Goal: Task Accomplishment & Management: Complete application form

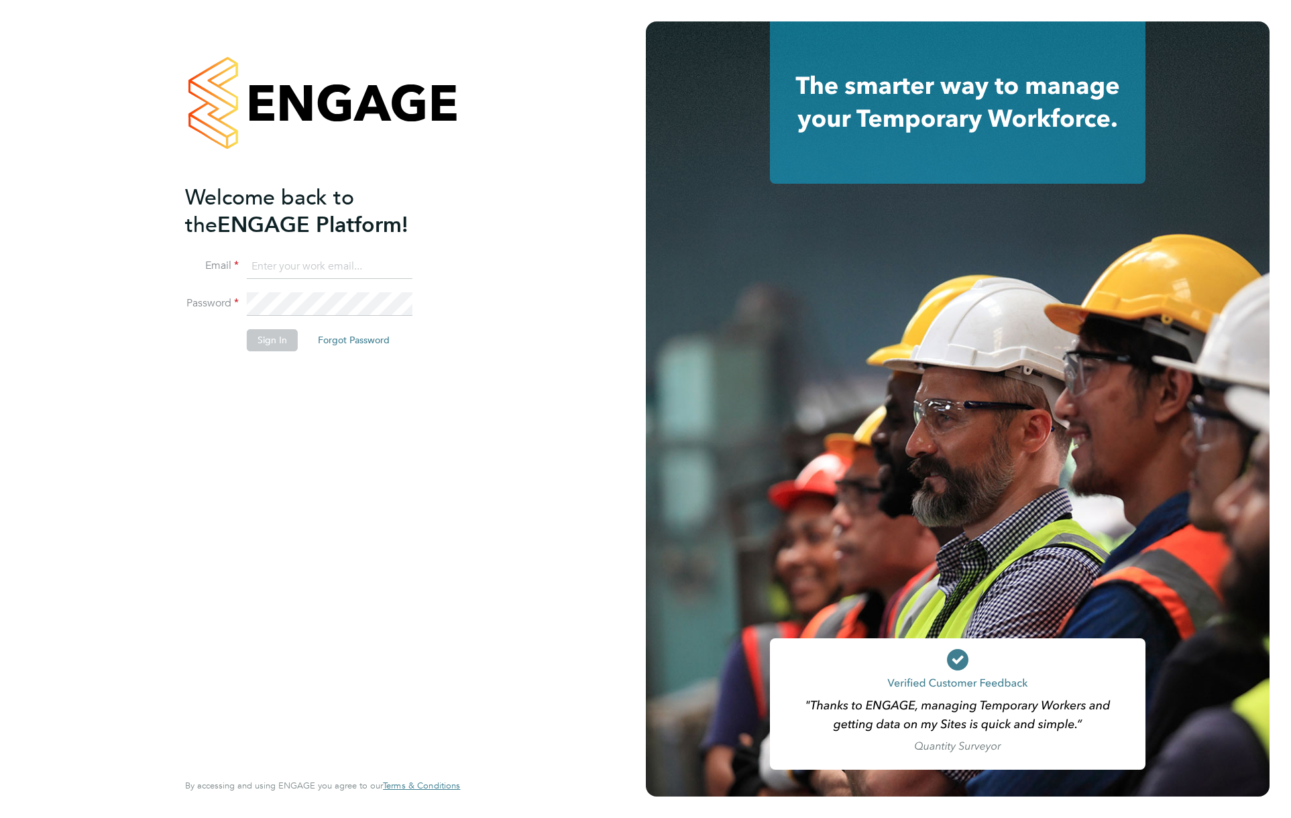
type input "support@engagelabs.io"
click at [275, 339] on button "Sign In" at bounding box center [272, 339] width 51 height 21
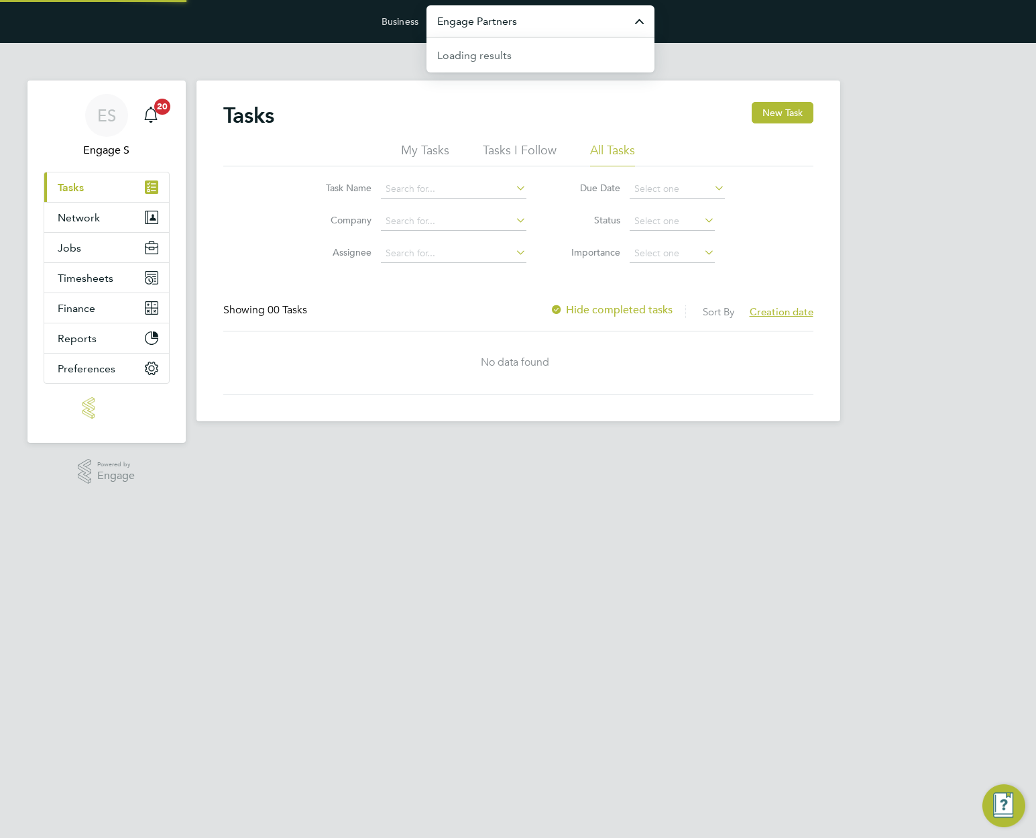
click at [582, 30] on input "Engage Partners" at bounding box center [541, 21] width 228 height 32
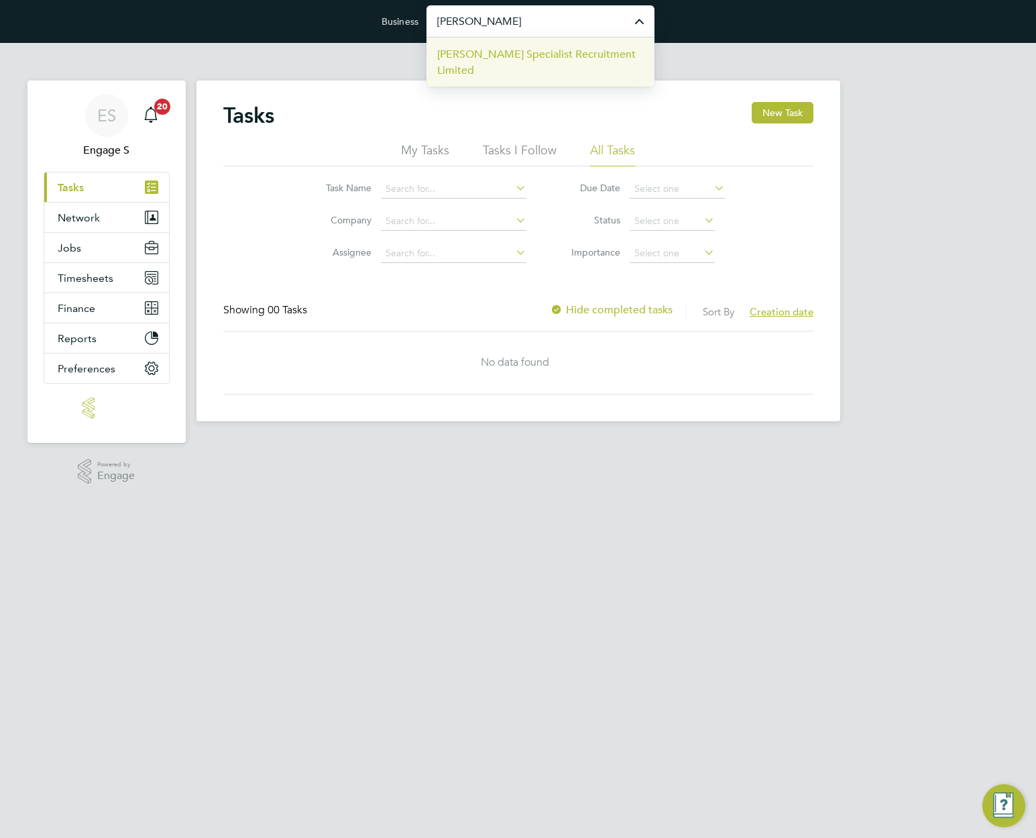
click at [561, 58] on span "[PERSON_NAME] Specialist Recruitment Limited" at bounding box center [540, 62] width 207 height 32
type input "[PERSON_NAME] Specialist Recruitment Limited"
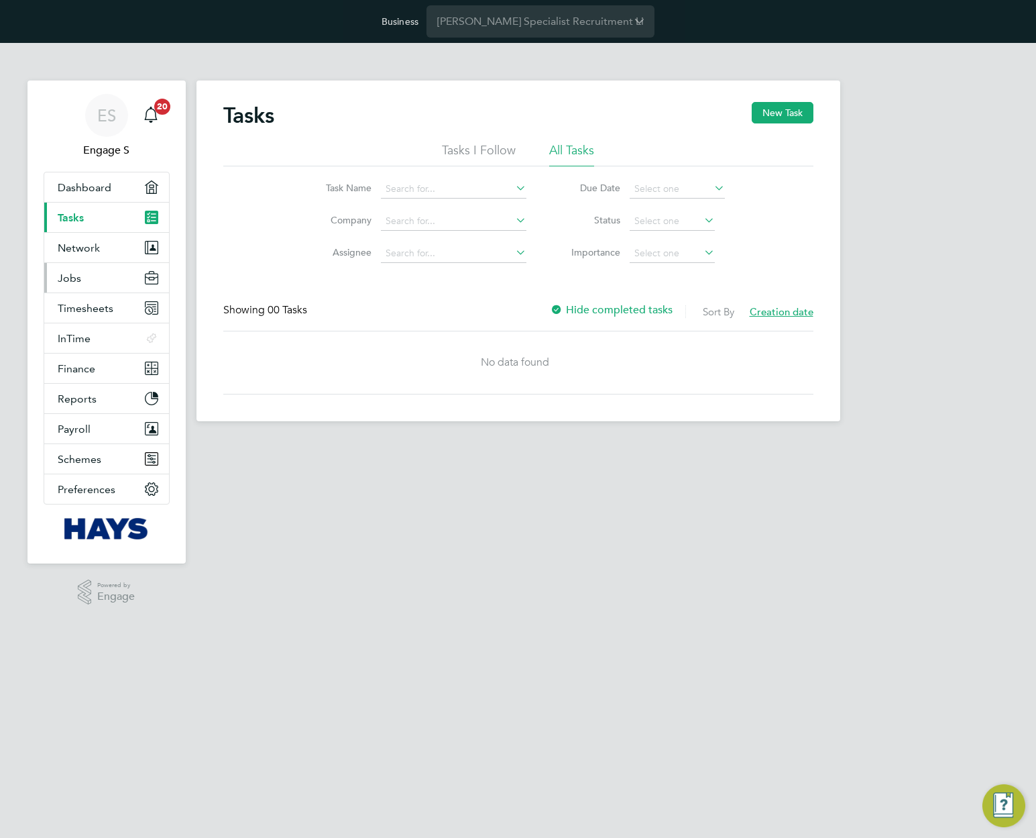
click at [78, 279] on span "Jobs" at bounding box center [69, 278] width 23 height 13
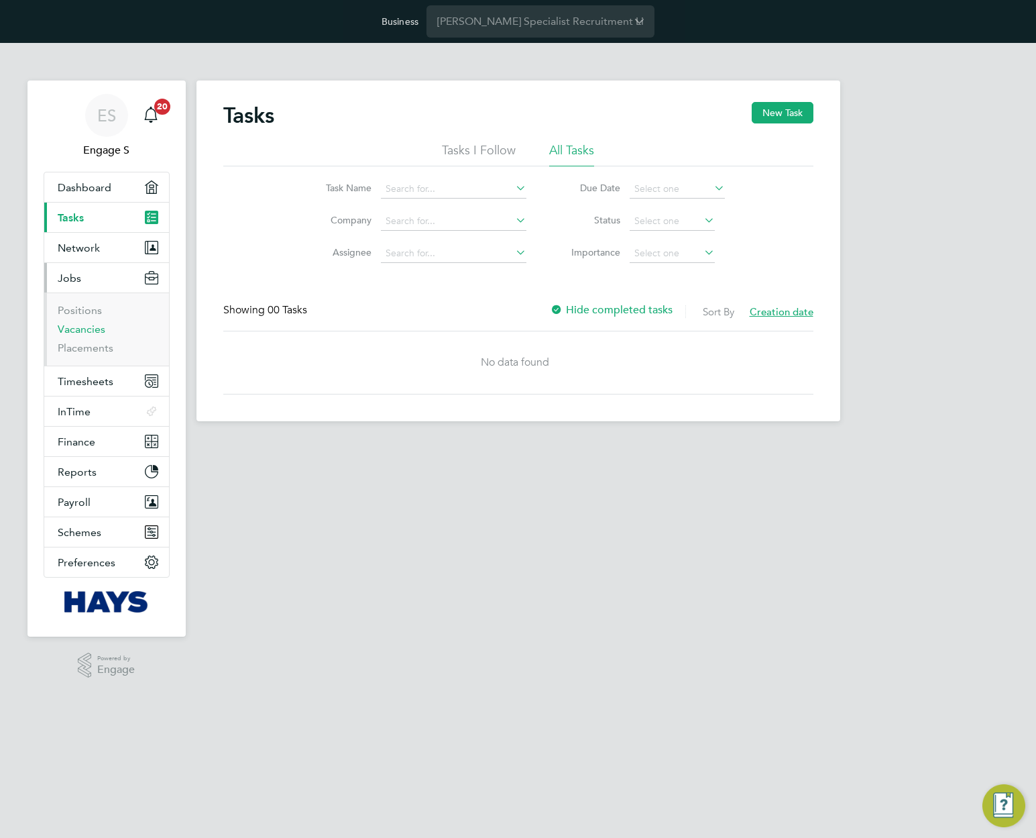
click at [76, 329] on link "Vacancies" at bounding box center [82, 329] width 48 height 13
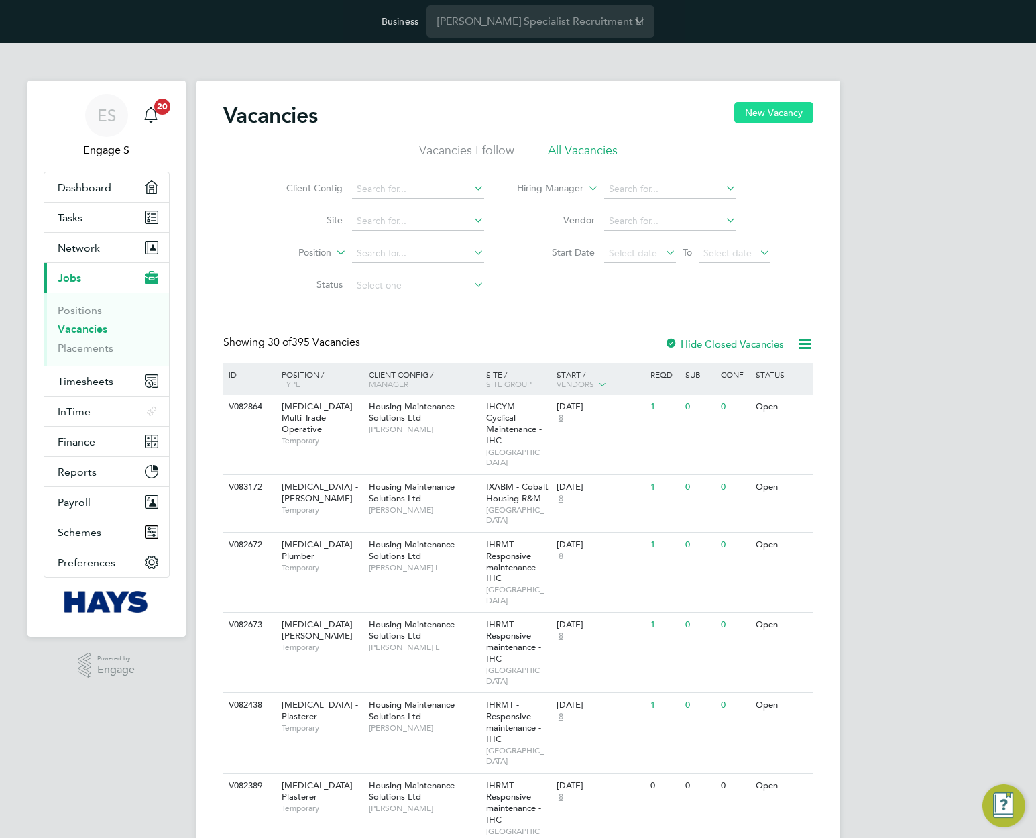
click at [780, 117] on button "New Vacancy" at bounding box center [774, 112] width 79 height 21
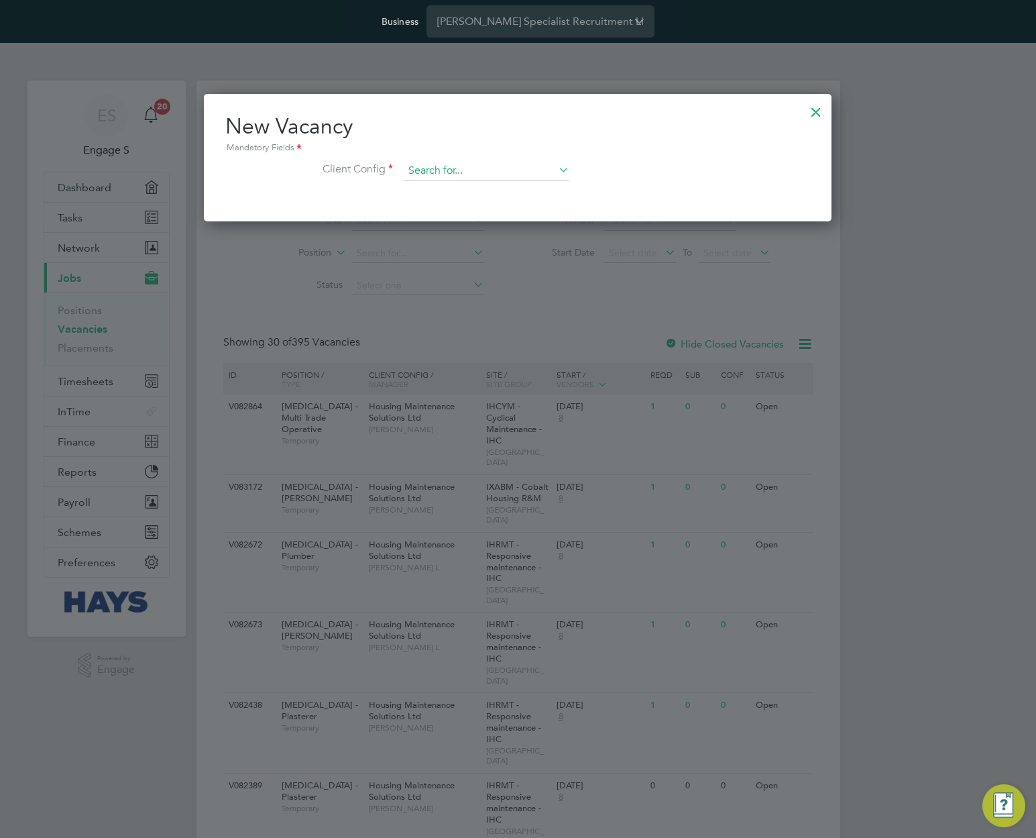
click at [494, 174] on input at bounding box center [487, 171] width 166 height 20
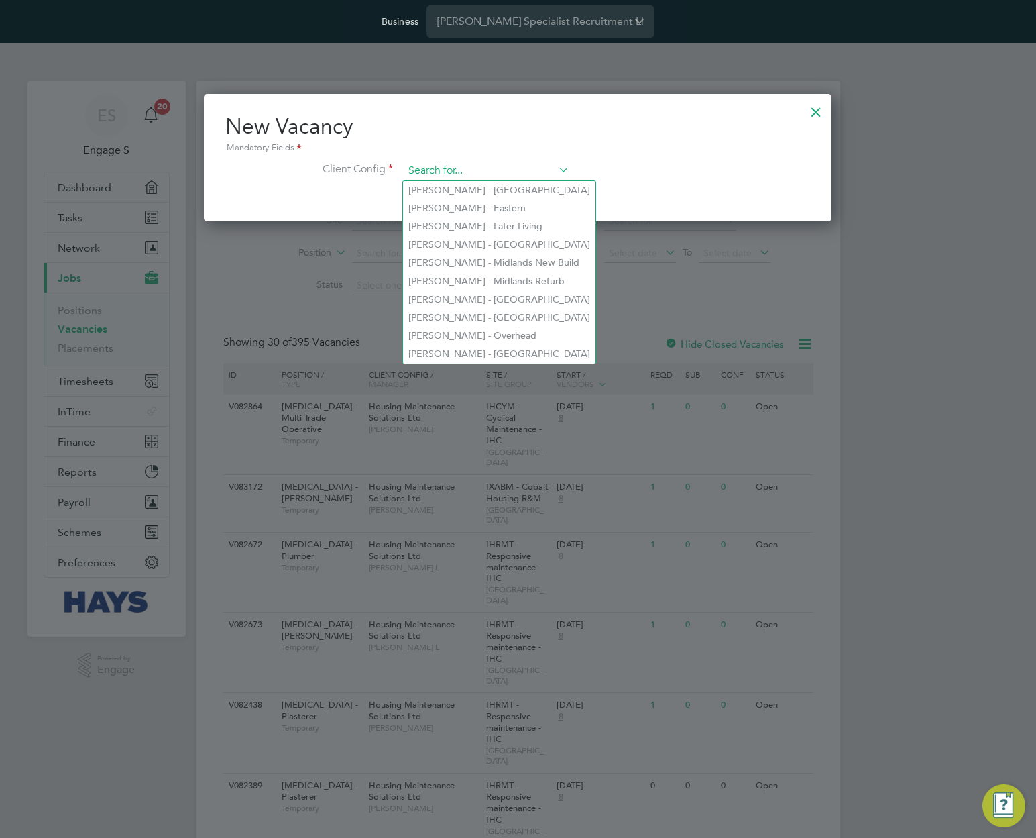
click at [485, 167] on input at bounding box center [487, 171] width 166 height 20
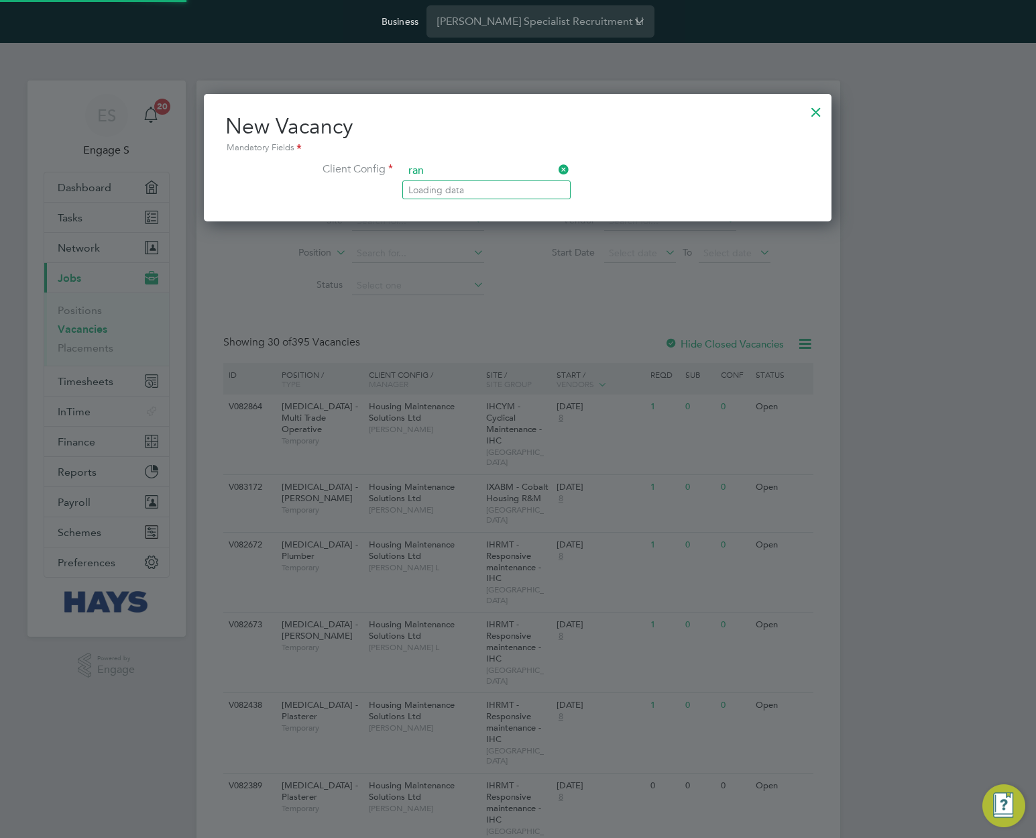
drag, startPoint x: 485, startPoint y: 167, endPoint x: 521, endPoint y: 150, distance: 40.2
type input "ran"
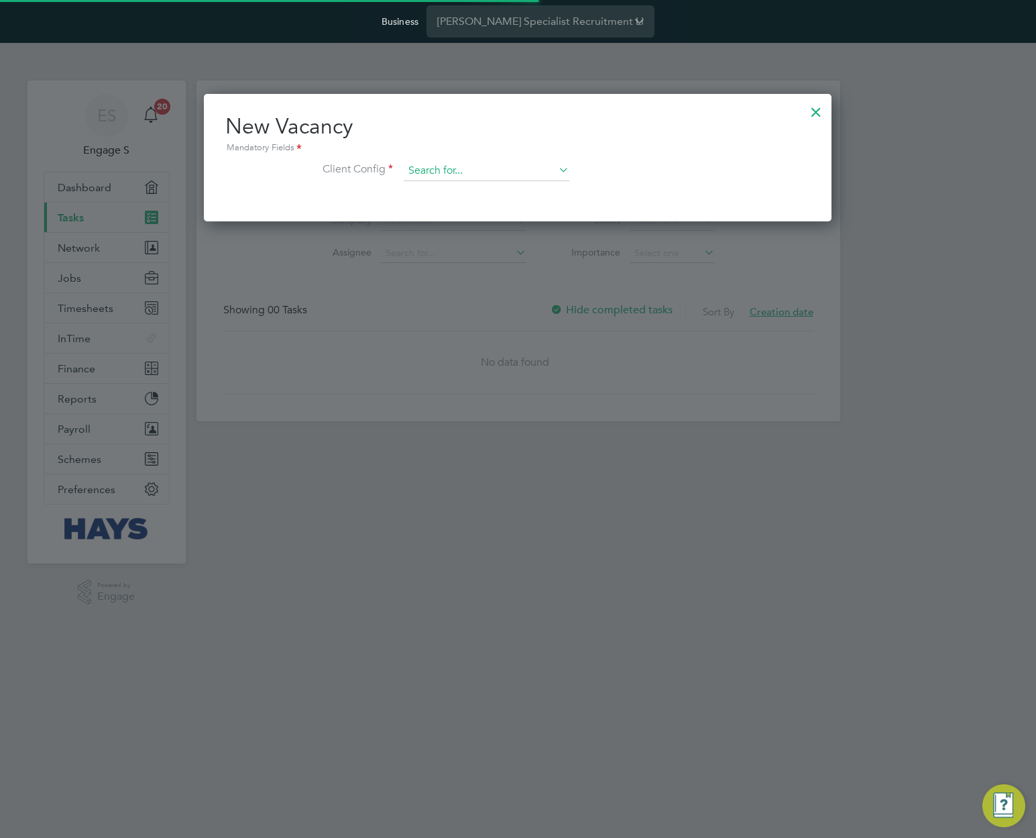
click at [480, 164] on input at bounding box center [487, 171] width 166 height 20
click at [813, 117] on div at bounding box center [816, 109] width 24 height 24
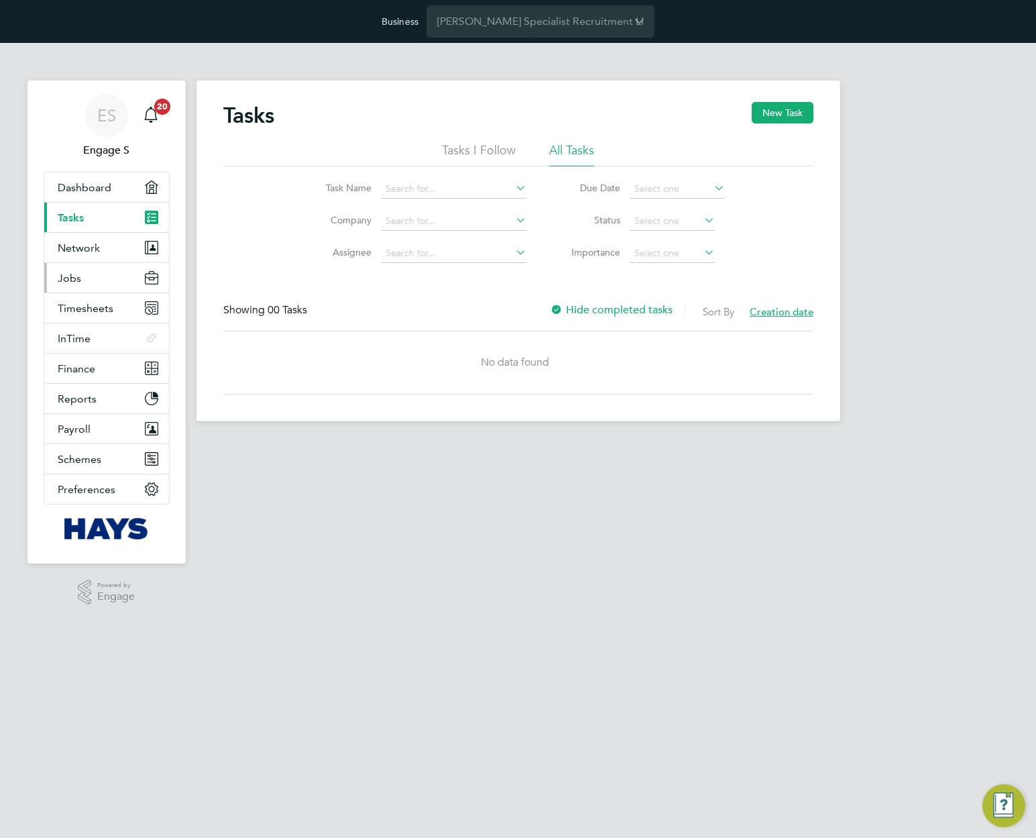
click at [74, 276] on span "Jobs" at bounding box center [69, 278] width 23 height 13
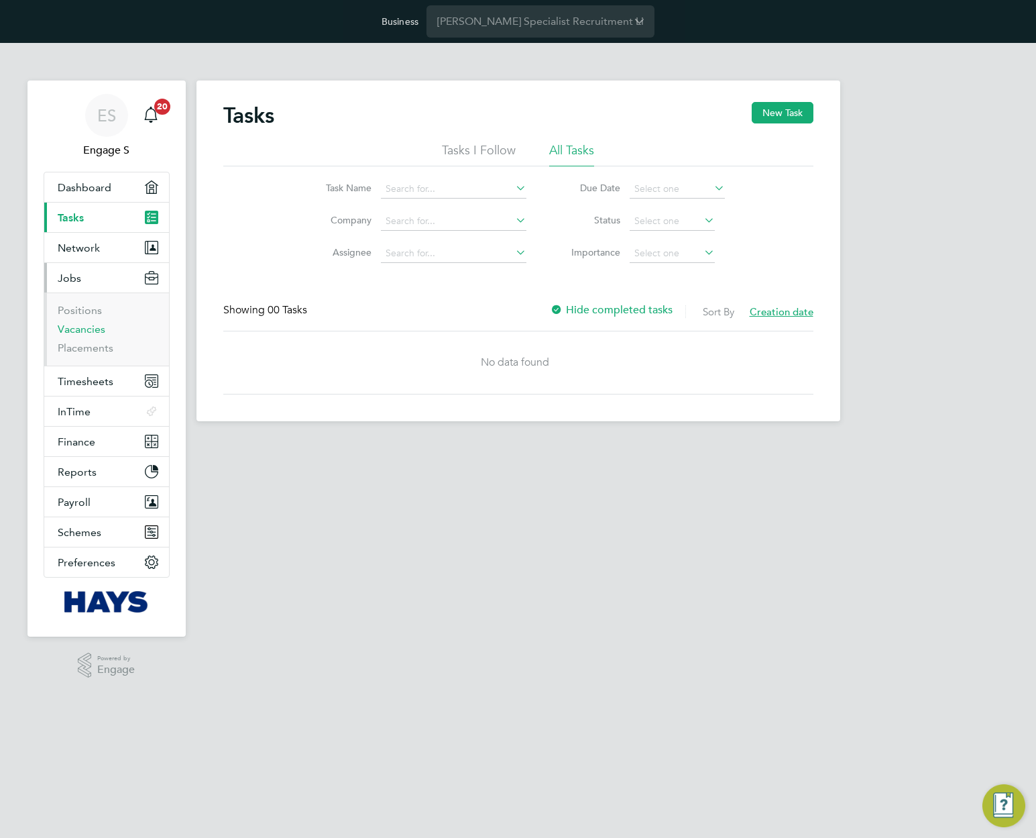
click at [80, 329] on link "Vacancies" at bounding box center [82, 329] width 48 height 13
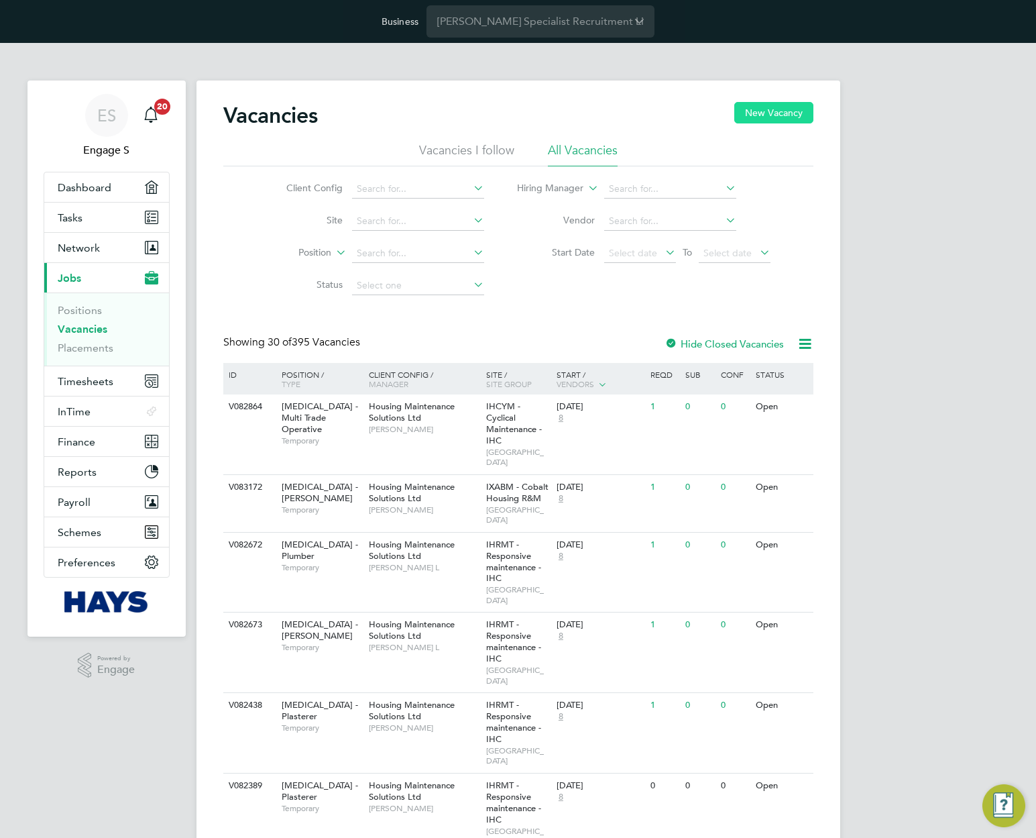
click at [795, 111] on button "New Vacancy" at bounding box center [774, 112] width 79 height 21
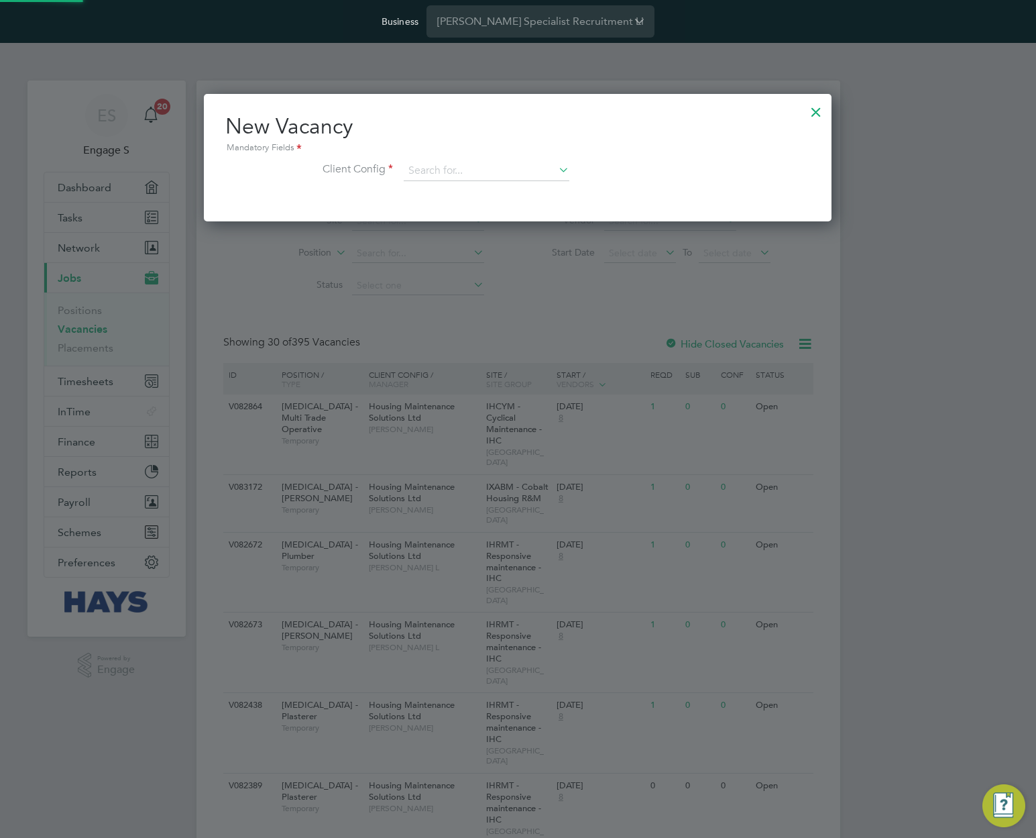
scroll to position [127, 629]
click at [519, 174] on input at bounding box center [487, 171] width 166 height 20
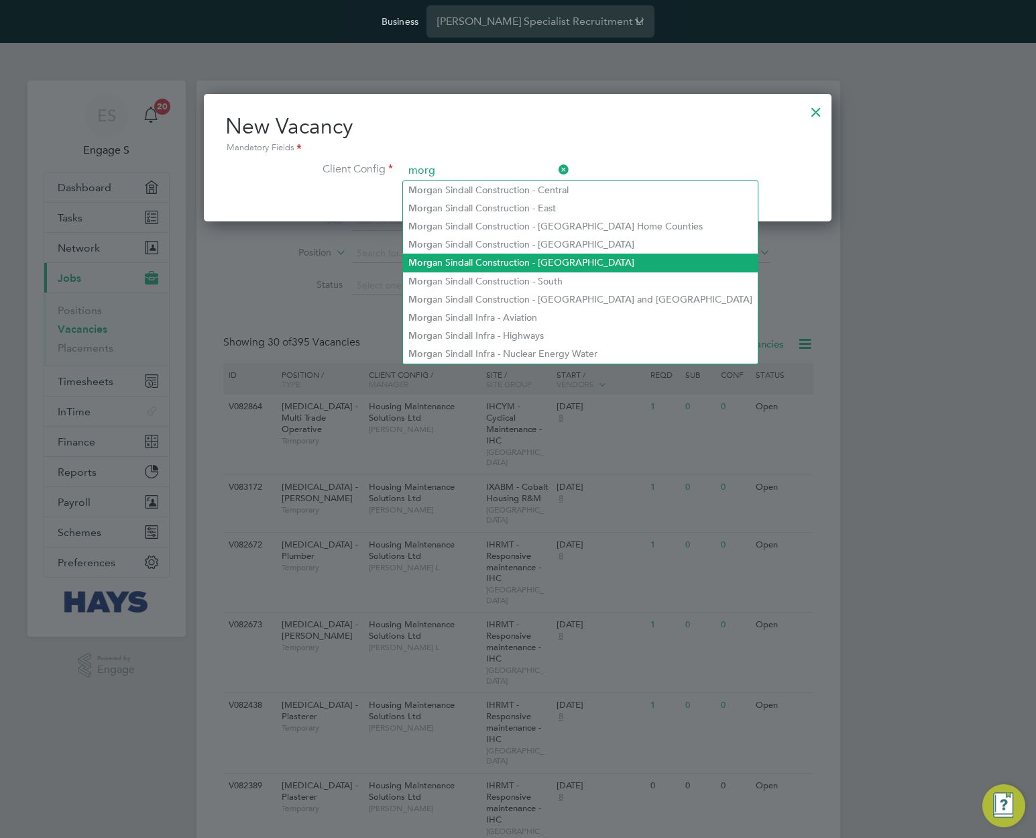
click at [513, 256] on li "Morg an Sindall Construction - Scotland" at bounding box center [580, 263] width 355 height 18
type input "[PERSON_NAME] Construction - [GEOGRAPHIC_DATA]"
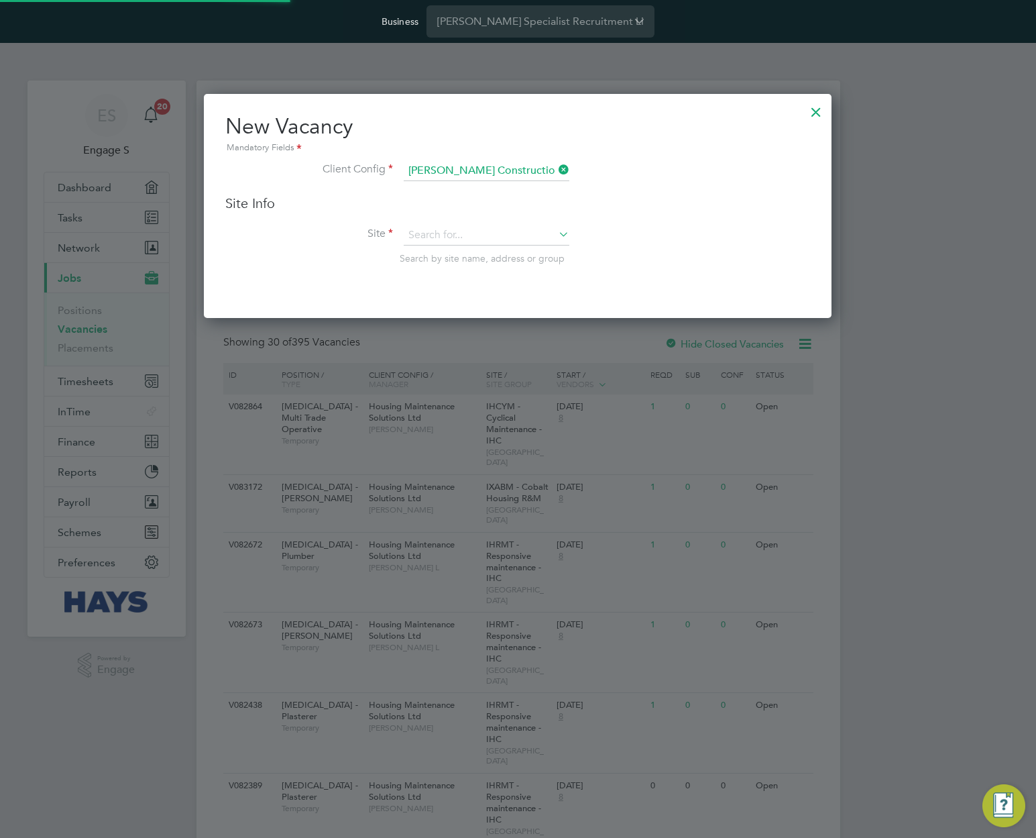
scroll to position [225, 629]
click at [522, 250] on li "Site Search by site name, address or group" at bounding box center [517, 258] width 585 height 66
click at [527, 244] on input at bounding box center [487, 235] width 166 height 20
click at [498, 290] on li "Broomhills (20W018)" at bounding box center [515, 291] width 225 height 18
type input "Broomhills (20W018)"
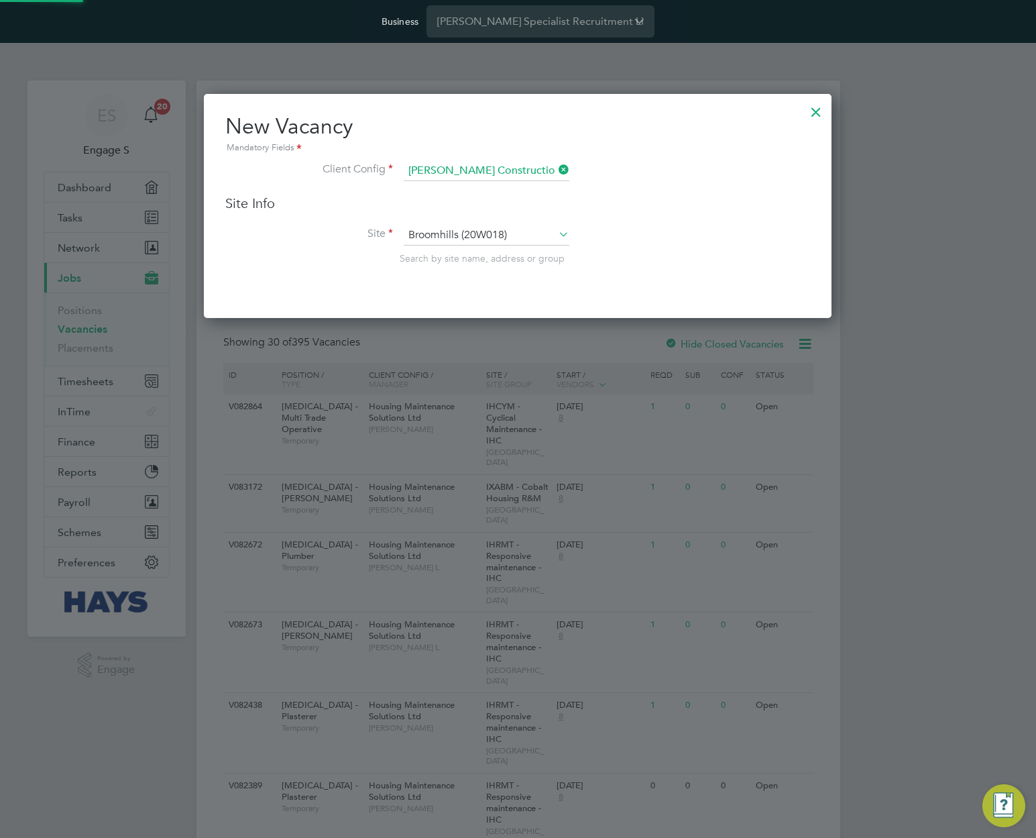
scroll to position [557, 629]
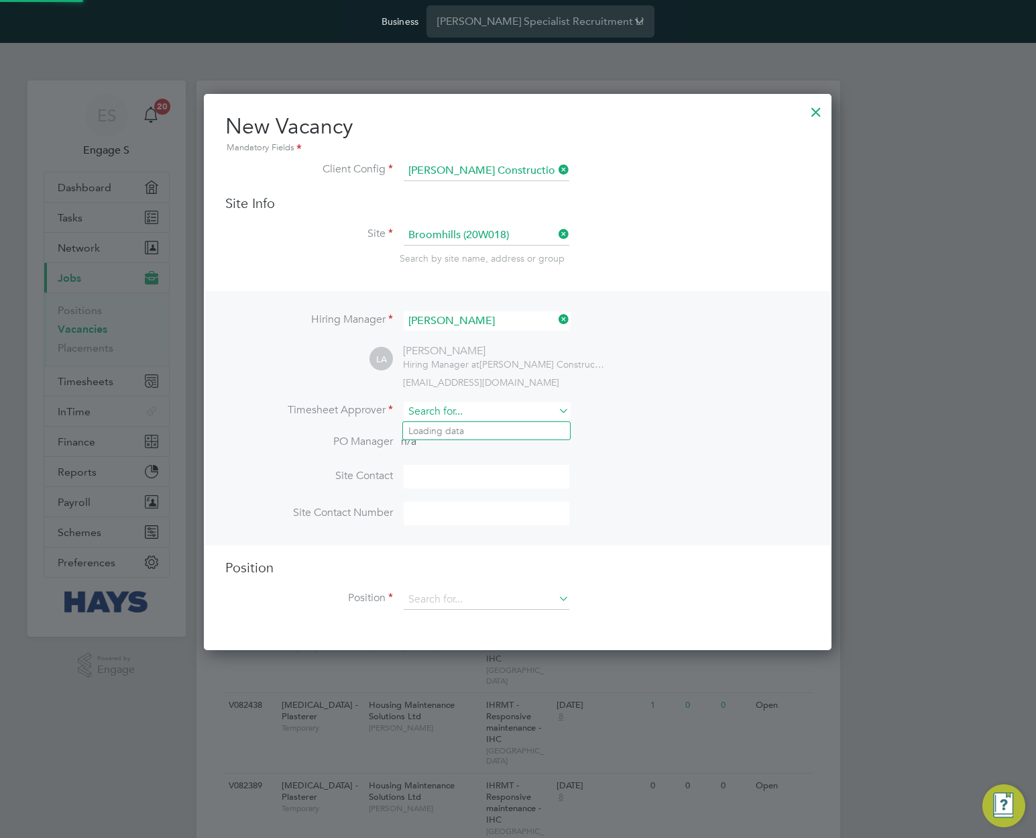
click at [490, 411] on input at bounding box center [487, 411] width 166 height 19
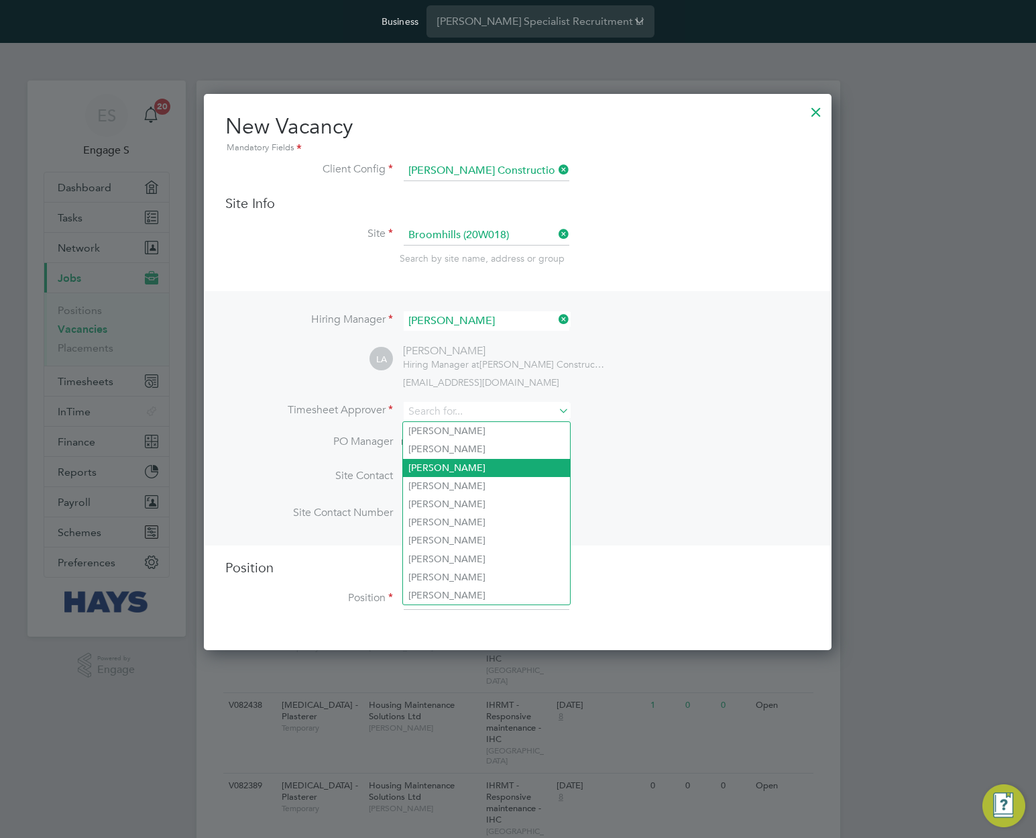
click at [478, 463] on li "Adam L" at bounding box center [486, 468] width 167 height 18
type input "Adam L"
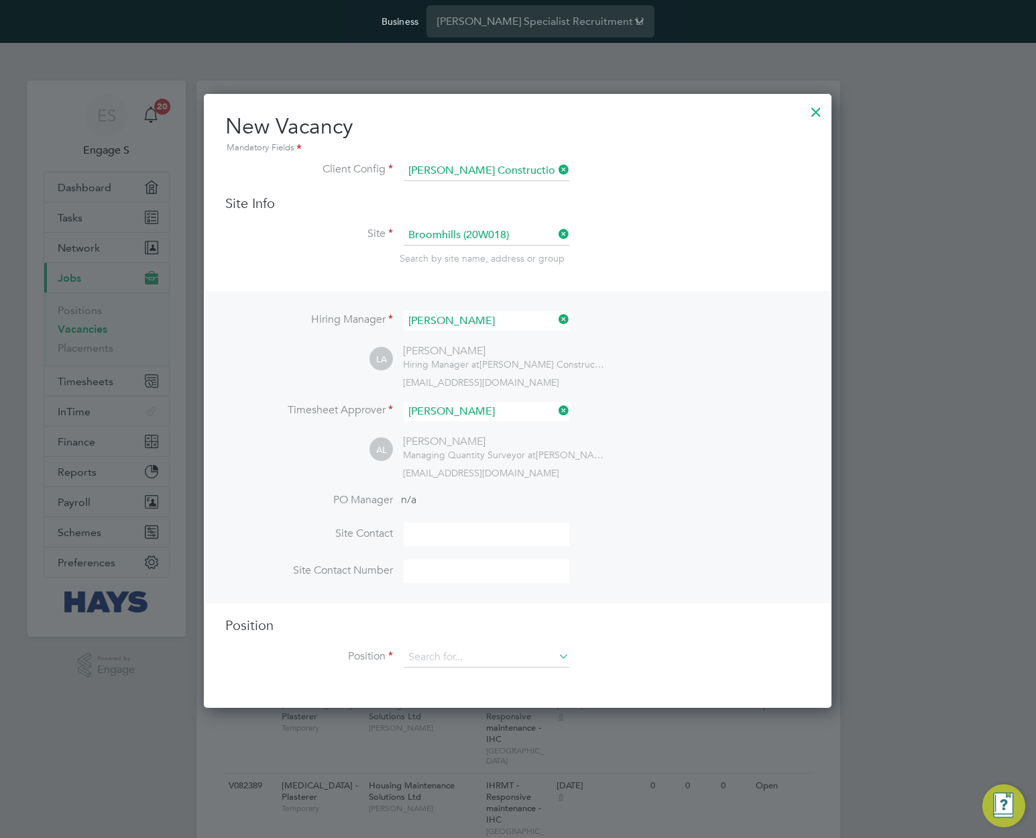
scroll to position [616, 629]
click at [474, 659] on input at bounding box center [487, 657] width 166 height 20
click at [455, 699] on li "A test fix" at bounding box center [487, 696] width 169 height 18
type input "A test fix"
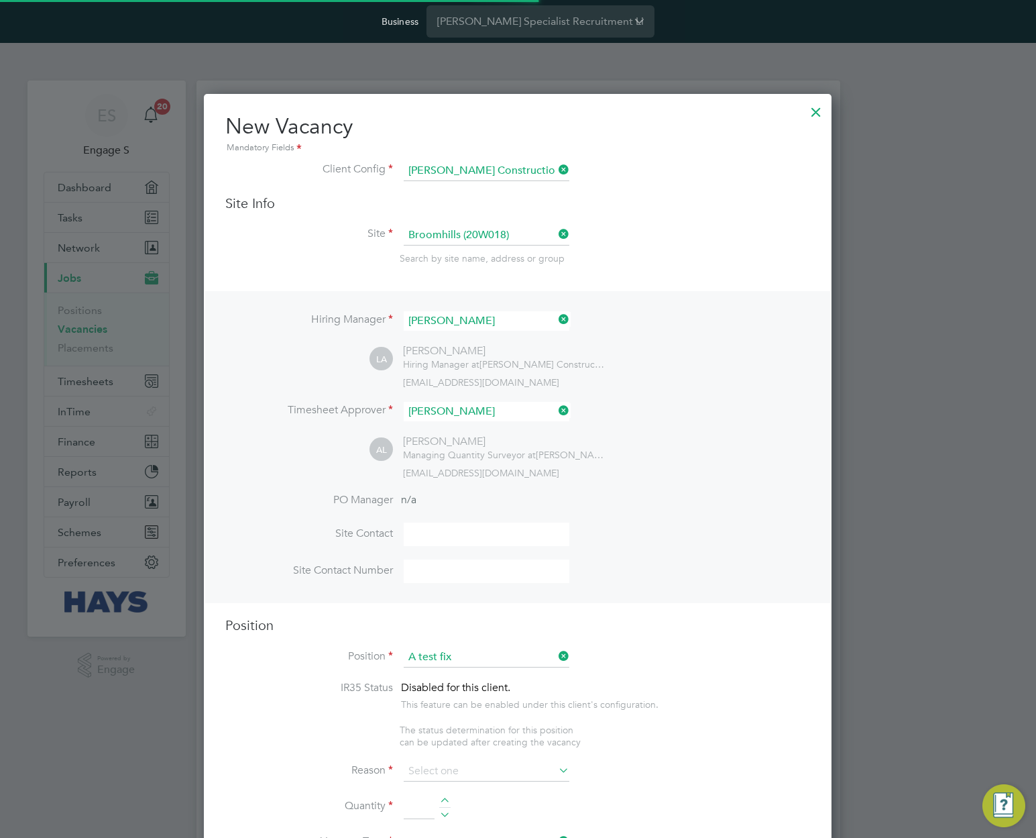
type textarea "32"
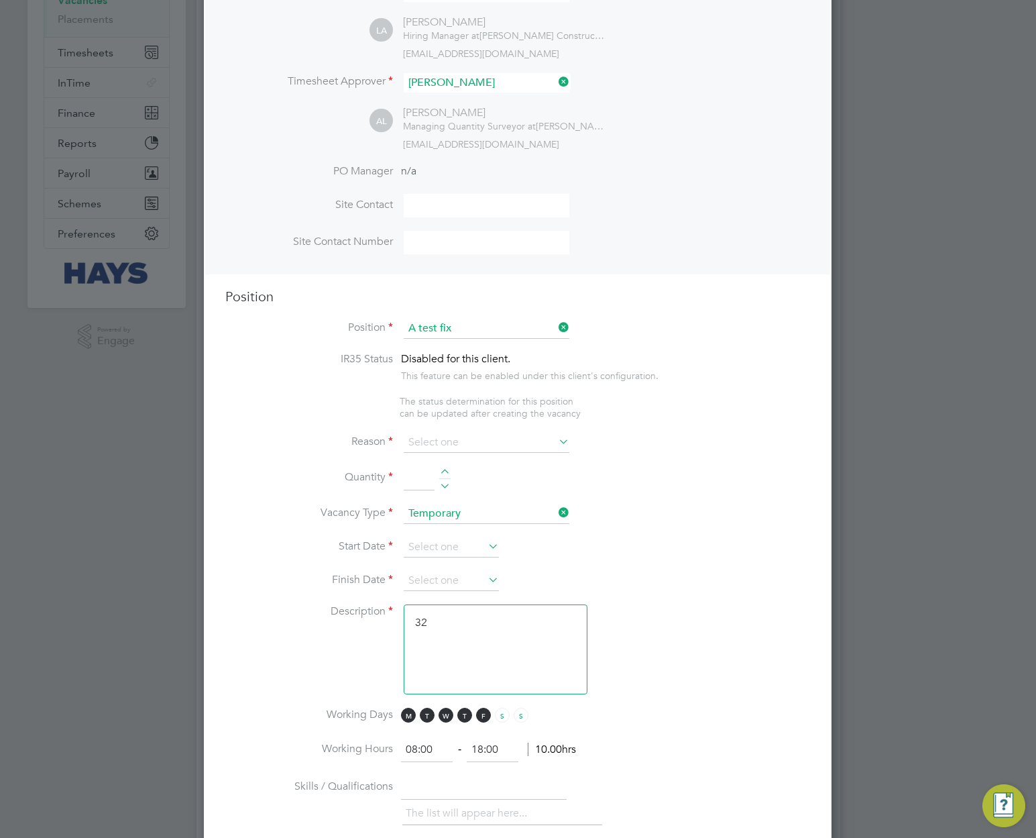
scroll to position [398, 0]
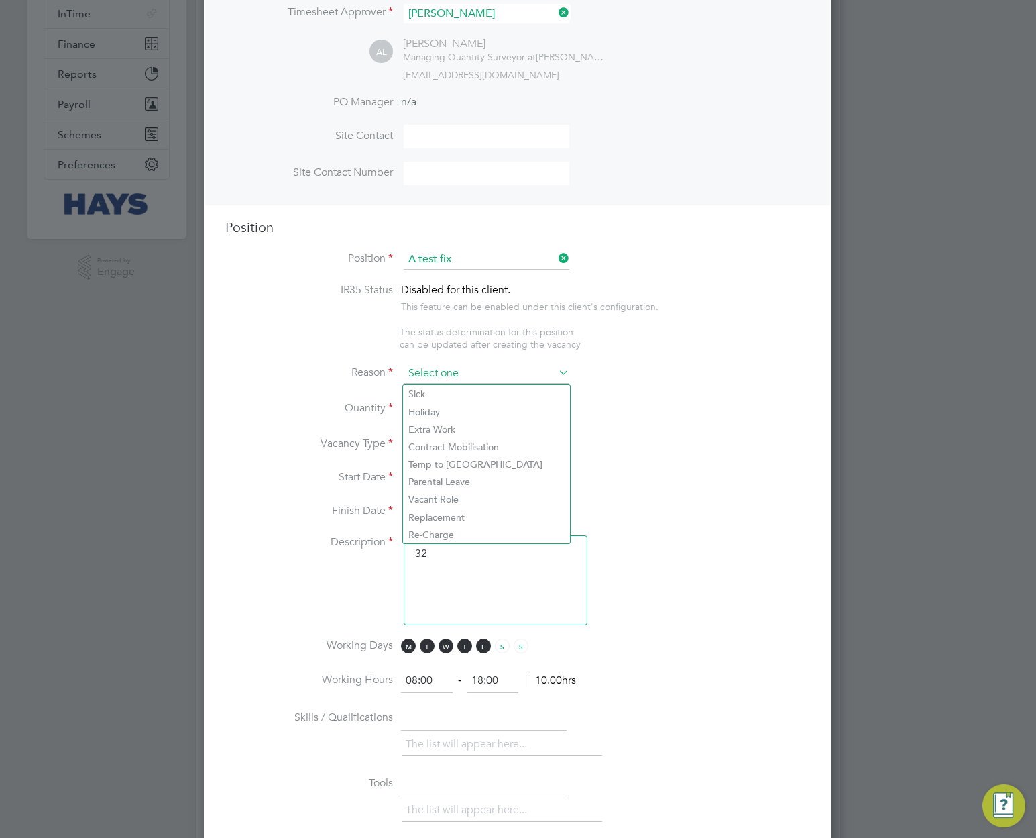
click at [481, 376] on input at bounding box center [487, 374] width 166 height 20
click at [470, 416] on li "Holiday" at bounding box center [486, 411] width 167 height 17
type input "Holiday"
click at [447, 407] on div at bounding box center [444, 404] width 11 height 9
type input "1"
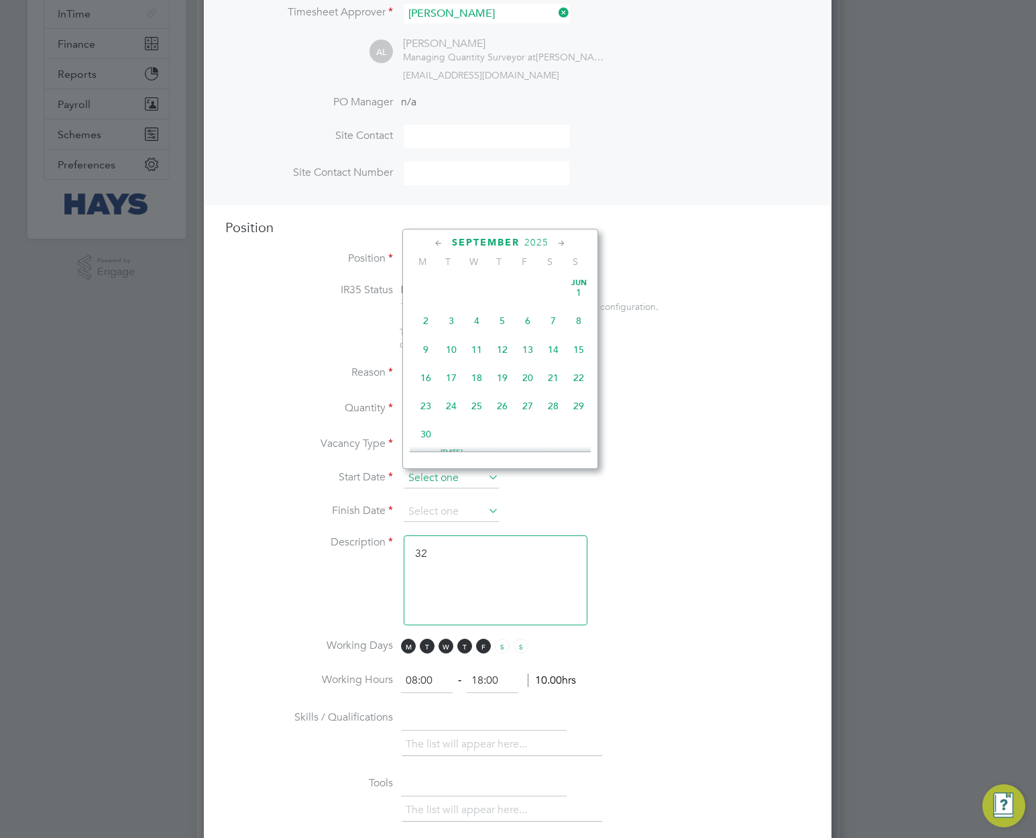
scroll to position [494, 0]
click at [464, 486] on input at bounding box center [451, 478] width 95 height 20
click at [430, 291] on span "8" at bounding box center [425, 279] width 25 height 25
type input "08 Sep 2025"
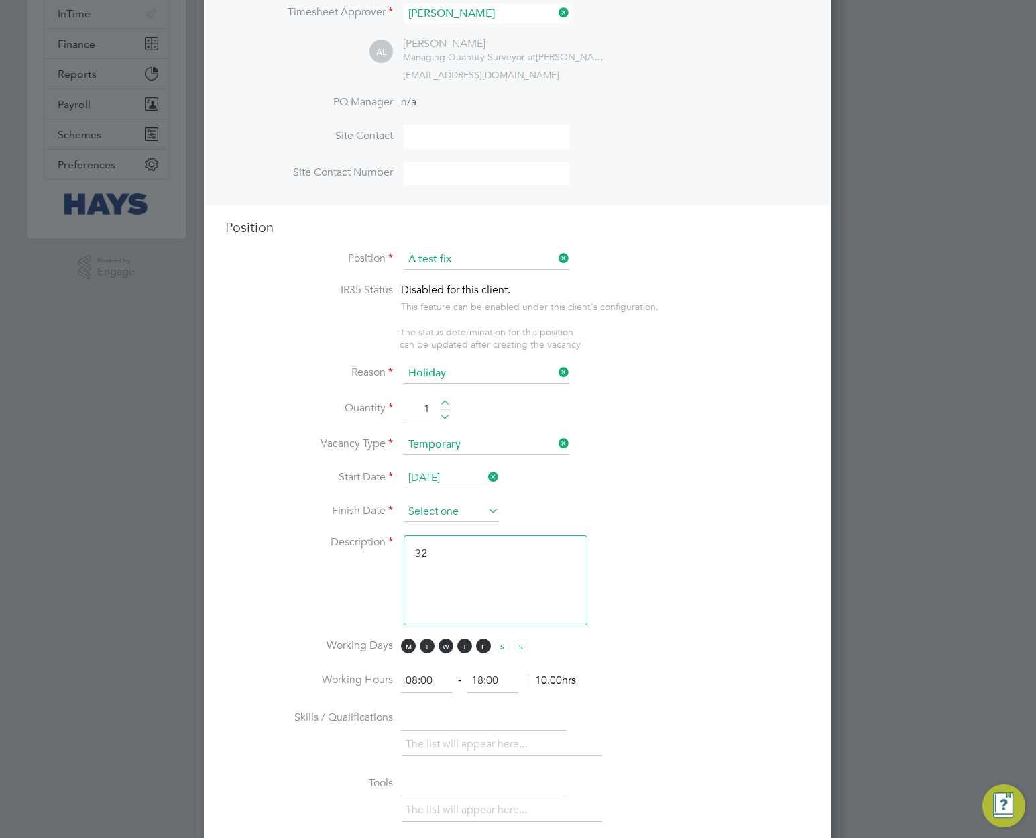
click at [484, 518] on input at bounding box center [451, 512] width 95 height 20
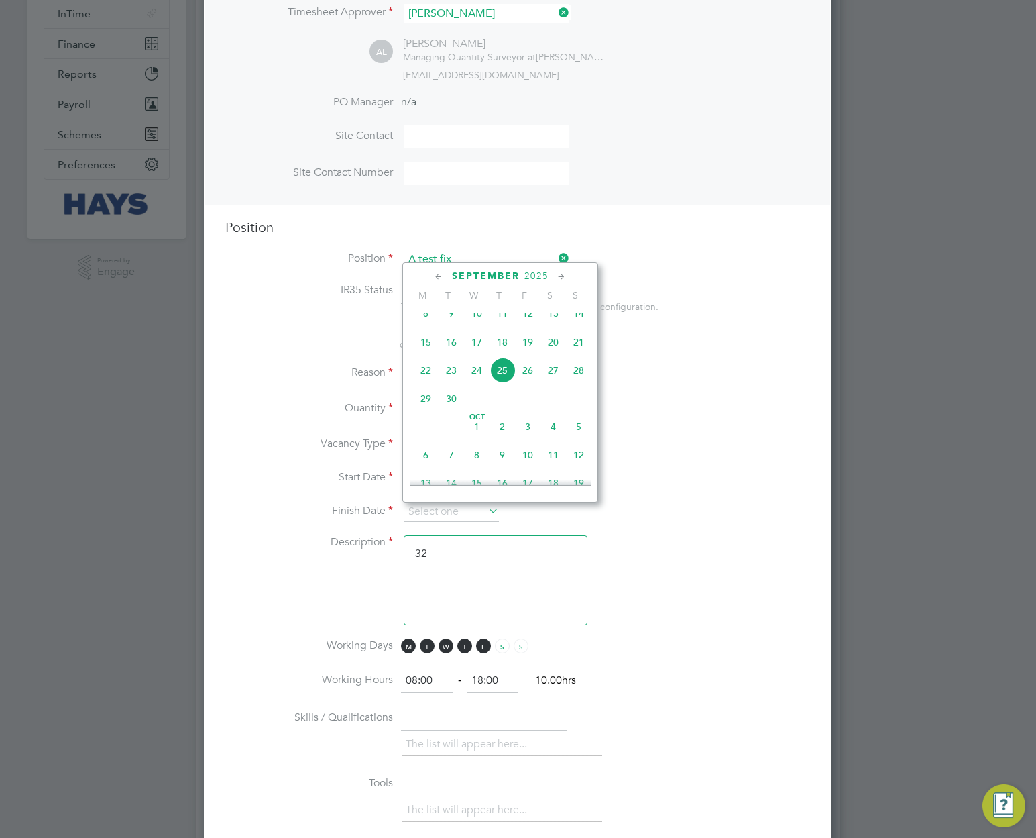
click at [581, 462] on span "12" at bounding box center [578, 454] width 25 height 25
type input "12 Oct 2025"
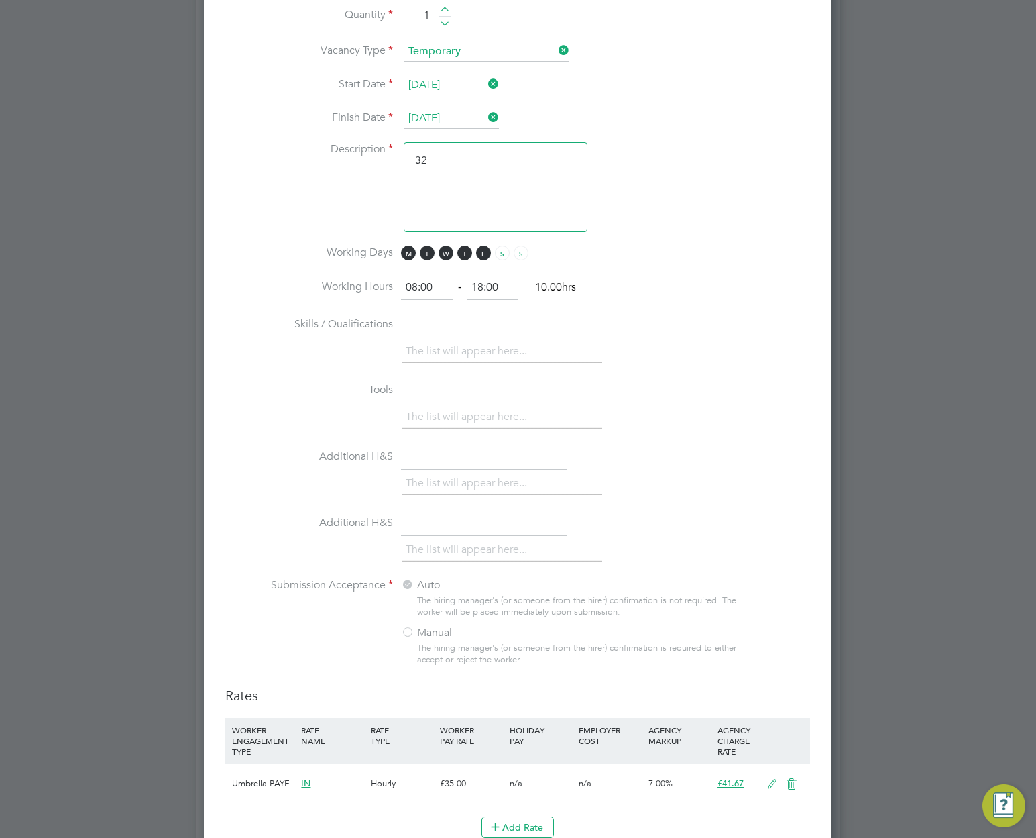
scroll to position [1208, 0]
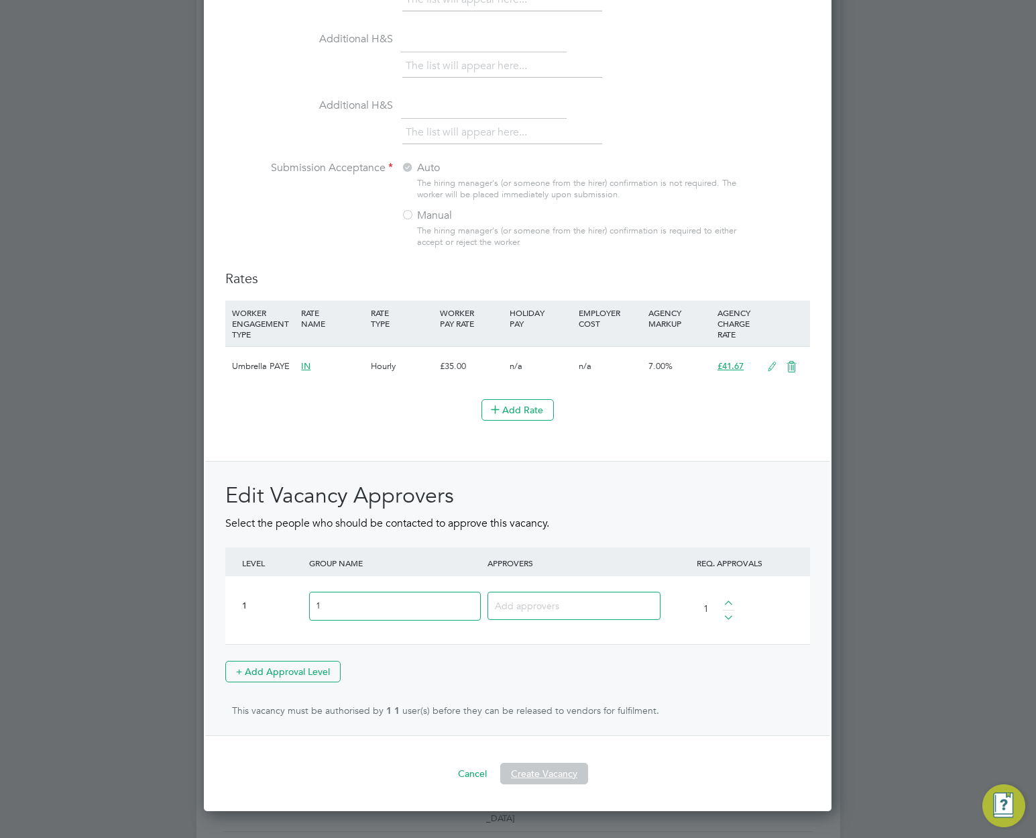
click at [544, 777] on button "Create Vacancy" at bounding box center [544, 773] width 88 height 21
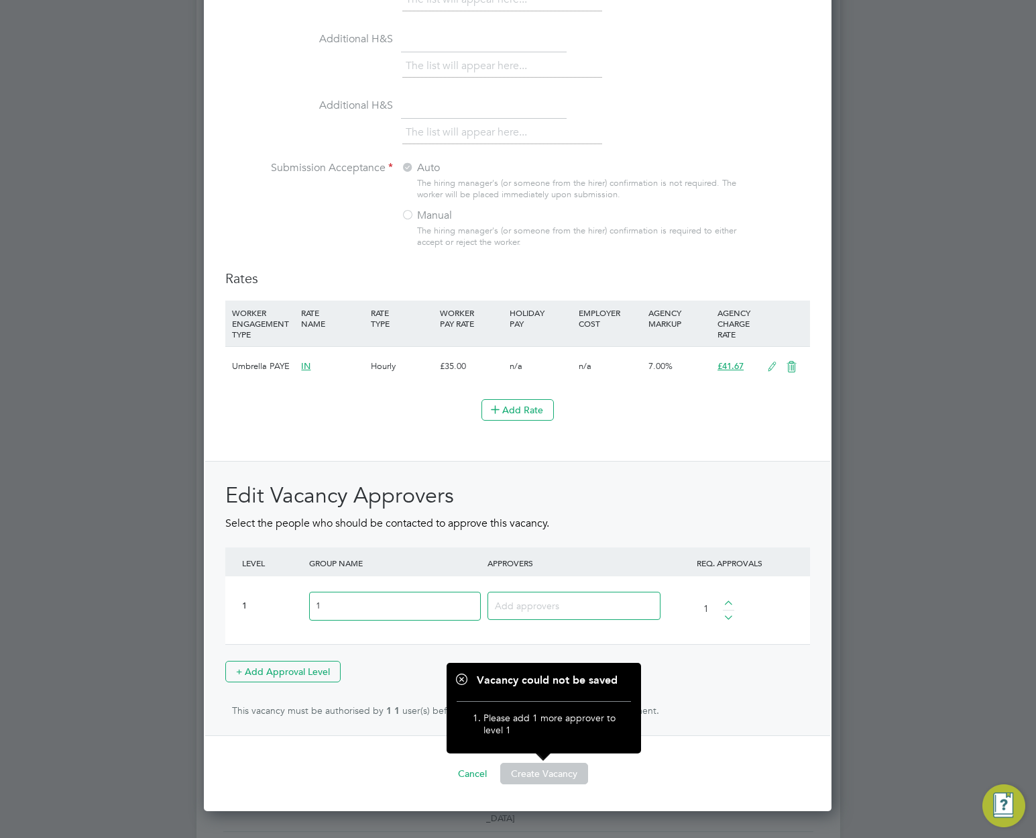
click at [592, 596] on div at bounding box center [574, 606] width 173 height 28
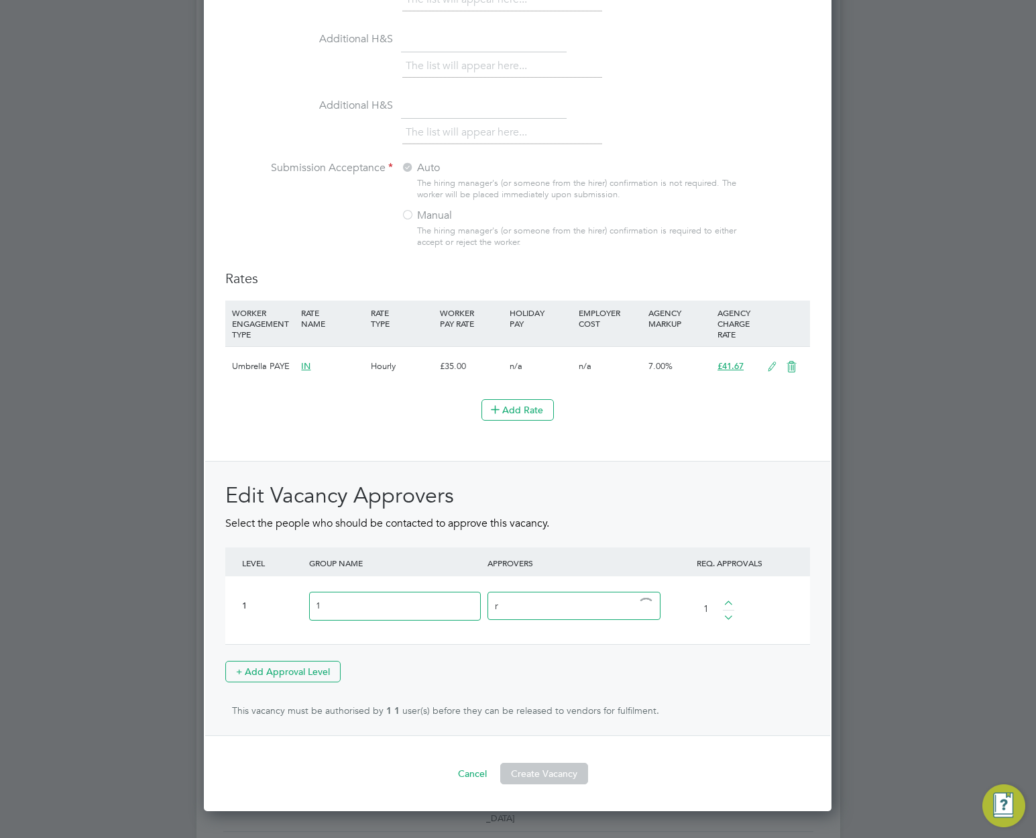
click at [576, 610] on input "r" at bounding box center [537, 604] width 84 height 17
type input "ha"
click at [471, 769] on button "Cancel" at bounding box center [472, 773] width 50 height 21
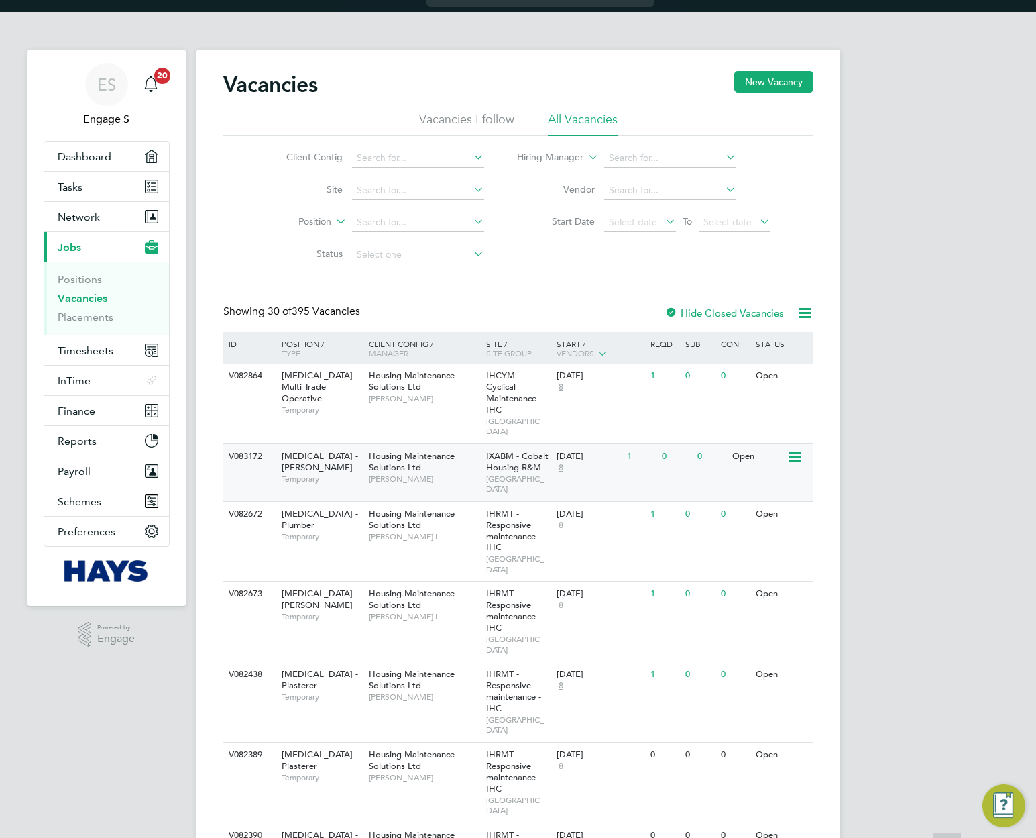
scroll to position [0, 0]
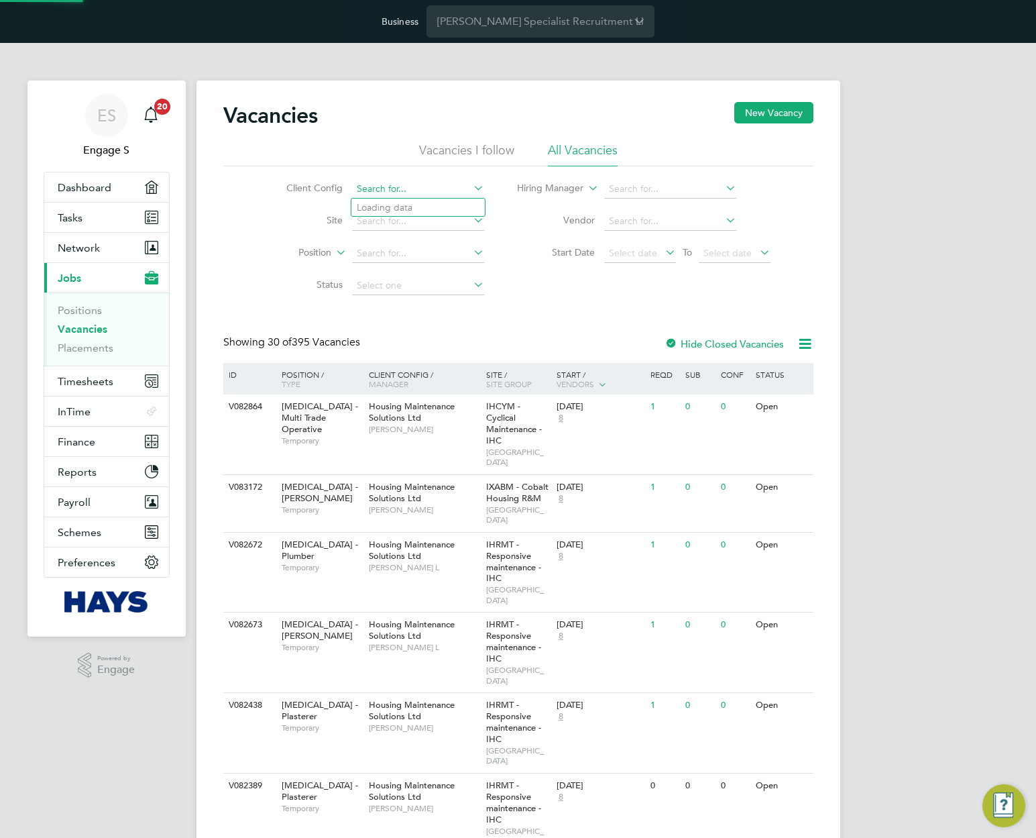
click at [379, 190] on input at bounding box center [418, 189] width 132 height 19
click at [398, 278] on li "Morg an Sindall Construction - Scotland" at bounding box center [529, 280] width 355 height 18
type input "Morgan Sindall Construction - Scotland"
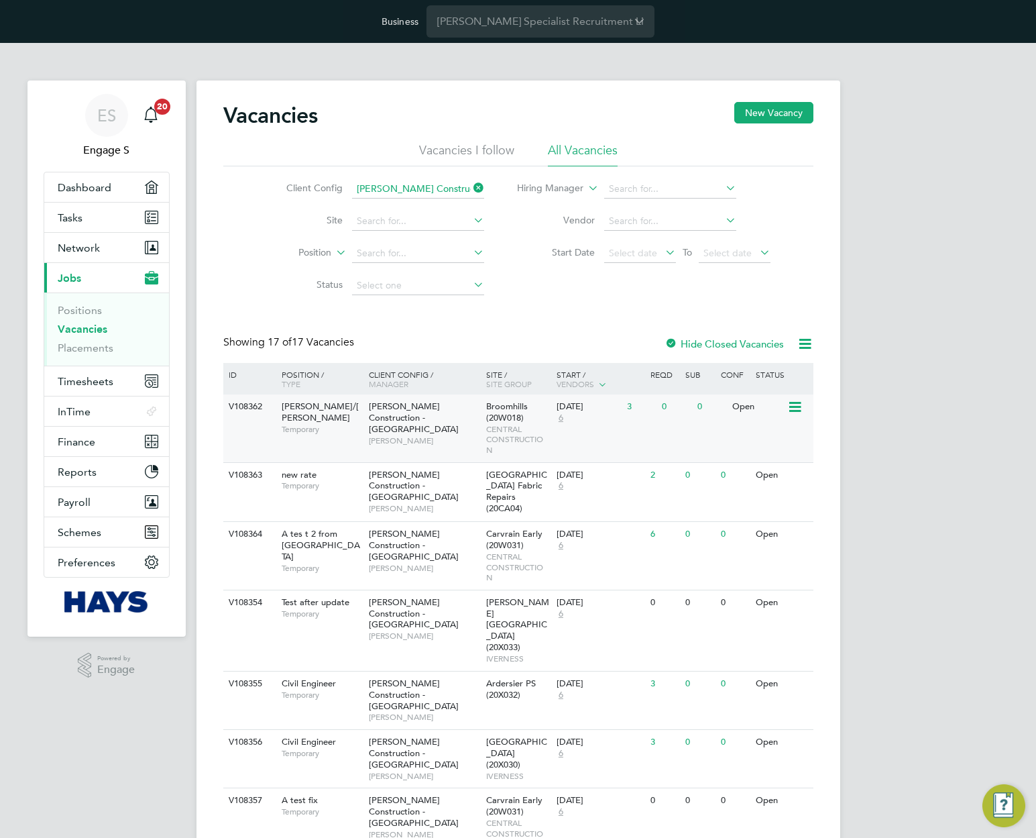
click at [491, 421] on span "Broomhills (20W018)" at bounding box center [507, 412] width 42 height 23
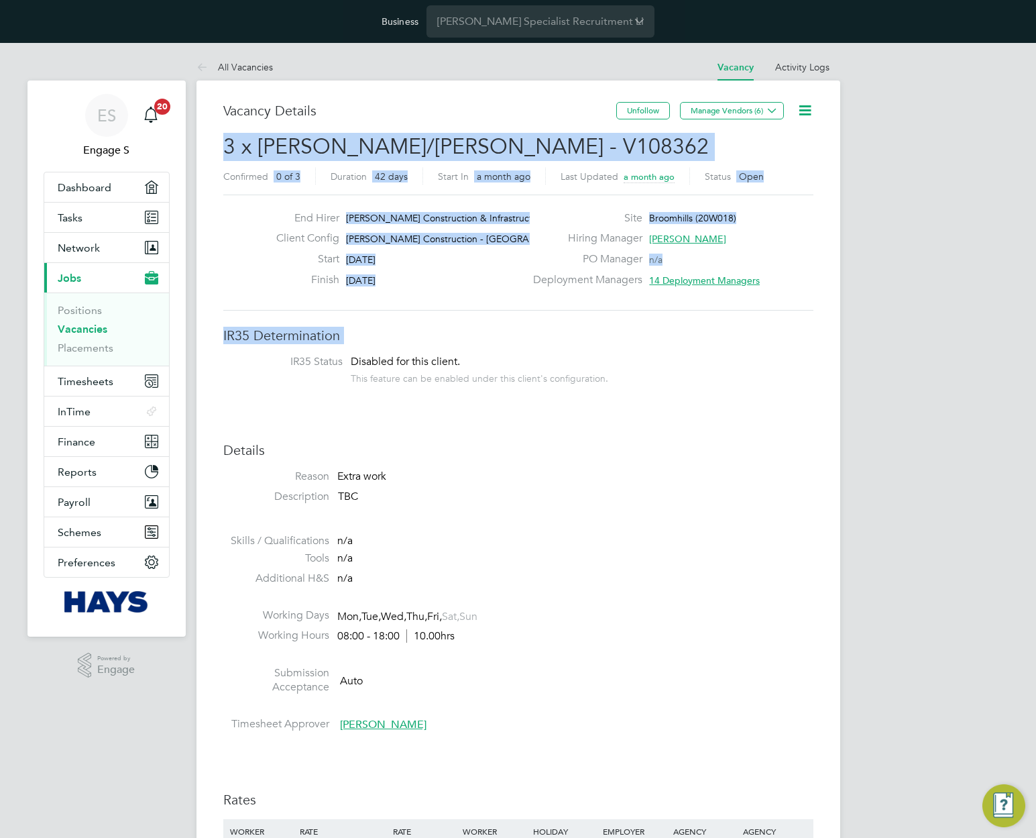
drag, startPoint x: 453, startPoint y: 346, endPoint x: 217, endPoint y: 135, distance: 316.9
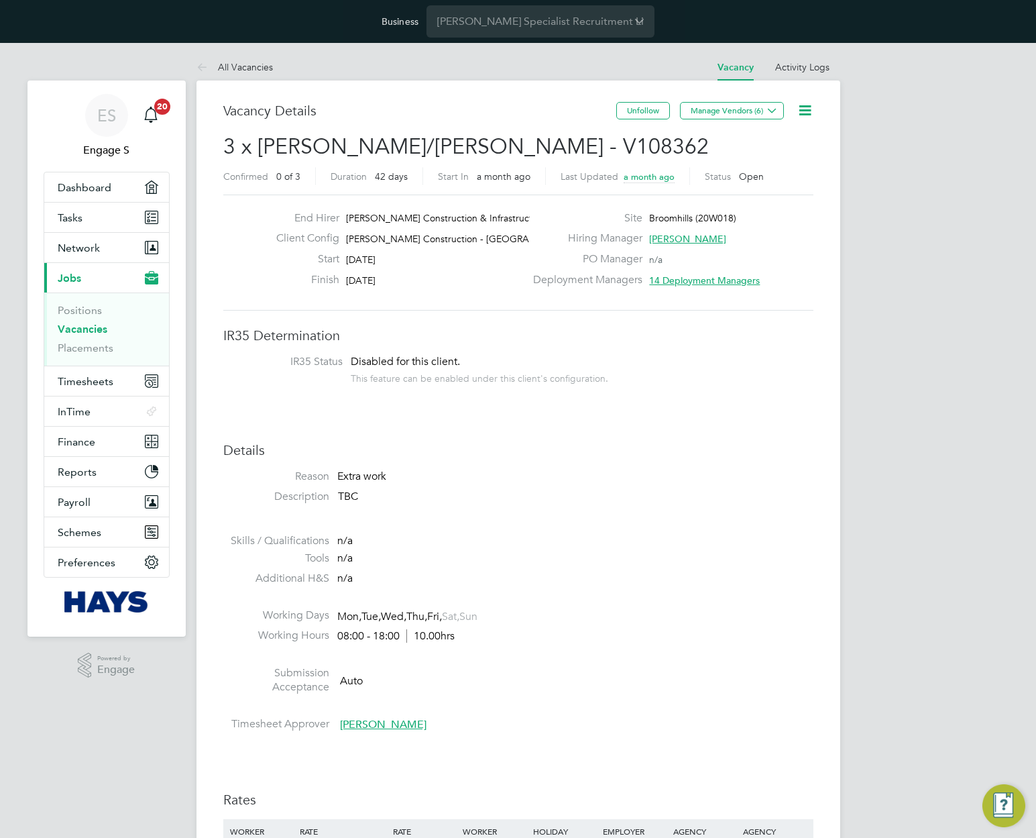
drag, startPoint x: 498, startPoint y: 125, endPoint x: 391, endPoint y: 121, distance: 106.7
click at [391, 121] on div "Vacancy Details" at bounding box center [419, 117] width 393 height 31
drag, startPoint x: 350, startPoint y: 123, endPoint x: 205, endPoint y: 105, distance: 146.0
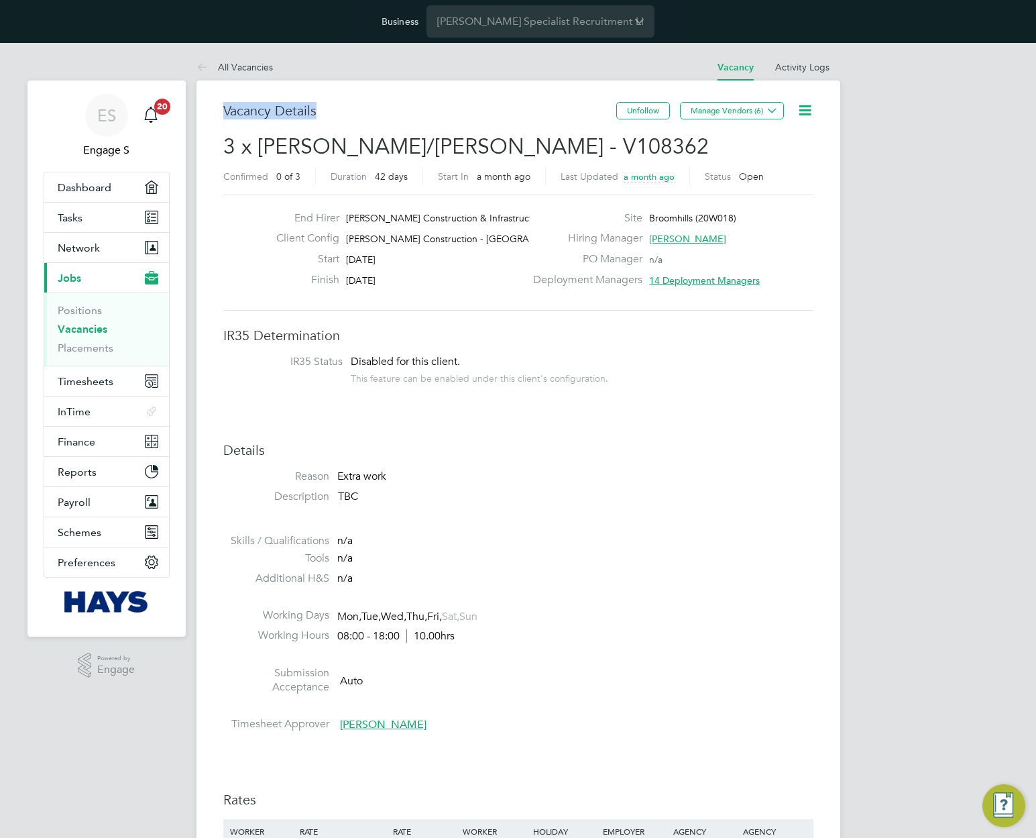
click at [460, 107] on h3 "Vacancy Details" at bounding box center [419, 110] width 393 height 17
click at [810, 111] on icon at bounding box center [805, 110] width 17 height 17
click at [770, 159] on li "Update Status" at bounding box center [772, 161] width 78 height 19
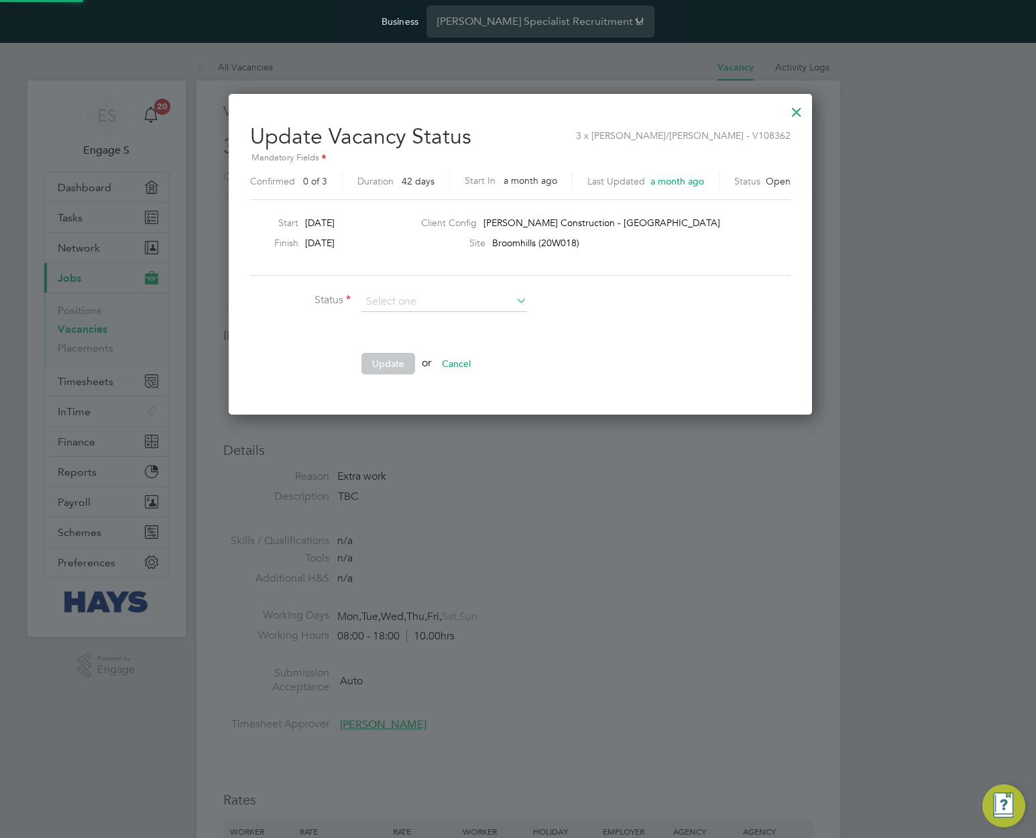
scroll to position [320, 579]
click at [624, 345] on ul "Status Comment Update or Cancel" at bounding box center [451, 340] width 403 height 96
click at [461, 361] on button "Cancel" at bounding box center [456, 363] width 50 height 21
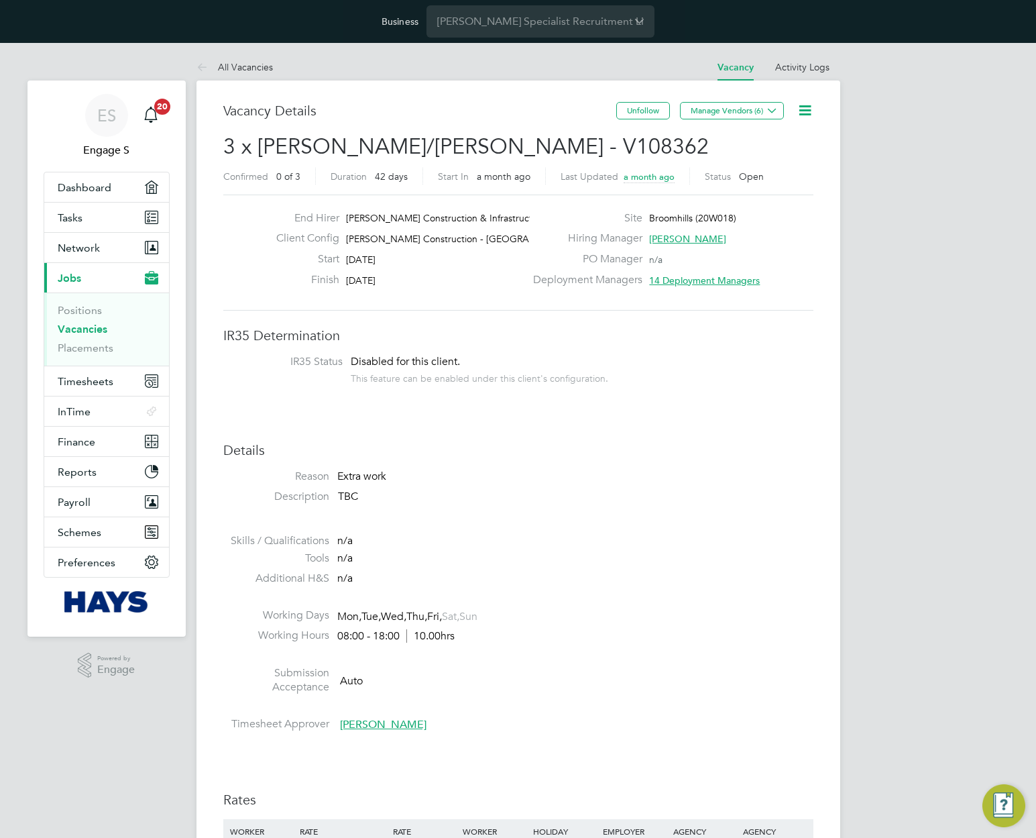
click at [807, 111] on icon at bounding box center [805, 110] width 17 height 17
click at [763, 192] on li "Followers" at bounding box center [774, 187] width 78 height 19
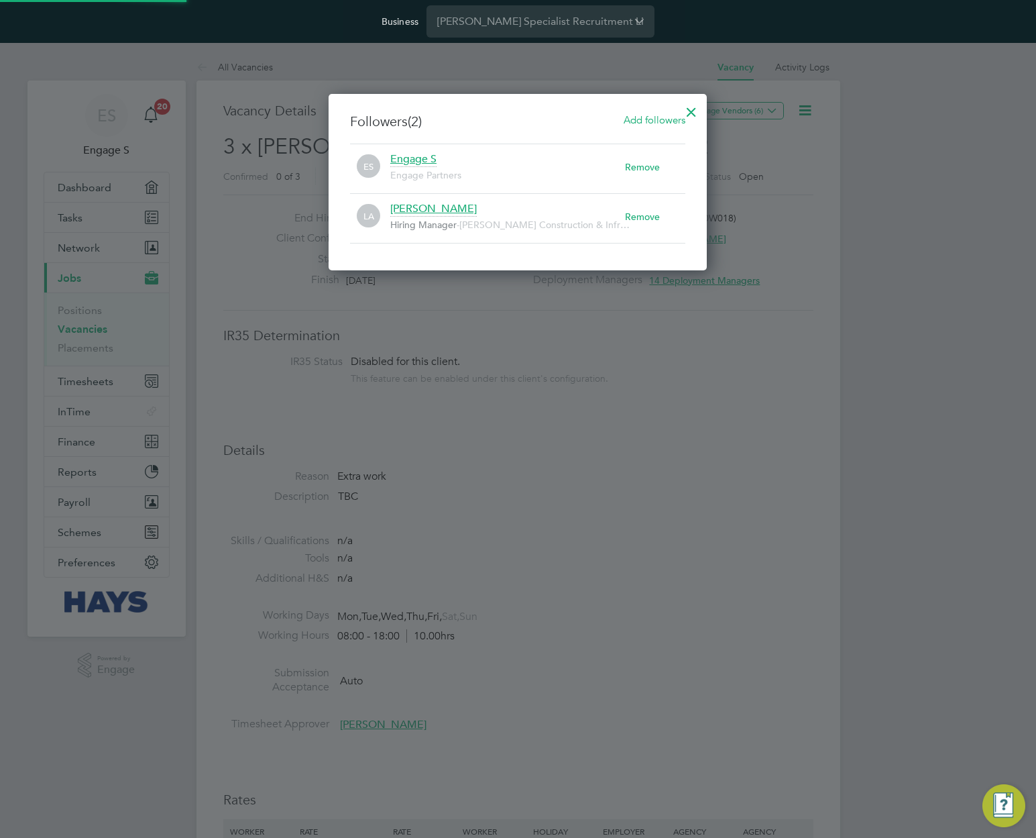
scroll to position [14, 235]
click at [683, 112] on div at bounding box center [692, 109] width 24 height 24
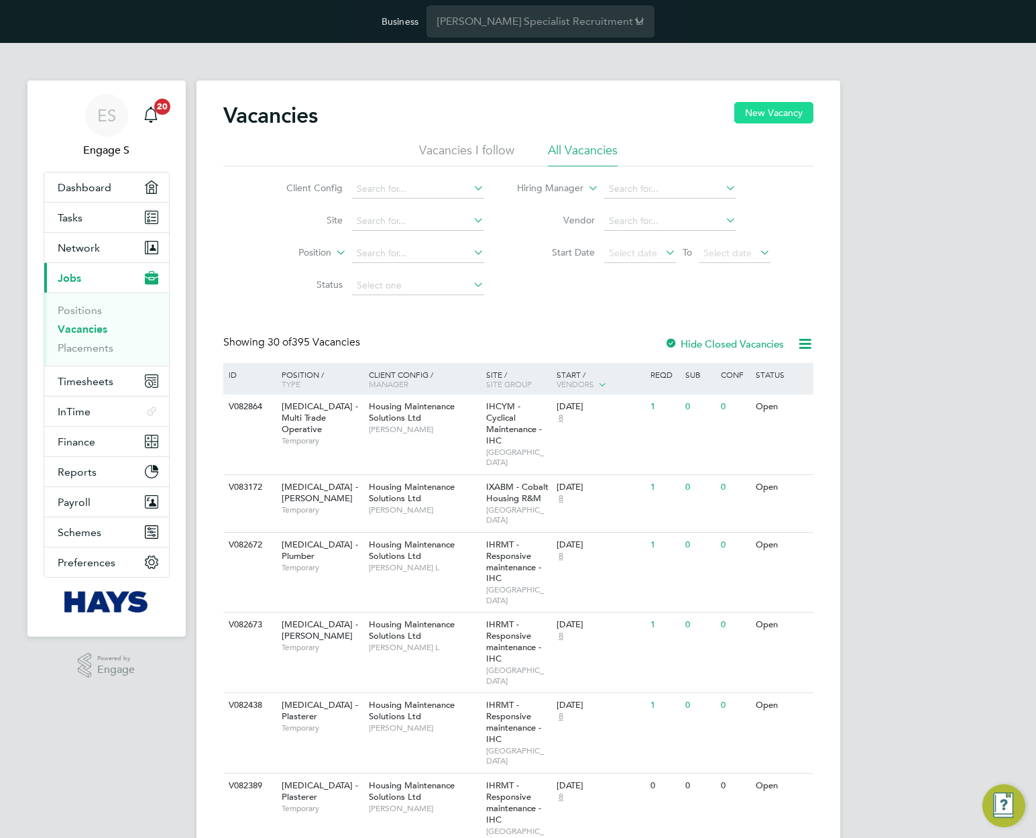
click at [759, 117] on button "New Vacancy" at bounding box center [774, 112] width 79 height 21
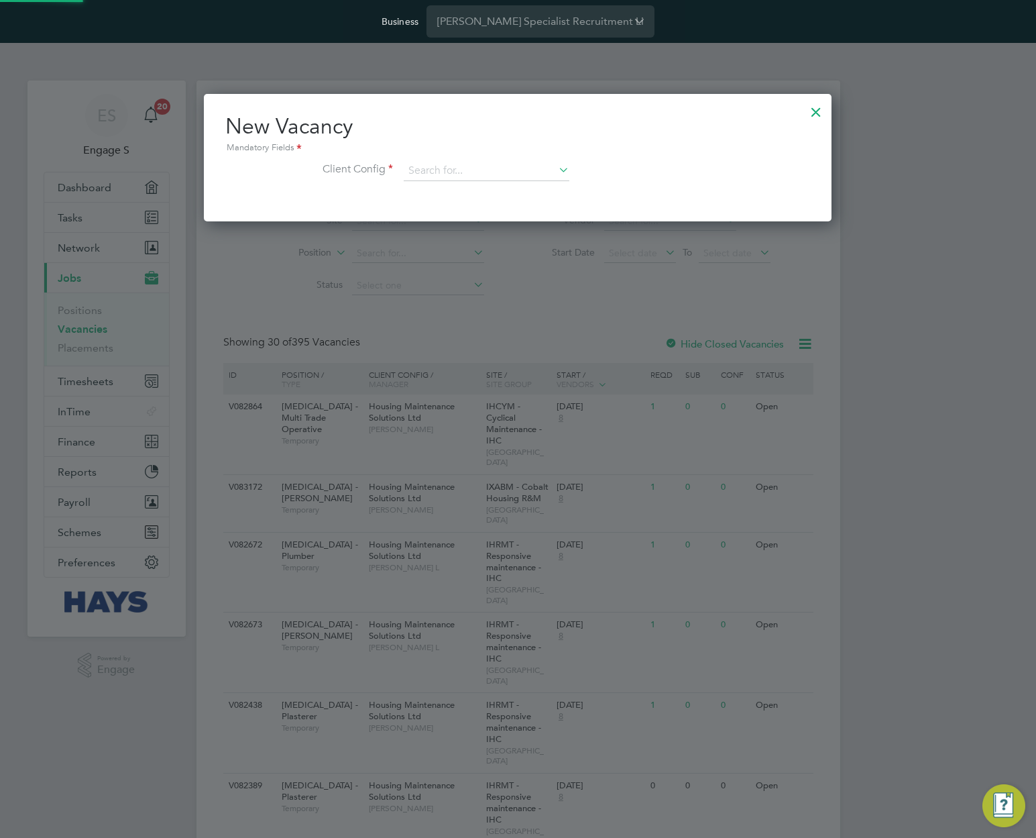
scroll to position [127, 629]
click at [517, 172] on input at bounding box center [487, 171] width 166 height 20
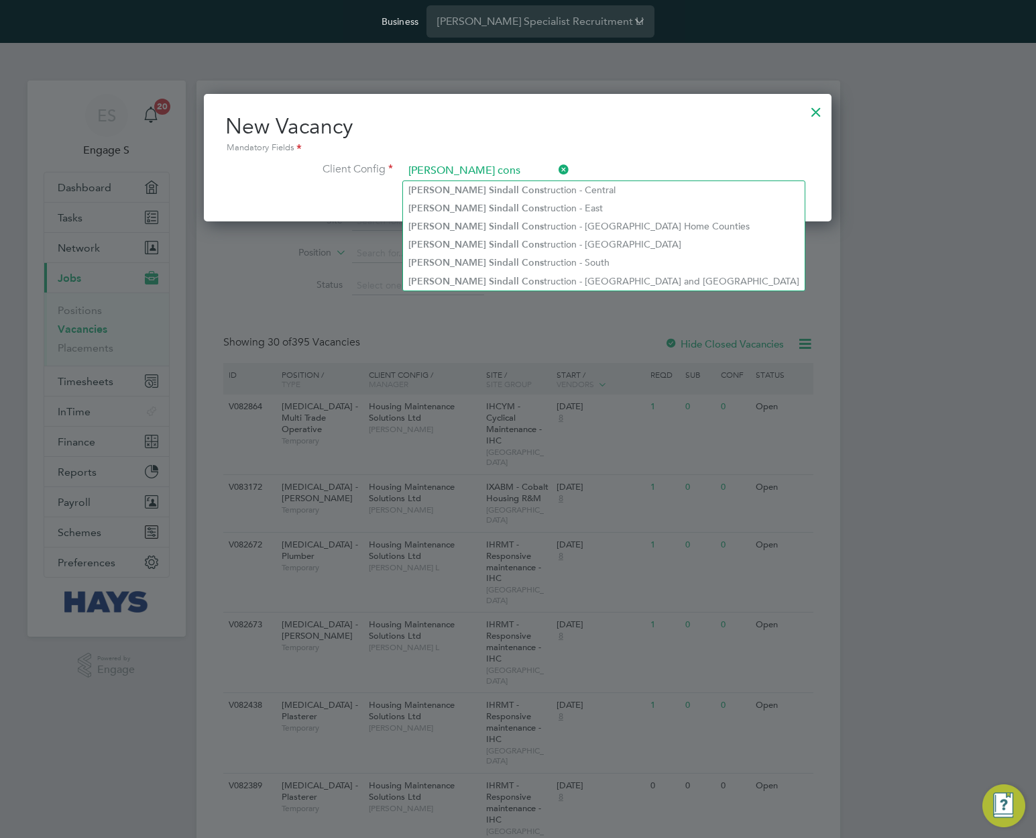
type input "morgan sindall cons"
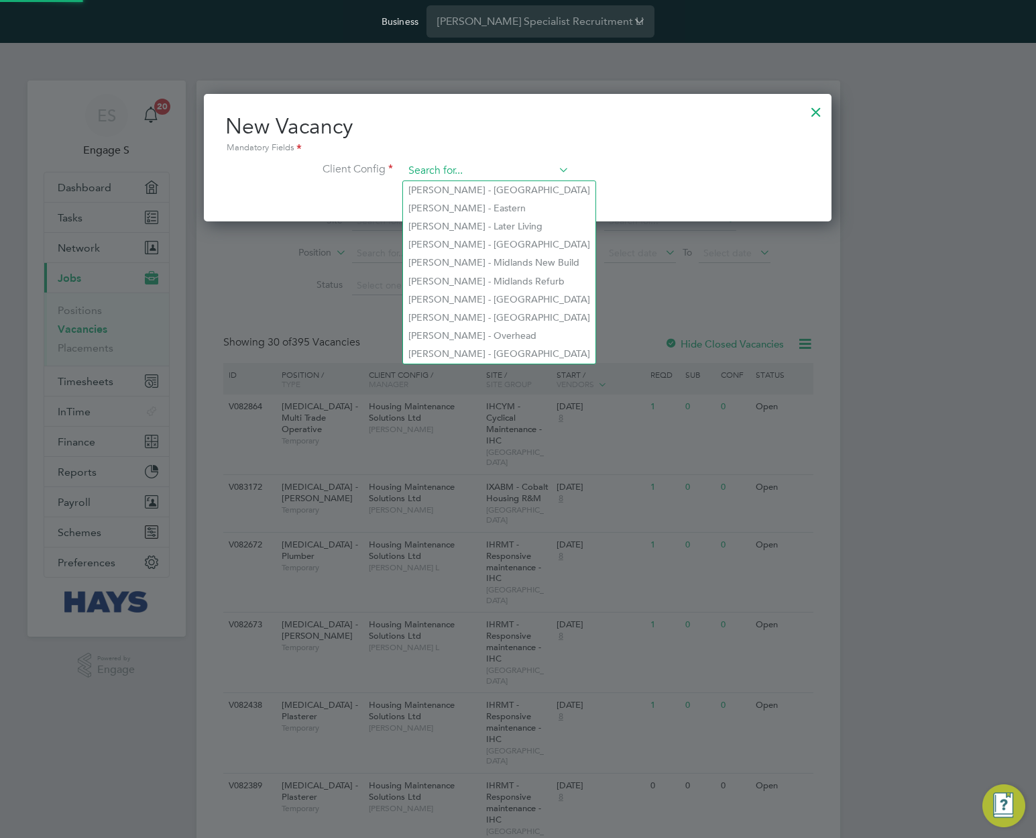
click at [428, 170] on input at bounding box center [487, 171] width 166 height 20
paste input "[PERSON_NAME] Construction - [GEOGRAPHIC_DATA]"
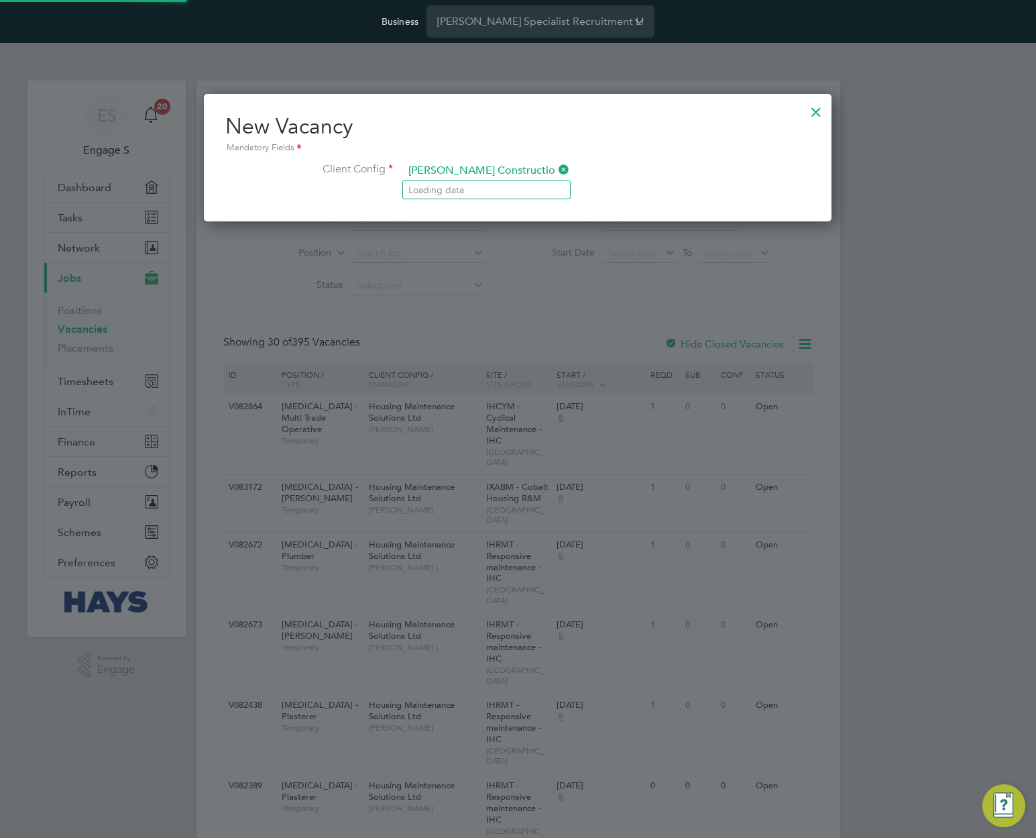
scroll to position [0, 29]
type input "[PERSON_NAME] Construction - [GEOGRAPHIC_DATA]"
click at [556, 172] on icon at bounding box center [556, 169] width 0 height 19
click at [824, 111] on div at bounding box center [816, 109] width 24 height 24
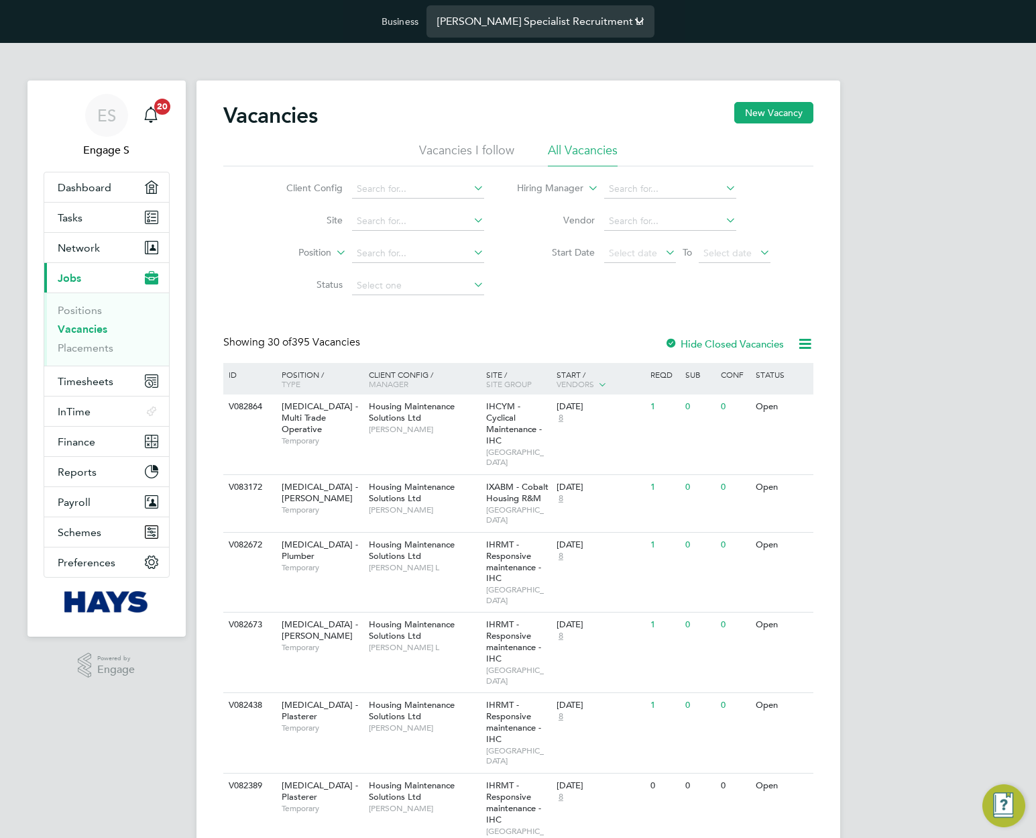
click at [527, 23] on input "Hays Specialist Recruitment Limited" at bounding box center [541, 21] width 228 height 32
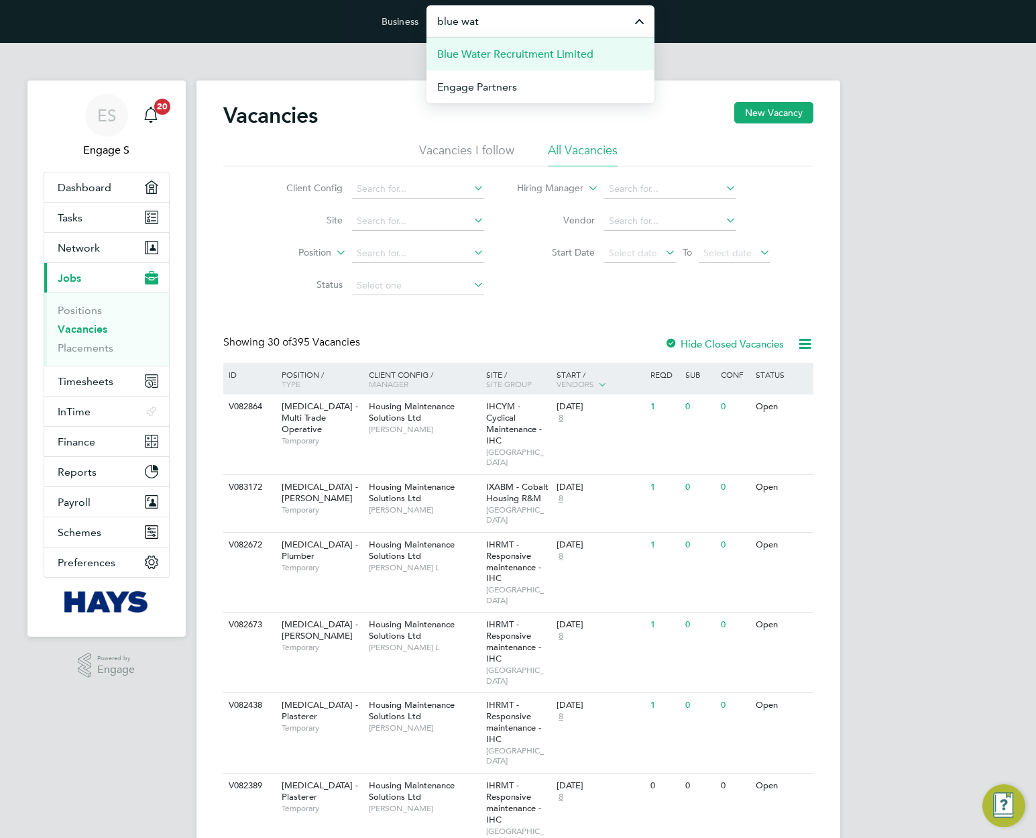
click at [537, 56] on span "Blue Water Recruitment Limited" at bounding box center [515, 54] width 156 height 16
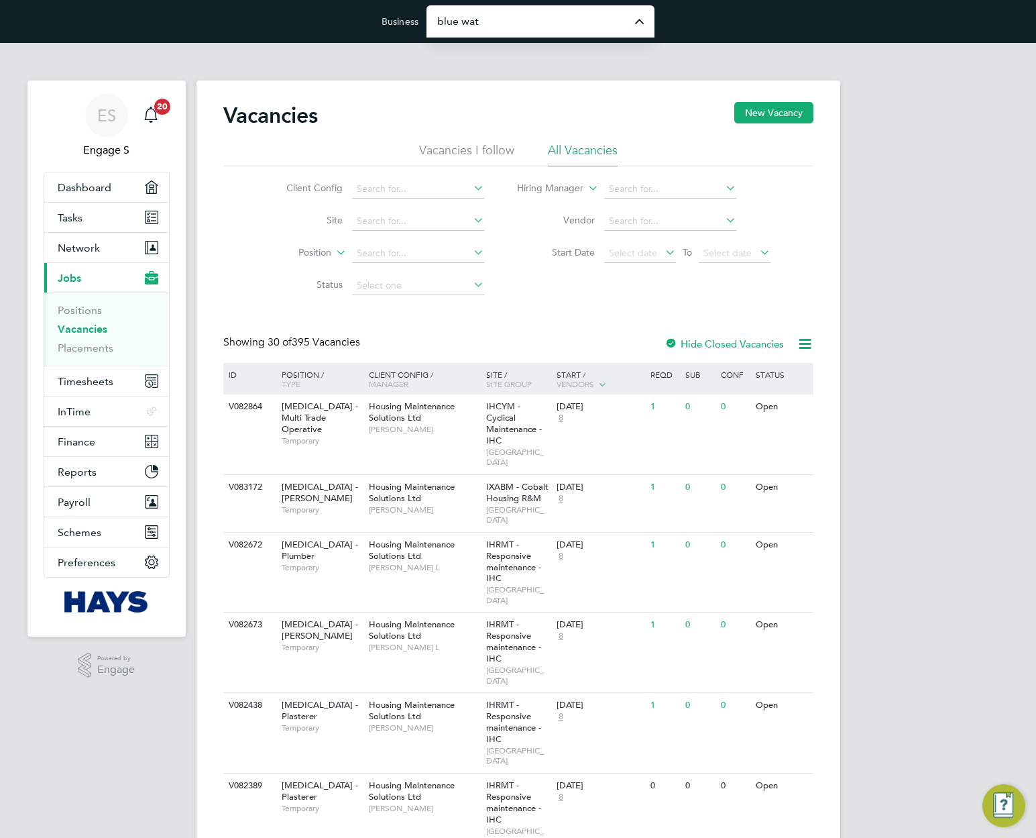
type input "Blue Water Recruitment Limited"
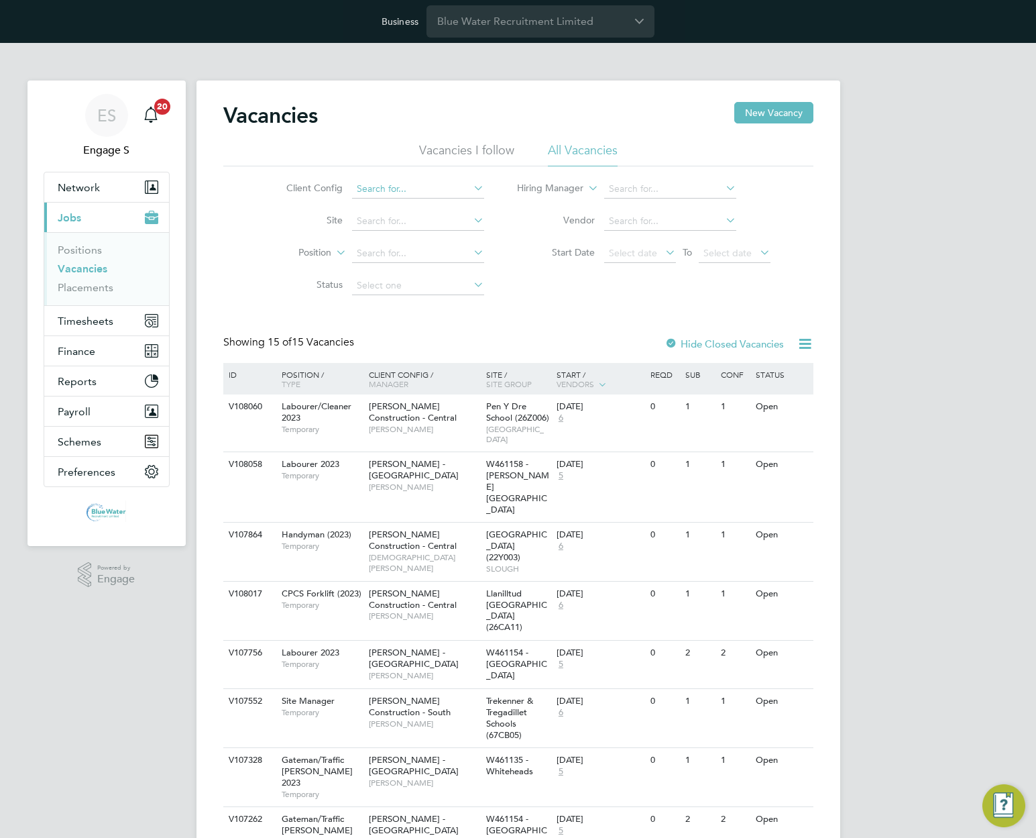
click at [418, 191] on input at bounding box center [418, 189] width 132 height 19
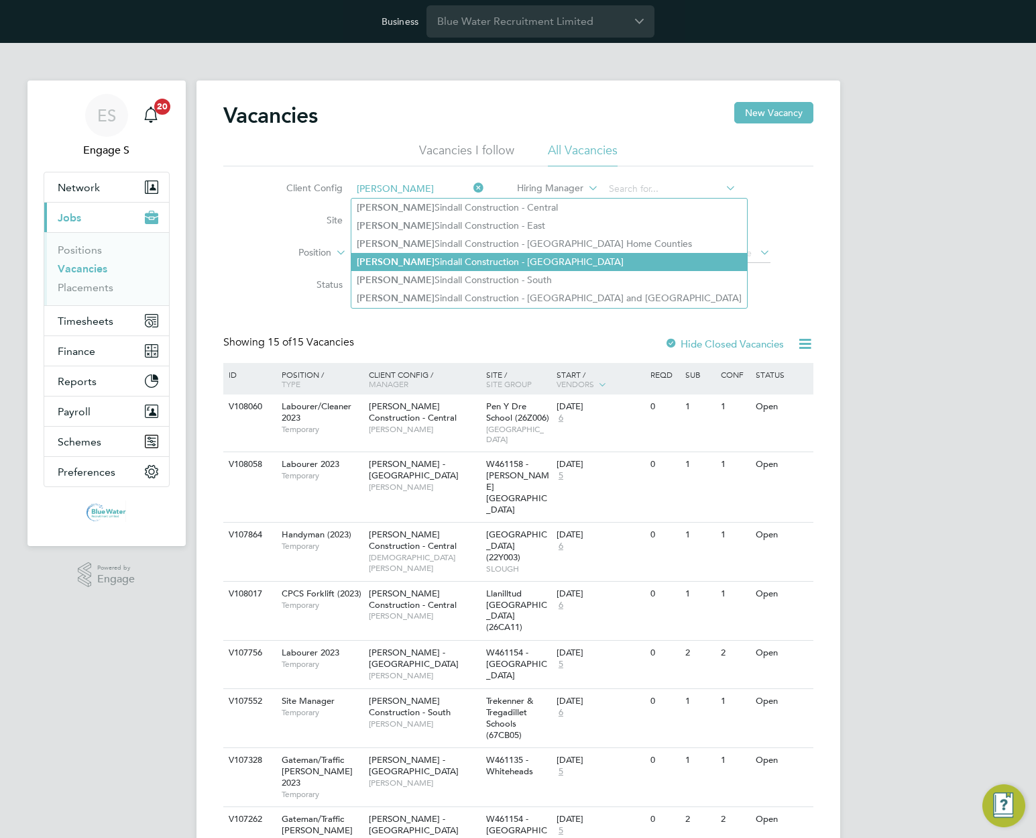
click at [428, 254] on li "Morgan Sindall Construction - Scotland" at bounding box center [550, 262] width 396 height 18
type input "[PERSON_NAME] Construction - [GEOGRAPHIC_DATA]"
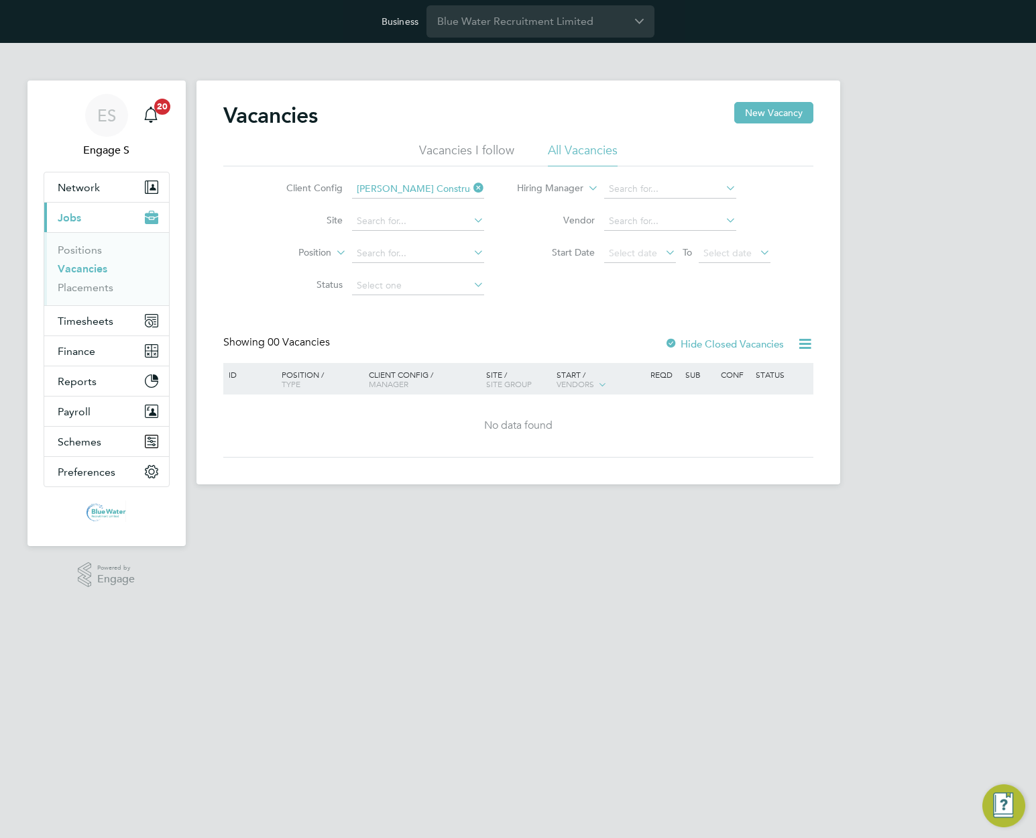
click at [670, 341] on div at bounding box center [671, 344] width 13 height 13
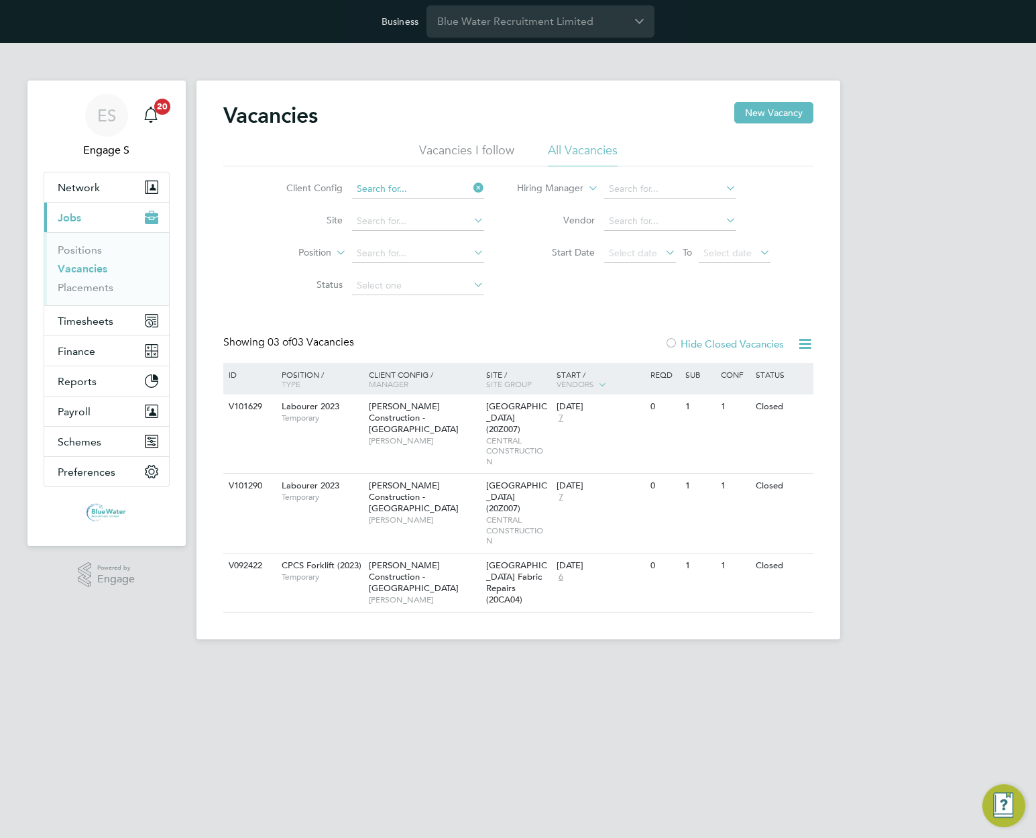
click at [435, 193] on input at bounding box center [418, 189] width 132 height 19
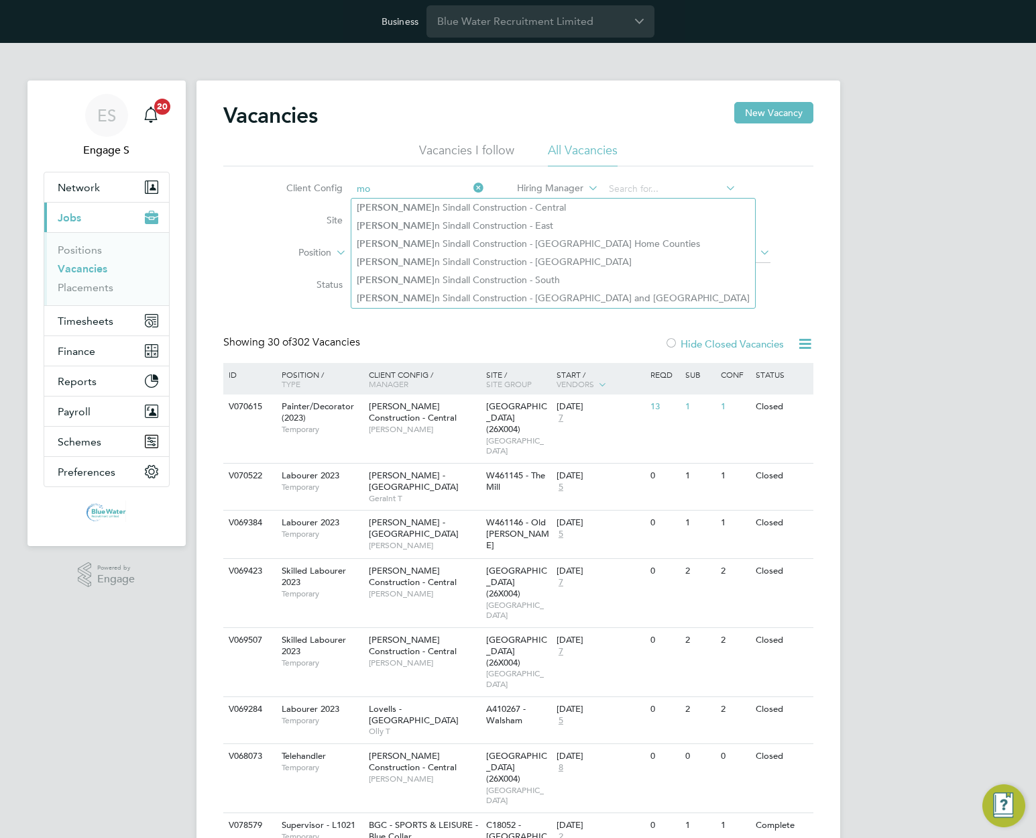
type input "m"
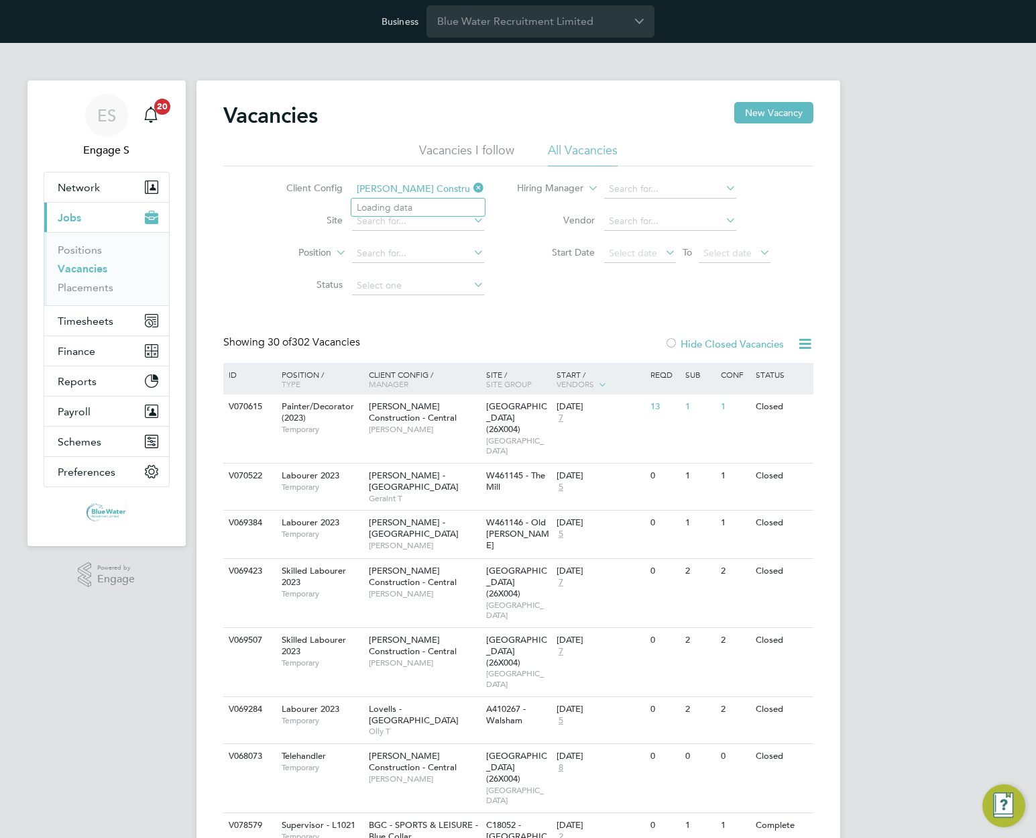
scroll to position [0, 38]
type input "[PERSON_NAME] Construction - [GEOGRAPHIC_DATA]"
click at [437, 204] on b "Sindall" at bounding box center [452, 207] width 30 height 11
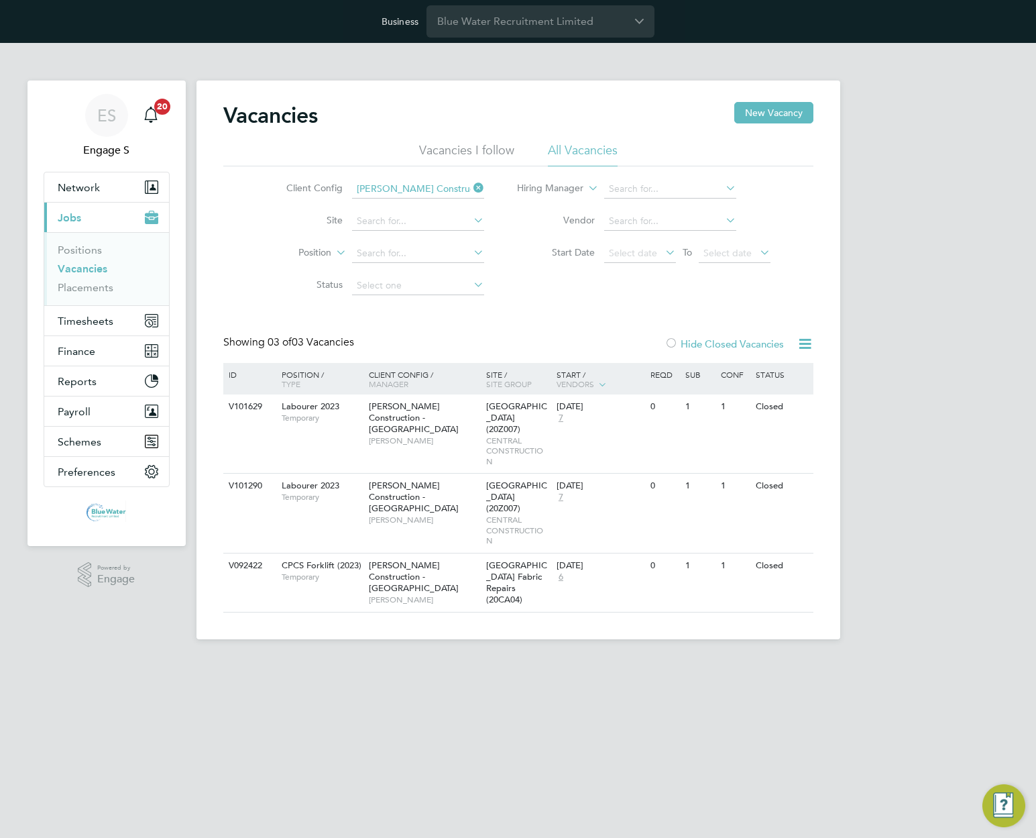
click at [472, 321] on div "Vacancies New Vacancy Vacancies I follow All Vacancies Client Config Morgan Sin…" at bounding box center [518, 357] width 590 height 511
click at [389, 328] on div "Vacancies New Vacancy Vacancies I follow All Vacancies Client Config Morgan Sin…" at bounding box center [518, 357] width 590 height 511
click at [529, 292] on div "Client Config Morgan Sindall Construction - Scotland Site Position Status Hirin…" at bounding box center [518, 234] width 590 height 136
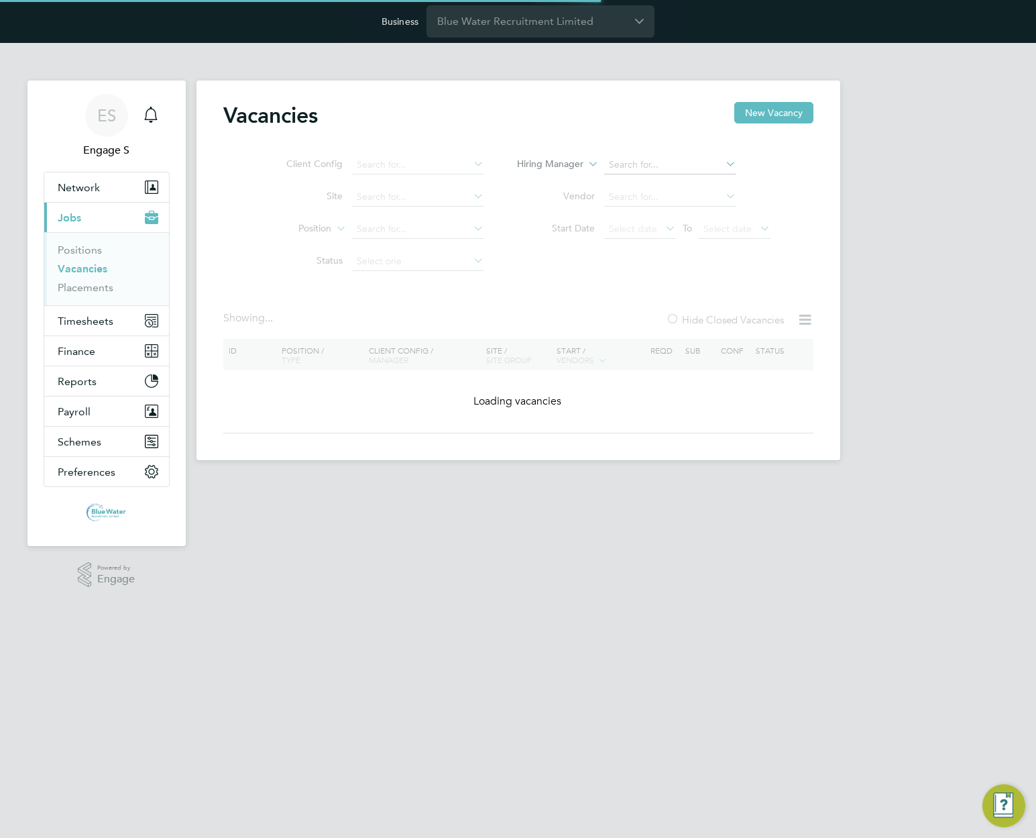
type input "[PERSON_NAME] Construction - [GEOGRAPHIC_DATA]"
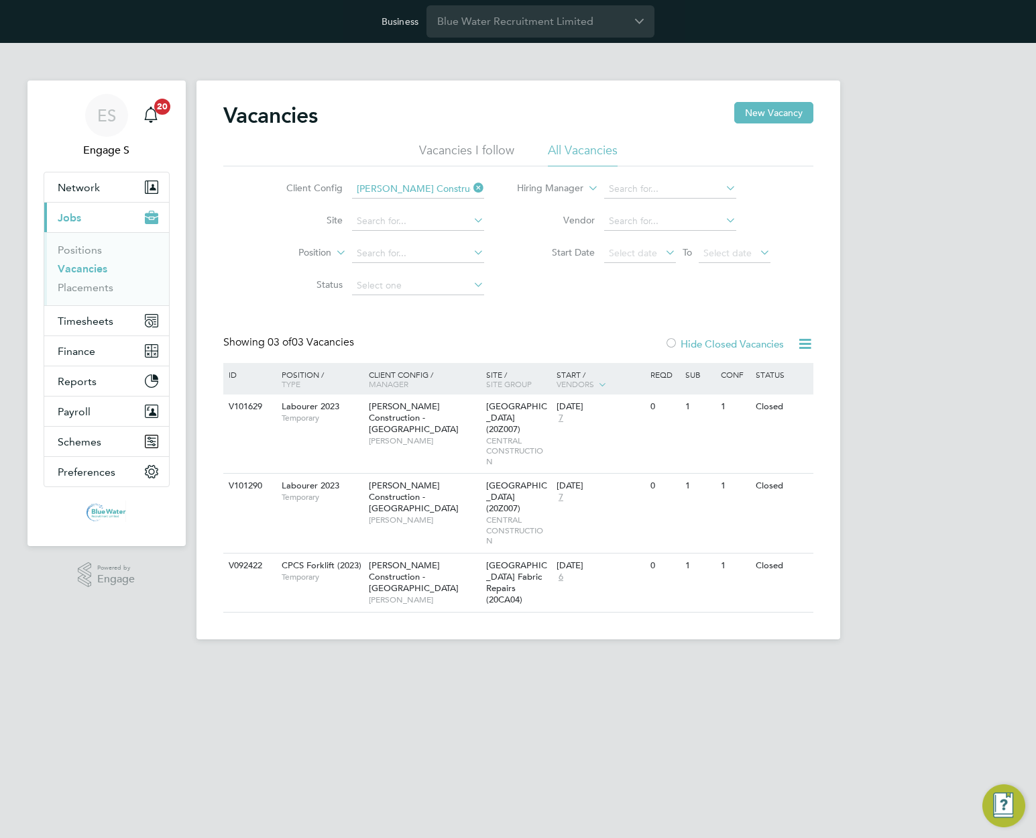
click at [471, 186] on icon at bounding box center [471, 187] width 0 height 19
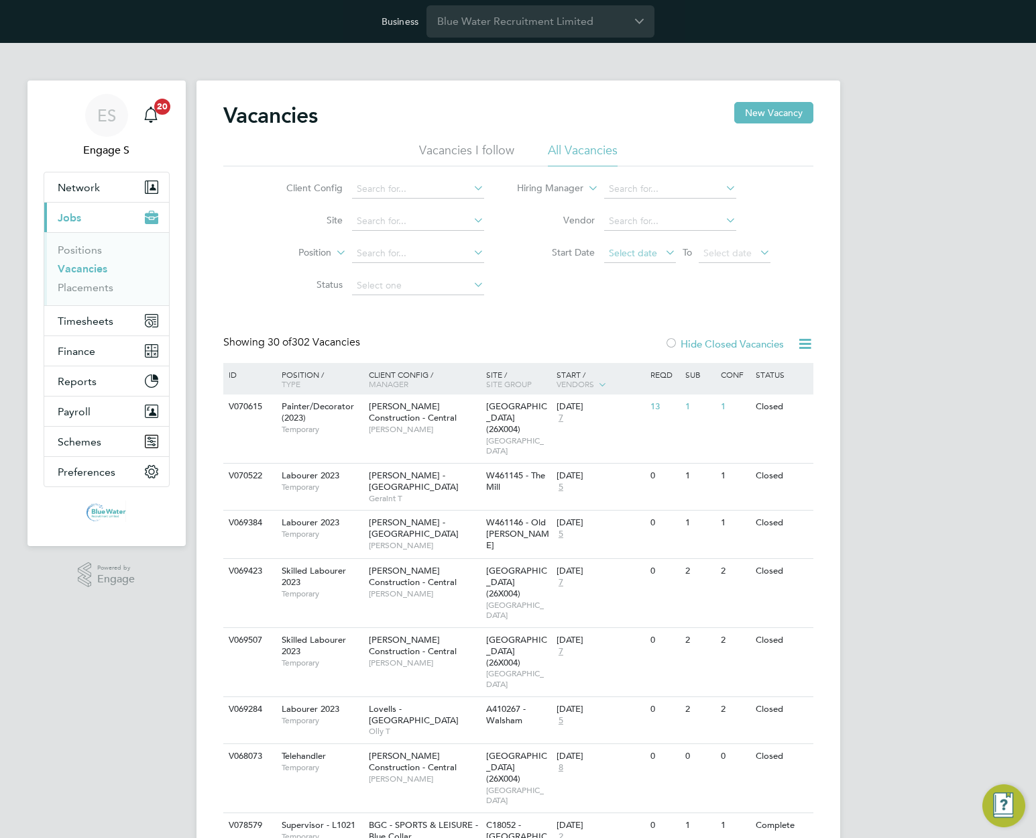
click at [634, 254] on span "Select date" at bounding box center [633, 253] width 48 height 12
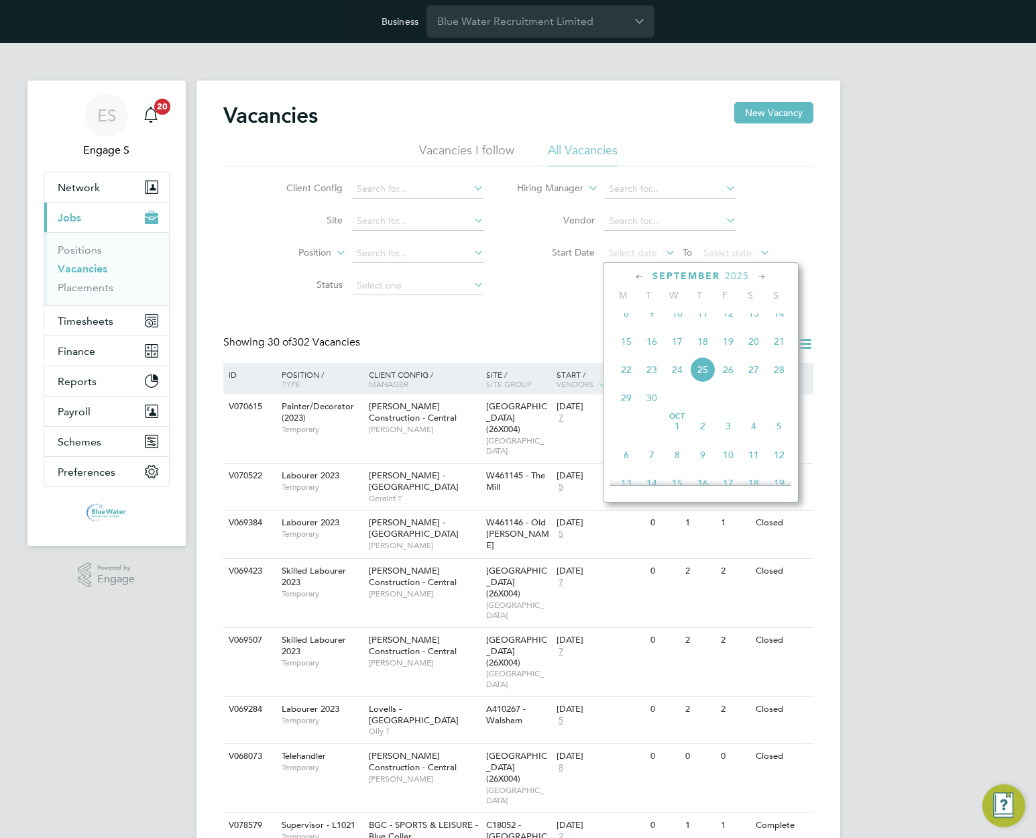
click at [628, 326] on span "8" at bounding box center [626, 313] width 25 height 25
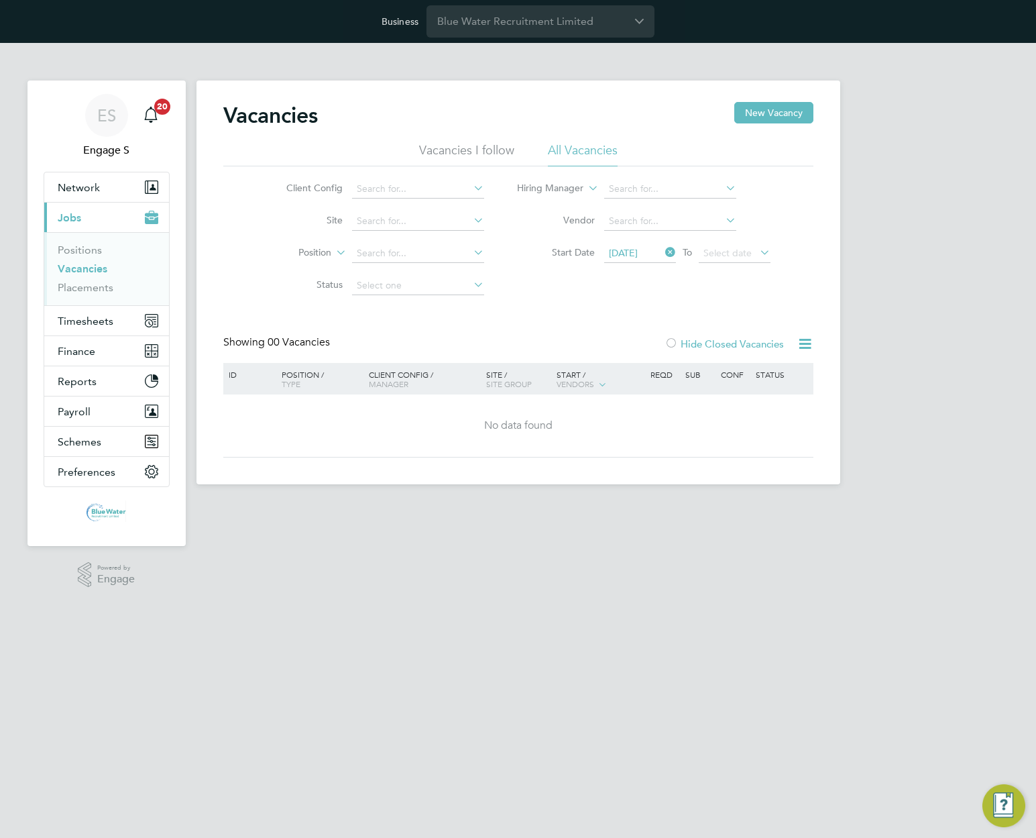
click at [620, 255] on span "[DATE]" at bounding box center [623, 253] width 29 height 12
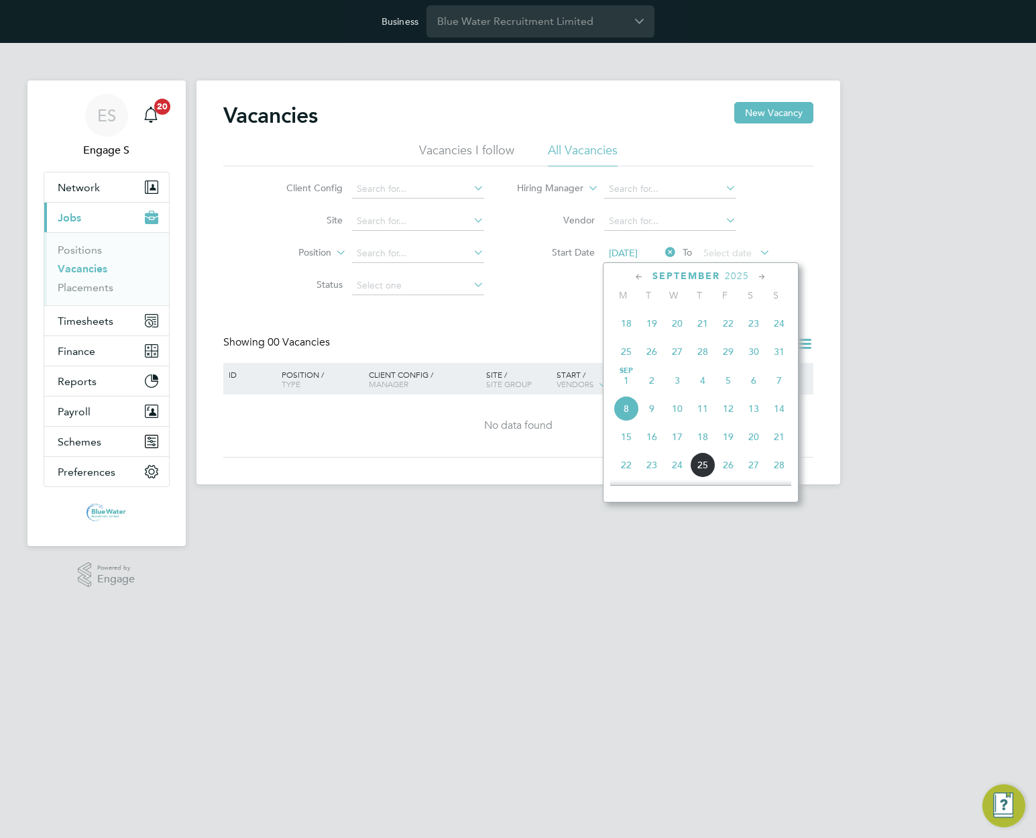
scroll to position [356, 0]
click at [623, 379] on span "18" at bounding box center [626, 366] width 25 height 25
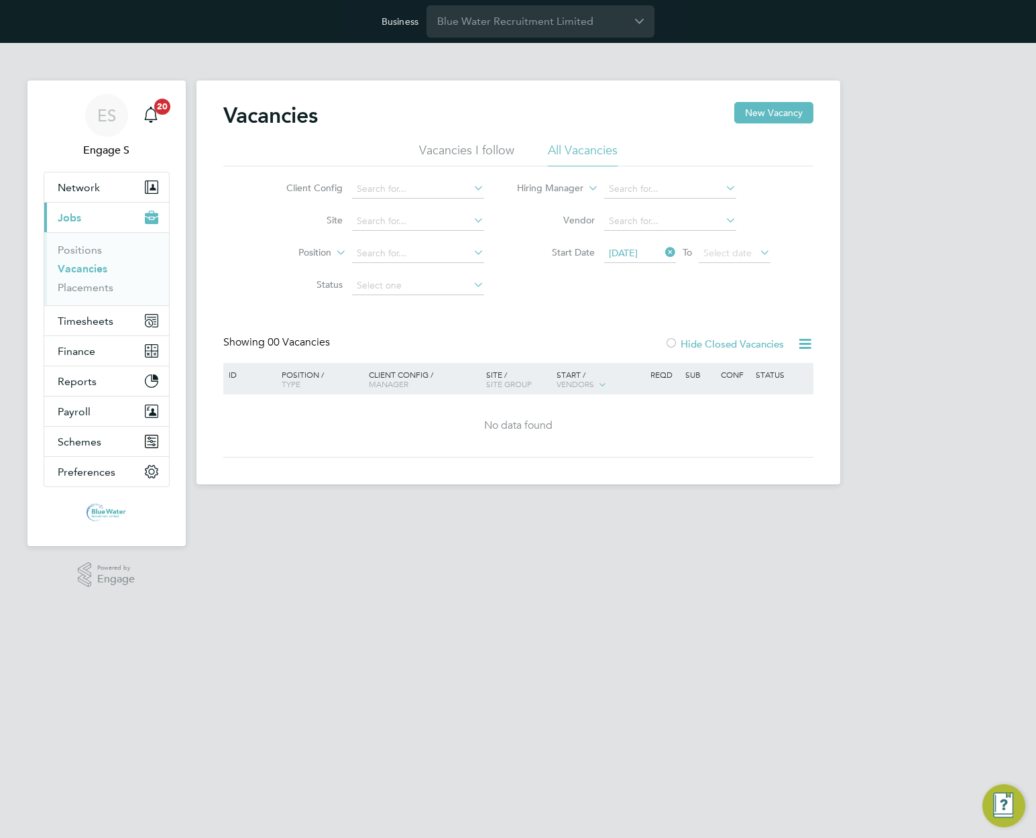
click at [638, 254] on span "[DATE]" at bounding box center [623, 253] width 29 height 12
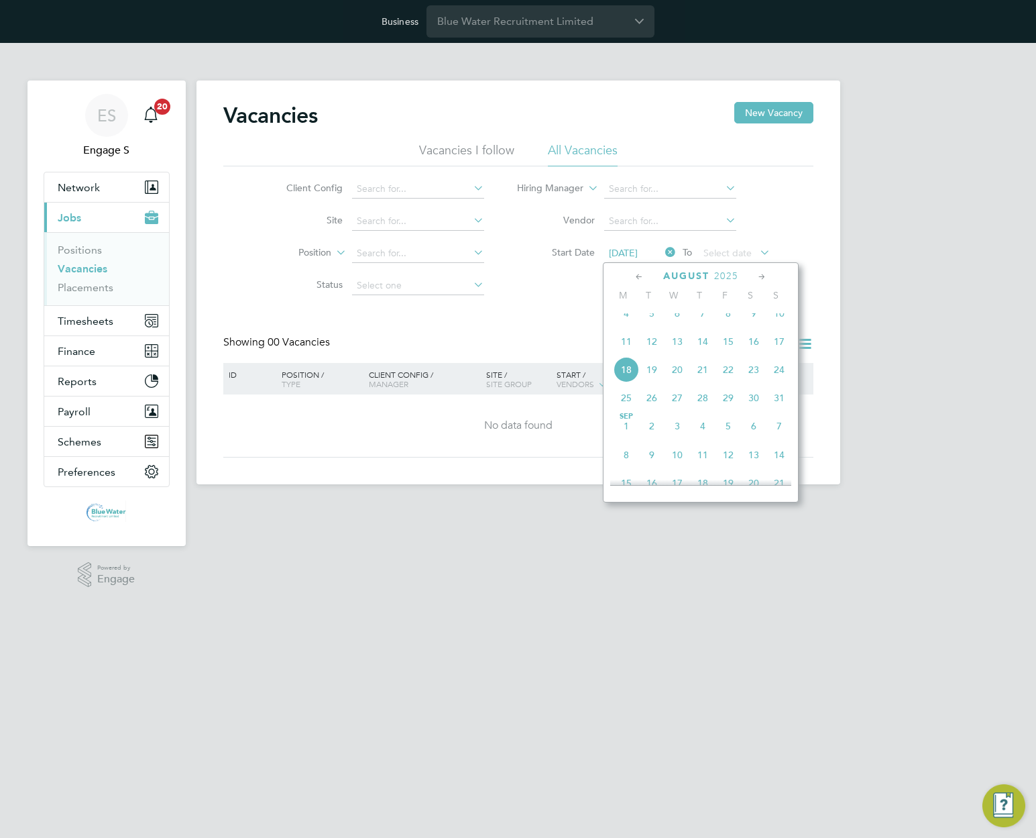
click at [520, 311] on div "Vacancies New Vacancy Vacancies I follow All Vacancies Client Config Site Posit…" at bounding box center [518, 280] width 590 height 356
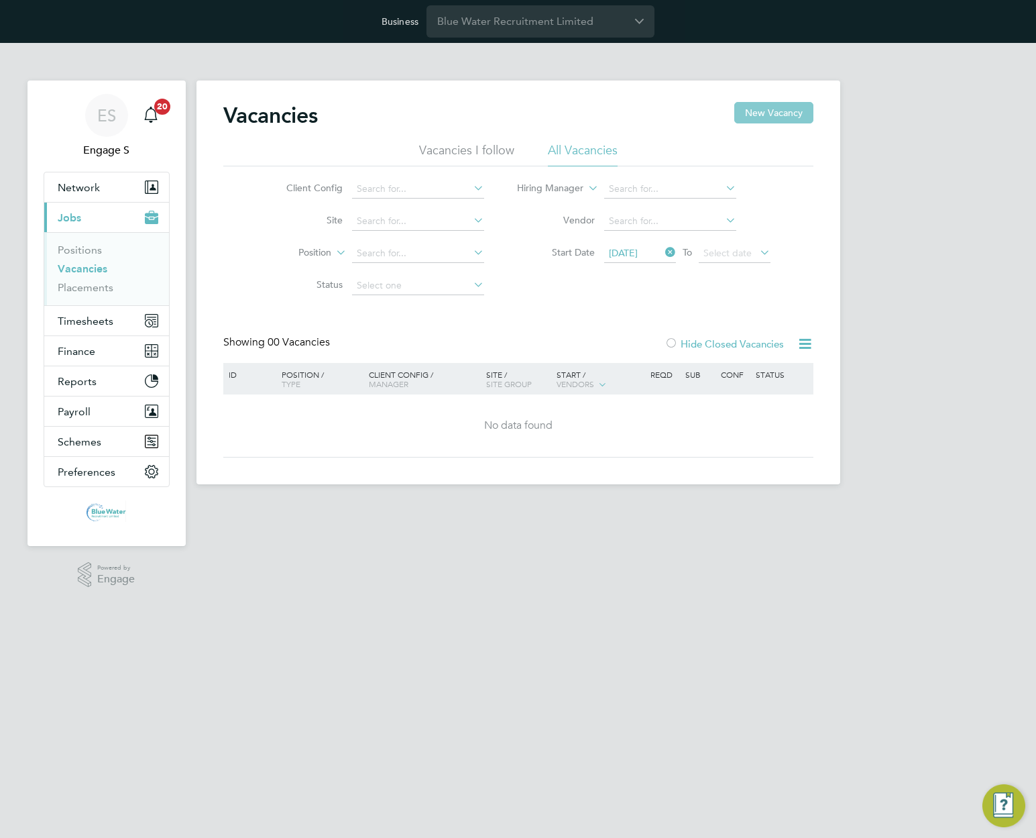
click at [776, 111] on button "New Vacancy" at bounding box center [774, 112] width 79 height 21
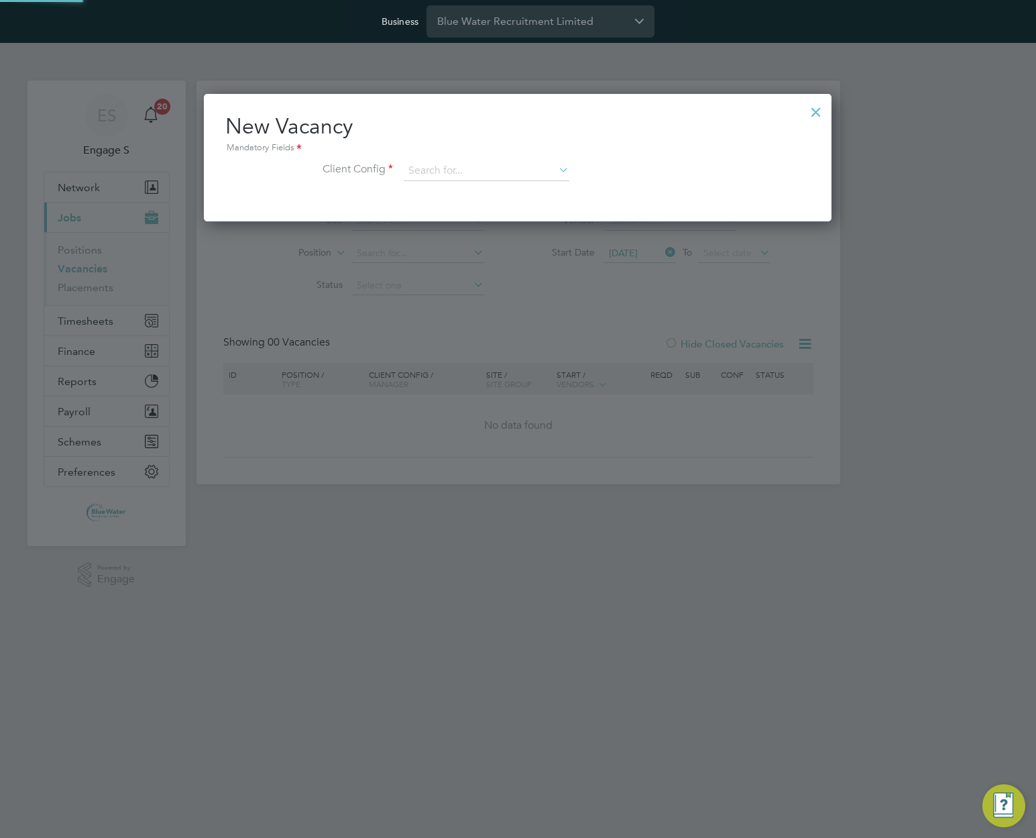
scroll to position [127, 629]
click at [435, 179] on div "Vacancies New Vacancy Vacancies I follow All Vacancies Client Config Site Posit…" at bounding box center [519, 283] width 644 height 404
paste input "[PERSON_NAME] Construction - [GEOGRAPHIC_DATA]"
type input "[PERSON_NAME] Construction - [GEOGRAPHIC_DATA]"
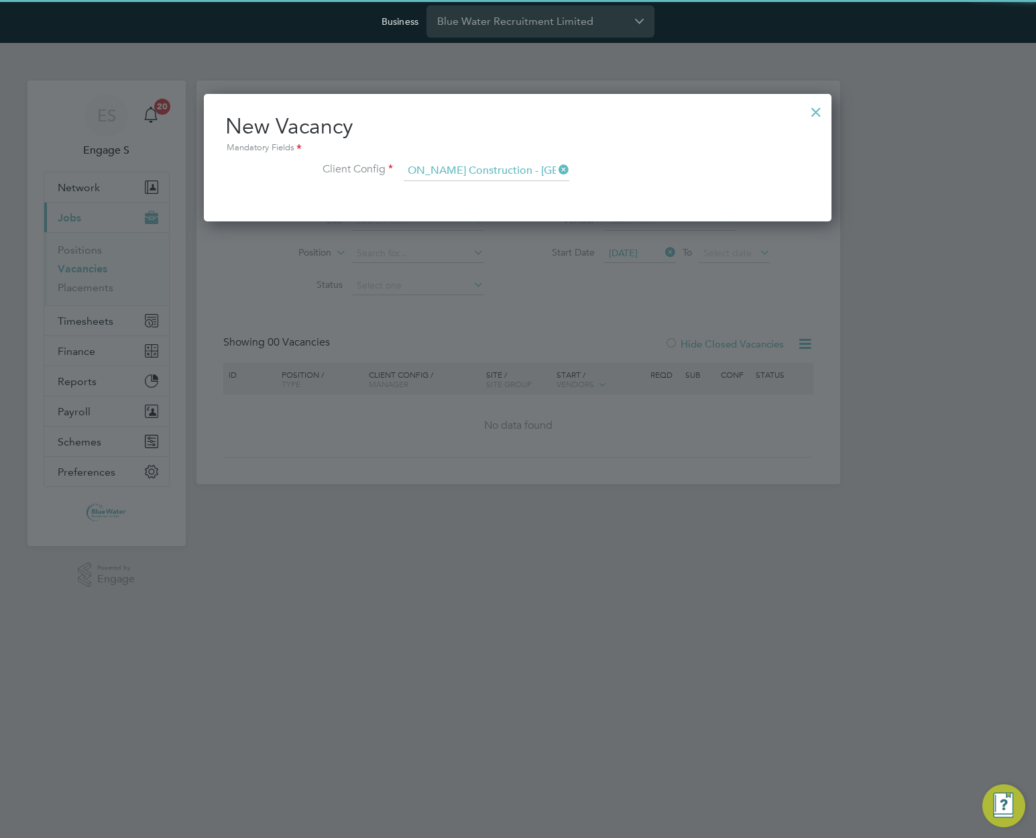
scroll to position [0, 0]
click at [437, 191] on b "[PERSON_NAME]" at bounding box center [448, 189] width 78 height 11
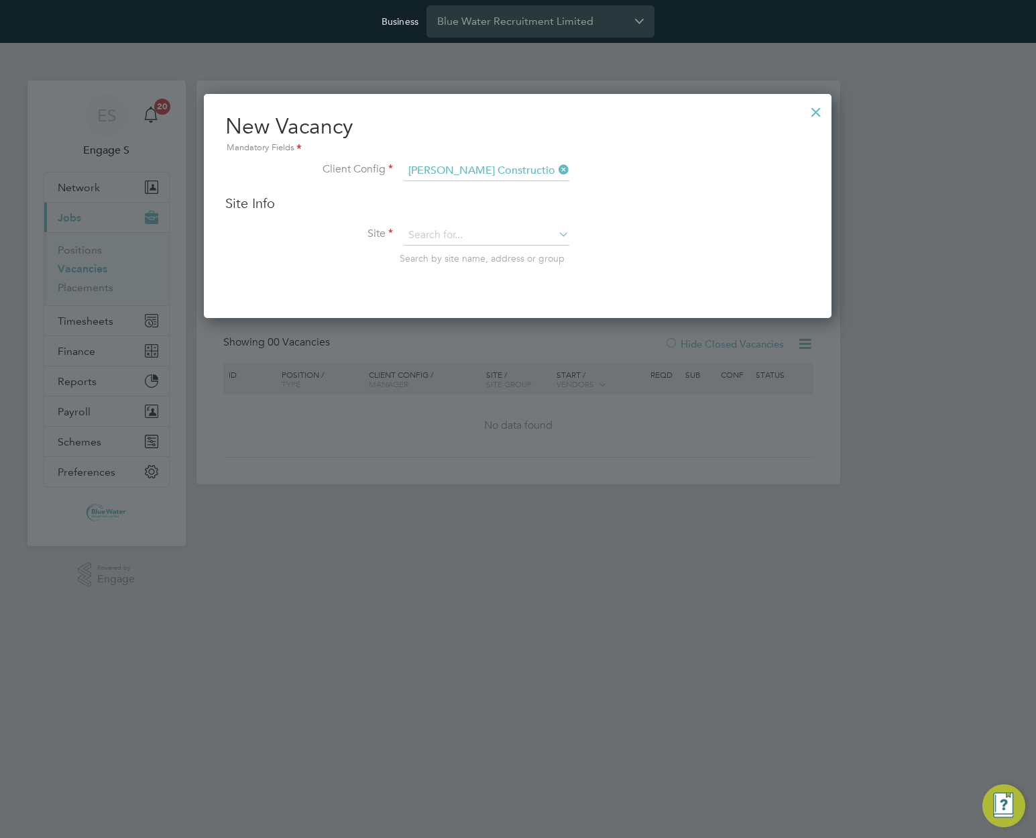
scroll to position [225, 629]
click at [445, 238] on input at bounding box center [487, 235] width 166 height 20
click at [462, 356] on li "[GEOGRAPHIC_DATA] Fabric Repairs (20CA04)" at bounding box center [515, 364] width 225 height 18
type input "[GEOGRAPHIC_DATA] Fabric Repairs (20CA04)"
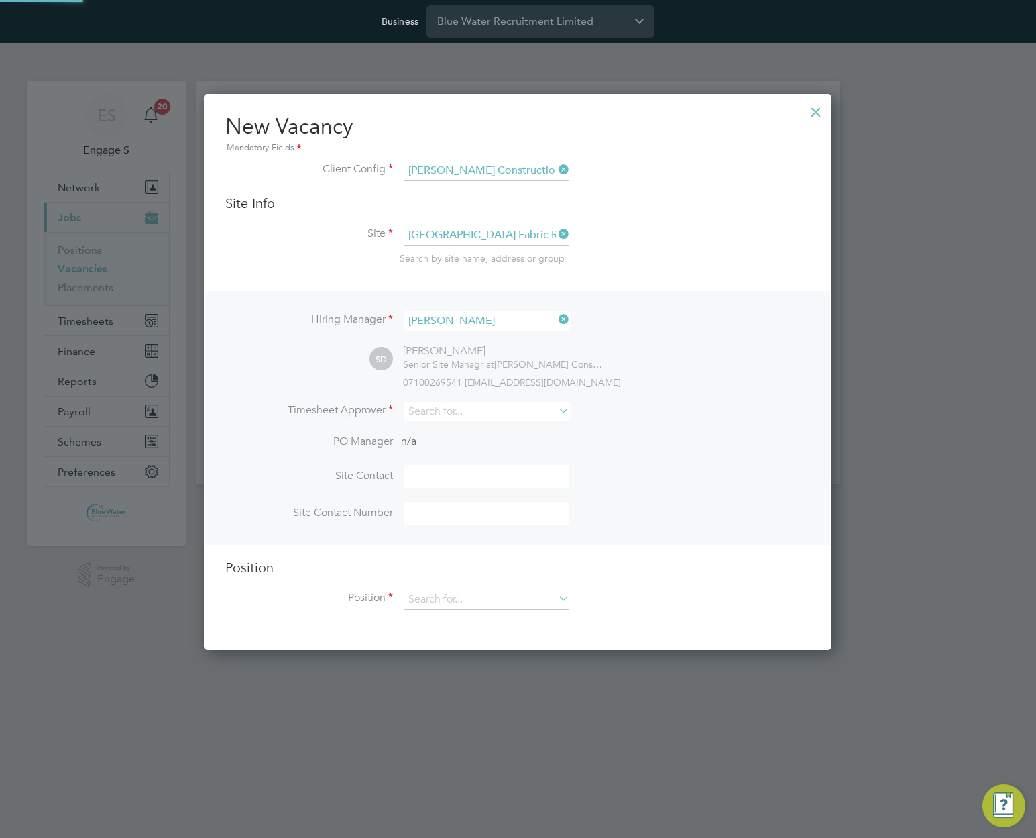
scroll to position [557, 629]
click at [454, 417] on input at bounding box center [487, 411] width 166 height 19
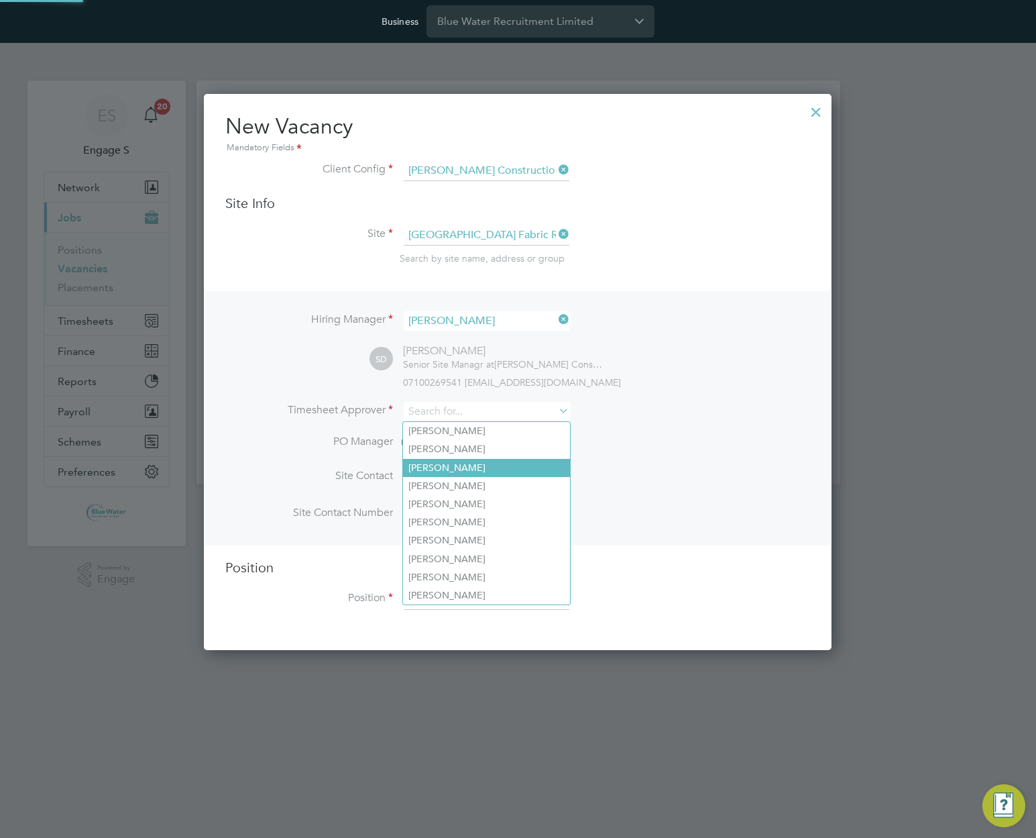
click at [450, 460] on li "[PERSON_NAME]" at bounding box center [486, 468] width 167 height 18
type input "[PERSON_NAME]"
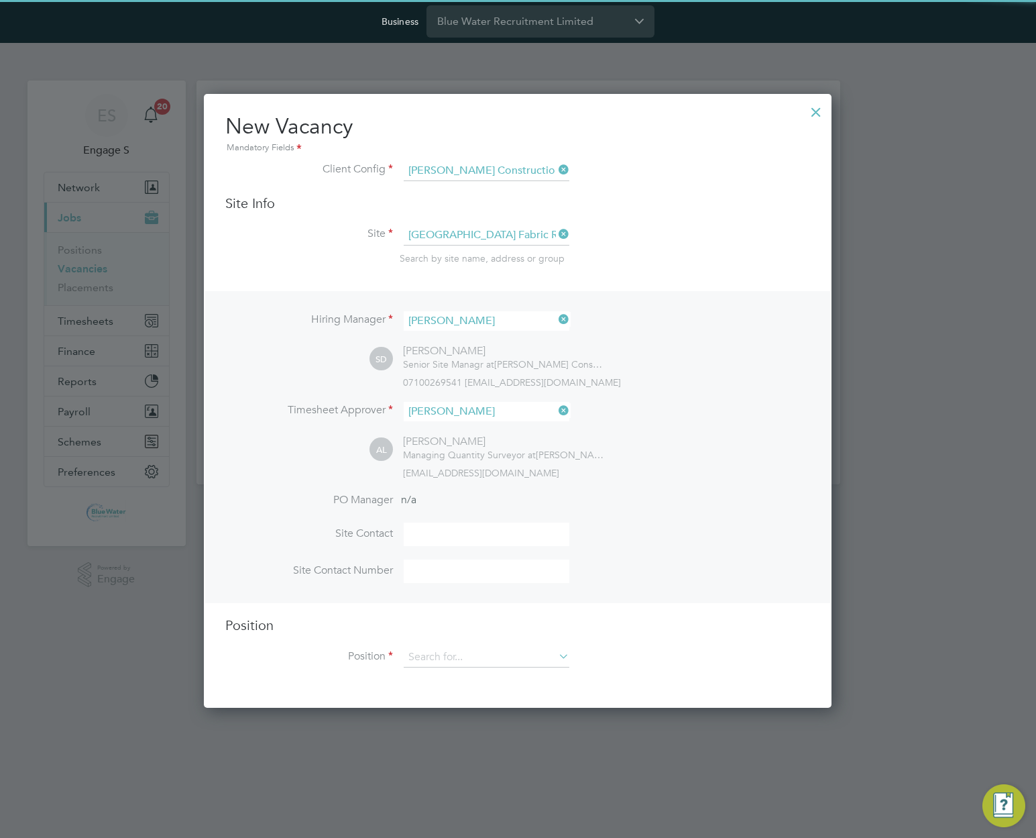
scroll to position [616, 629]
click at [507, 665] on input at bounding box center [487, 657] width 166 height 20
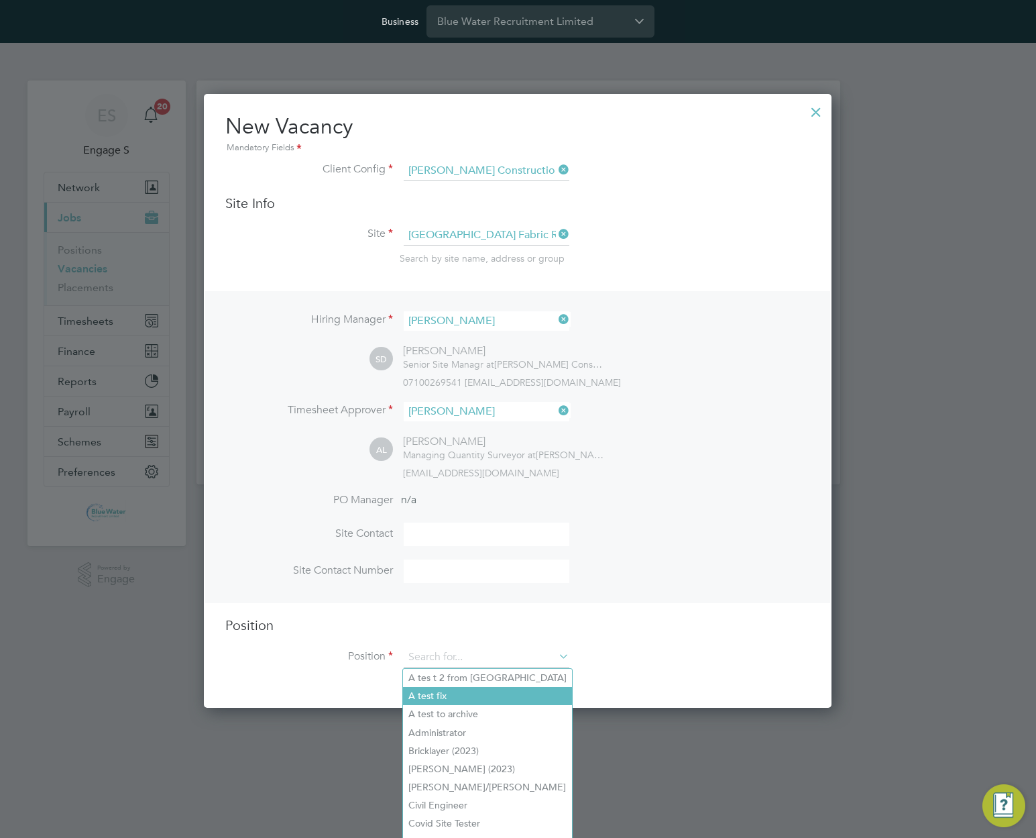
click at [491, 694] on li "A test fix" at bounding box center [487, 696] width 169 height 18
type input "A test fix"
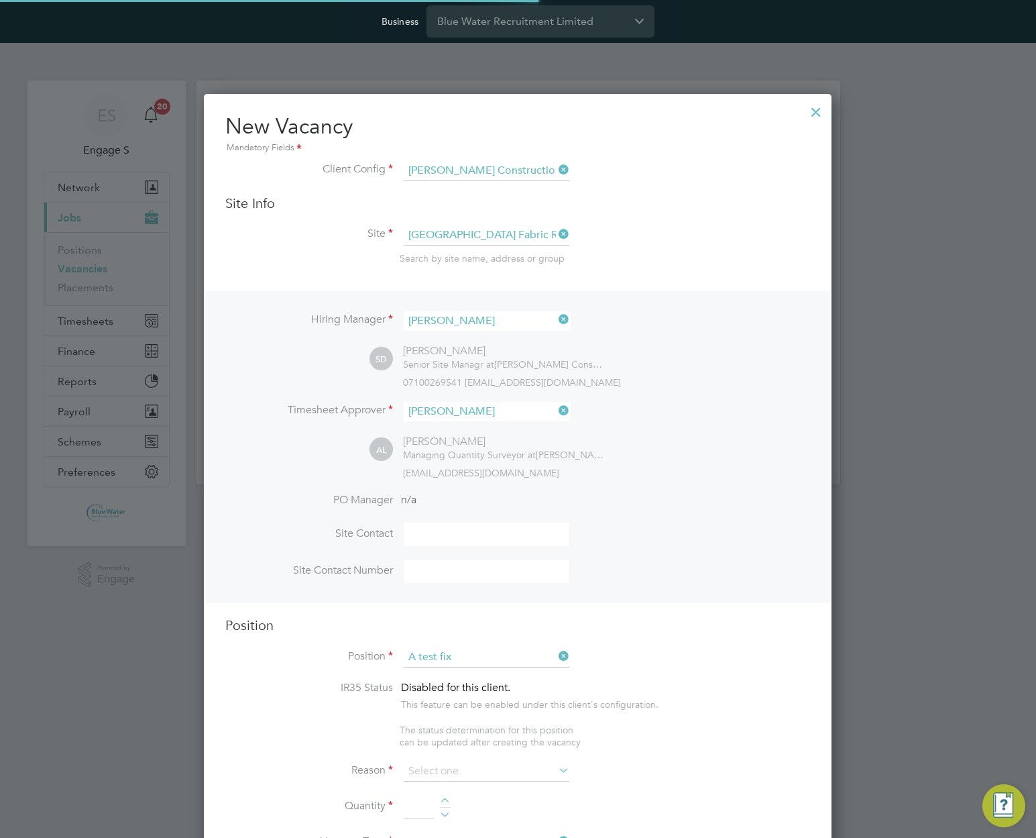
scroll to position [1950, 629]
type textarea "32"
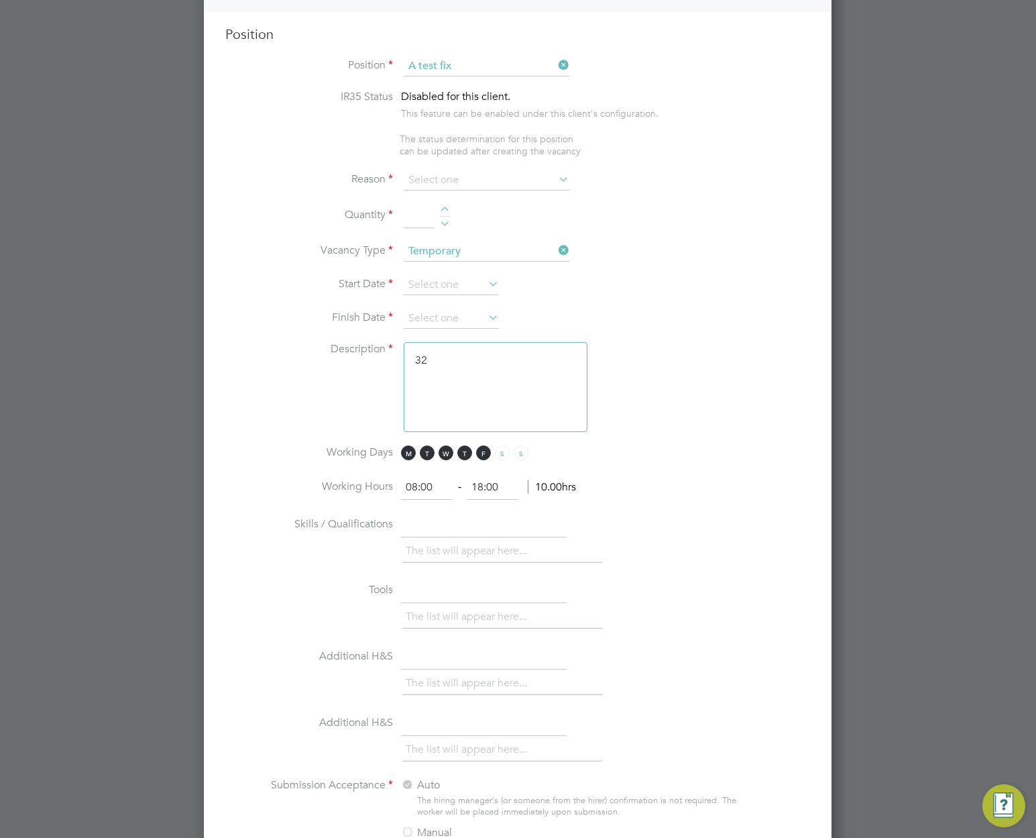
scroll to position [517, 0]
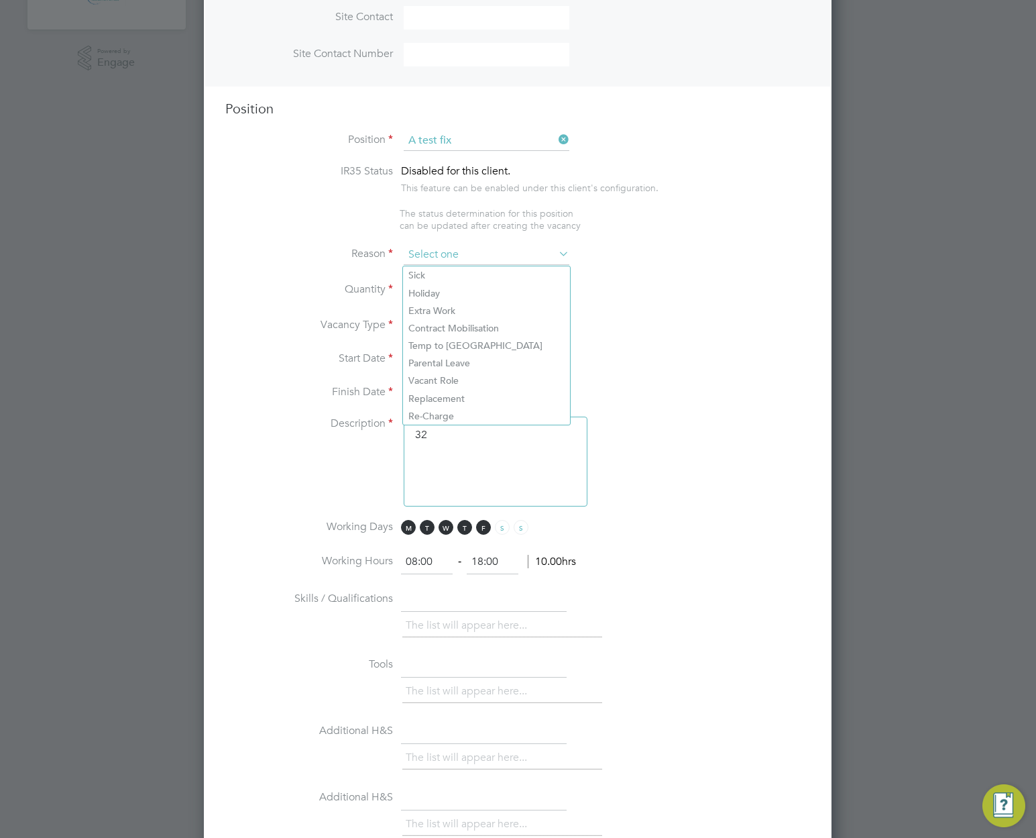
click at [463, 257] on input at bounding box center [487, 255] width 166 height 20
click at [458, 289] on li "Holiday" at bounding box center [486, 292] width 167 height 17
type input "Holiday"
click at [443, 281] on li "Quantity" at bounding box center [517, 297] width 585 height 38
click at [444, 287] on div at bounding box center [444, 285] width 11 height 9
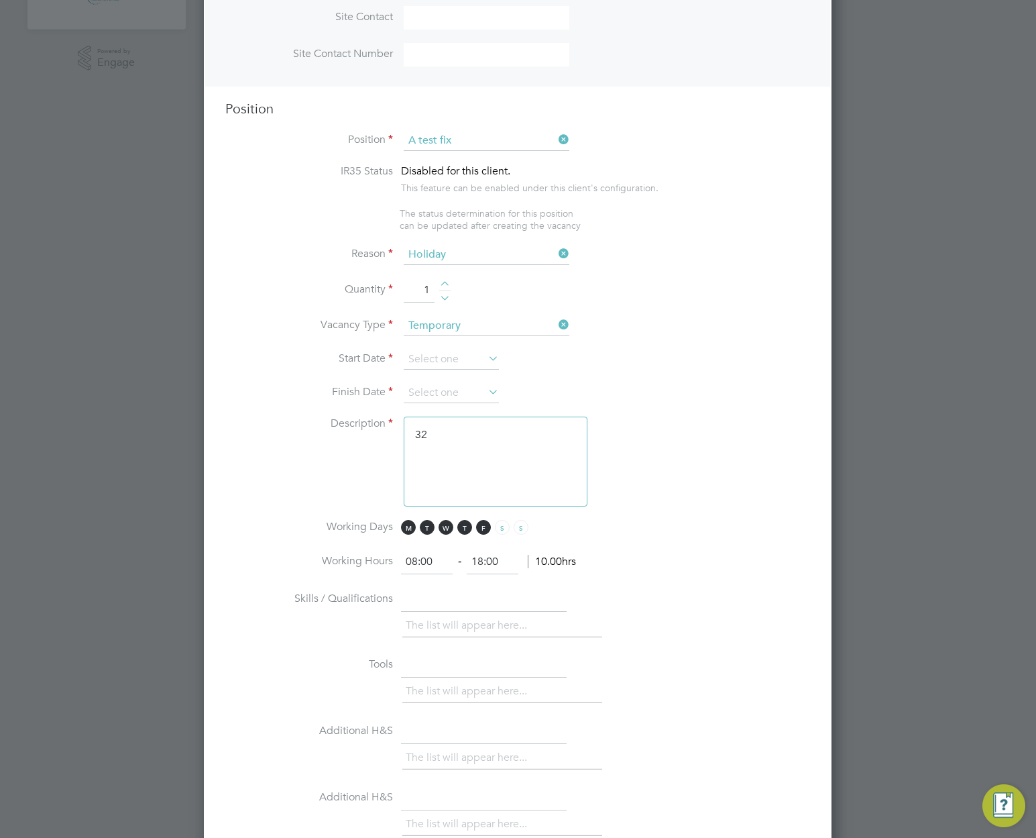
click at [444, 287] on div at bounding box center [444, 285] width 11 height 9
type input "5"
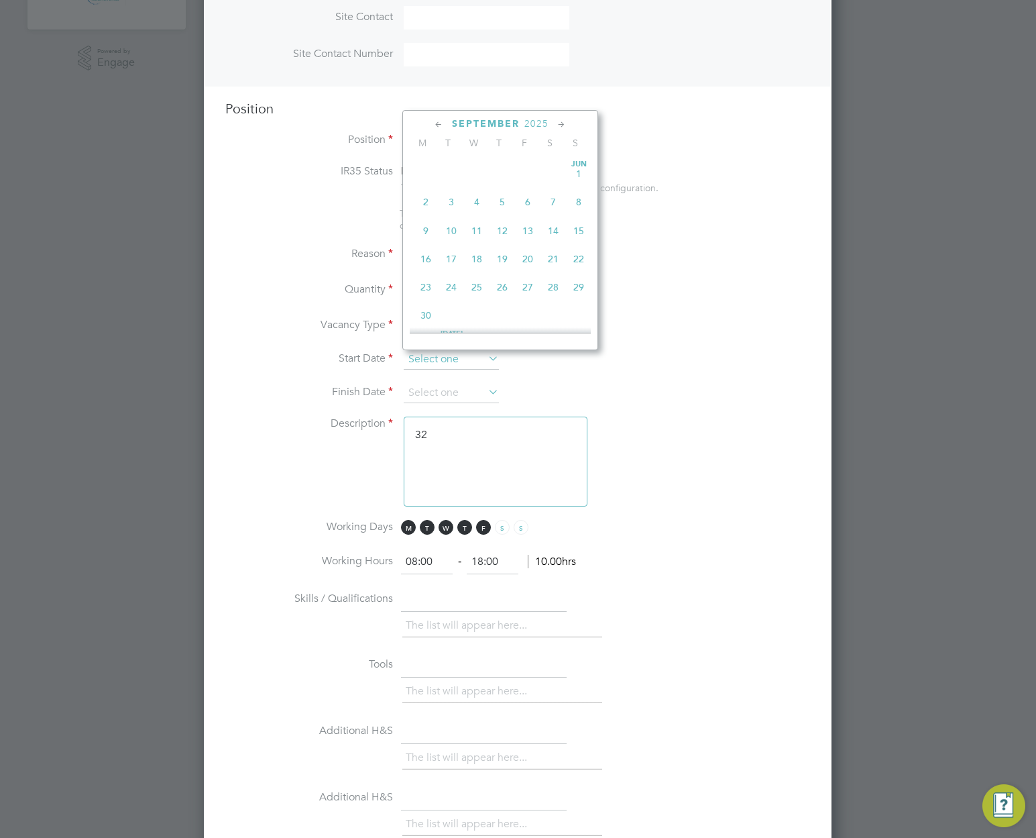
scroll to position [494, 0]
click at [456, 358] on input at bounding box center [451, 360] width 95 height 20
click at [427, 170] on span "8" at bounding box center [425, 160] width 25 height 25
type input "[DATE]"
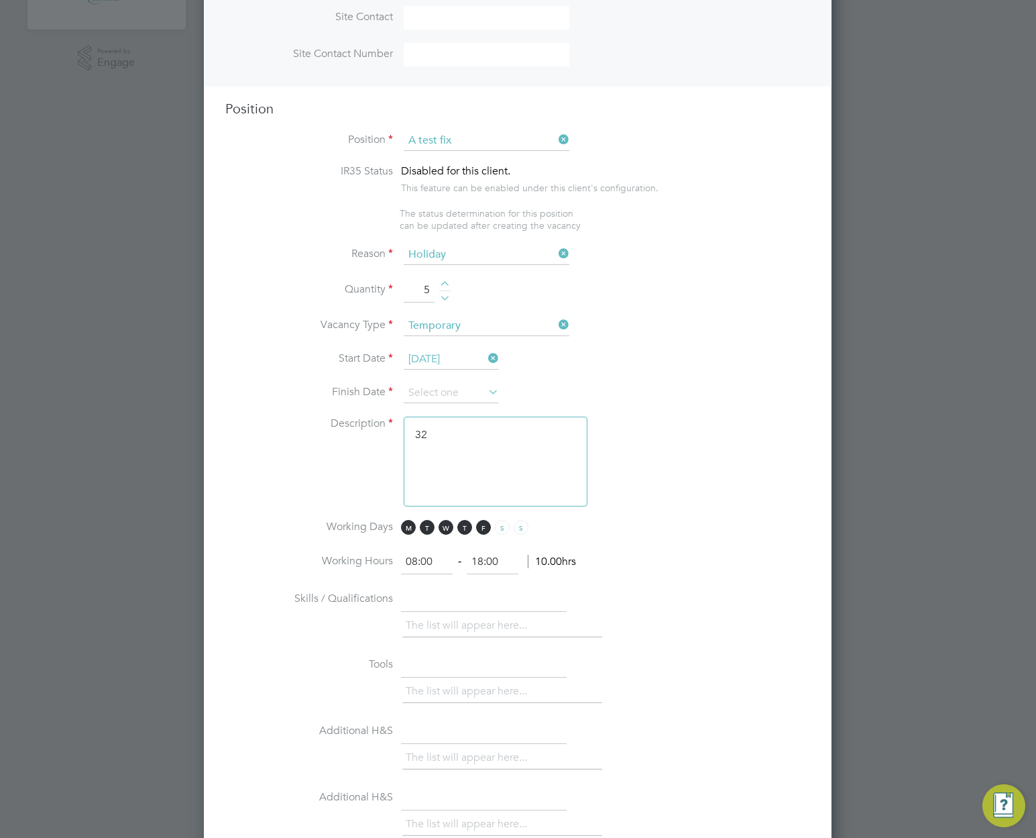
click at [486, 395] on icon at bounding box center [486, 391] width 0 height 19
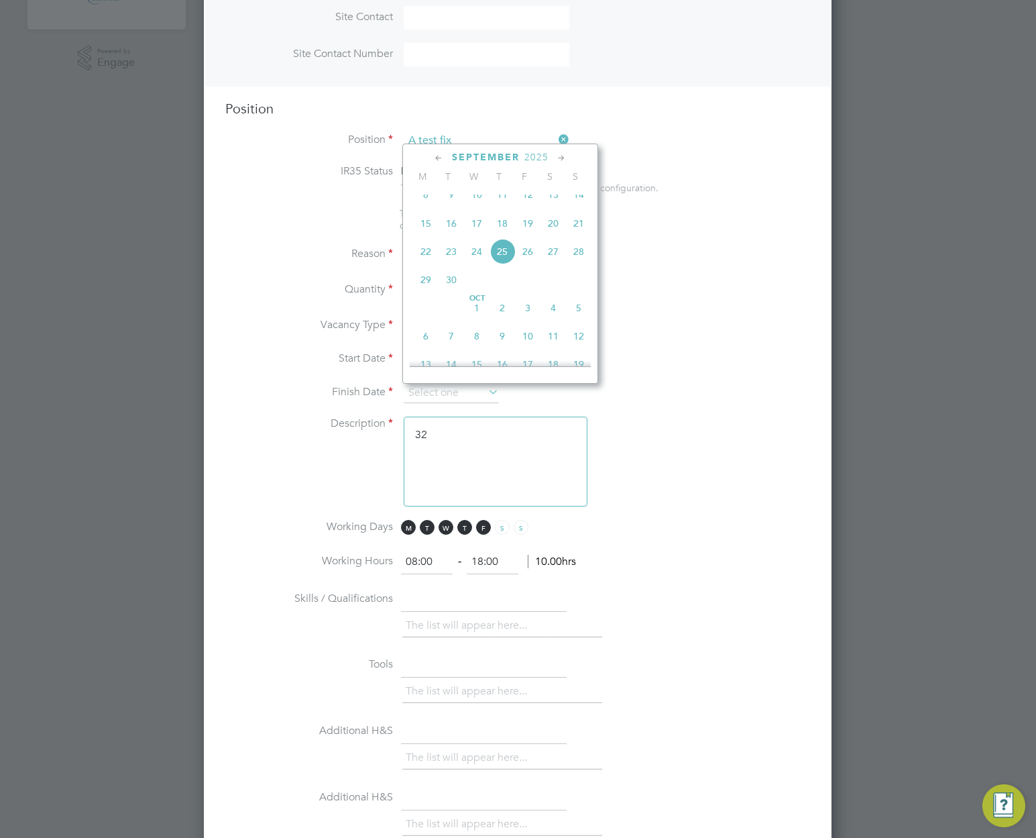
click at [582, 349] on span "12" at bounding box center [578, 335] width 25 height 25
type input "[DATE]"
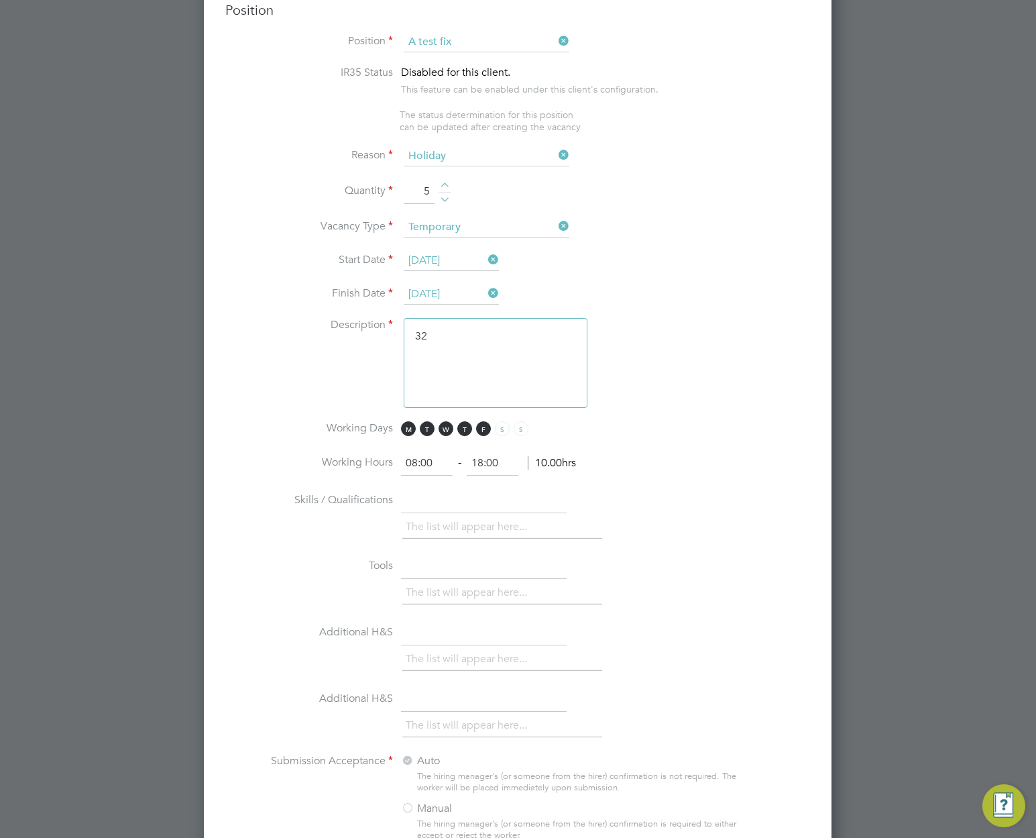
scroll to position [1182, 0]
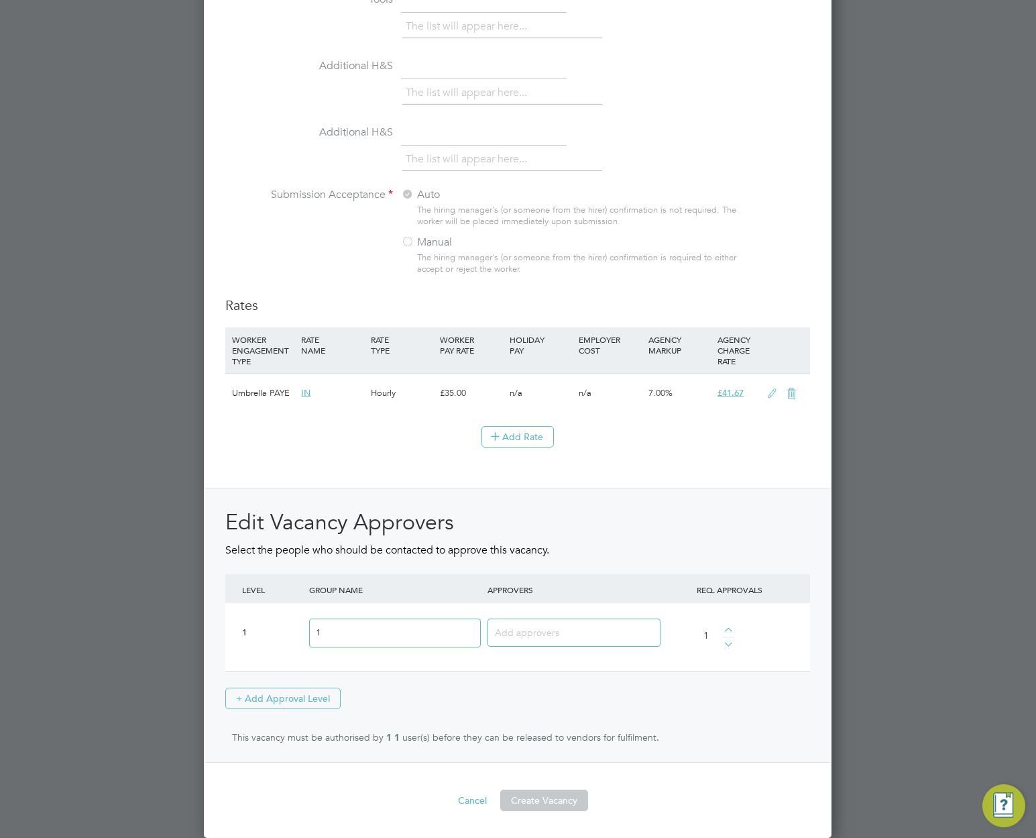
click at [565, 634] on input at bounding box center [569, 631] width 148 height 17
click at [564, 636] on input "t" at bounding box center [537, 631] width 84 height 17
type input "a"
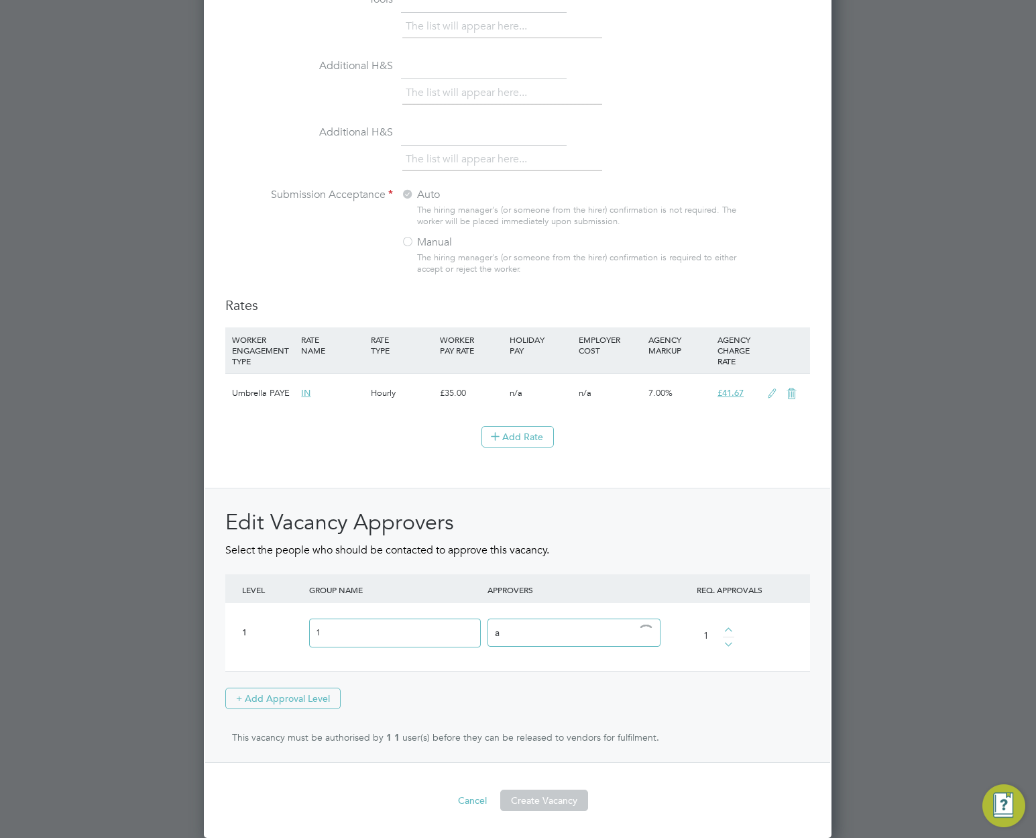
click at [461, 796] on button "Cancel" at bounding box center [472, 800] width 50 height 21
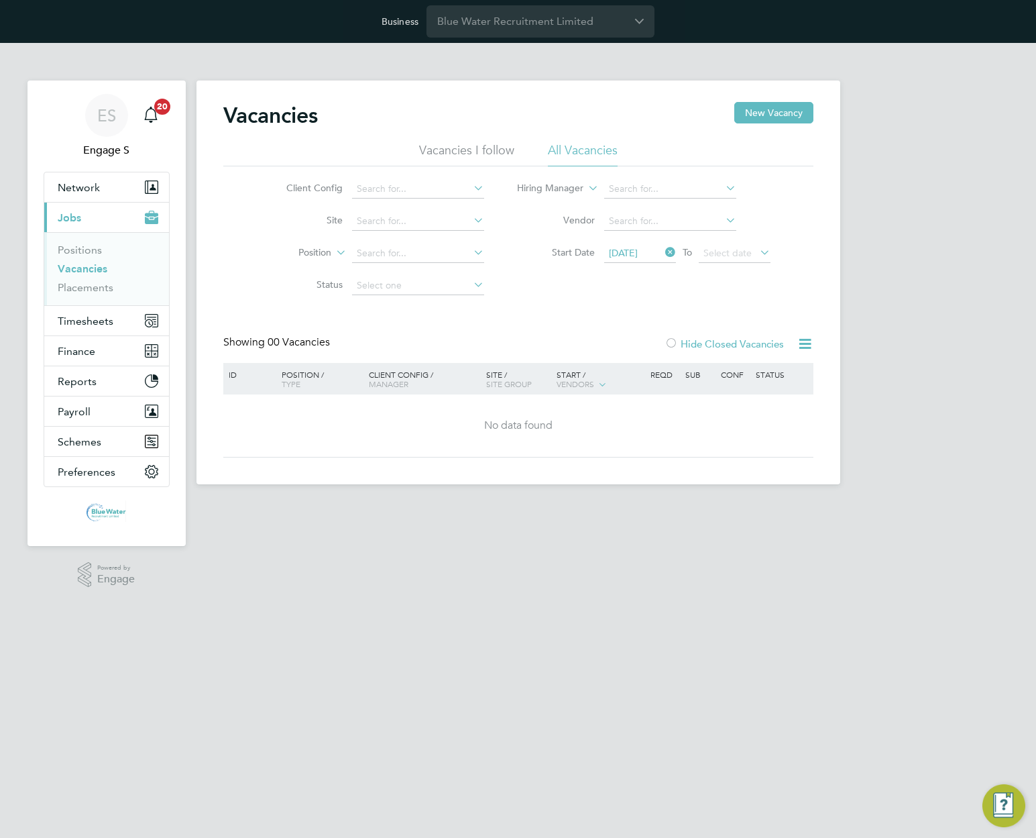
scroll to position [0, 0]
click at [769, 113] on button "New Vacancy" at bounding box center [774, 112] width 79 height 21
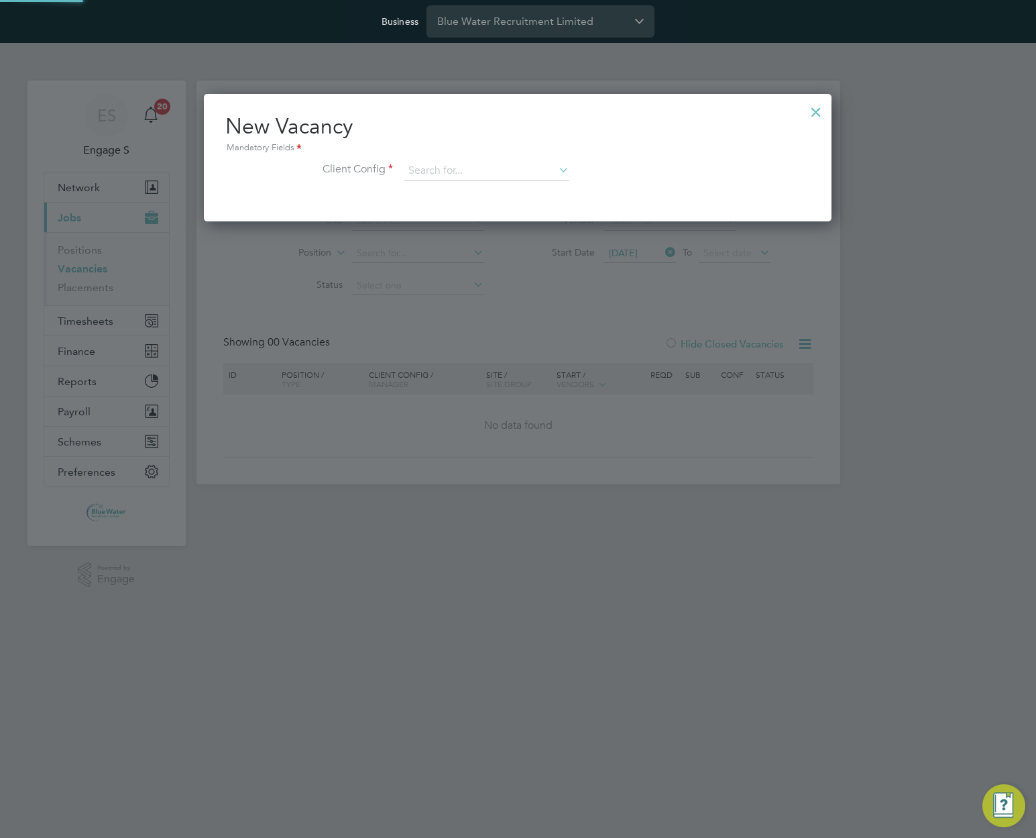
scroll to position [127, 629]
click at [488, 176] on input at bounding box center [487, 171] width 166 height 20
click at [488, 189] on li "[PERSON_NAME] Construction - [GEOGRAPHIC_DATA]" at bounding box center [528, 190] width 250 height 18
type input "[PERSON_NAME] Construction - [GEOGRAPHIC_DATA]"
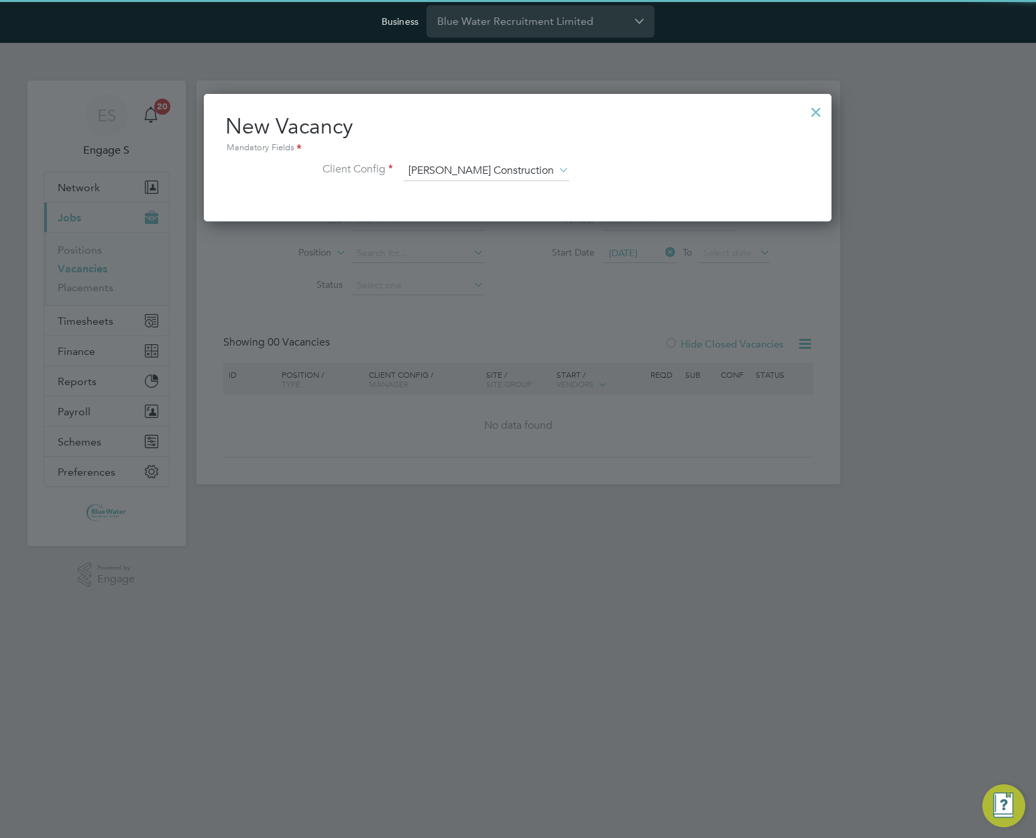
scroll to position [225, 629]
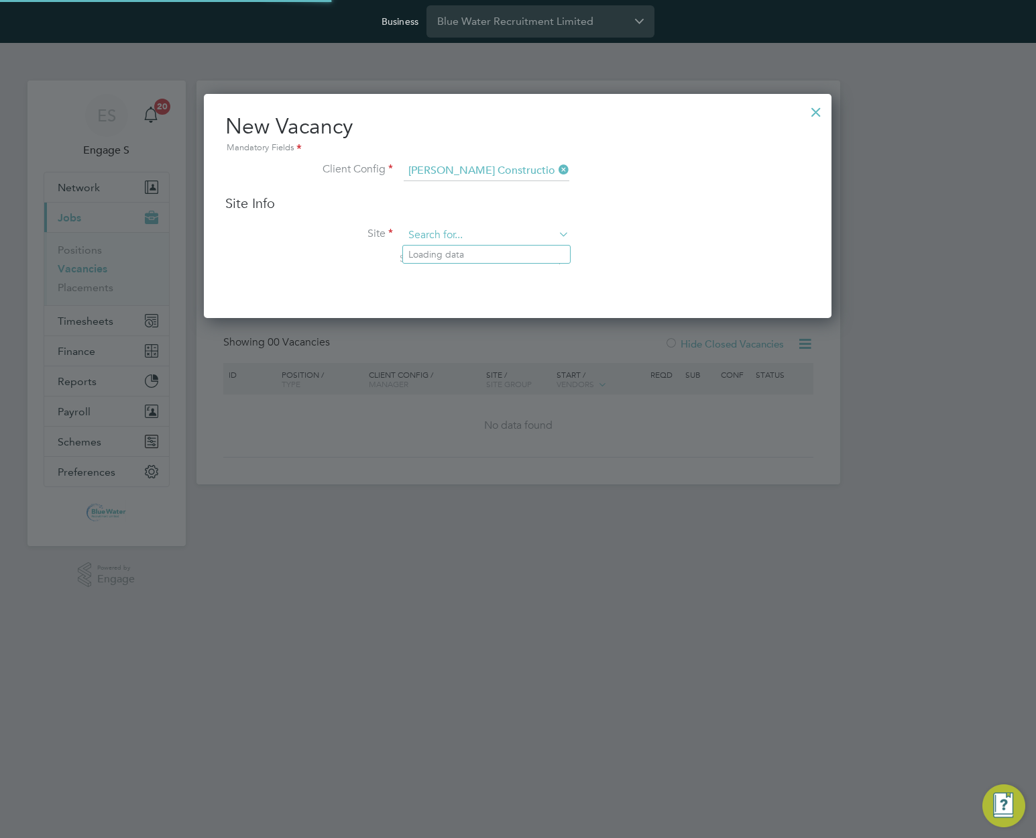
click at [486, 241] on input at bounding box center [487, 235] width 166 height 20
click at [478, 288] on li "Broomhills (20W018)" at bounding box center [515, 291] width 225 height 18
type input "Broomhills (20W018)"
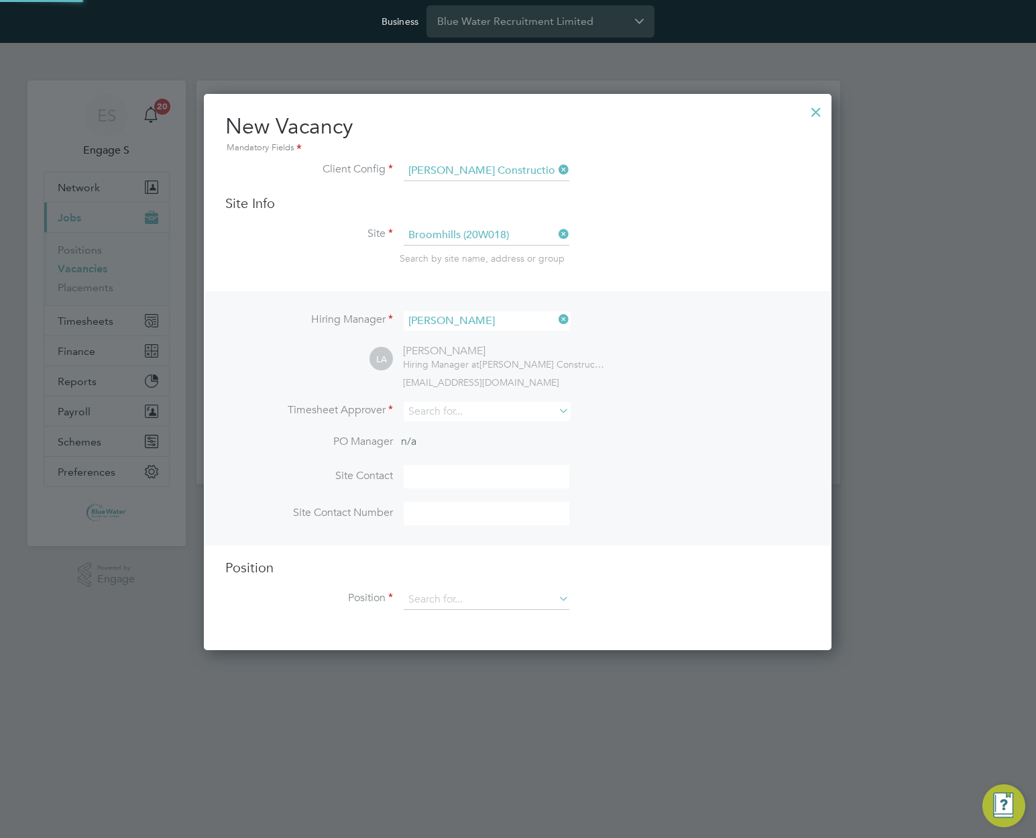
scroll to position [557, 629]
click at [501, 414] on input at bounding box center [487, 411] width 166 height 19
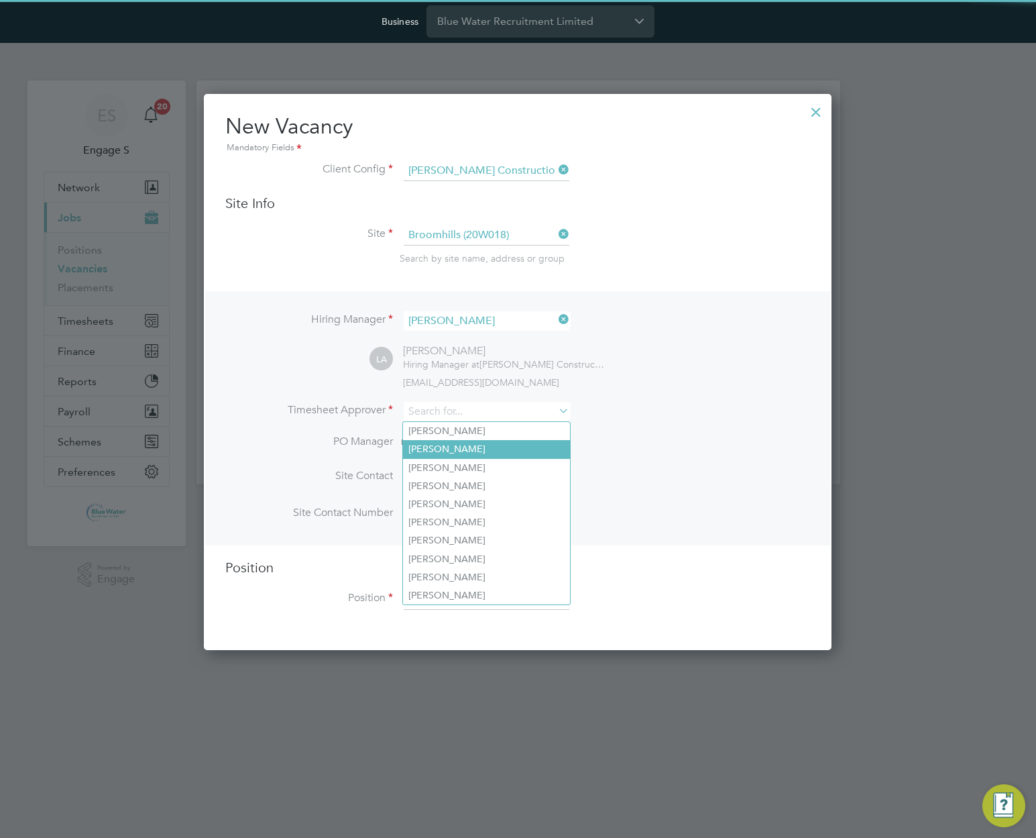
click at [489, 448] on li "[PERSON_NAME]" at bounding box center [486, 449] width 167 height 18
type input "[PERSON_NAME]"
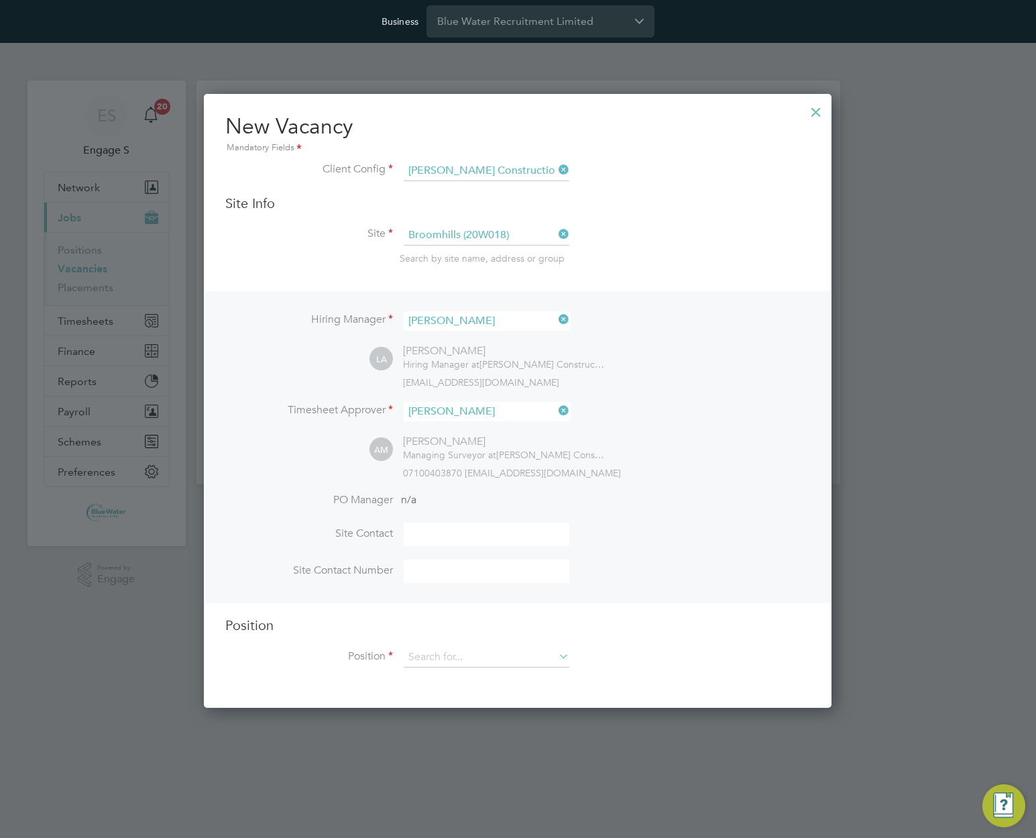
scroll to position [616, 629]
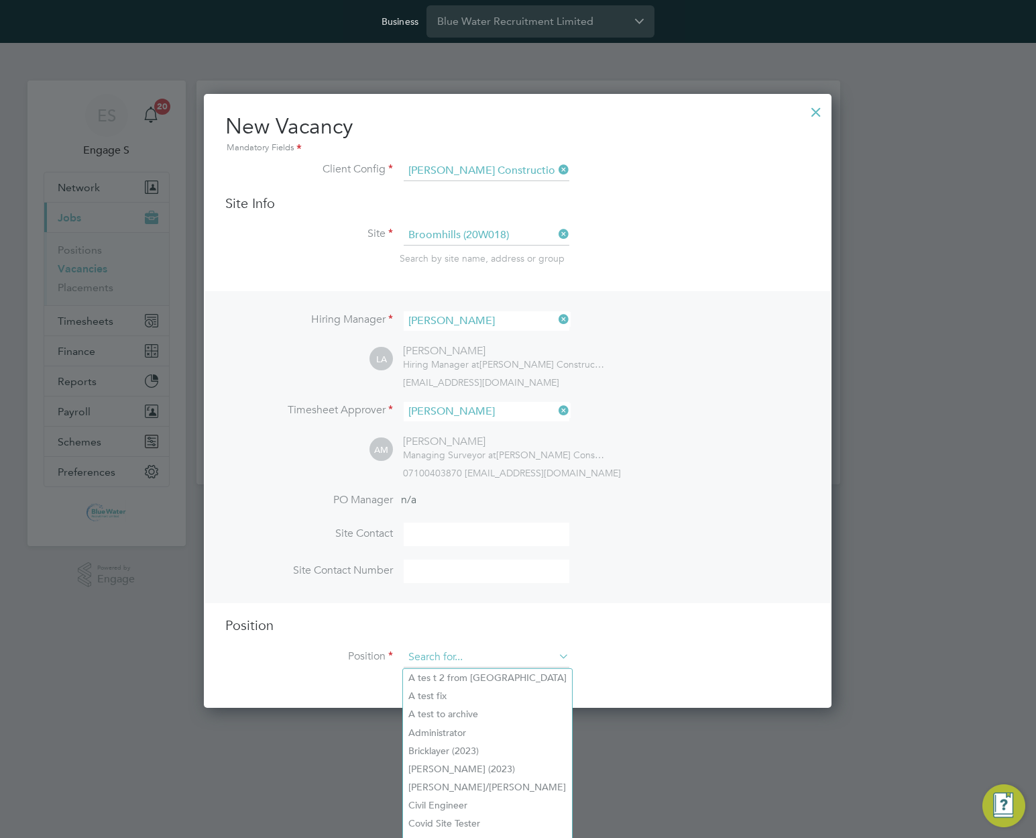
click at [524, 657] on input at bounding box center [487, 657] width 166 height 20
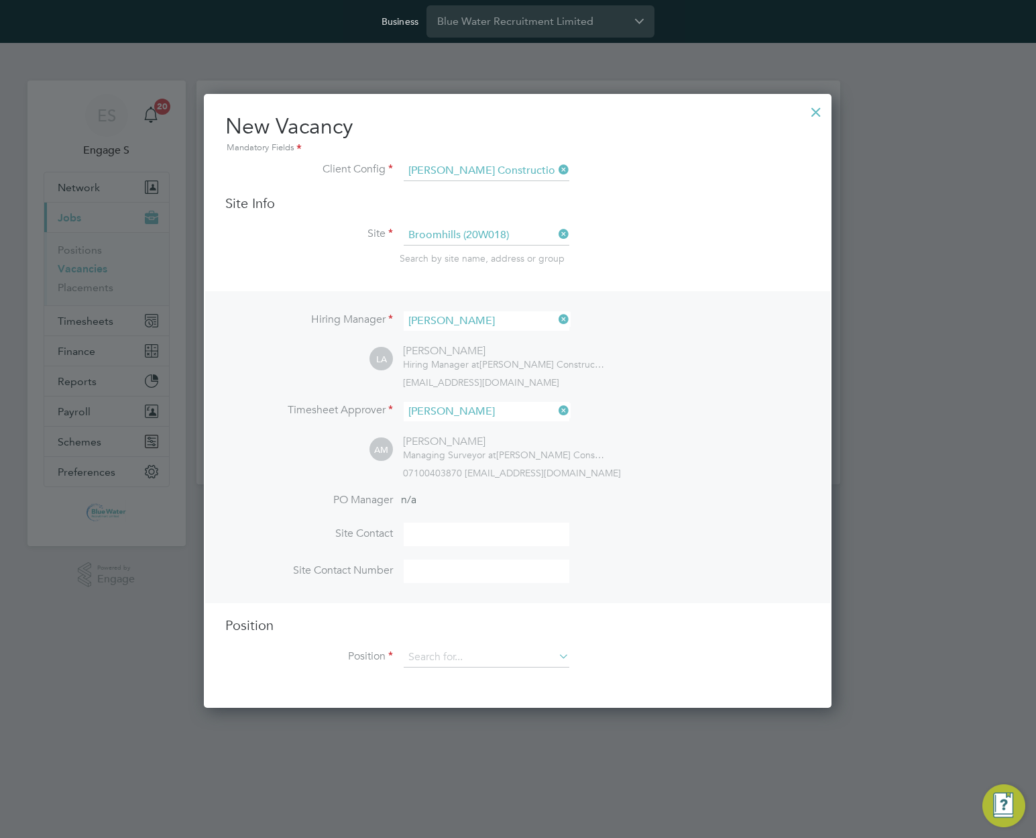
click at [500, 696] on li "A test fix" at bounding box center [487, 696] width 169 height 18
type input "A test fix"
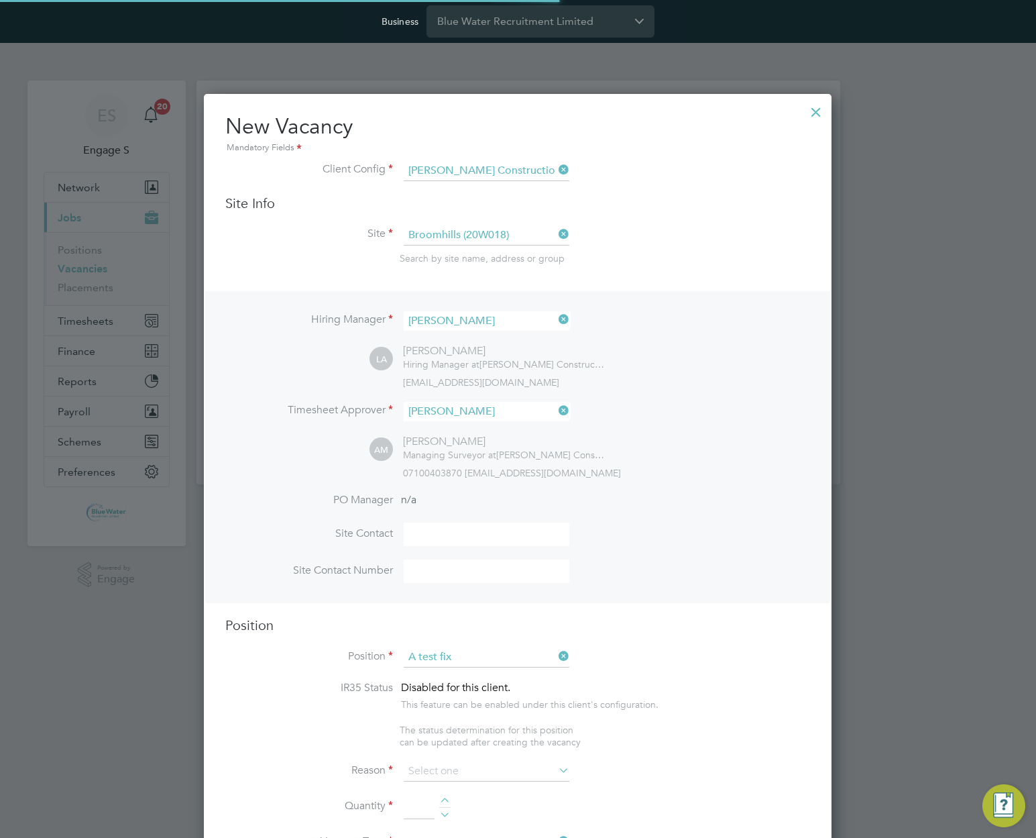
scroll to position [1898, 629]
type textarea "32"
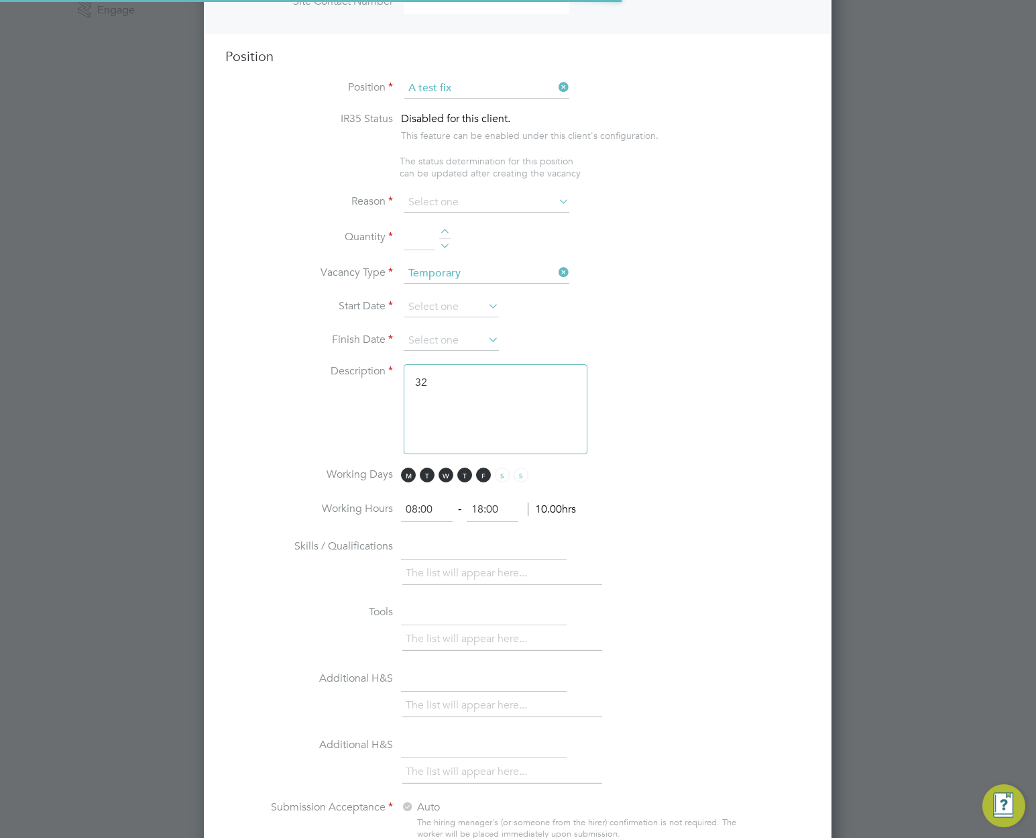
scroll to position [40, 70]
click at [463, 199] on input at bounding box center [487, 203] width 166 height 20
click at [457, 233] on li "Holiday" at bounding box center [486, 240] width 167 height 17
type input "Holiday"
click at [446, 231] on div at bounding box center [444, 233] width 11 height 9
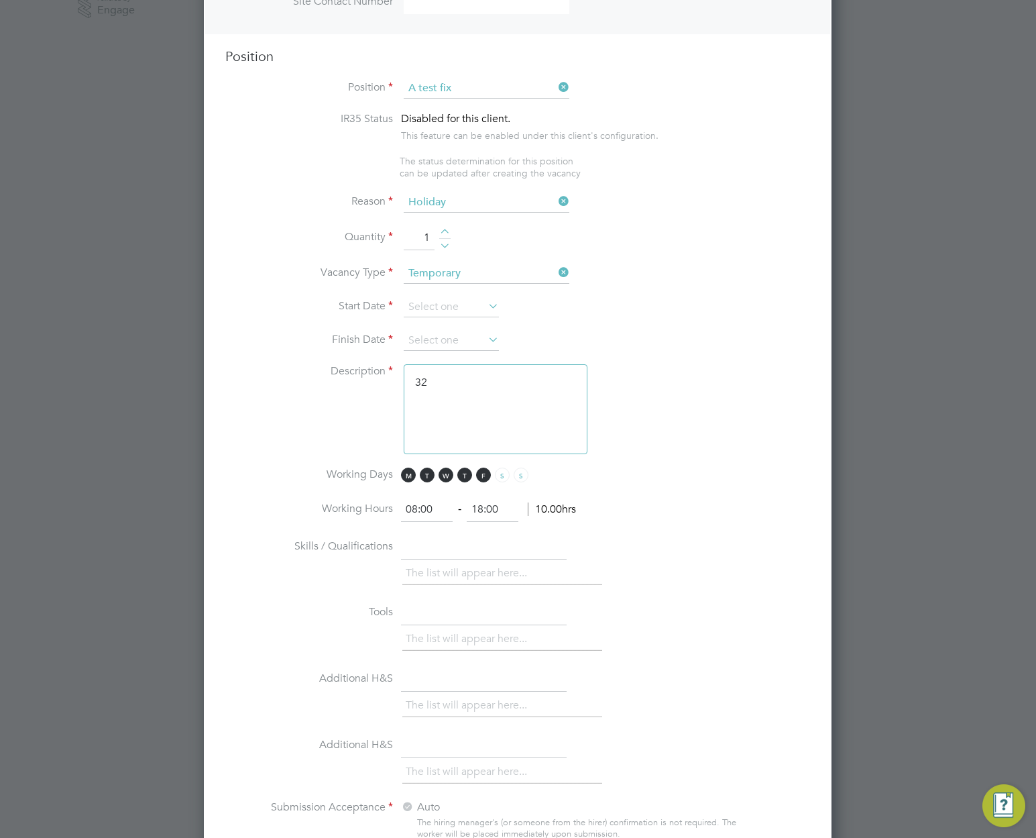
click at [443, 237] on div at bounding box center [444, 233] width 11 height 9
type input "2"
drag, startPoint x: 447, startPoint y: 301, endPoint x: 445, endPoint y: 318, distance: 16.9
click at [446, 309] on input at bounding box center [451, 307] width 95 height 20
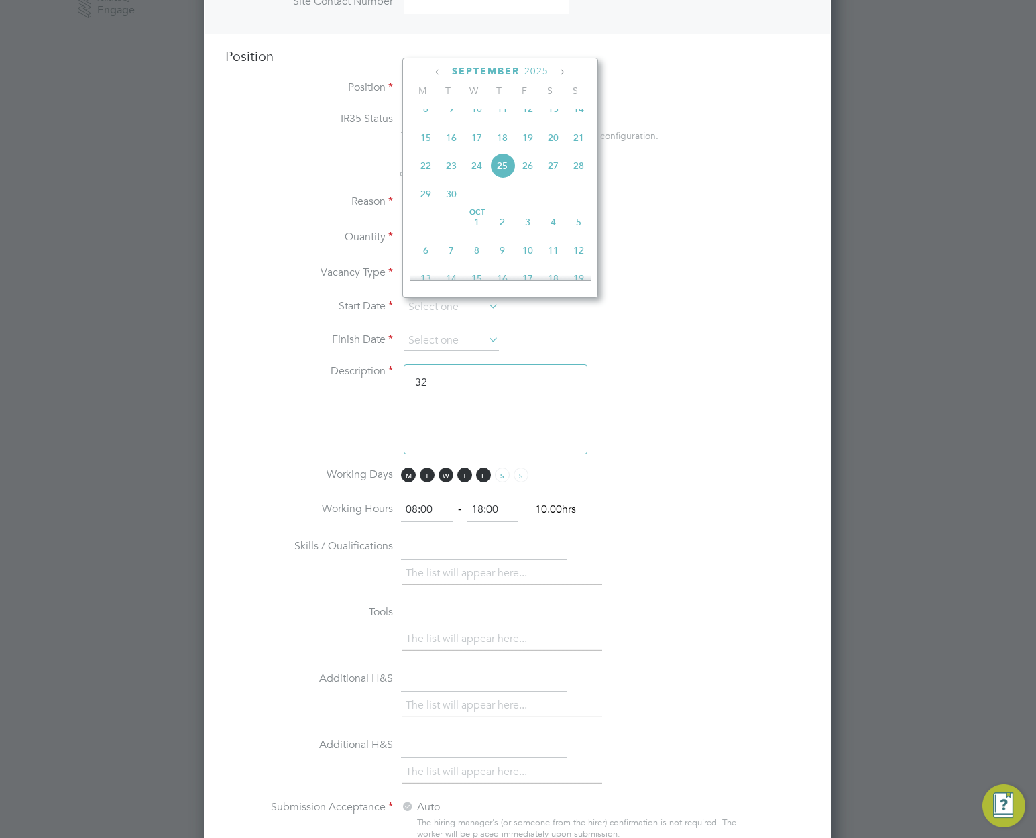
click at [428, 116] on span "8" at bounding box center [425, 108] width 25 height 25
type input "08 Sep 2025"
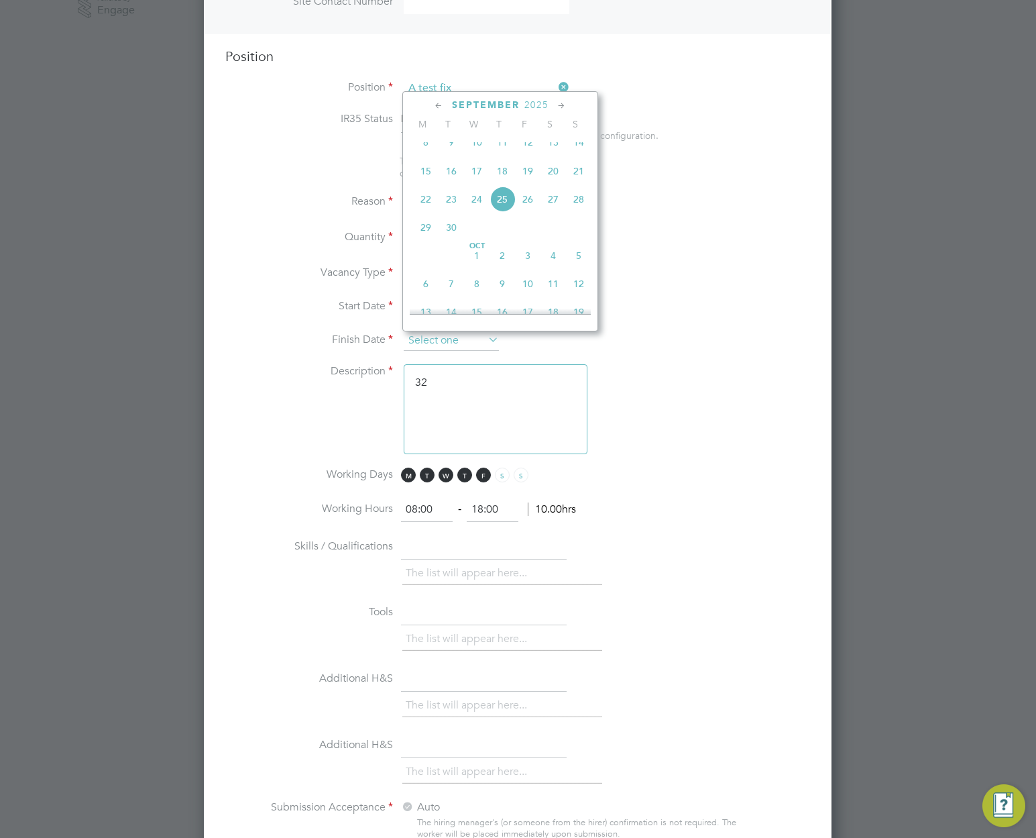
click at [435, 345] on input at bounding box center [451, 341] width 95 height 20
click at [581, 297] on span "12" at bounding box center [578, 283] width 25 height 25
type input "12 Oct 2025"
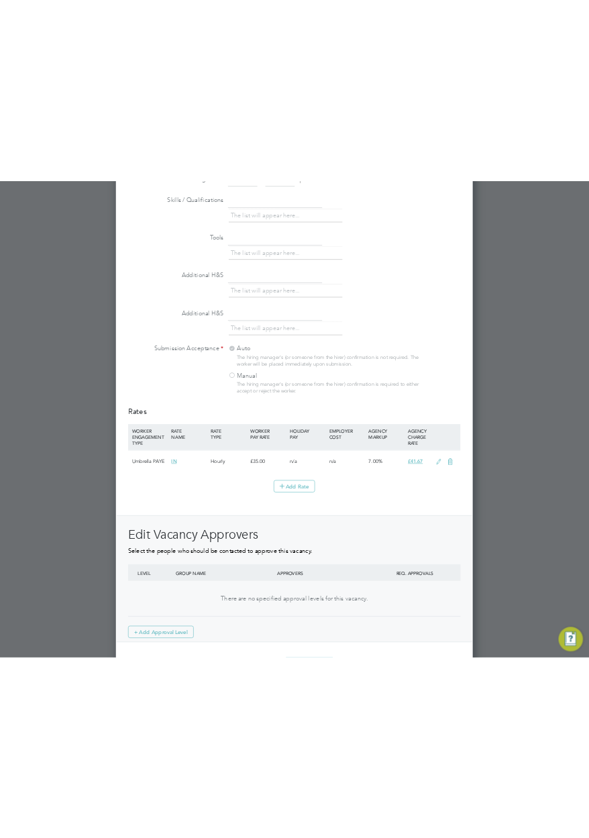
scroll to position [1131, 0]
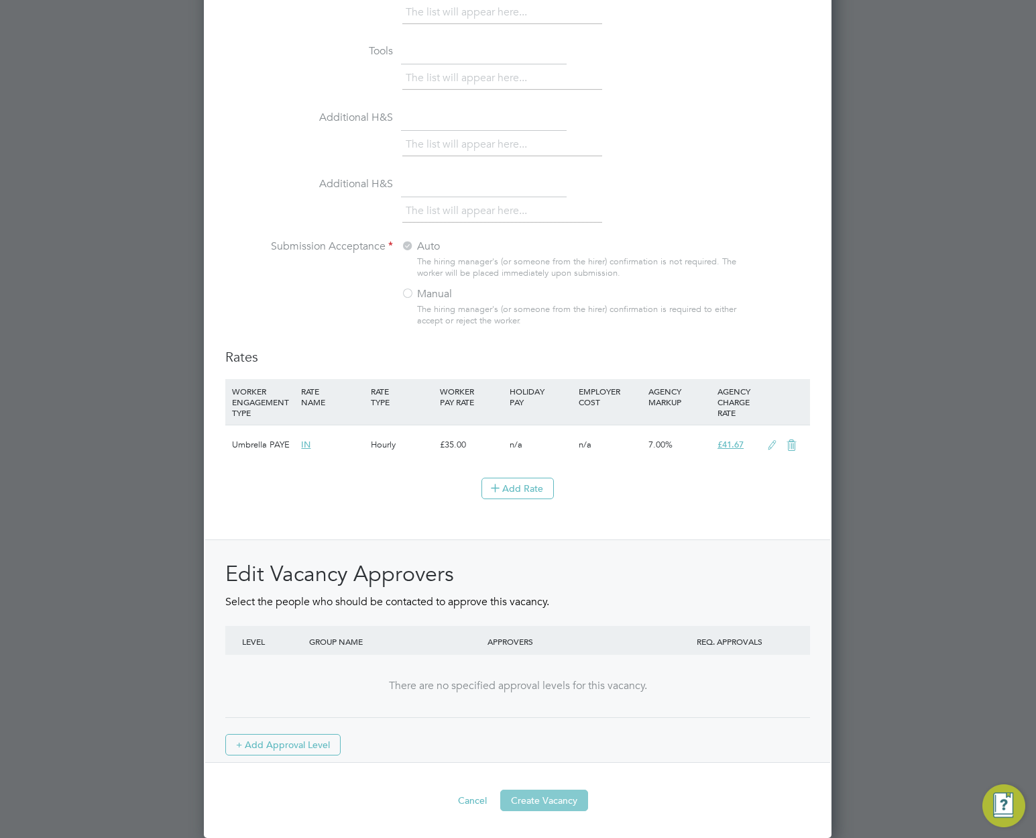
click at [559, 808] on button "Create Vacancy" at bounding box center [544, 800] width 88 height 21
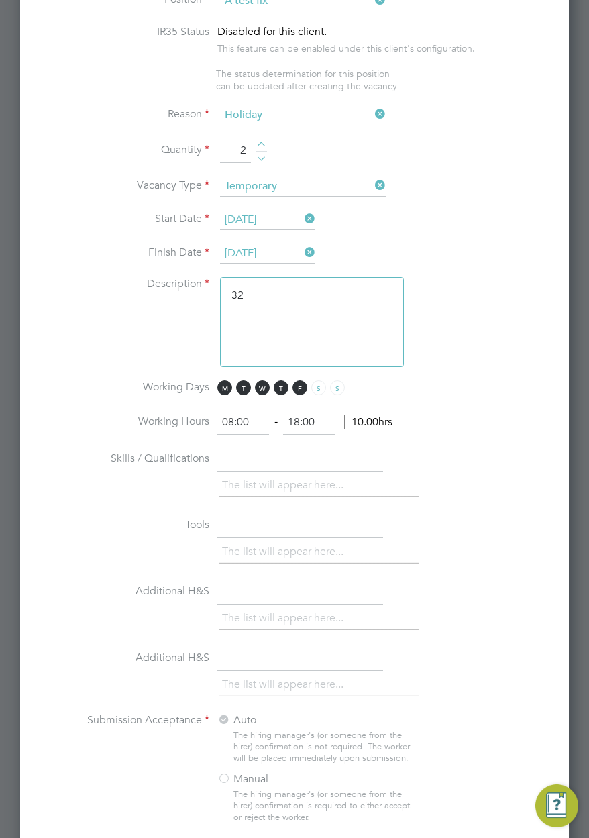
scroll to position [1629, 0]
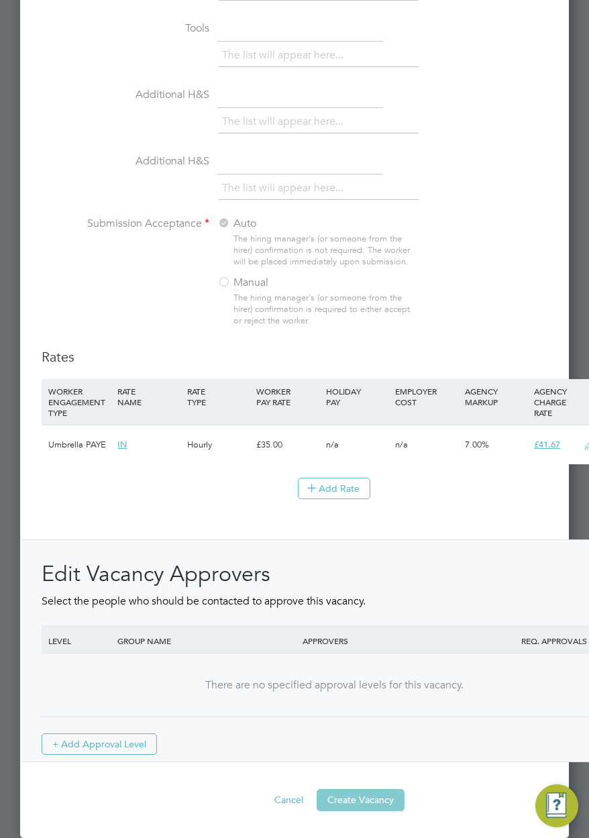
click at [334, 800] on button "Create Vacancy" at bounding box center [361, 799] width 88 height 21
click at [317, 789] on button "Create Vacancy" at bounding box center [361, 799] width 88 height 21
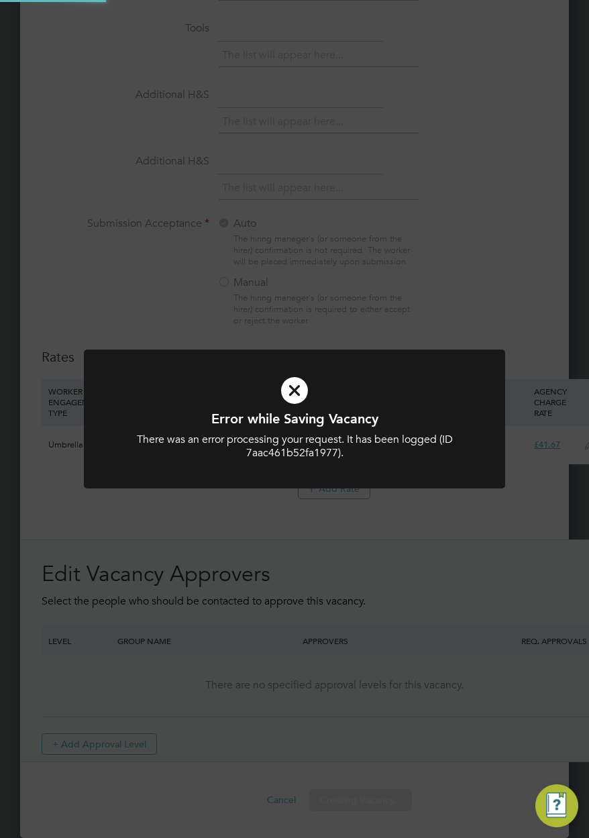
click at [309, 789] on button "Creating Vacancy..." at bounding box center [360, 799] width 103 height 21
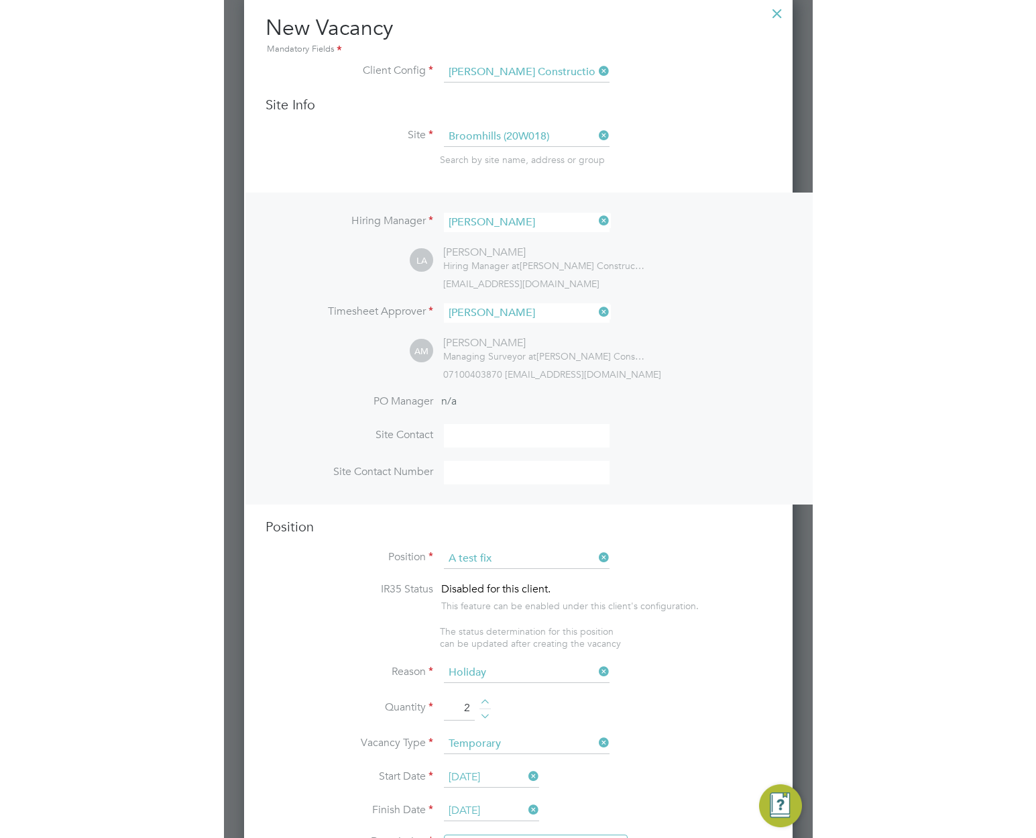
scroll to position [0, 0]
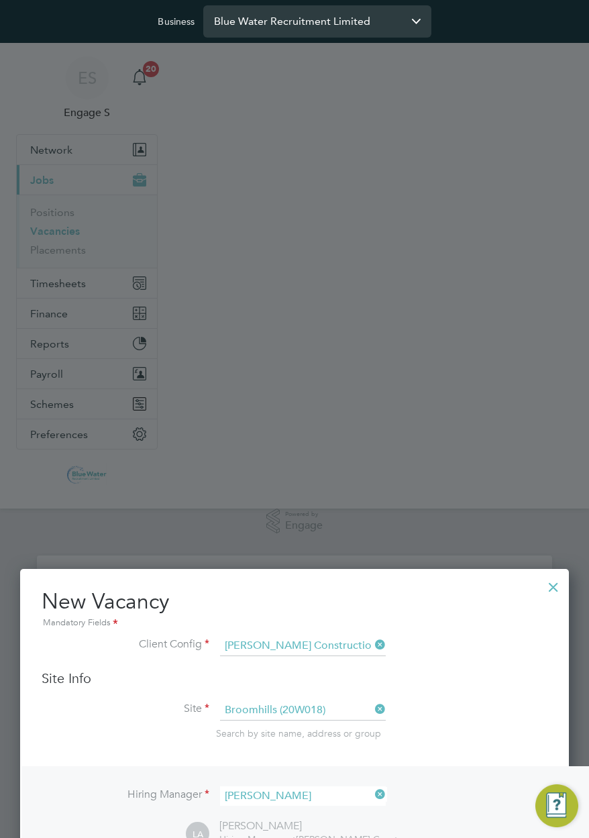
click at [314, 16] on input "Blue Water Recruitment Limited" at bounding box center [317, 21] width 228 height 32
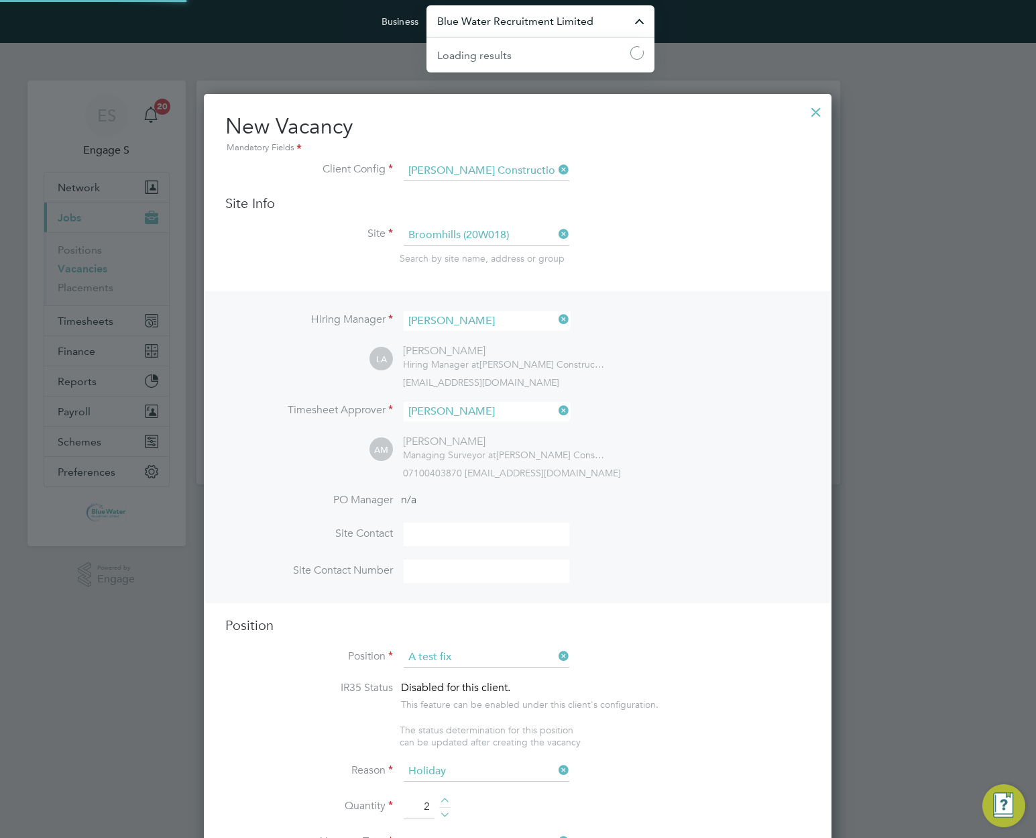
scroll to position [7, 7]
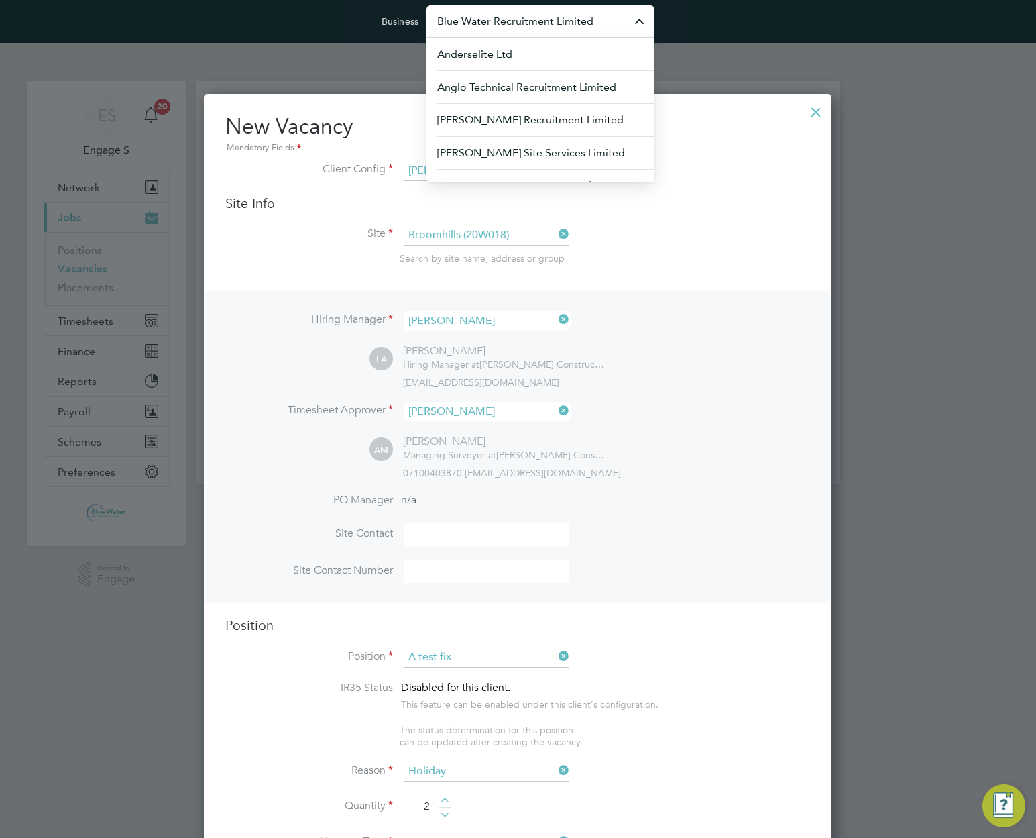
click at [816, 111] on div "Sorry, we are having problems connecting to our services." at bounding box center [519, 283] width 644 height 404
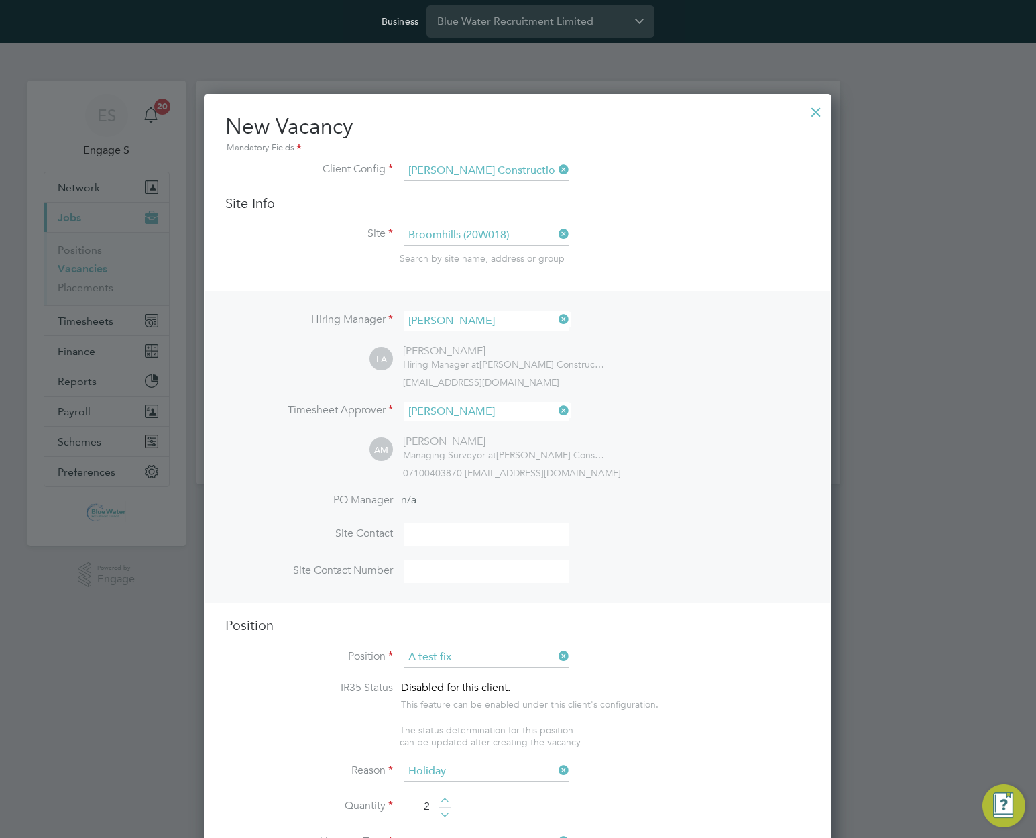
click at [816, 111] on div "Sorry, we are having problems connecting to our services." at bounding box center [519, 283] width 644 height 404
drag, startPoint x: 808, startPoint y: 117, endPoint x: 814, endPoint y: 113, distance: 6.9
click at [813, 113] on div "Sorry, we are having problems connecting to our services." at bounding box center [519, 283] width 644 height 404
click at [814, 113] on div "Sorry, we are having problems connecting to our services." at bounding box center [519, 283] width 644 height 404
click at [814, 110] on div "Sorry, we are having problems connecting to our services." at bounding box center [519, 283] width 644 height 404
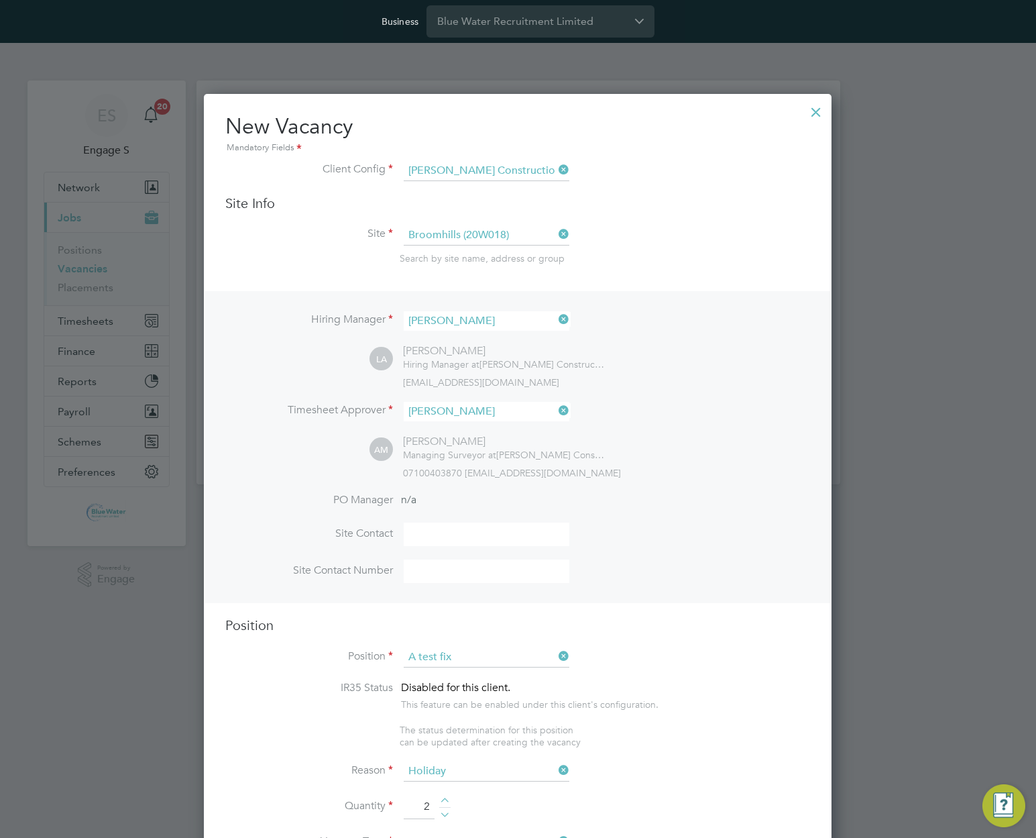
drag, startPoint x: 160, startPoint y: 32, endPoint x: 147, endPoint y: 29, distance: 13.0
click at [158, 32] on div "Business Blue Water Recruitment Limited" at bounding box center [518, 21] width 1036 height 43
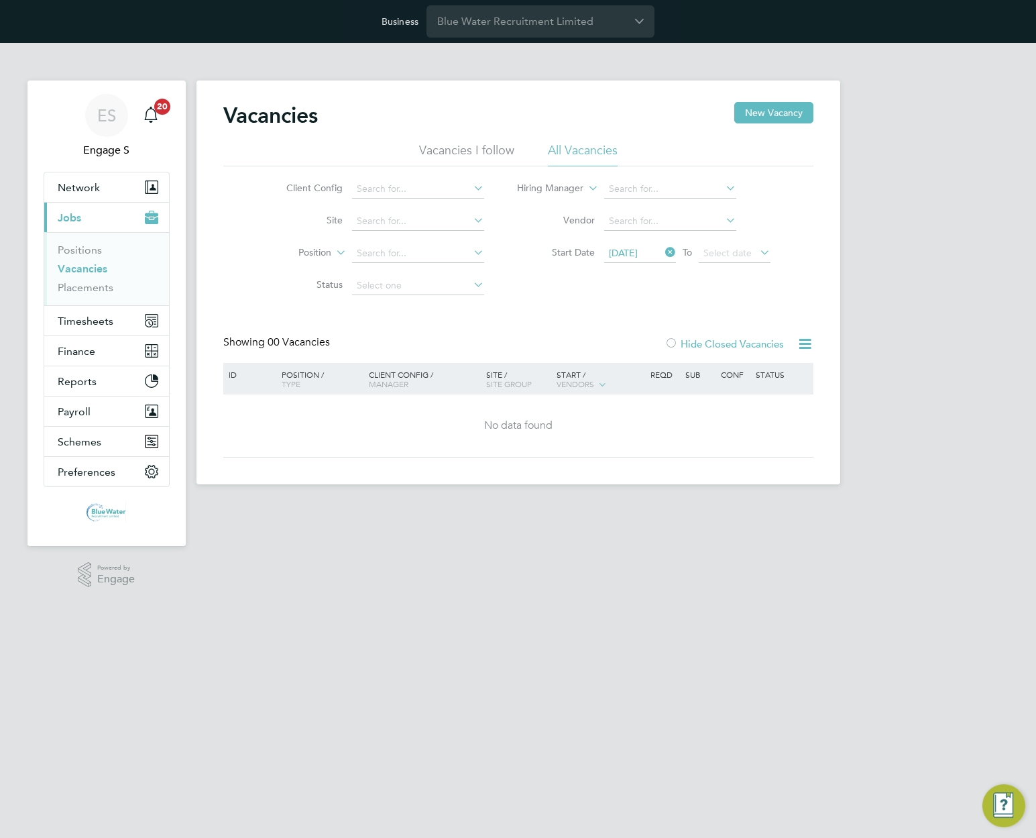
click at [663, 254] on icon at bounding box center [663, 252] width 0 height 19
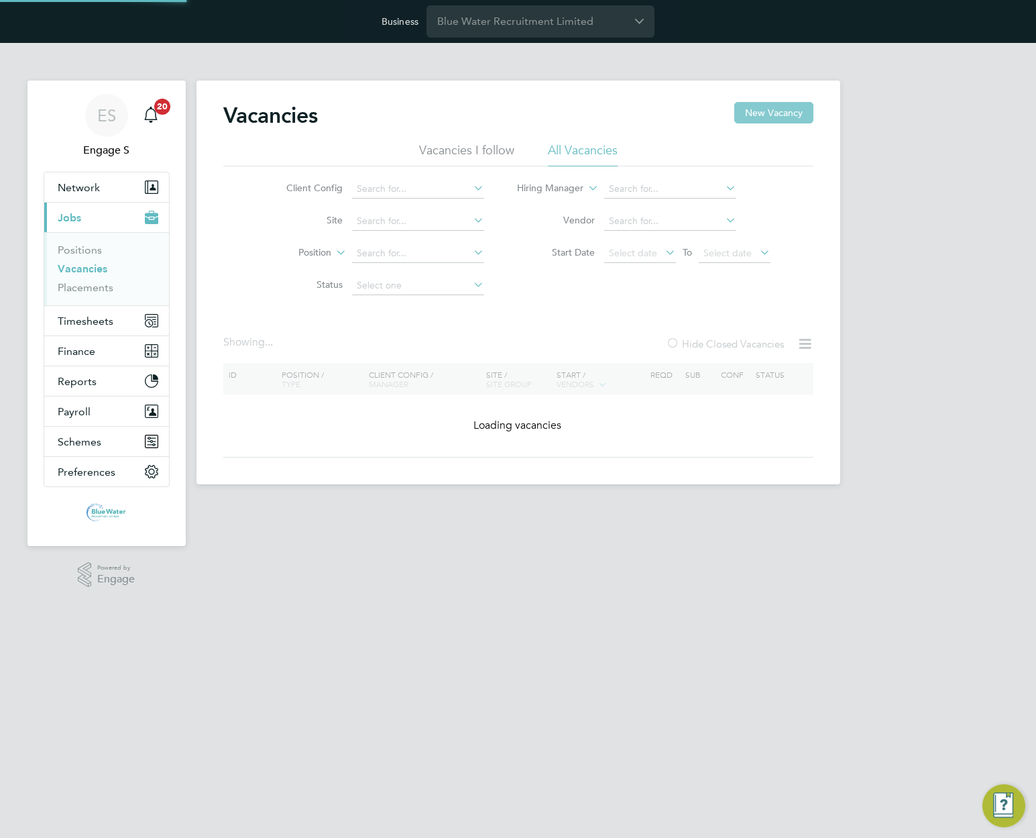
drag, startPoint x: 785, startPoint y: 115, endPoint x: 777, endPoint y: 166, distance: 51.6
click at [785, 115] on button "New Vacancy" at bounding box center [774, 112] width 79 height 21
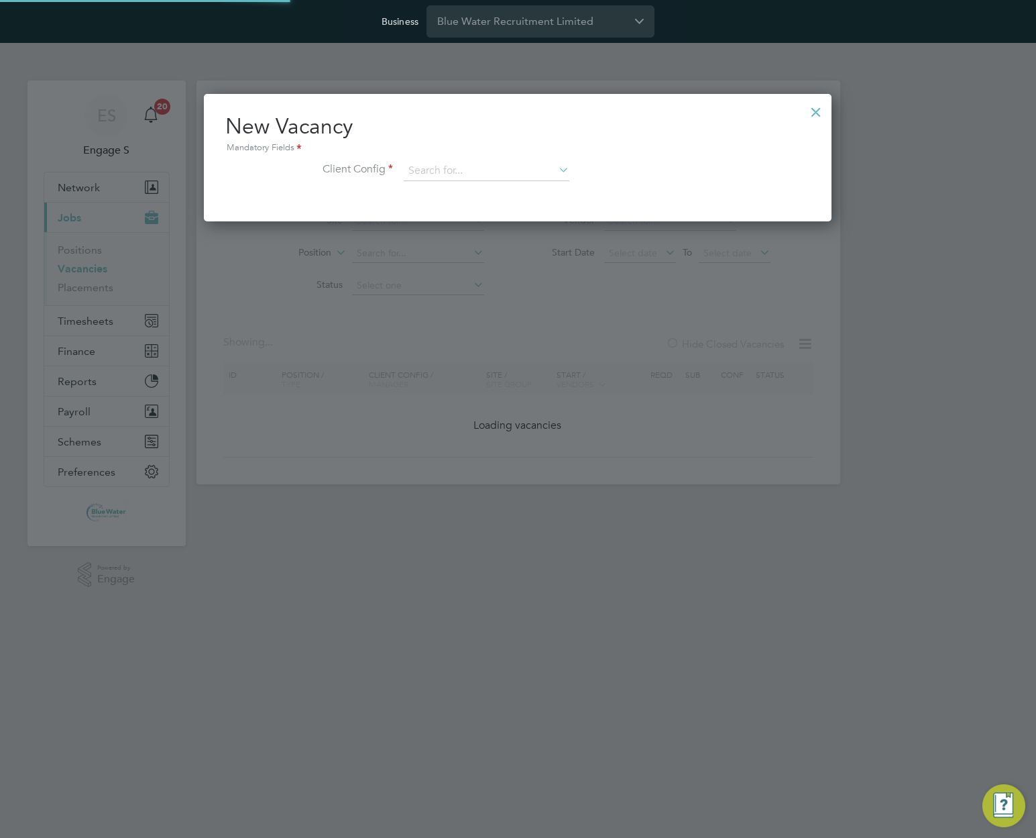
scroll to position [127, 629]
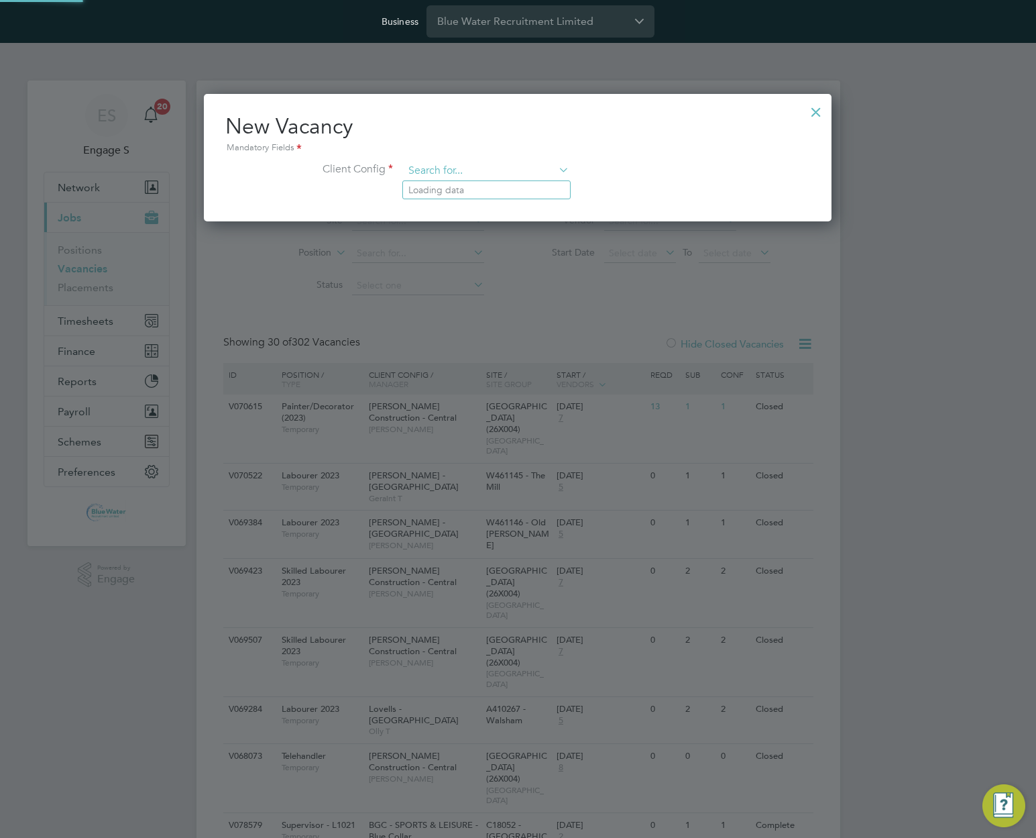
click at [521, 164] on input at bounding box center [487, 171] width 166 height 20
click at [525, 207] on div "New Vacancy Mandatory Fields Client Config" at bounding box center [518, 157] width 628 height 127
click at [526, 166] on input at bounding box center [487, 171] width 166 height 20
click at [521, 190] on li "[PERSON_NAME] Construction - [GEOGRAPHIC_DATA]" at bounding box center [528, 190] width 250 height 18
type input "[PERSON_NAME] Construction - [GEOGRAPHIC_DATA]"
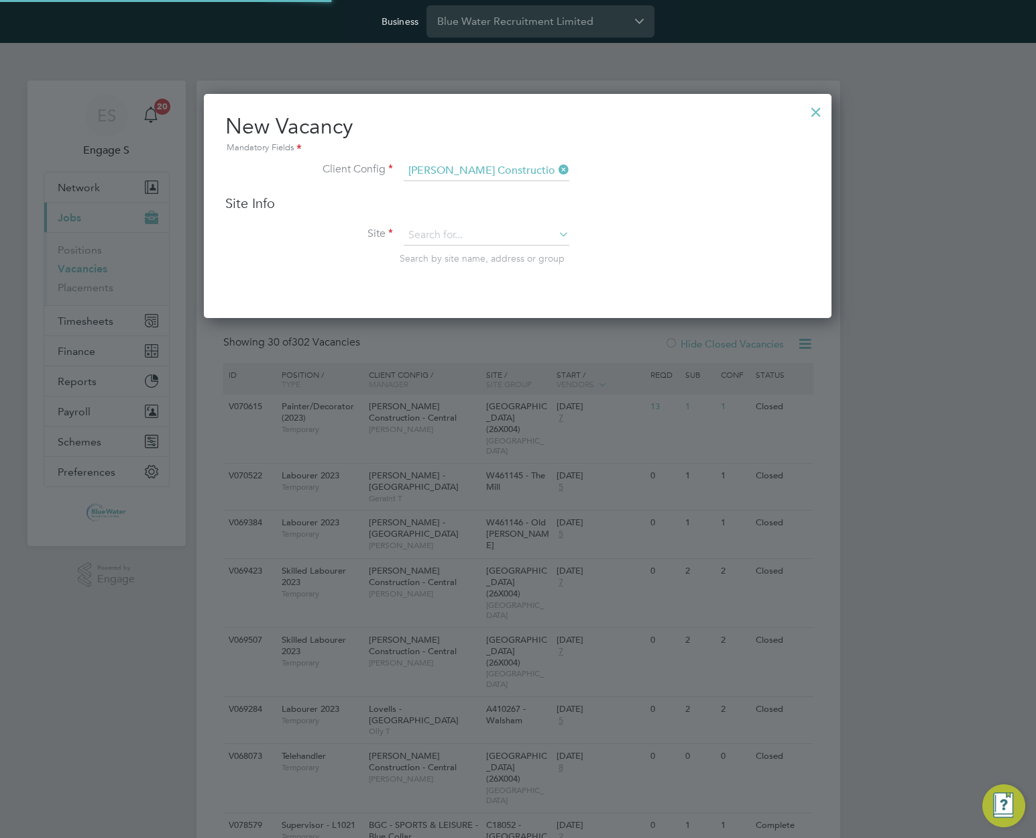
scroll to position [225, 629]
click at [517, 229] on input at bounding box center [487, 235] width 166 height 20
click at [504, 259] on li "Ardersier PS (20X032)" at bounding box center [515, 255] width 225 height 18
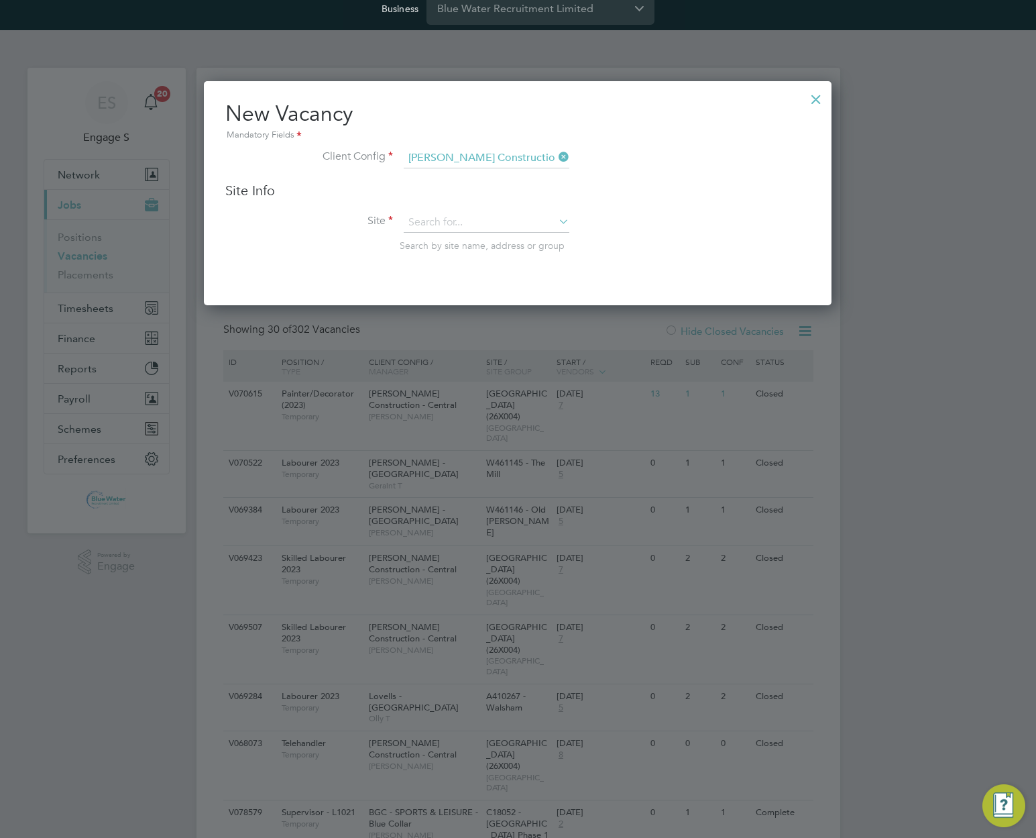
type input "Ardersier PS (20X032)"
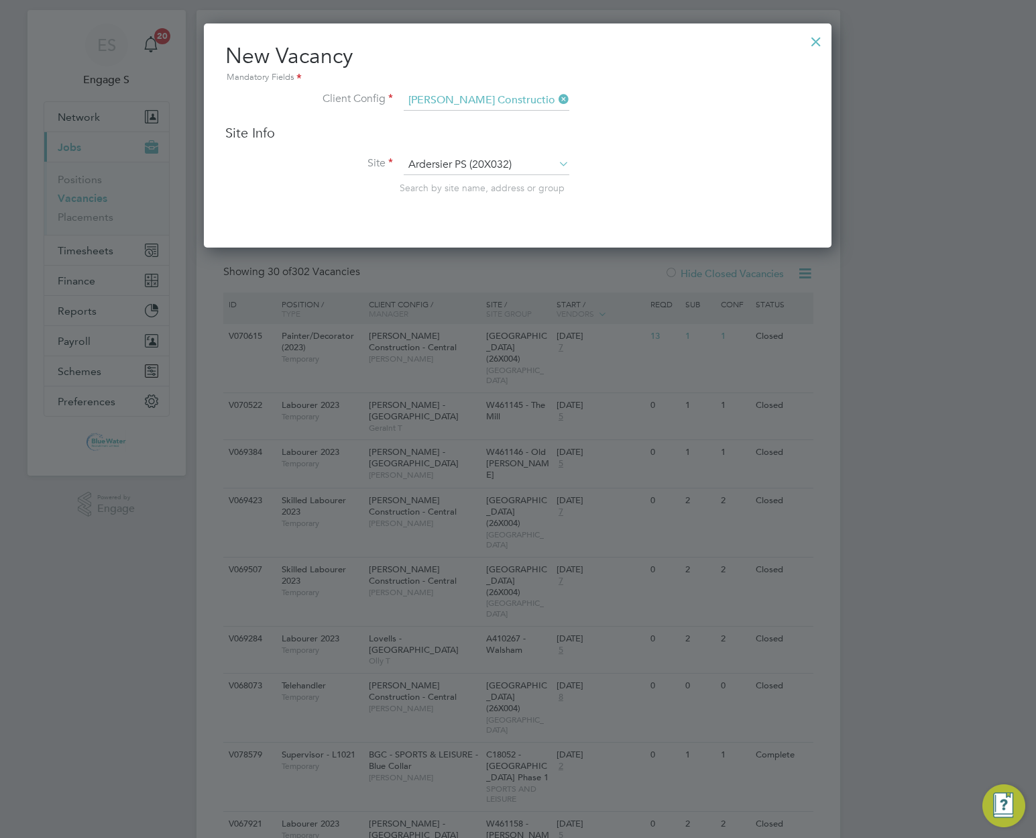
scroll to position [87, 0]
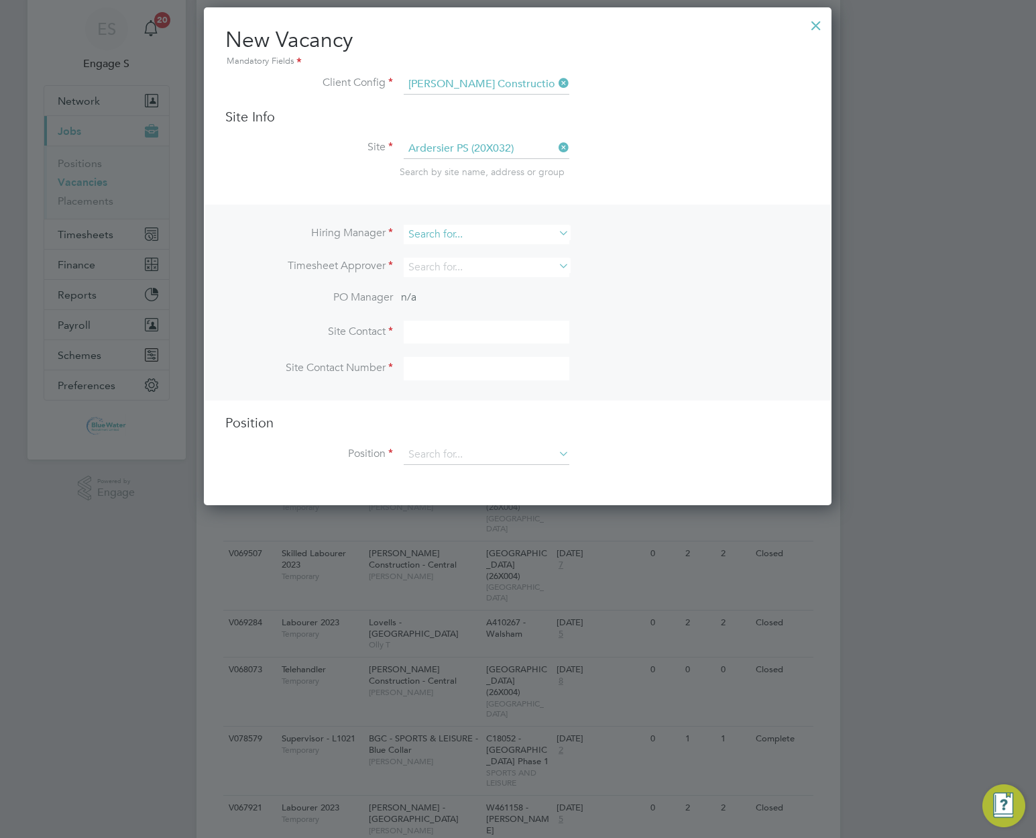
click at [511, 235] on input at bounding box center [487, 234] width 166 height 19
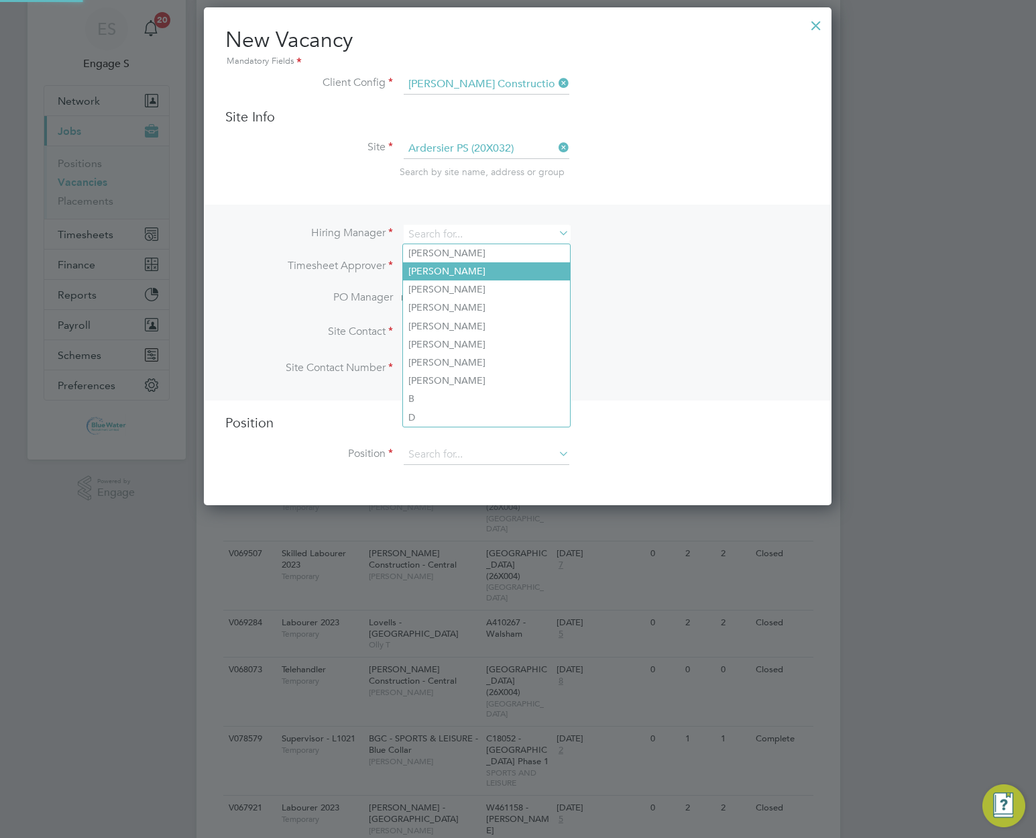
click at [496, 262] on li "[PERSON_NAME]" at bounding box center [486, 271] width 167 height 18
type input "[PERSON_NAME]"
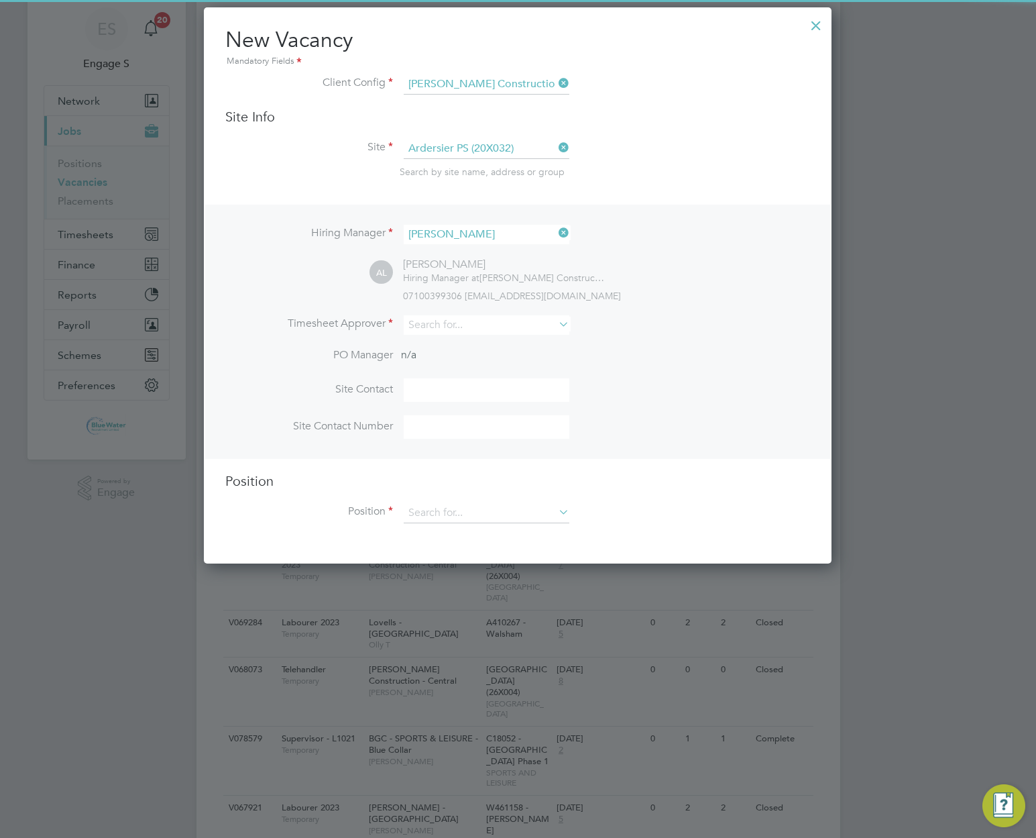
scroll to position [557, 629]
click at [495, 325] on input at bounding box center [487, 324] width 166 height 19
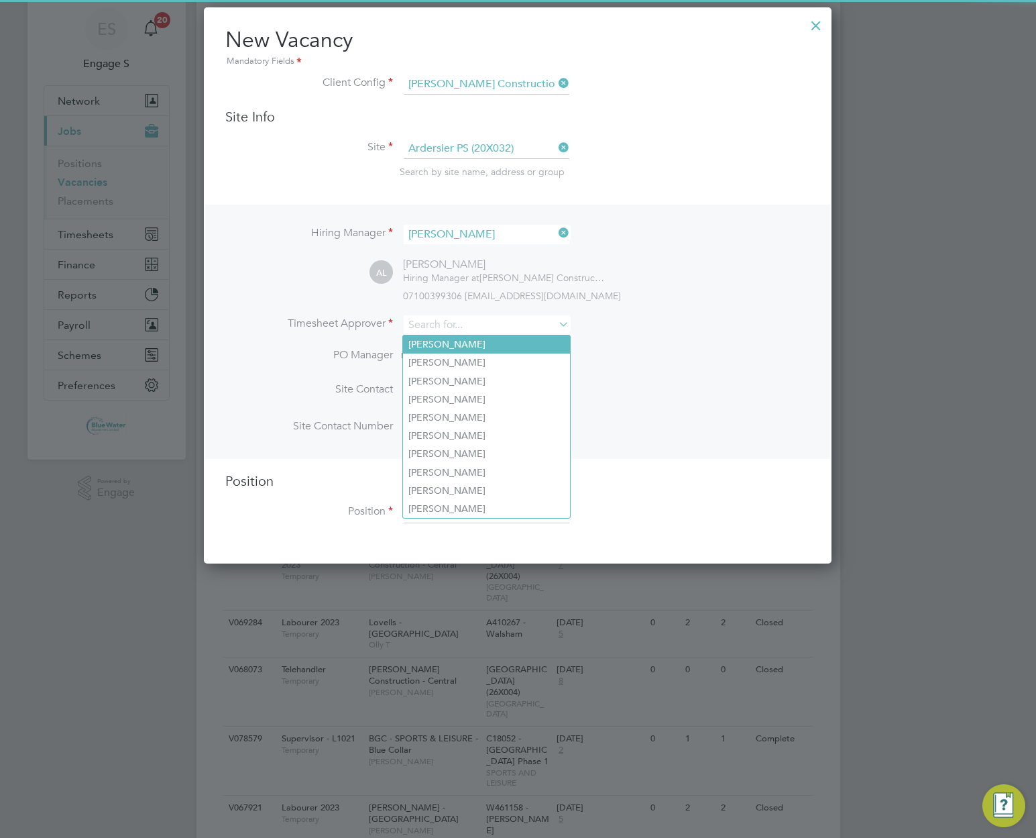
click at [493, 337] on li "[PERSON_NAME]" at bounding box center [486, 344] width 167 height 18
type input "[PERSON_NAME]"
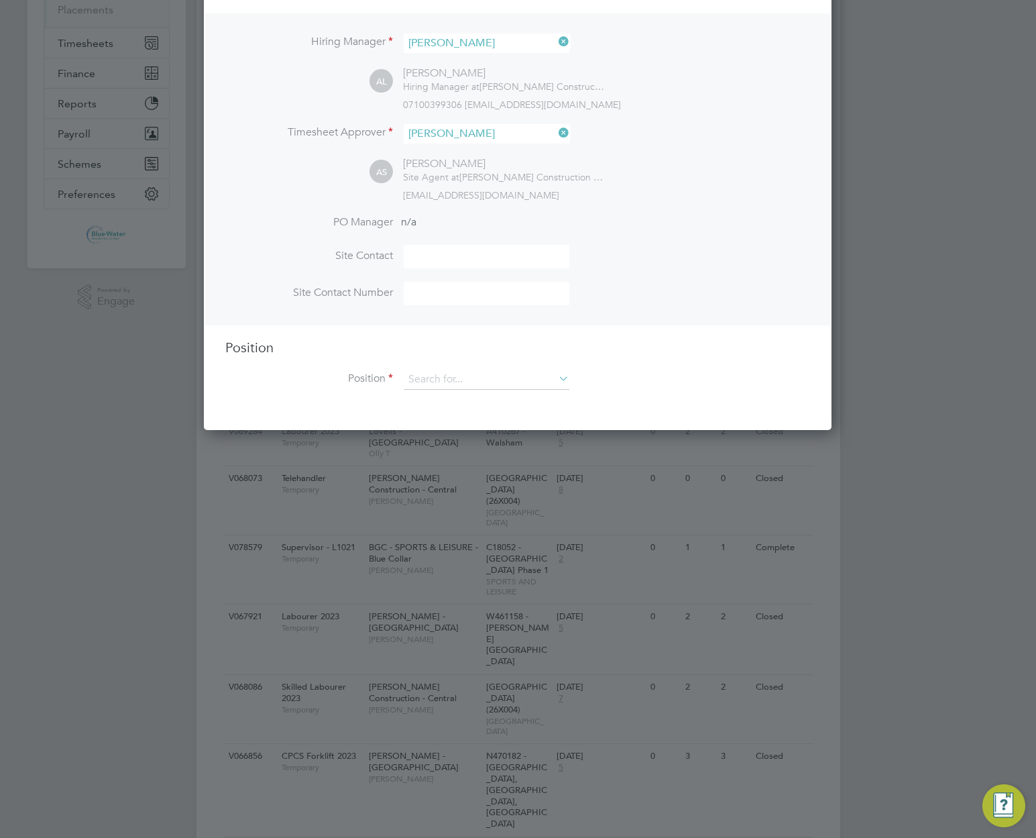
scroll to position [295, 0]
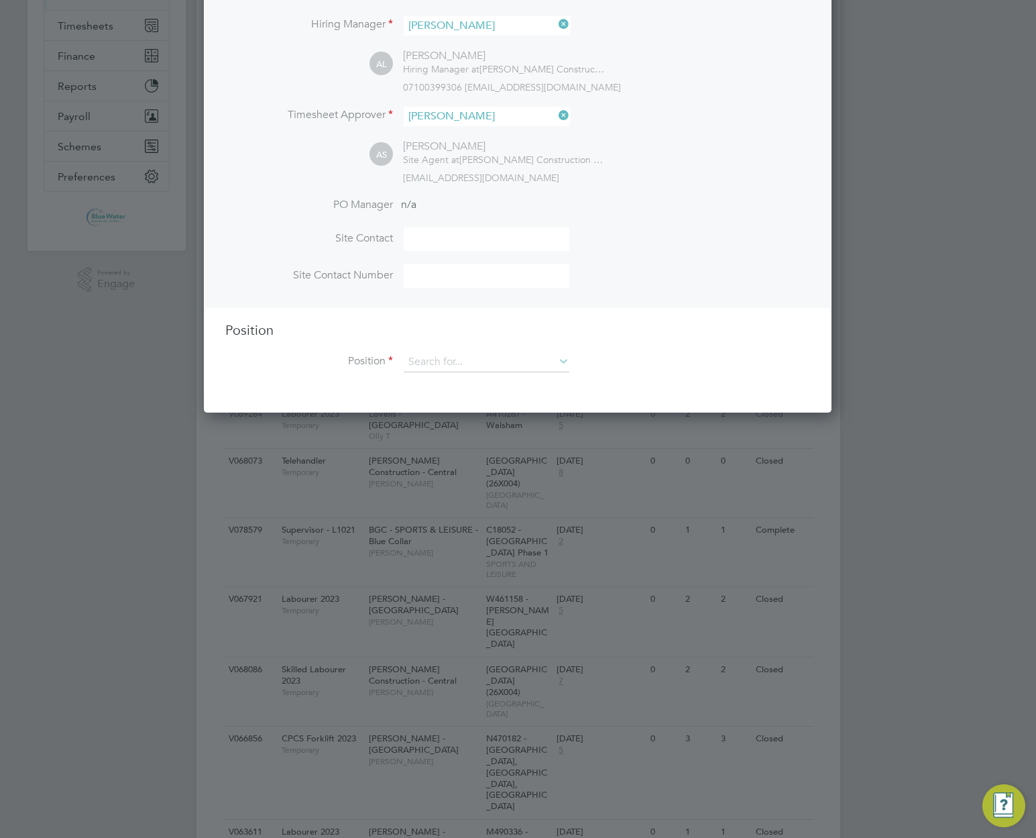
click at [513, 374] on li "Position" at bounding box center [517, 369] width 585 height 34
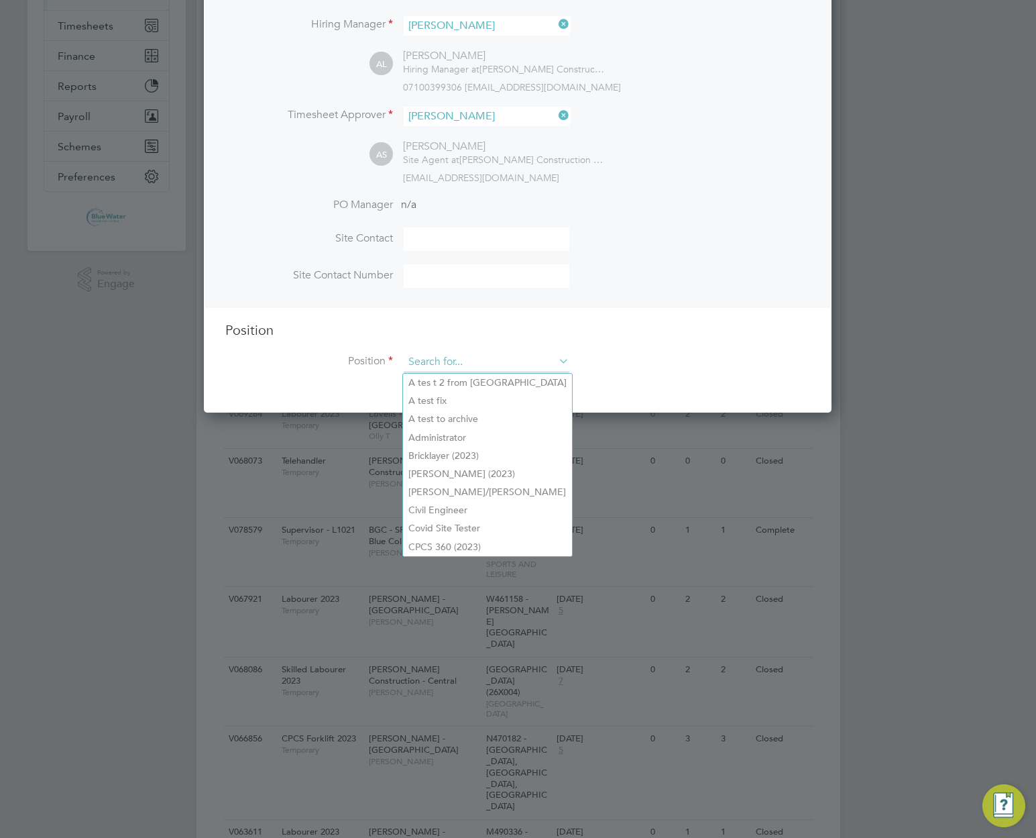
click at [512, 364] on input at bounding box center [487, 362] width 166 height 20
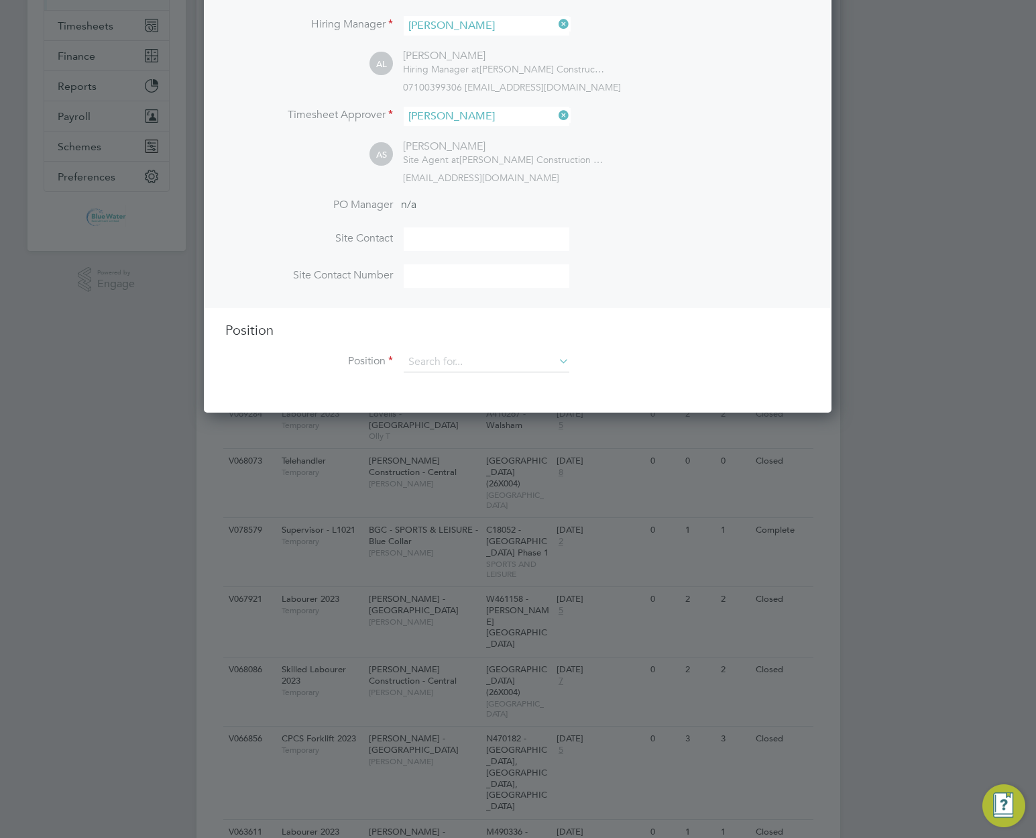
click at [502, 423] on li "A test to archive" at bounding box center [487, 419] width 169 height 18
type input "A test to archive"
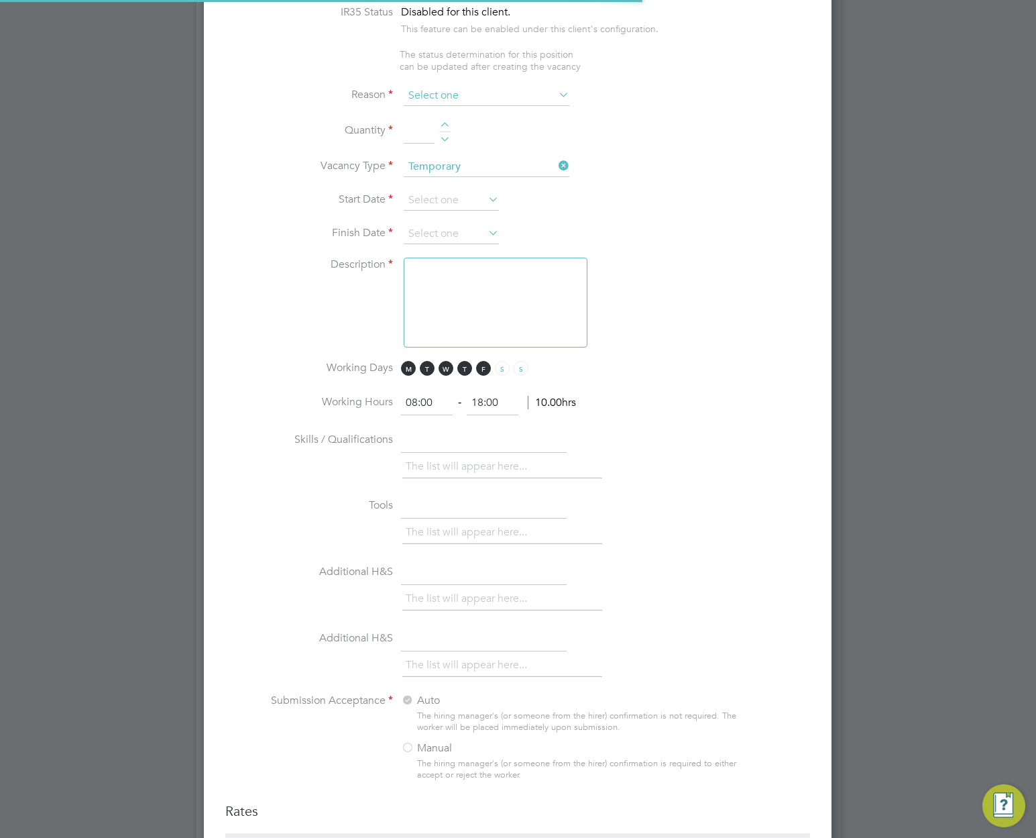
scroll to position [40, 70]
click at [517, 100] on input at bounding box center [487, 96] width 166 height 20
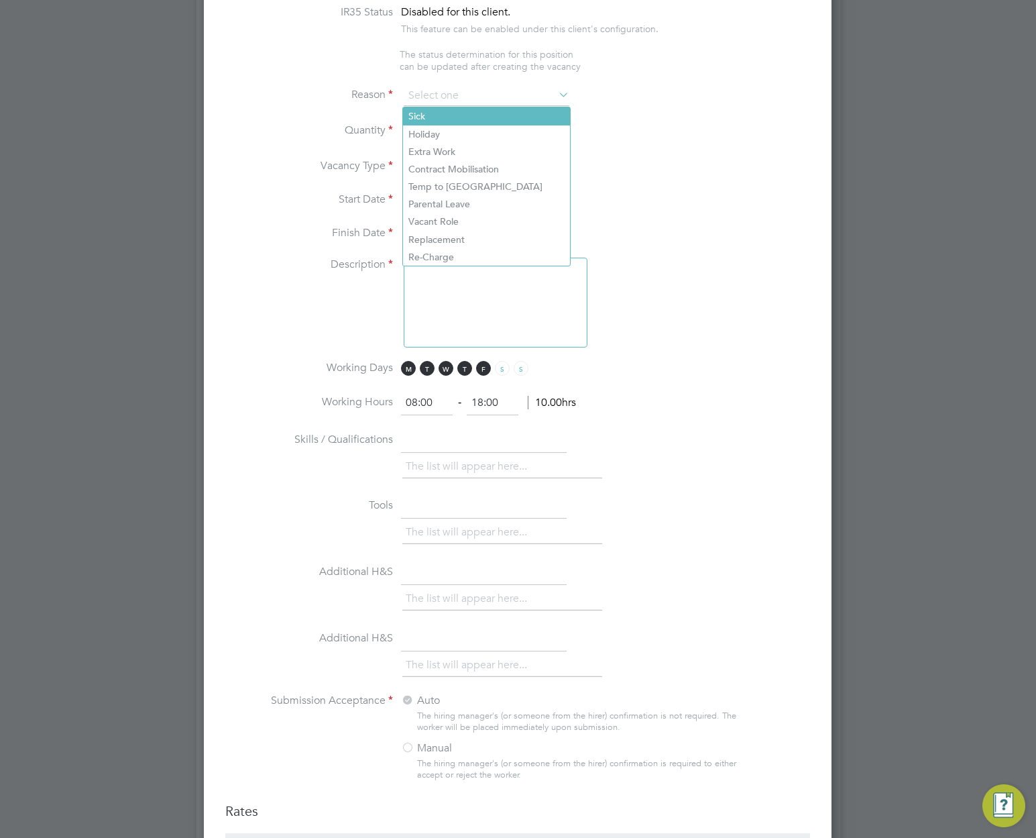
click at [505, 122] on li "Sick" at bounding box center [486, 115] width 167 height 17
type input "Sick"
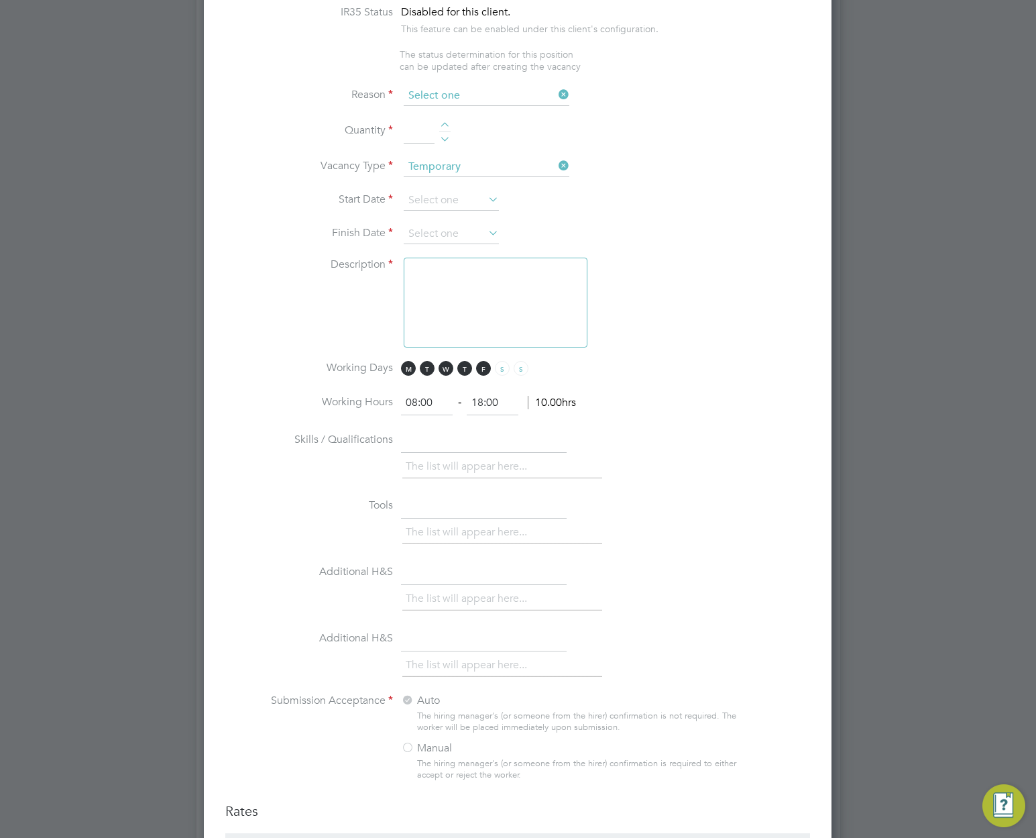
click at [449, 98] on input at bounding box center [487, 96] width 166 height 20
click at [444, 191] on li "Temp to [GEOGRAPHIC_DATA]" at bounding box center [486, 186] width 167 height 17
type input "Temp to [GEOGRAPHIC_DATA]"
click at [447, 125] on div at bounding box center [444, 126] width 11 height 9
type input "1"
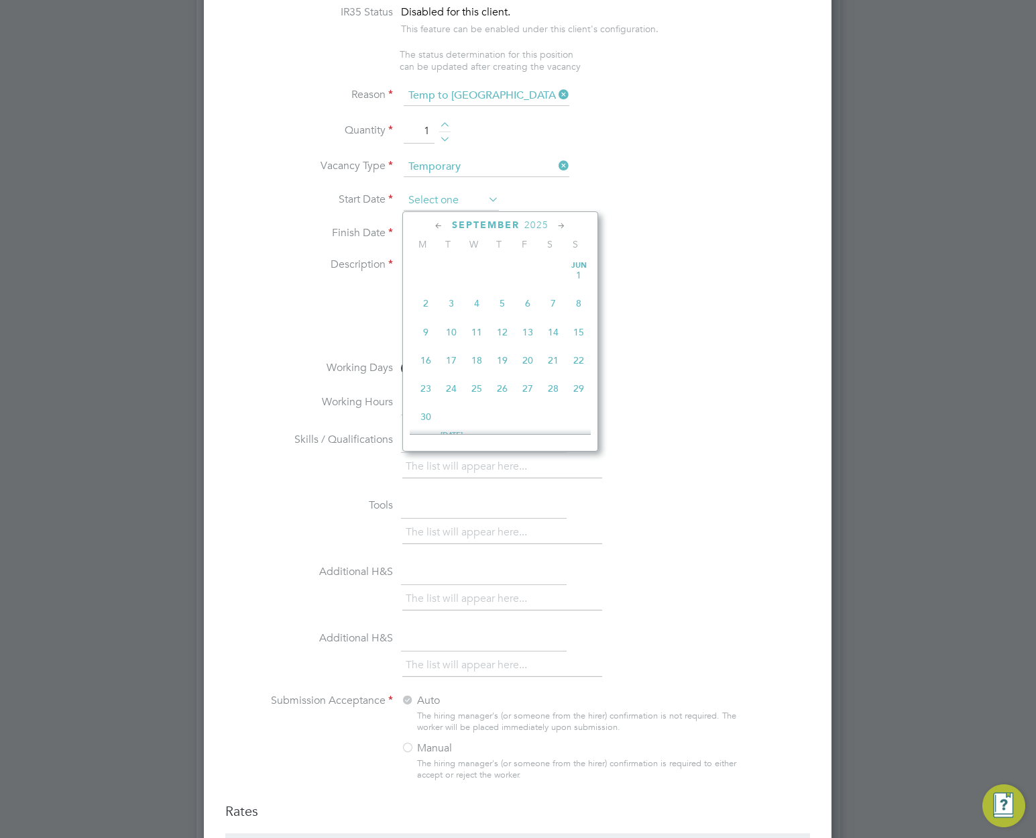
scroll to position [494, 0]
click at [460, 203] on input at bounding box center [451, 201] width 95 height 20
click at [431, 267] on span "8" at bounding box center [425, 262] width 25 height 25
type input "[DATE]"
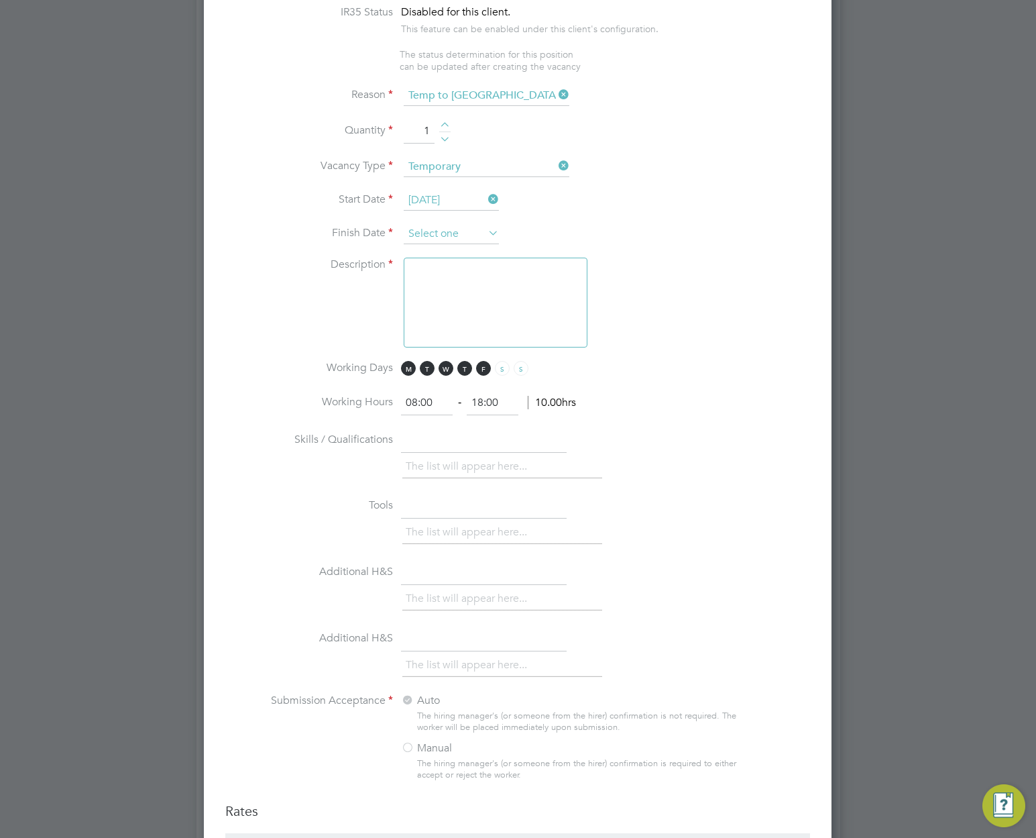
click at [446, 229] on input at bounding box center [451, 234] width 95 height 20
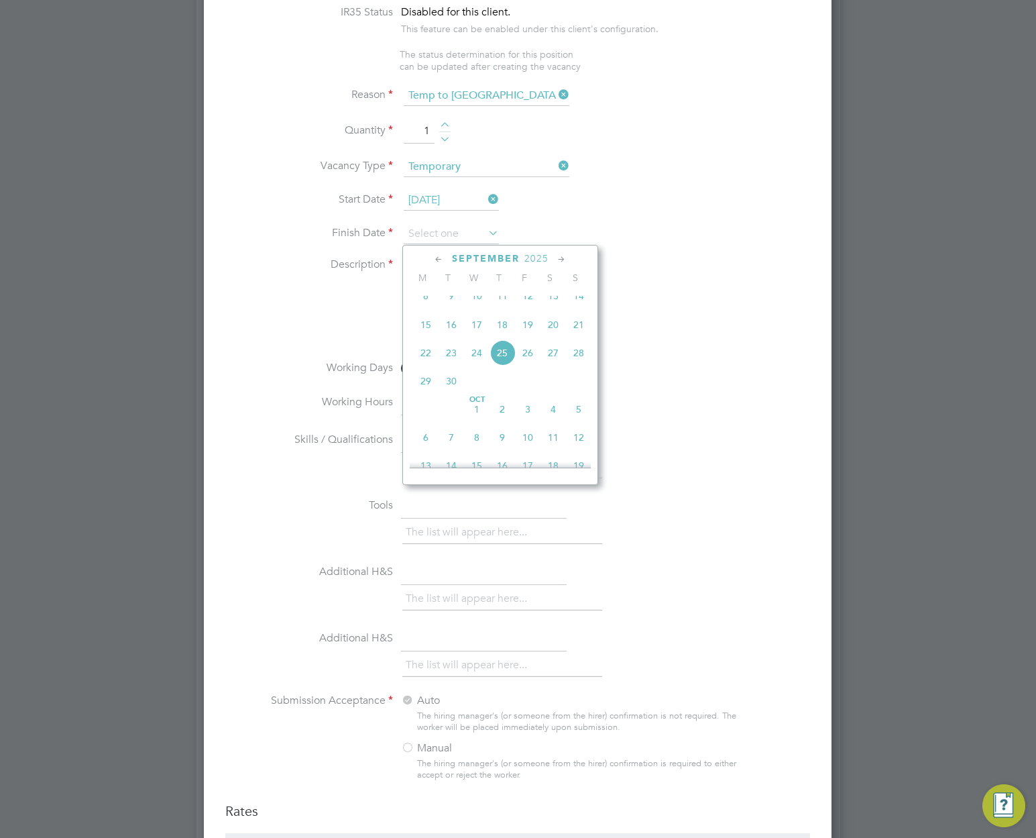
click at [582, 447] on span "12" at bounding box center [578, 437] width 25 height 25
type input "[DATE]"
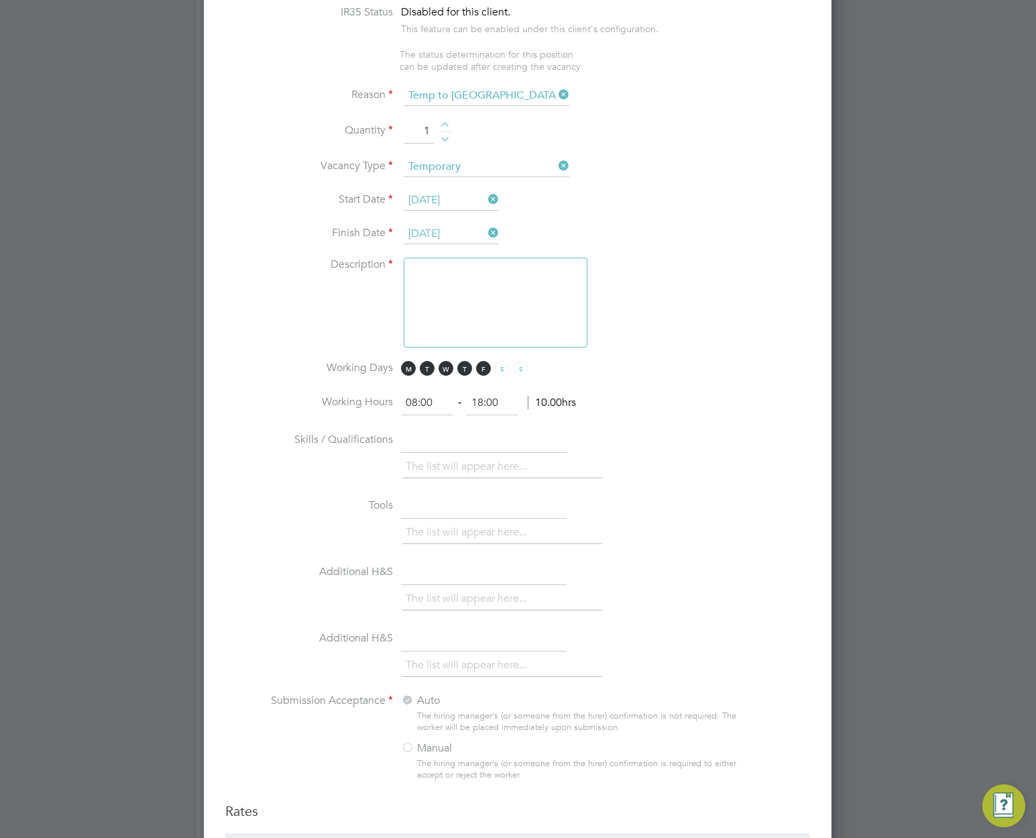
click at [505, 285] on textarea at bounding box center [496, 303] width 184 height 90
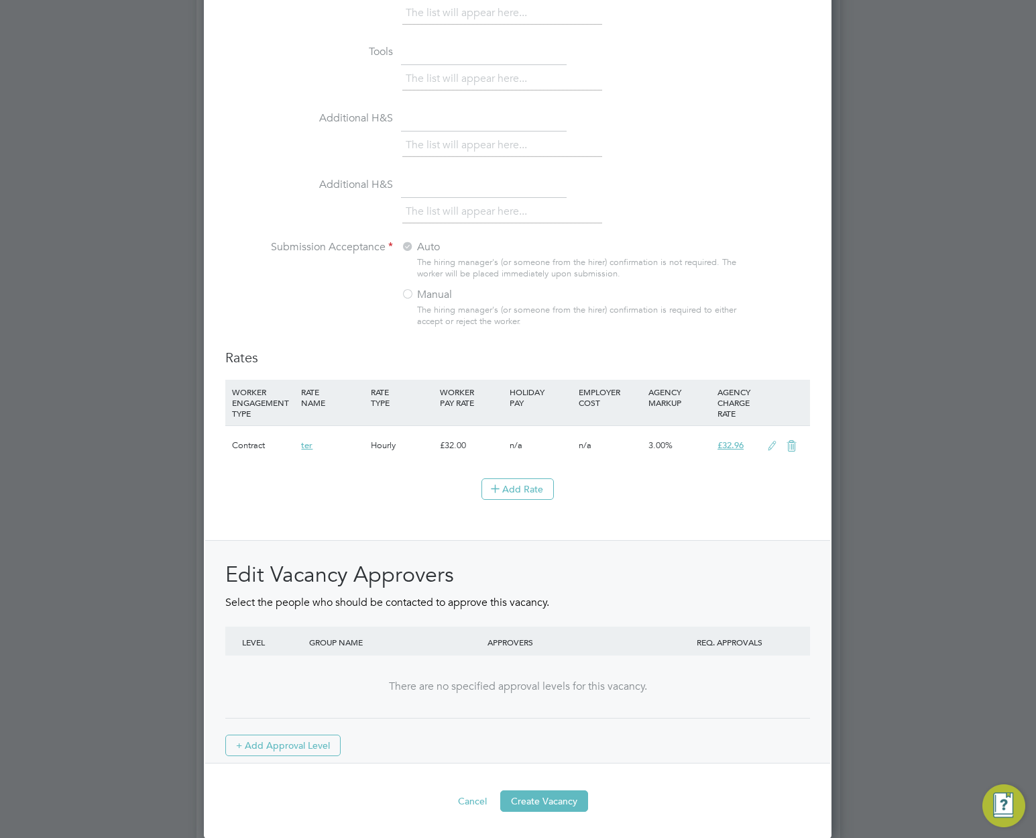
scroll to position [1131, 0]
type textarea "76t5r4"
click at [546, 810] on button "Create Vacancy" at bounding box center [544, 798] width 88 height 21
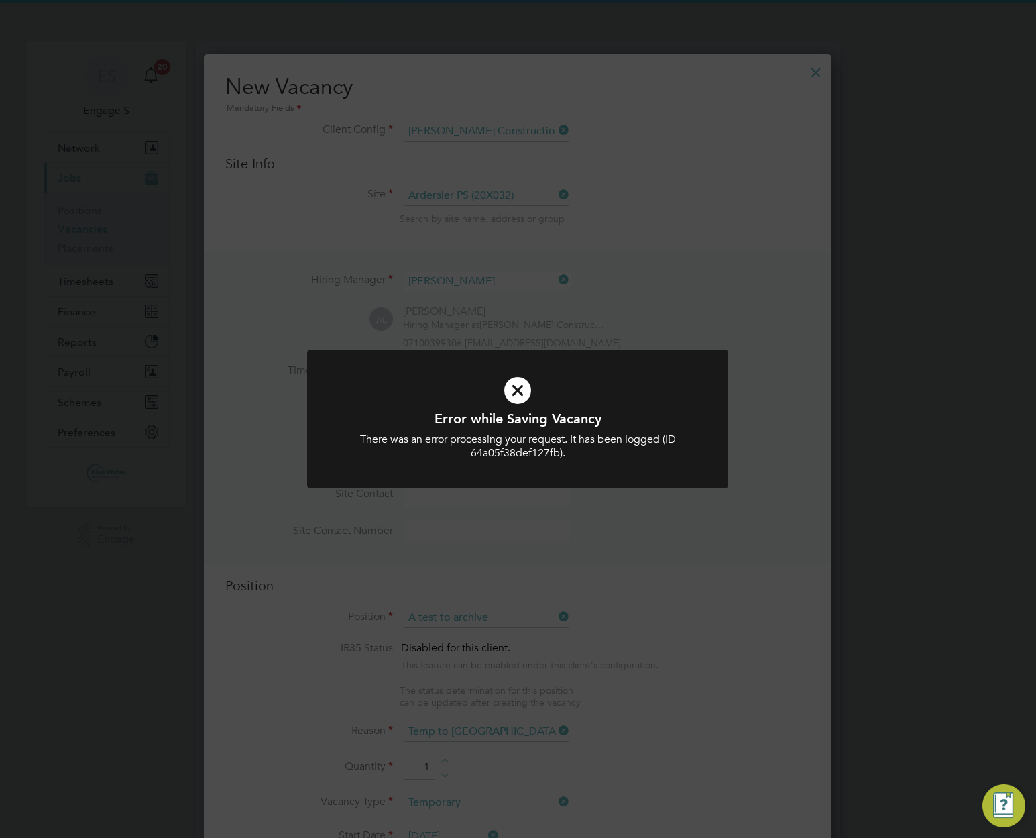
scroll to position [0, 0]
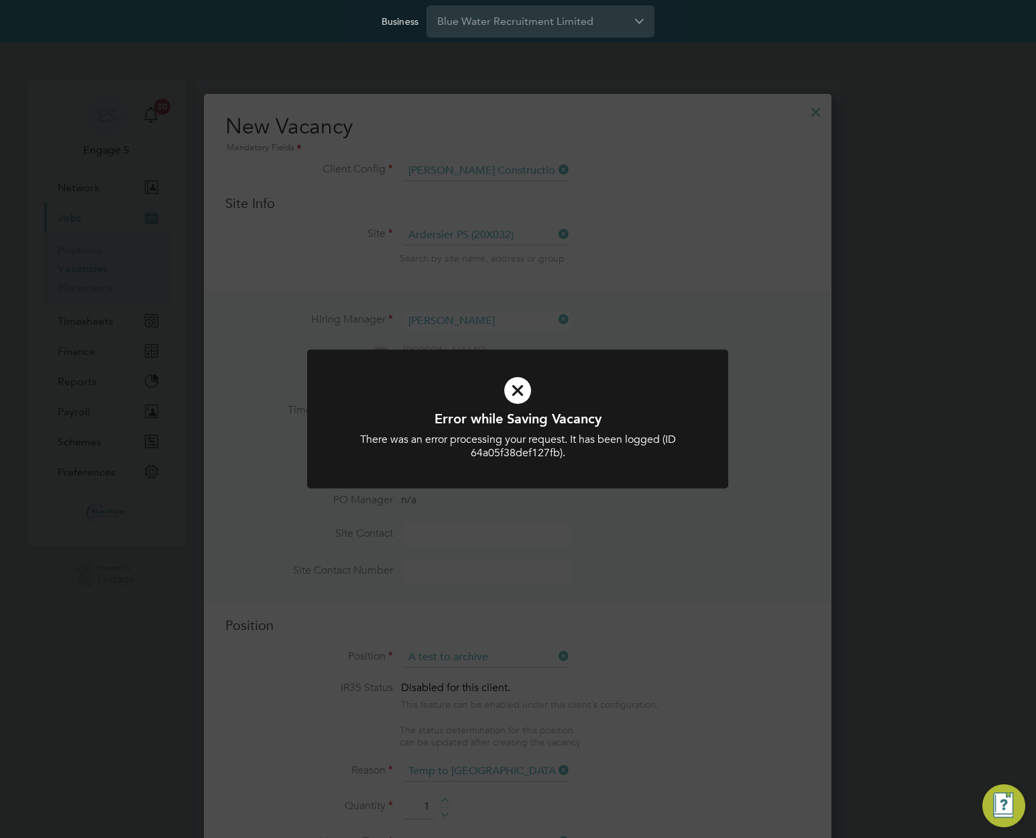
click at [706, 507] on div "Error while Saving Vacancy There was an error processing your request. It has b…" at bounding box center [518, 419] width 1036 height 838
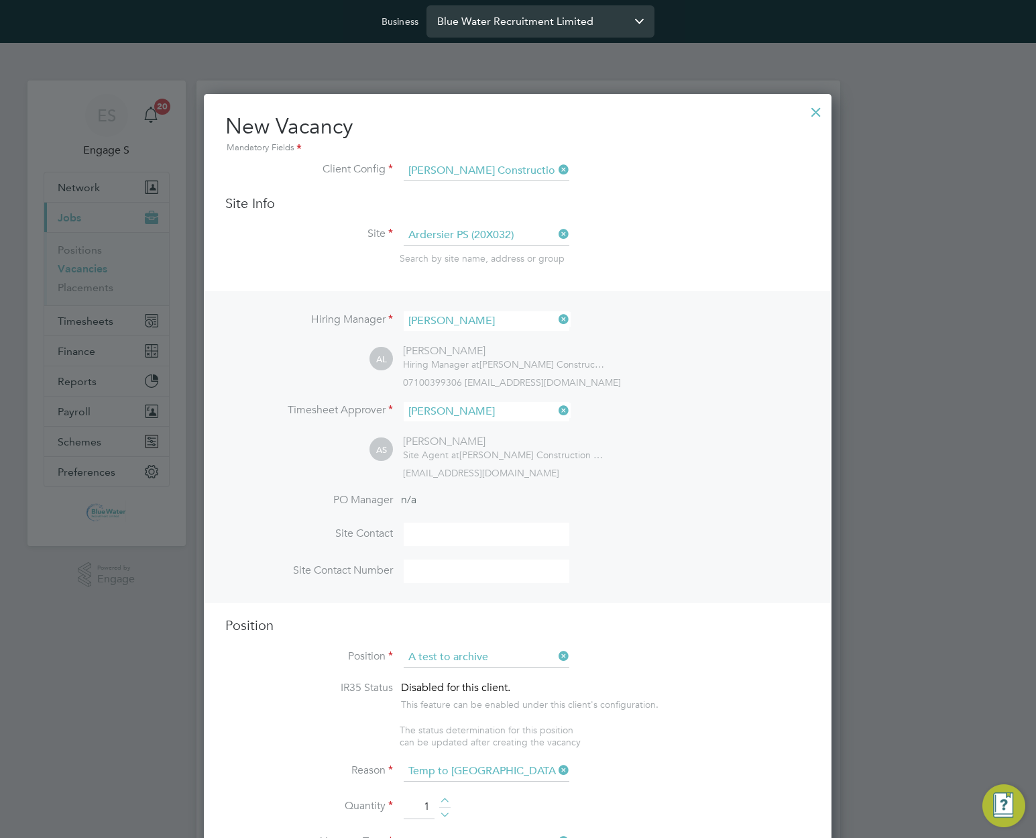
click at [574, 23] on input "Blue Water Recruitment Limited" at bounding box center [541, 21] width 228 height 32
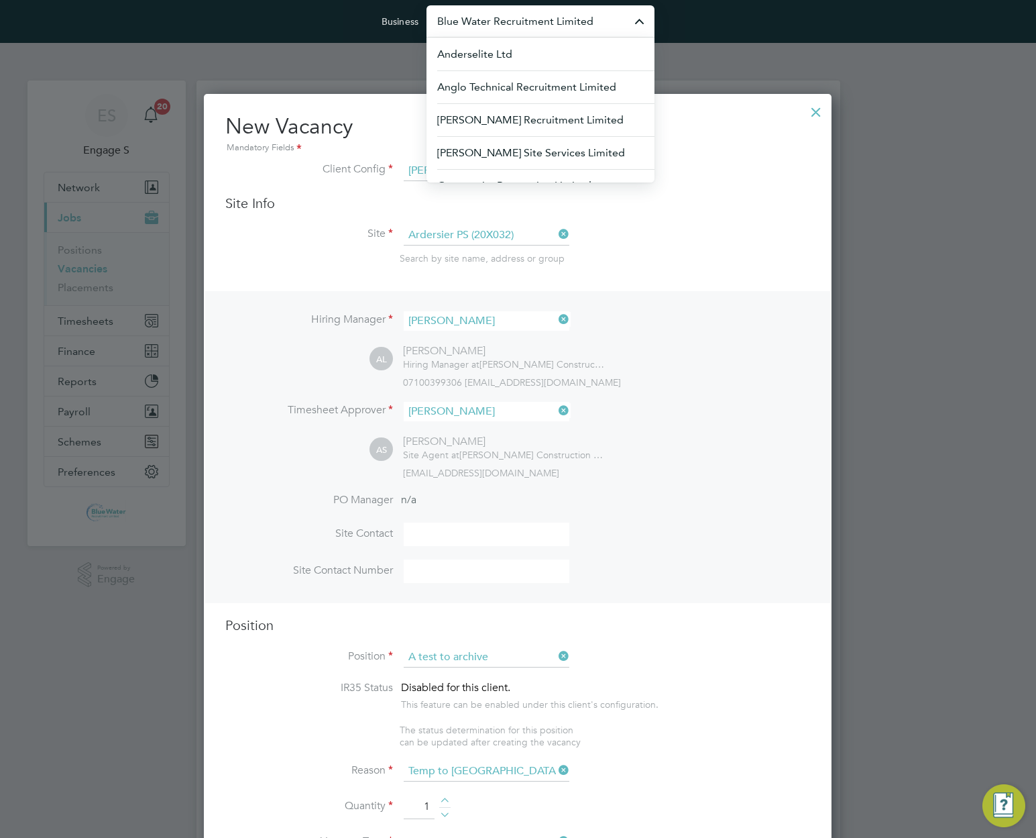
click at [627, 21] on input "Blue Water Recruitment Limited" at bounding box center [541, 21] width 228 height 32
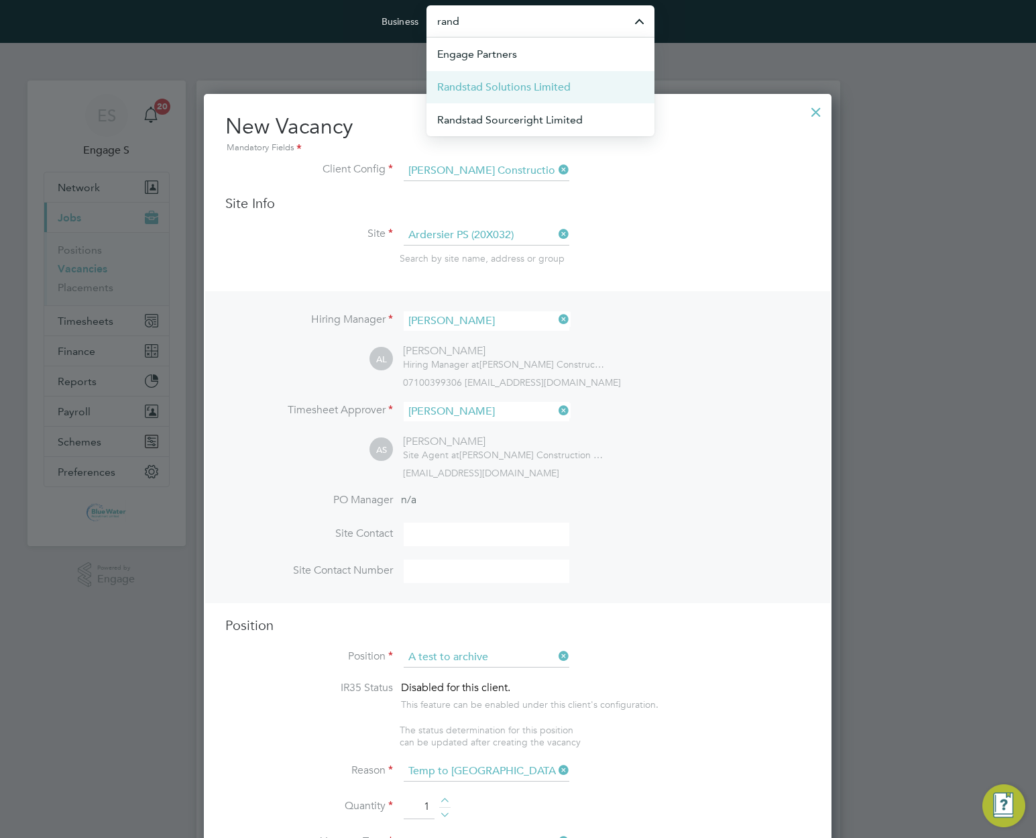
click at [564, 96] on li "Randstad Solutions Limited" at bounding box center [541, 86] width 228 height 33
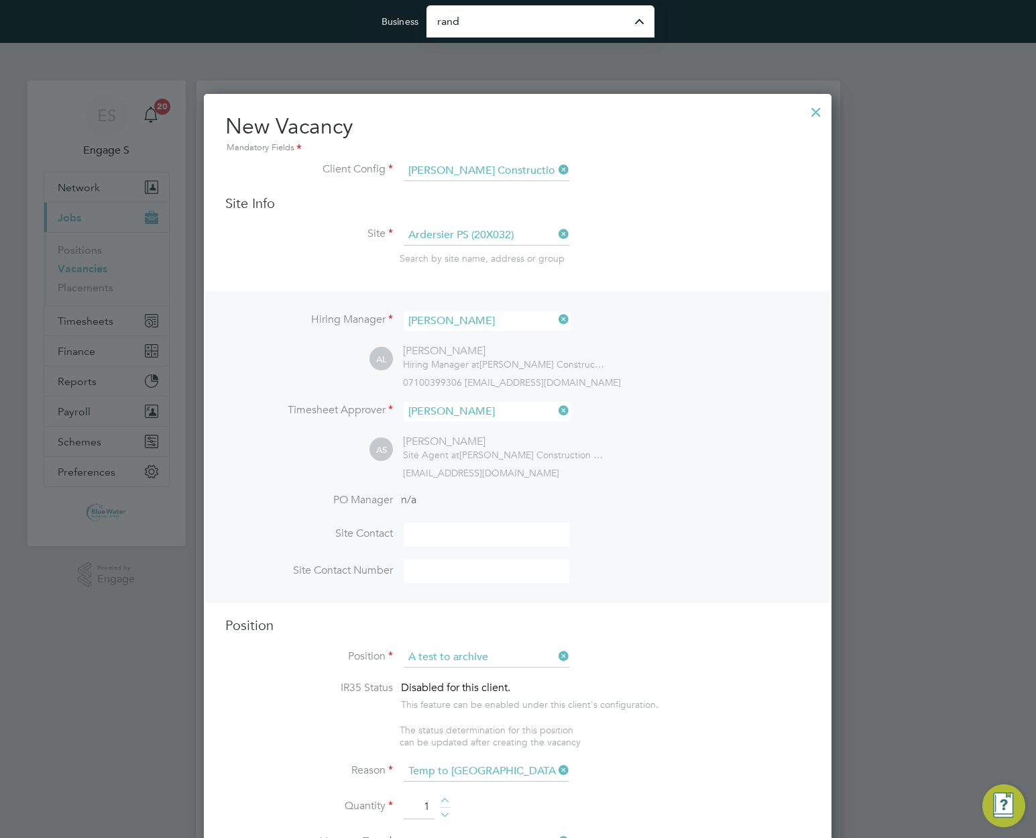
type input "Randstad Solutions Limited"
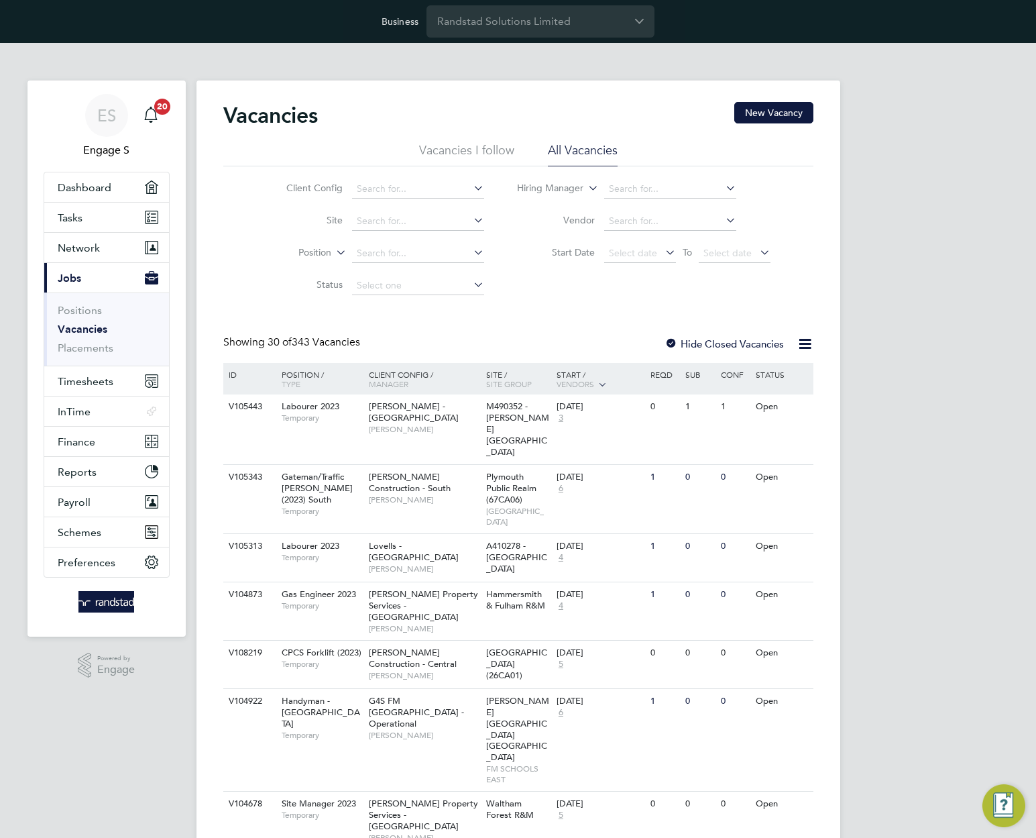
click at [792, 111] on button "New Vacancy" at bounding box center [774, 112] width 79 height 21
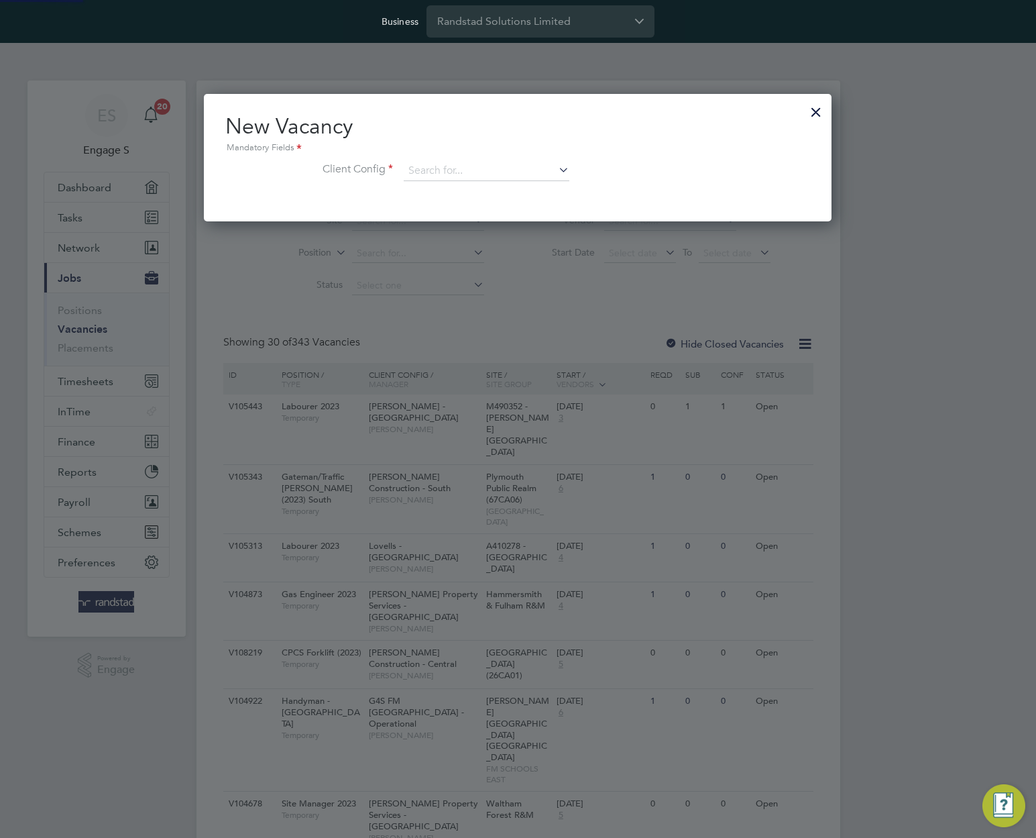
scroll to position [127, 629]
click at [436, 177] on input at bounding box center [487, 171] width 166 height 20
click at [466, 254] on li "[PERSON_NAME] Si ndall Construction - [GEOGRAPHIC_DATA]" at bounding box center [602, 263] width 399 height 18
type input "[PERSON_NAME] Construction - [GEOGRAPHIC_DATA]"
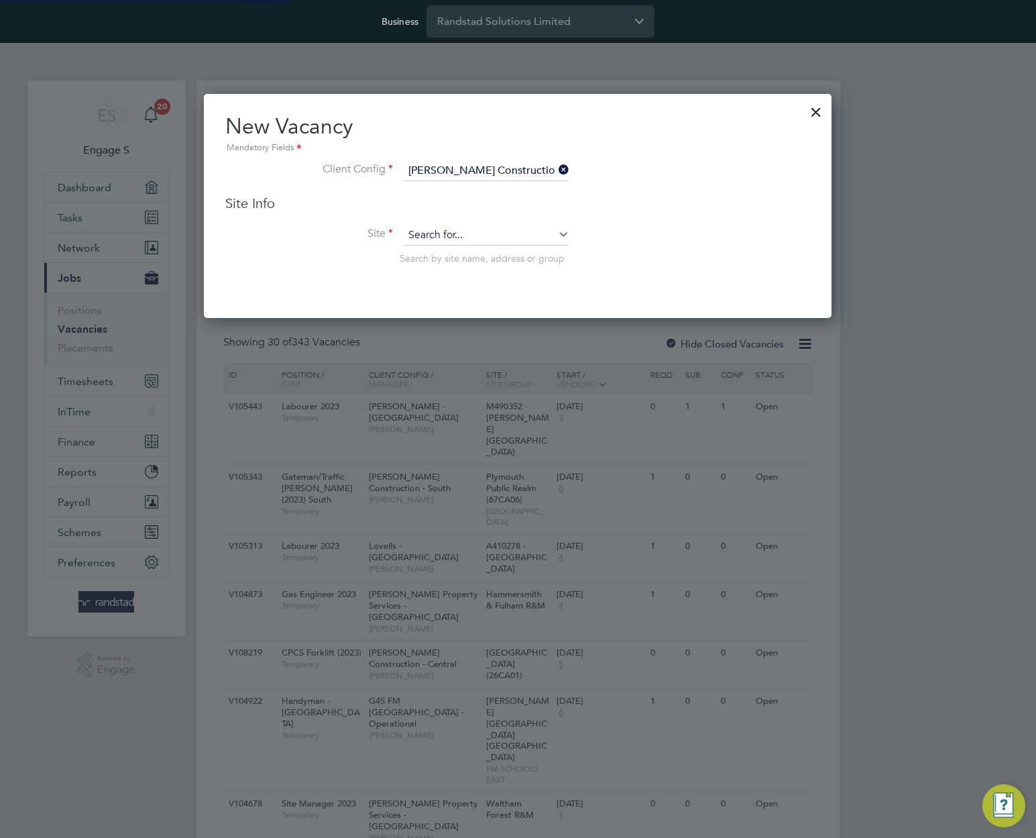
click at [498, 324] on li "Canaan Lane P.S. Edinburgh (20W019)" at bounding box center [515, 327] width 225 height 18
type input "Canaan Lane P.S. Edinburgh (20W019)"
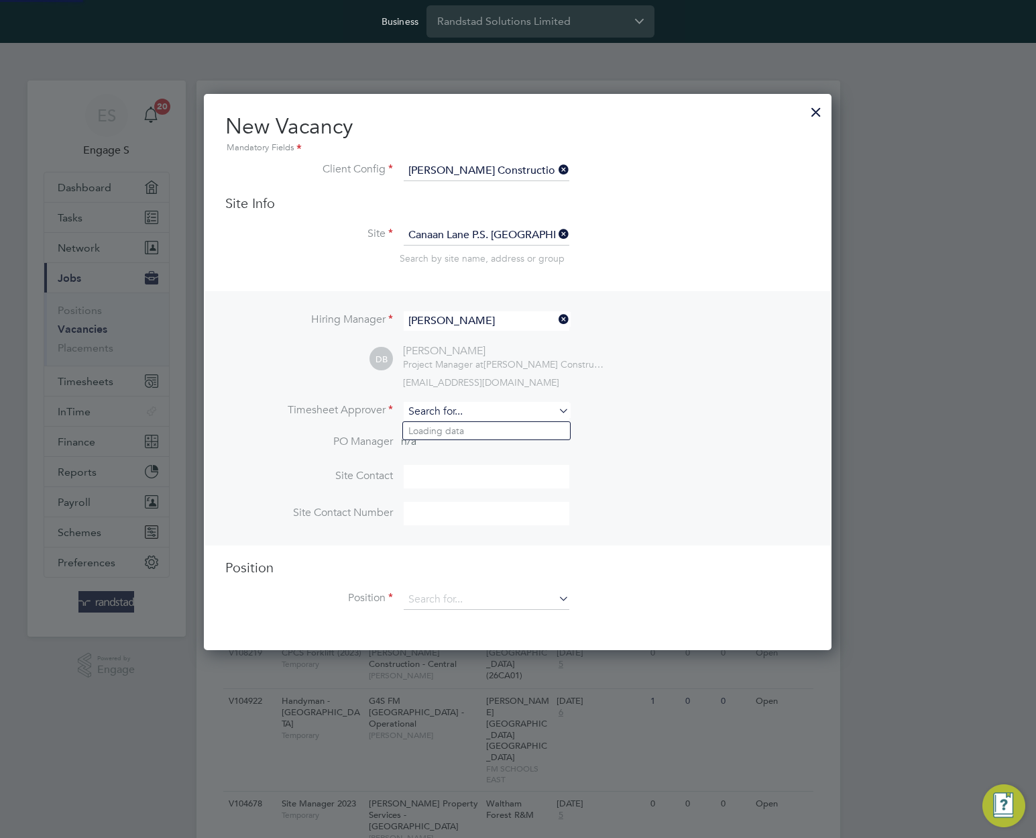
click at [552, 406] on input at bounding box center [487, 411] width 166 height 19
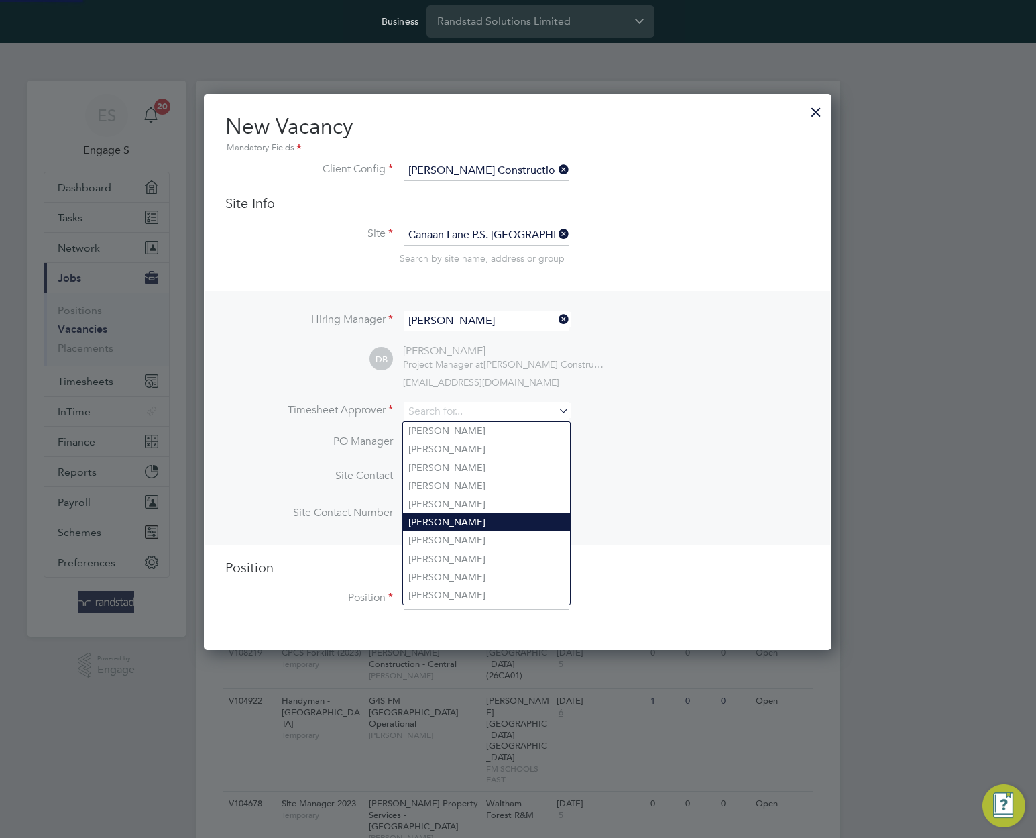
click at [513, 515] on li "Adrian A" at bounding box center [486, 522] width 167 height 18
type input "Adrian A"
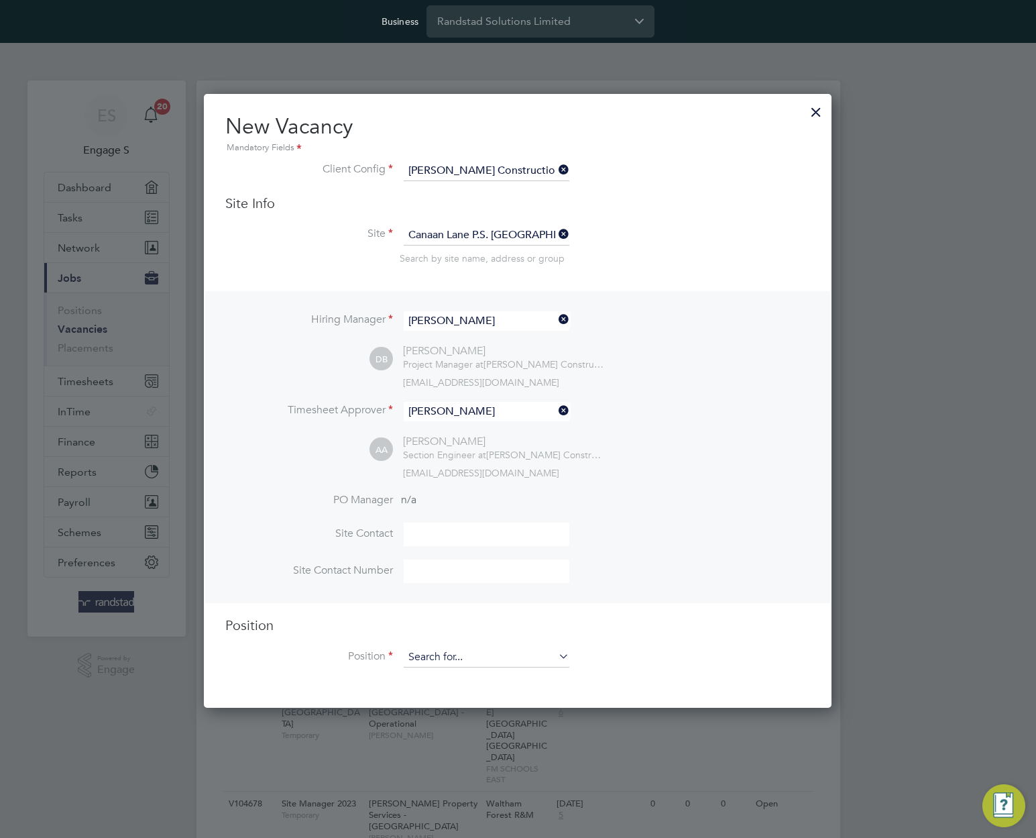
click at [519, 657] on input at bounding box center [487, 657] width 166 height 20
click at [511, 742] on li "Bricklayer (2023)" at bounding box center [487, 751] width 169 height 18
type input "Bricklayer (2023)"
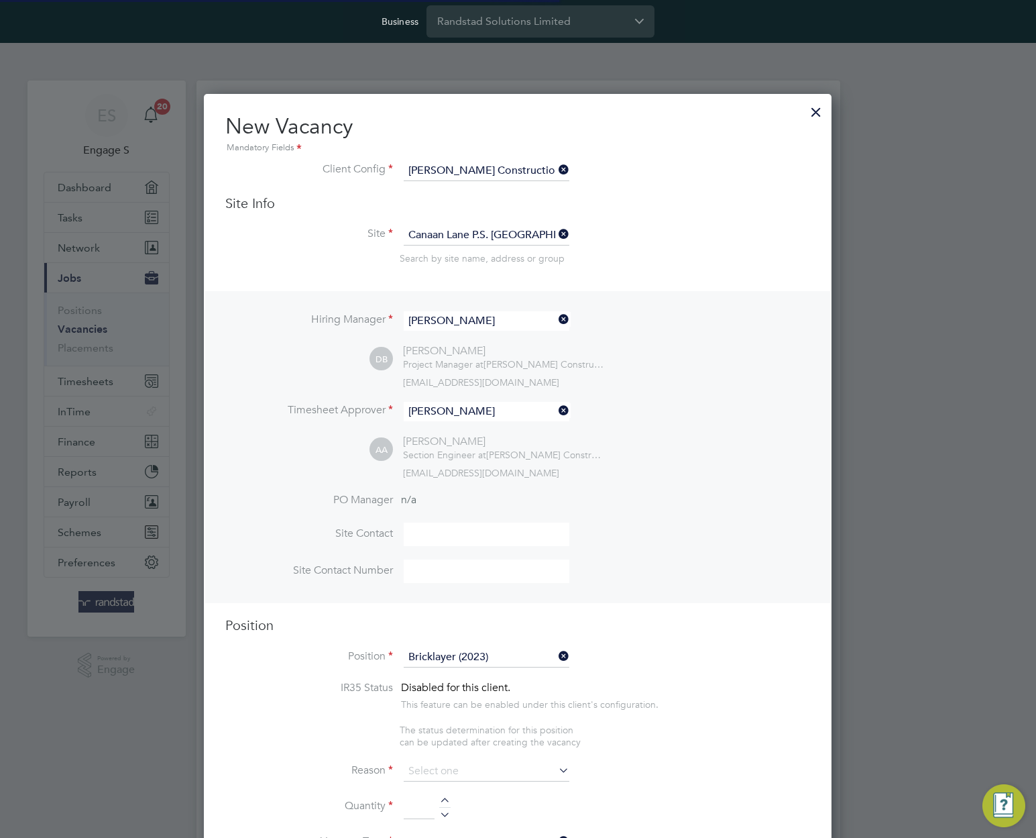
scroll to position [1898, 629]
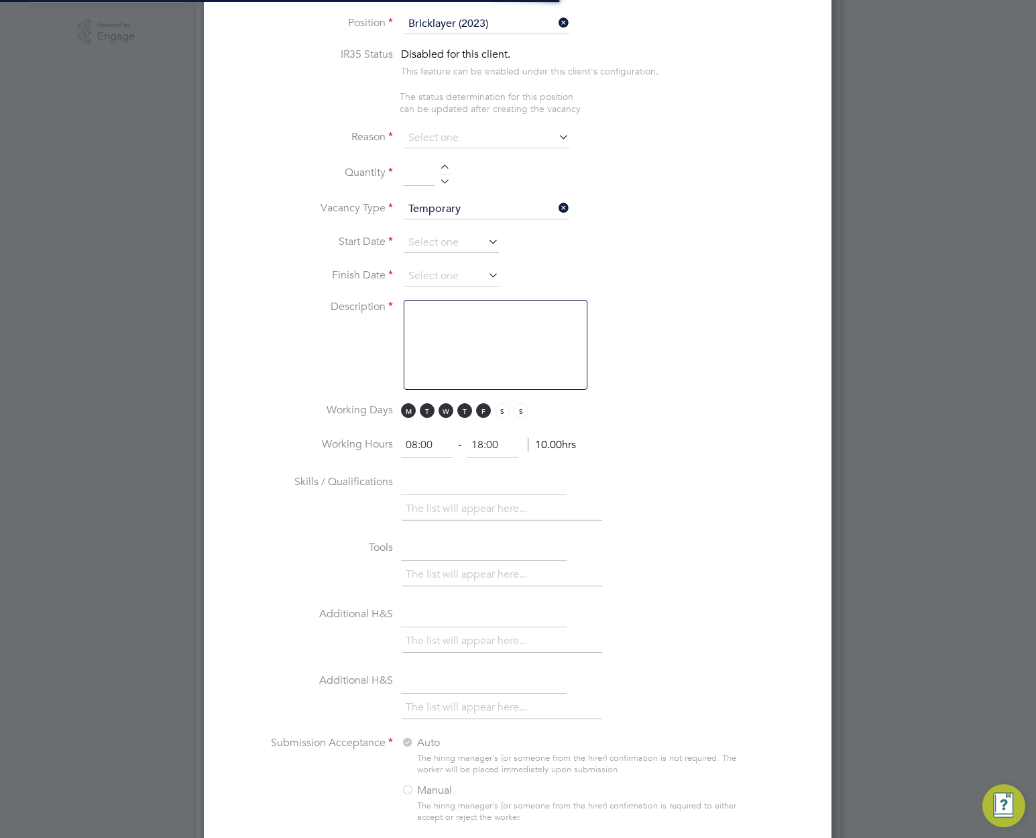
type textarea "Skilled tradesperson with suitable experience of bricklaying. Facework, blockwo…"
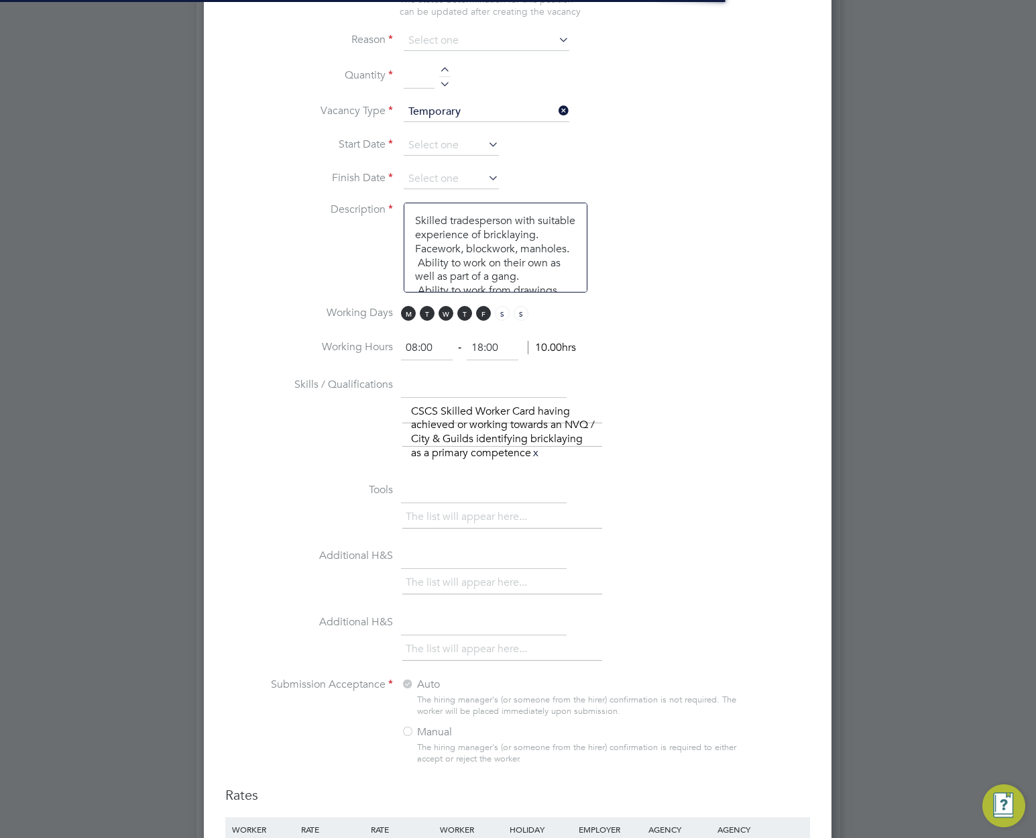
scroll to position [0, 0]
click at [535, 43] on input at bounding box center [487, 41] width 166 height 20
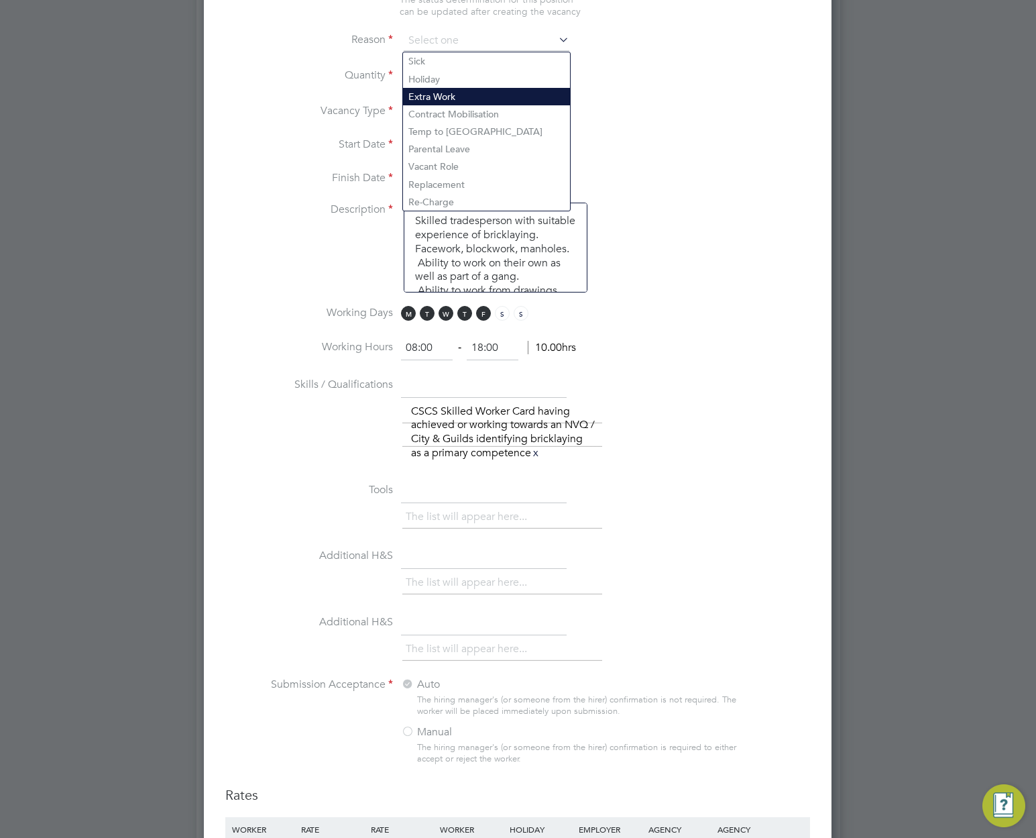
click at [492, 89] on li "Extra Work" at bounding box center [486, 96] width 167 height 17
type input "Extra Work"
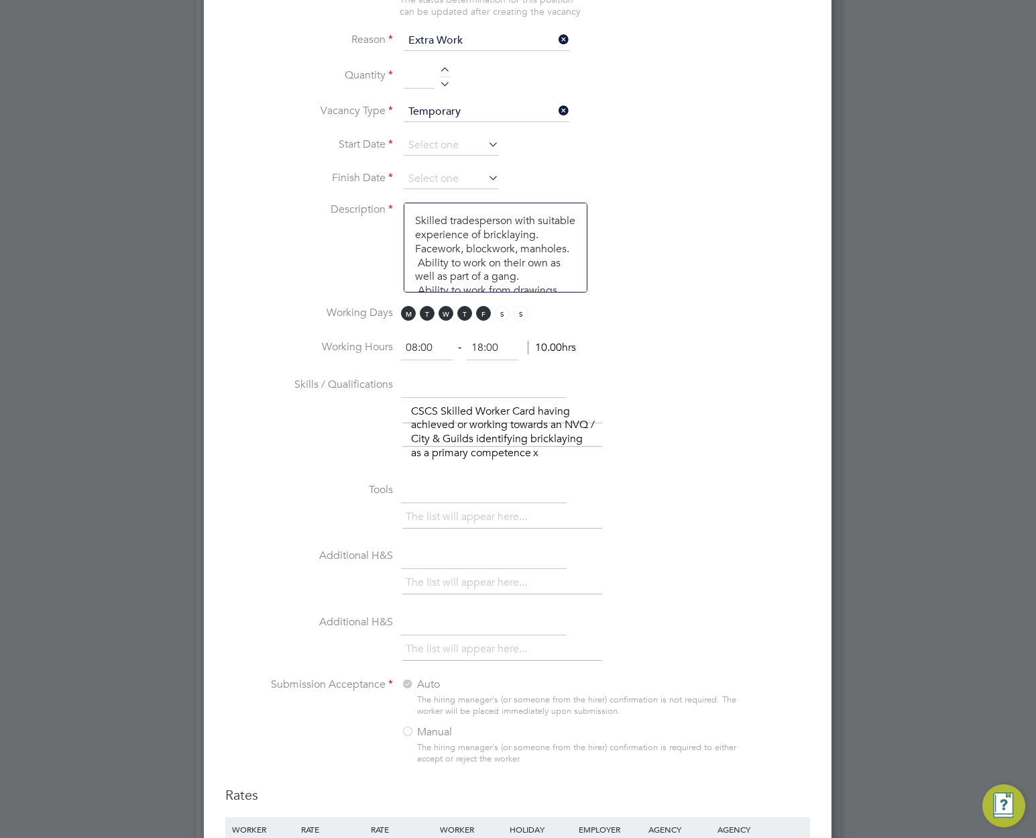
click at [443, 75] on div at bounding box center [444, 71] width 11 height 9
type input "1"
click at [437, 144] on input at bounding box center [451, 146] width 95 height 20
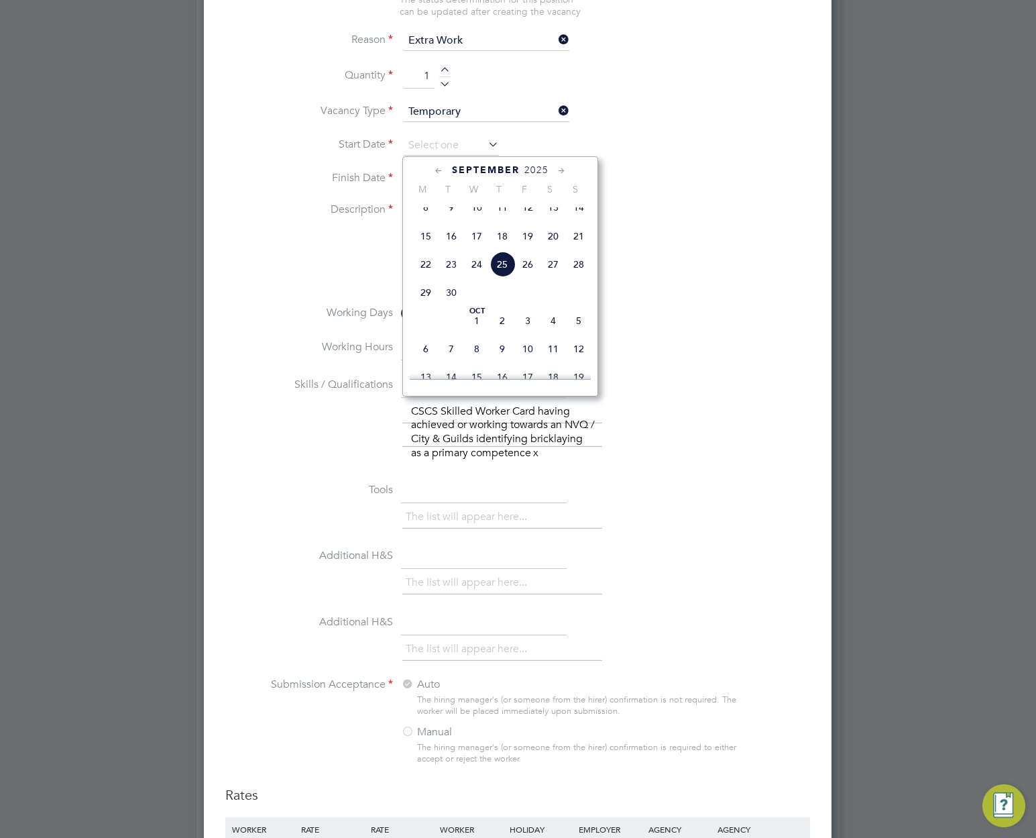
click at [431, 217] on span "8" at bounding box center [425, 207] width 25 height 25
type input "08 Sep 2025"
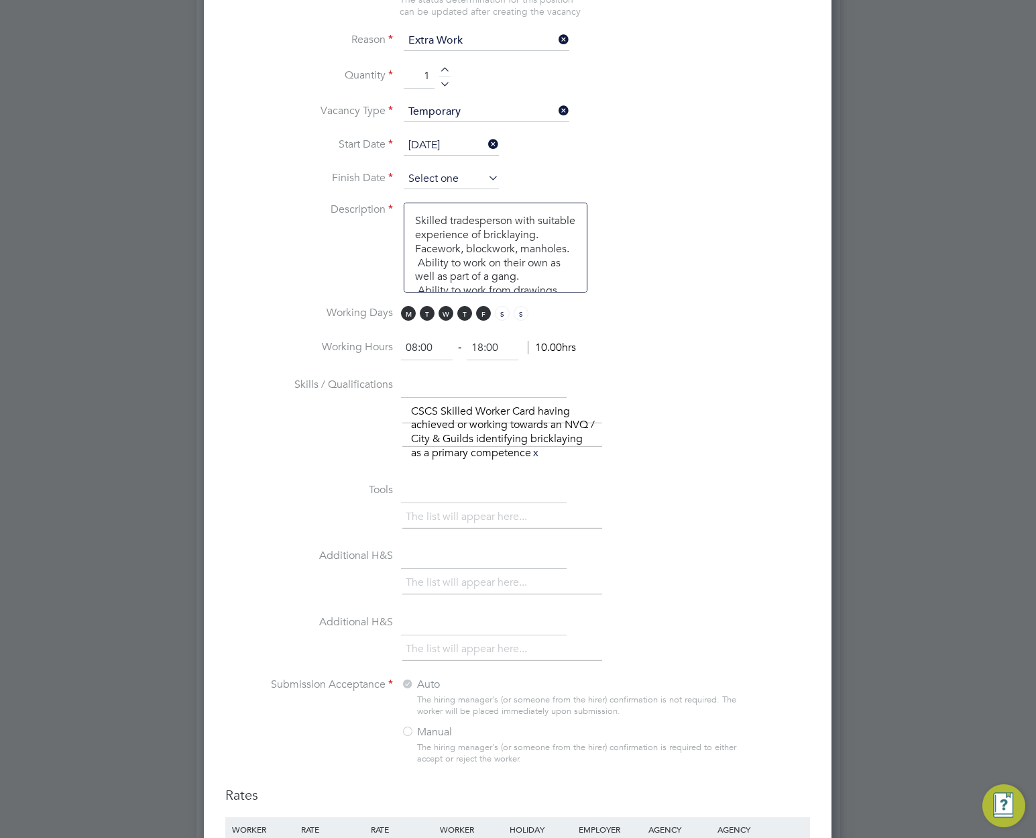
click at [465, 178] on input at bounding box center [451, 179] width 95 height 20
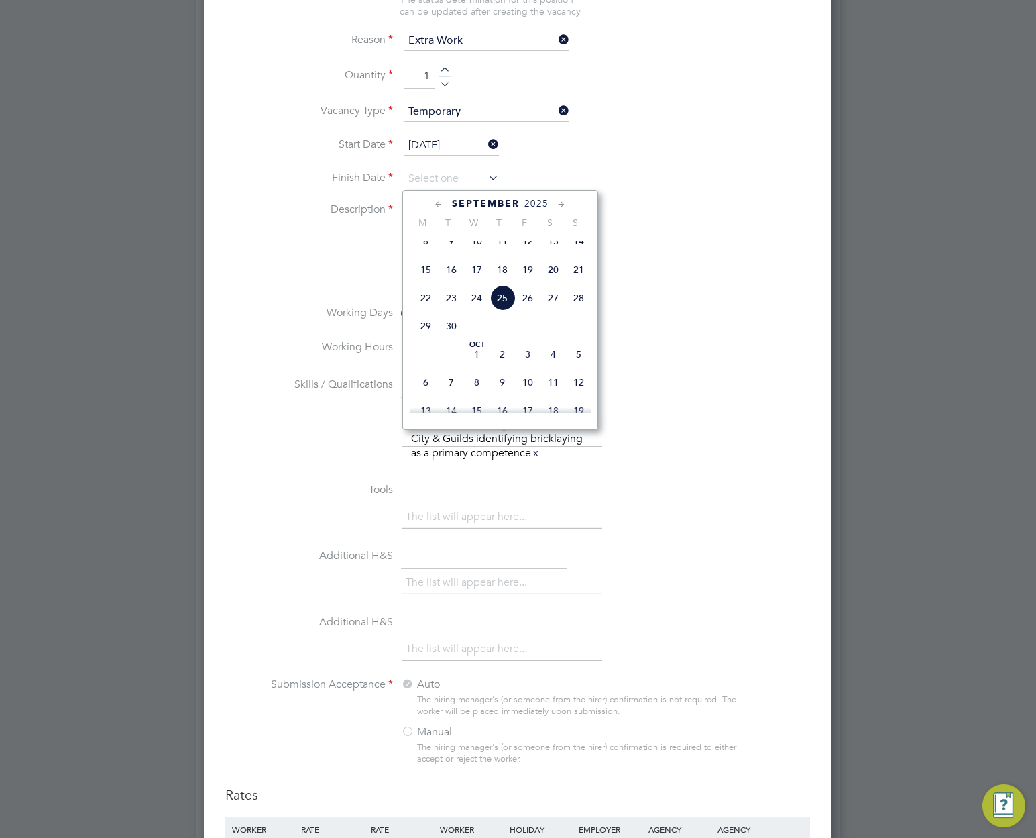
click at [576, 395] on span "12" at bounding box center [578, 382] width 25 height 25
type input "[DATE]"
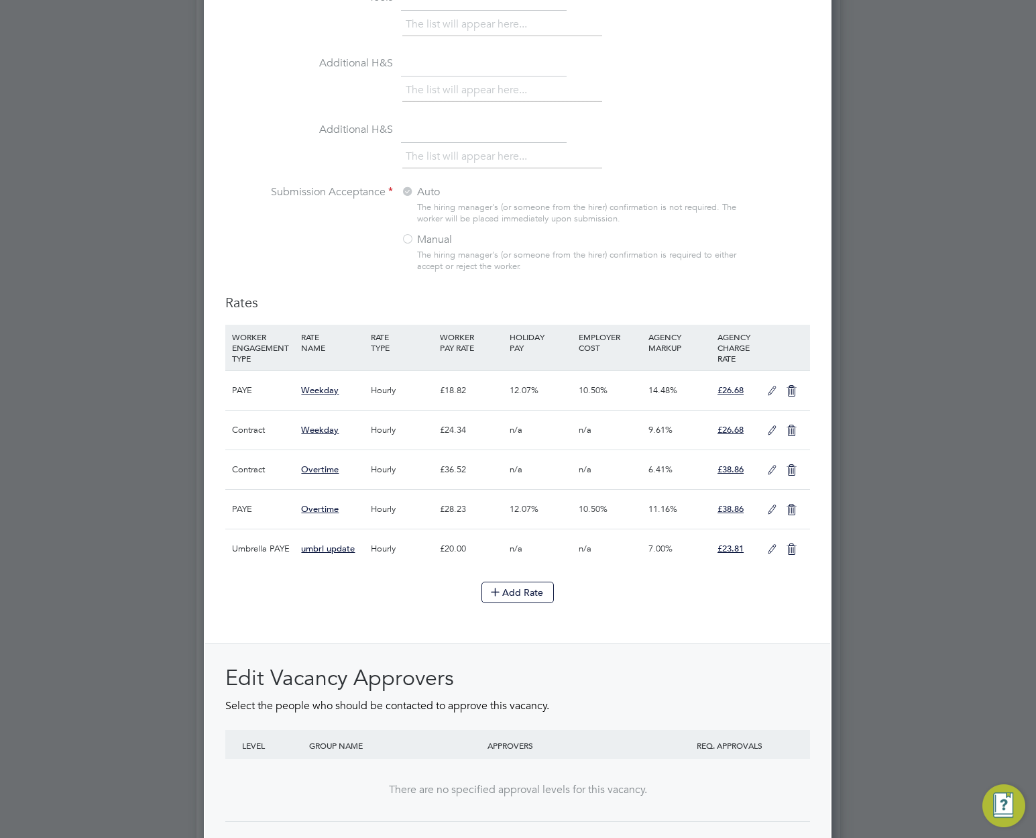
scroll to position [1328, 0]
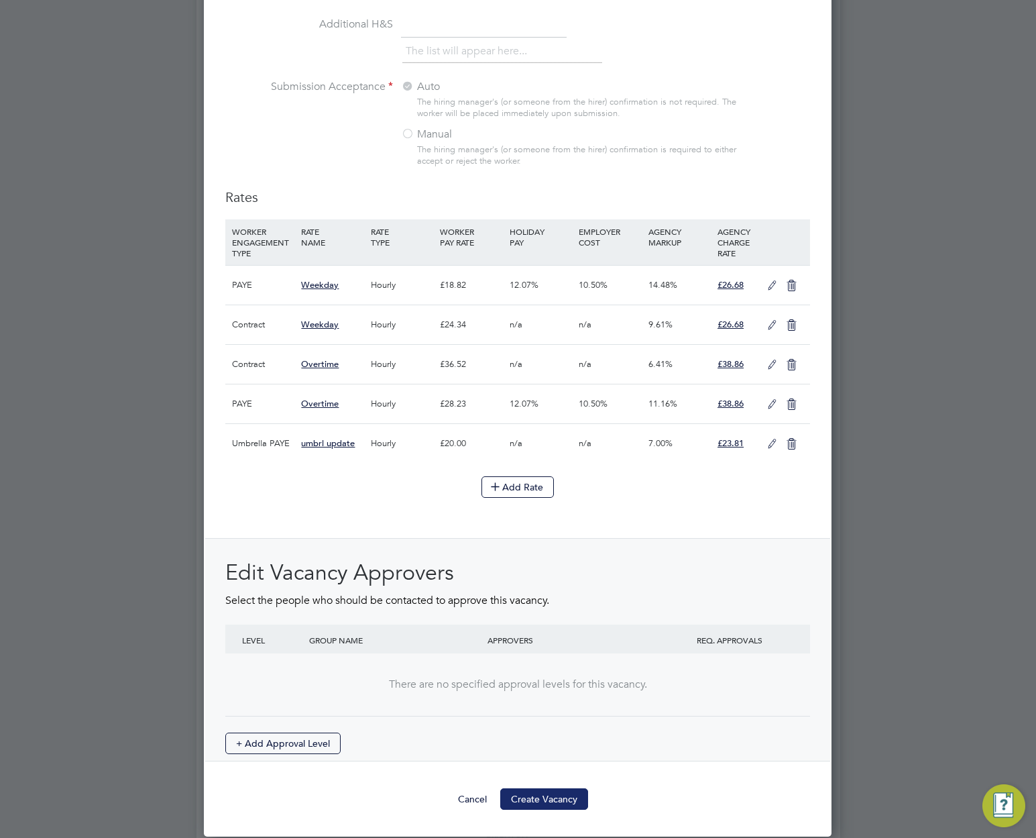
click at [545, 804] on button "Create Vacancy" at bounding box center [544, 798] width 88 height 21
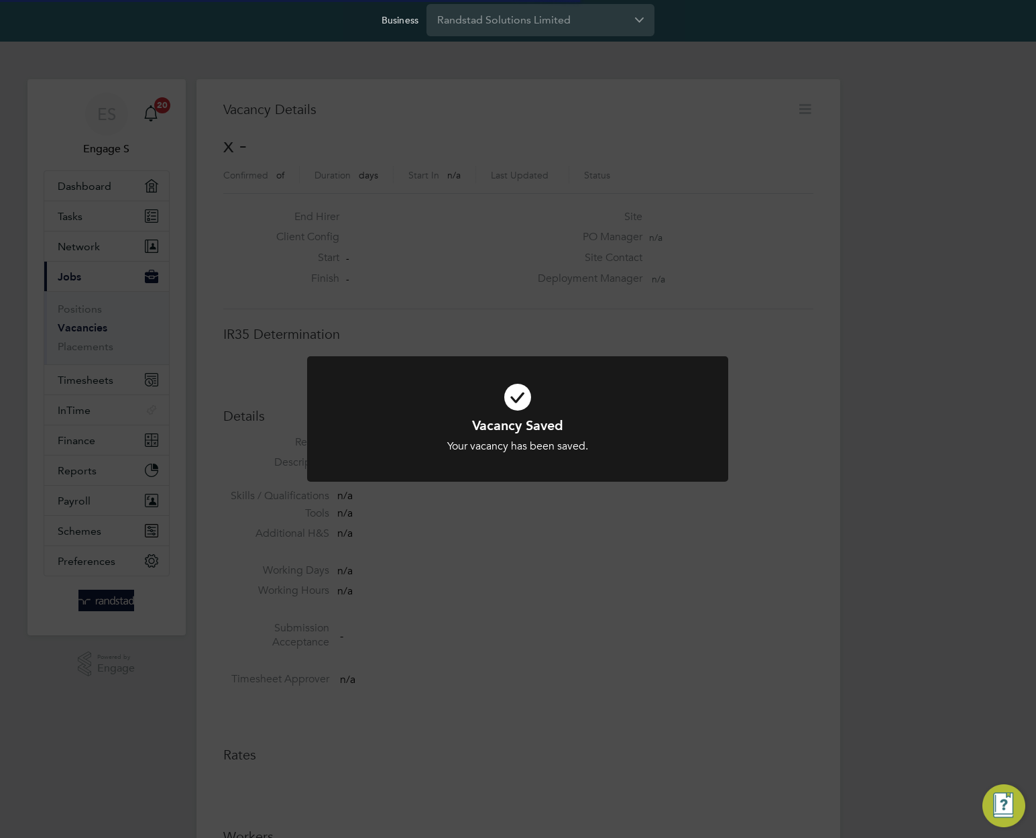
scroll to position [7, 7]
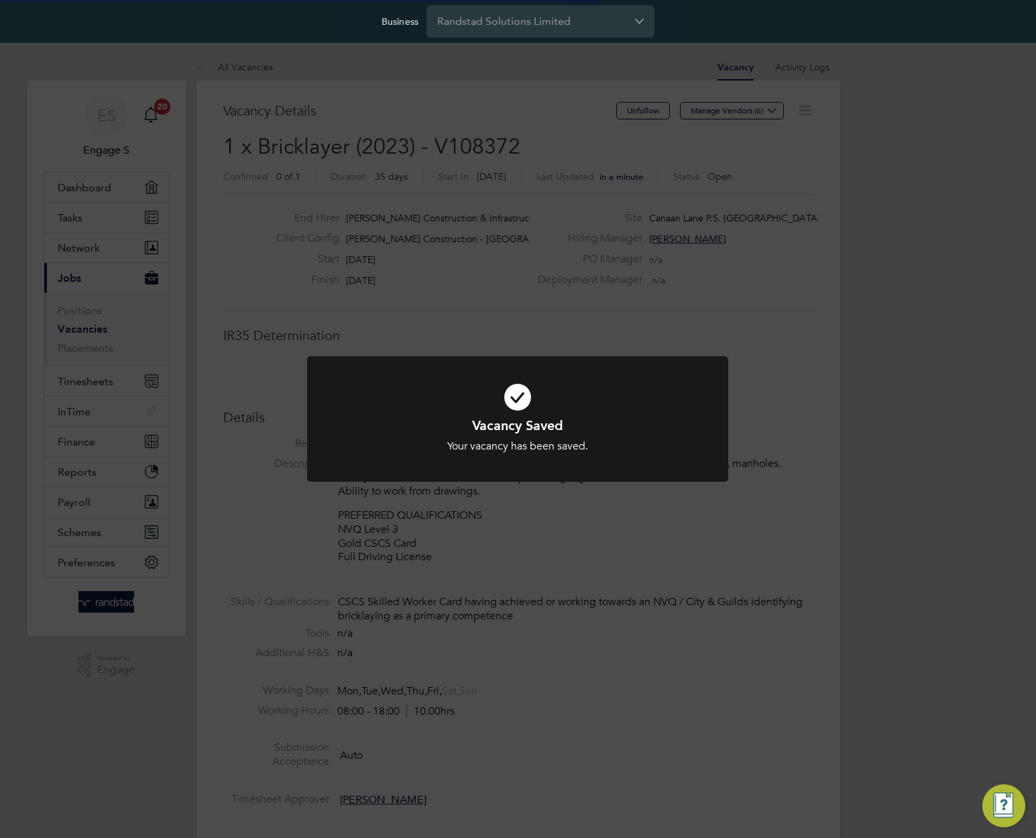
click at [552, 578] on div "Vacancy Saved Your vacancy has been saved. Cancel Okay" at bounding box center [518, 419] width 1036 height 838
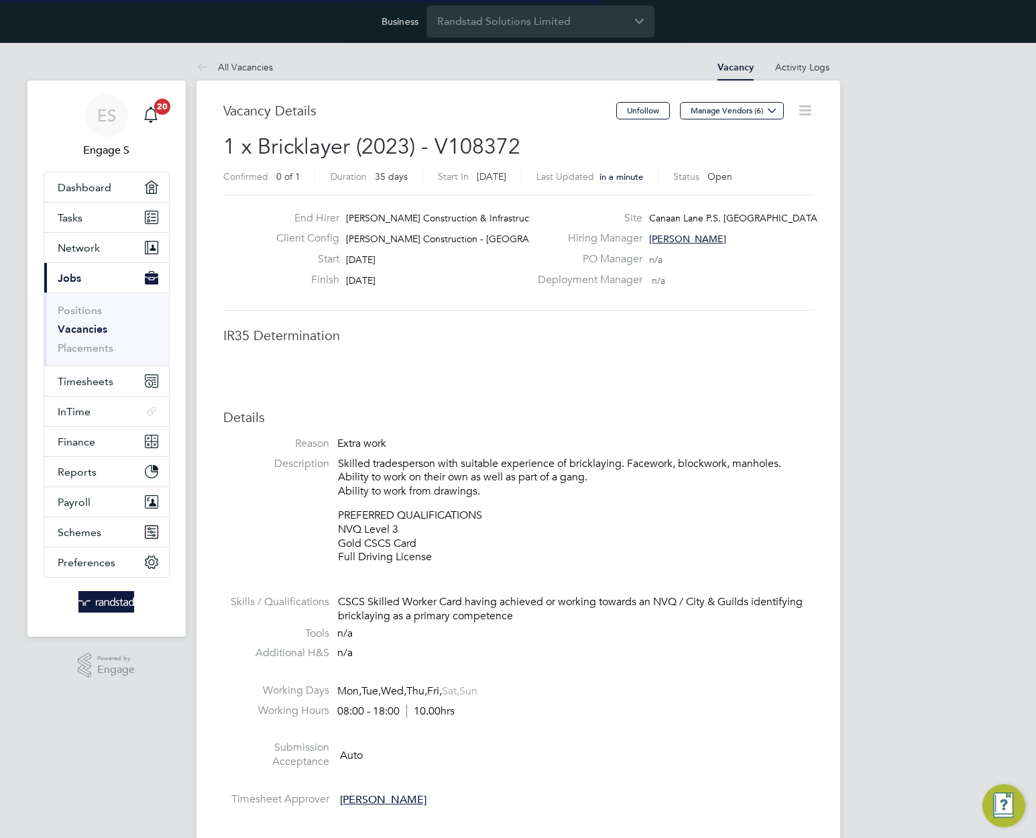
click at [552, 578] on div "Vacancy Saved Your vacancy has been saved. Cancel Okay" at bounding box center [518, 419] width 1036 height 838
click at [552, 578] on li at bounding box center [518, 586] width 590 height 17
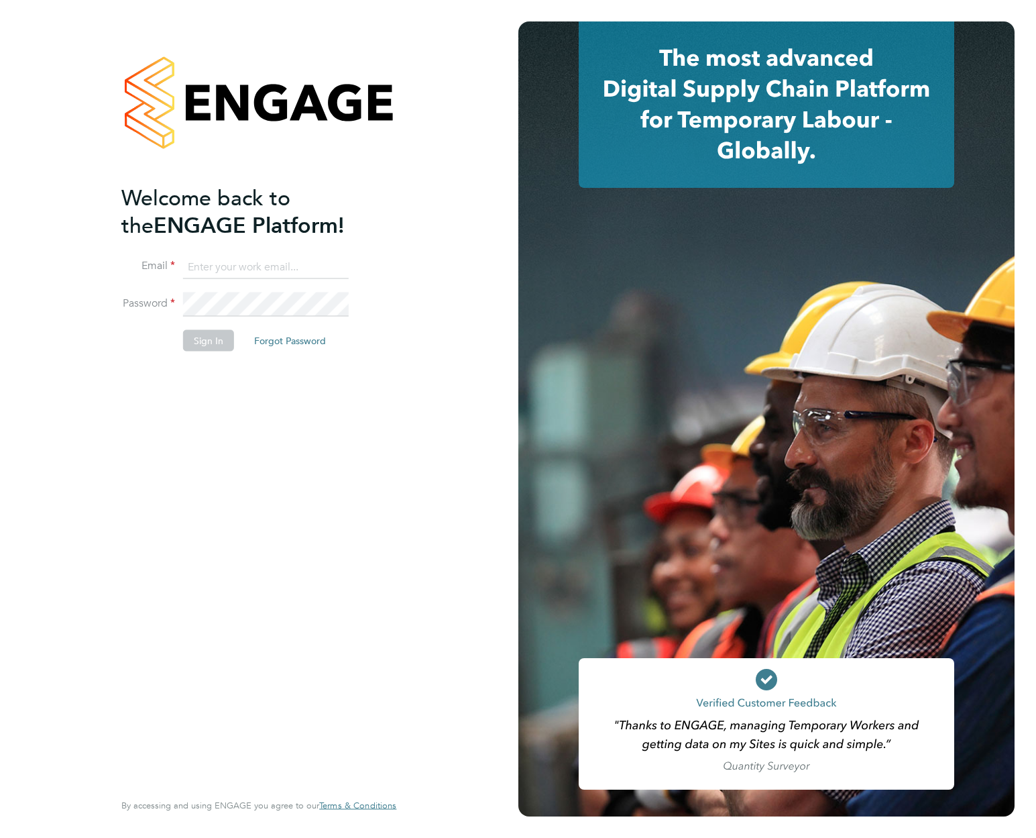
type input "[EMAIL_ADDRESS][DOMAIN_NAME]"
click at [207, 341] on button "Sign In" at bounding box center [208, 339] width 51 height 21
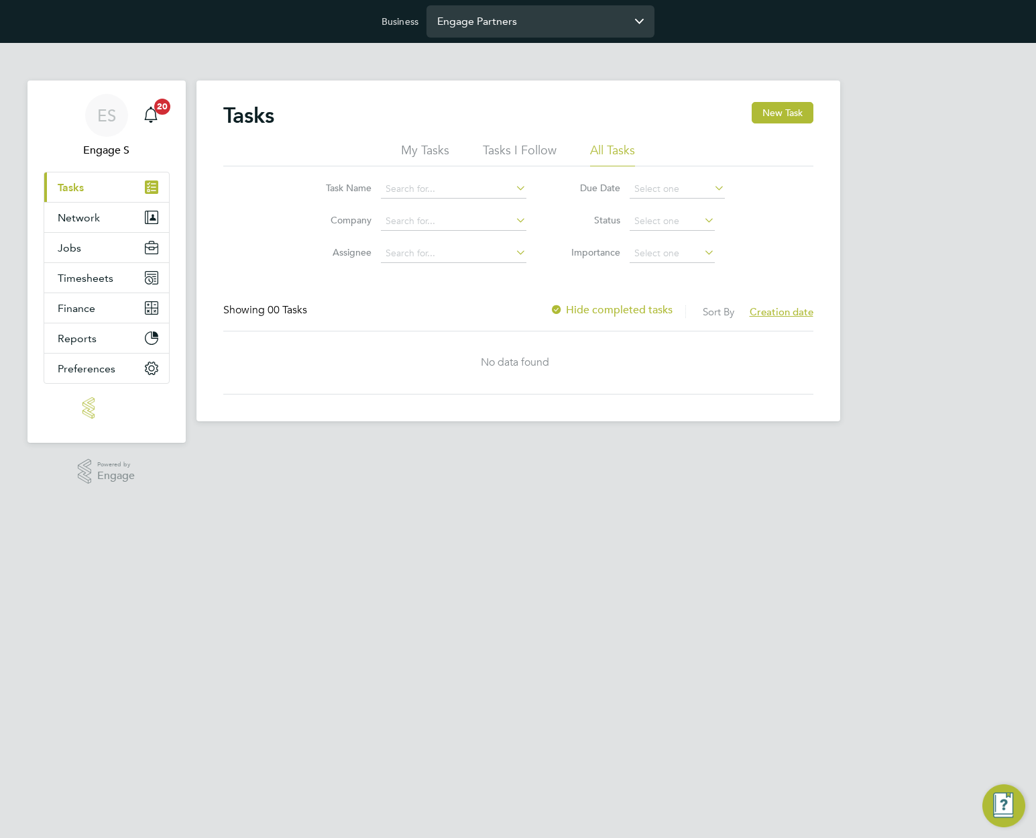
click at [582, 30] on input "Engage Partners" at bounding box center [541, 21] width 228 height 32
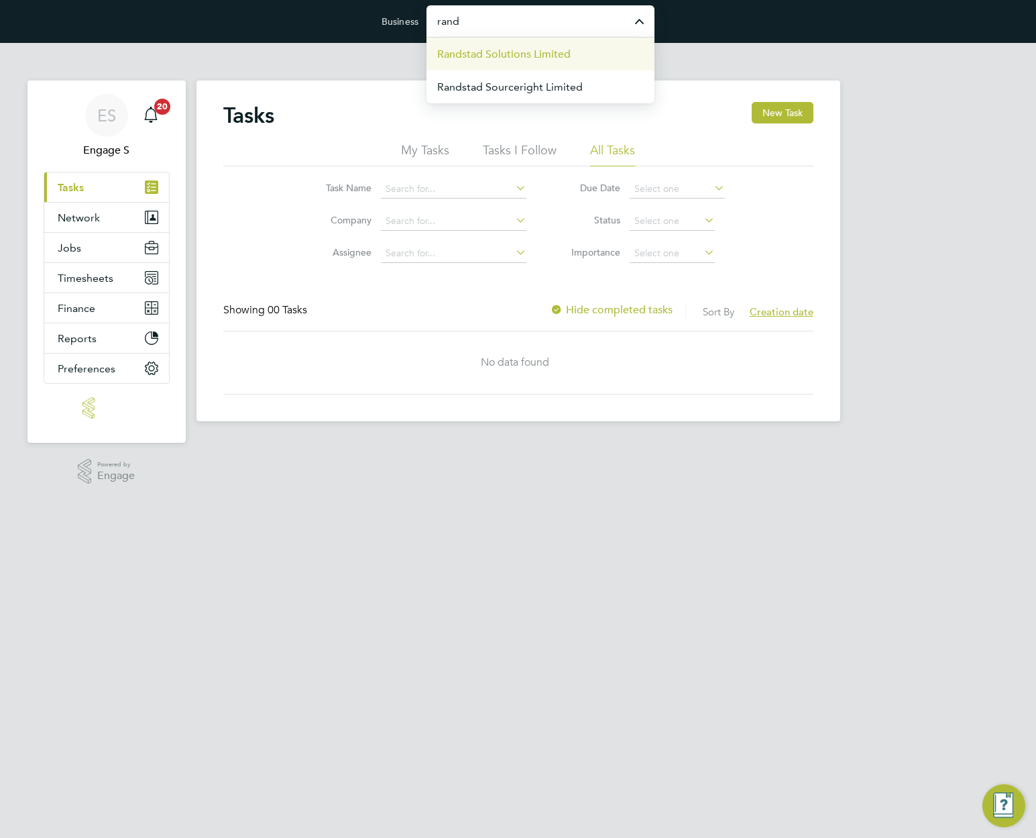
click at [589, 56] on li "Randstad Solutions Limited" at bounding box center [541, 54] width 228 height 33
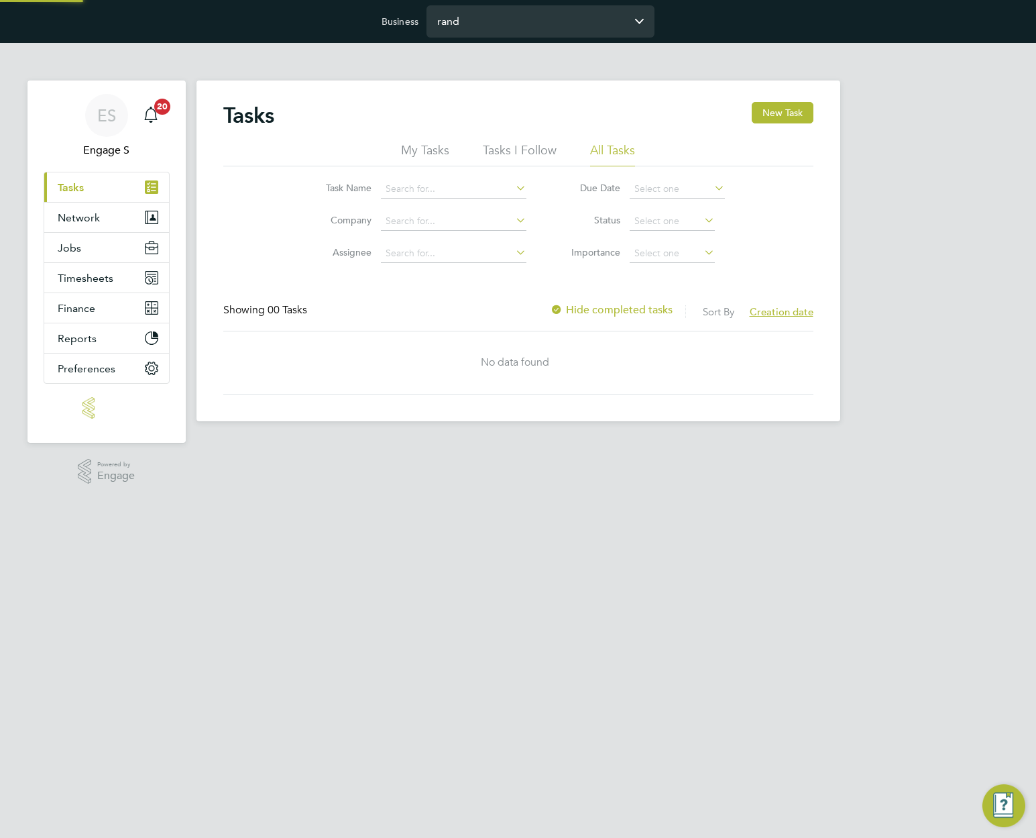
type input "Randstad Solutions Limited"
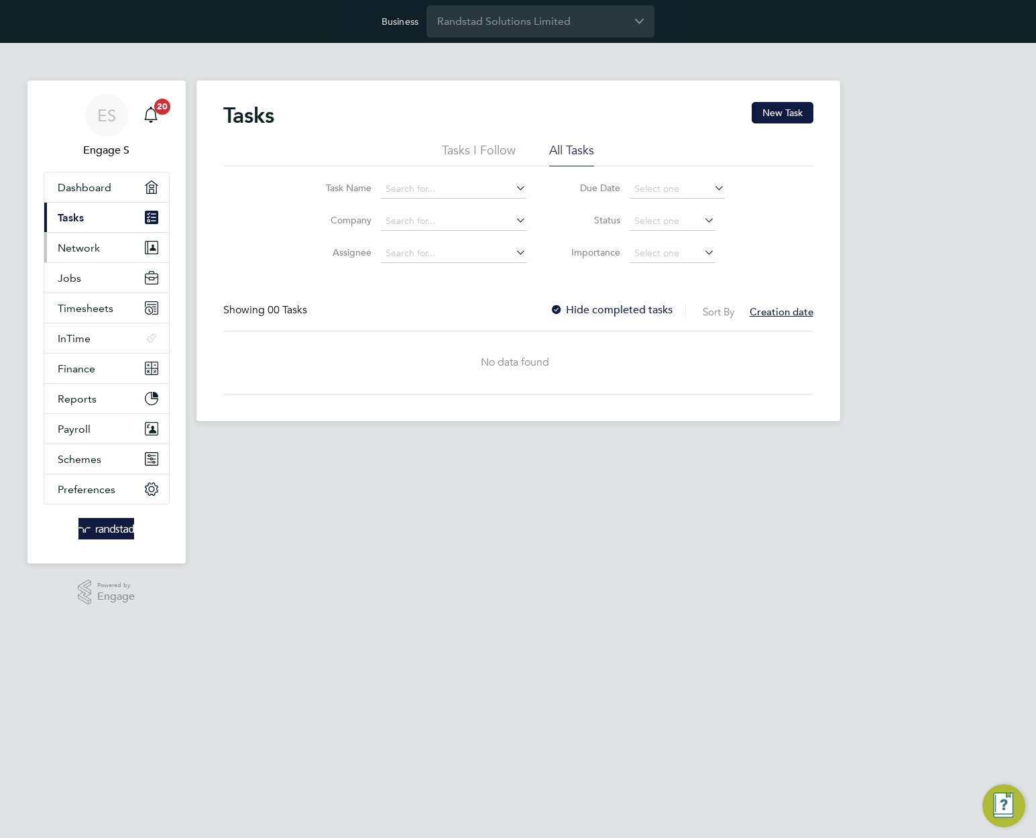
click at [82, 251] on span "Network" at bounding box center [79, 248] width 42 height 13
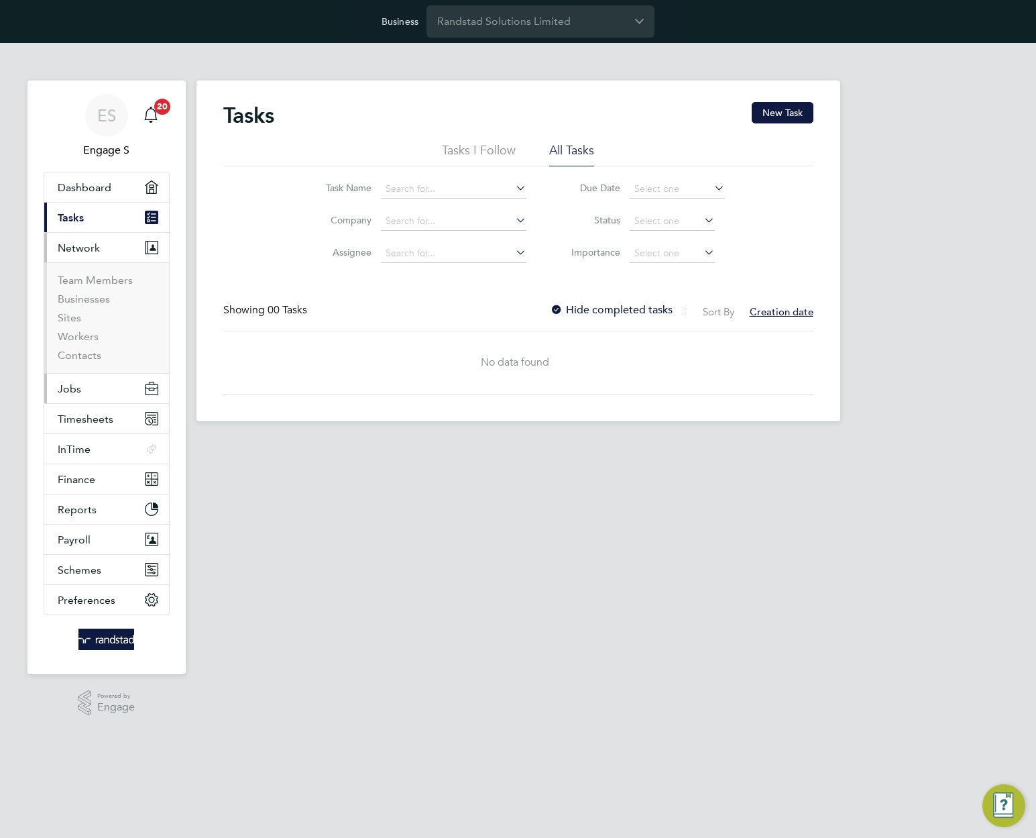
click at [78, 393] on span "Jobs" at bounding box center [69, 388] width 23 height 13
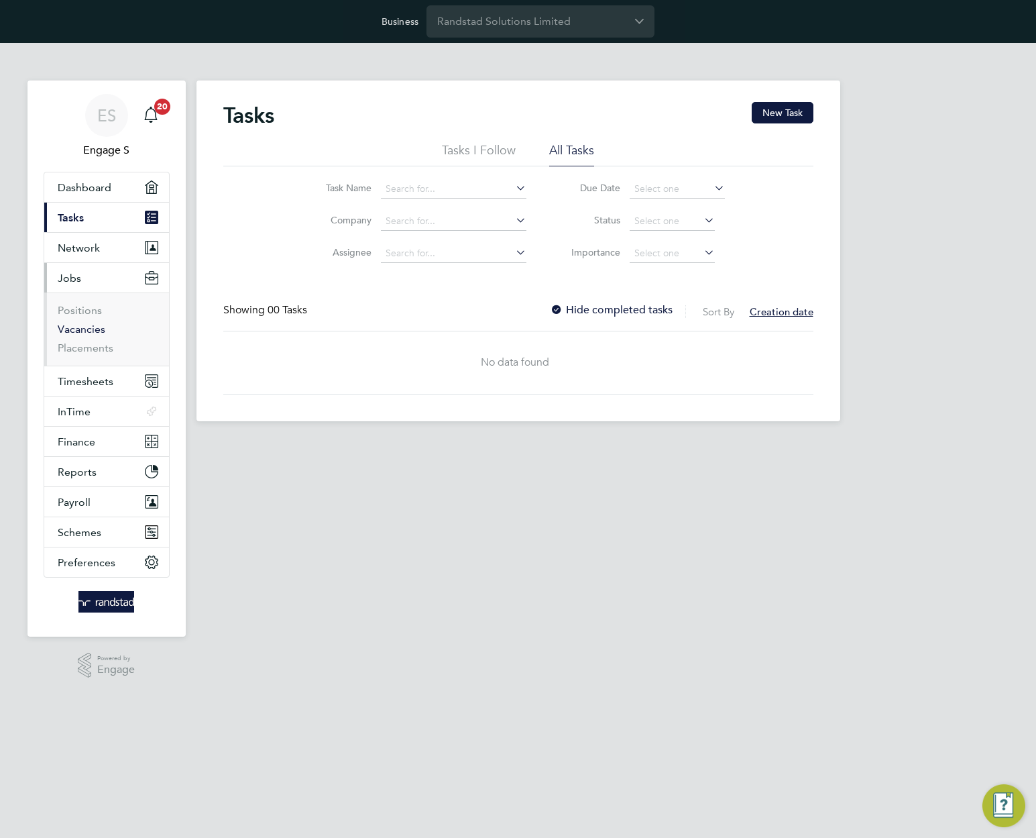
click at [101, 331] on link "Vacancies" at bounding box center [82, 329] width 48 height 13
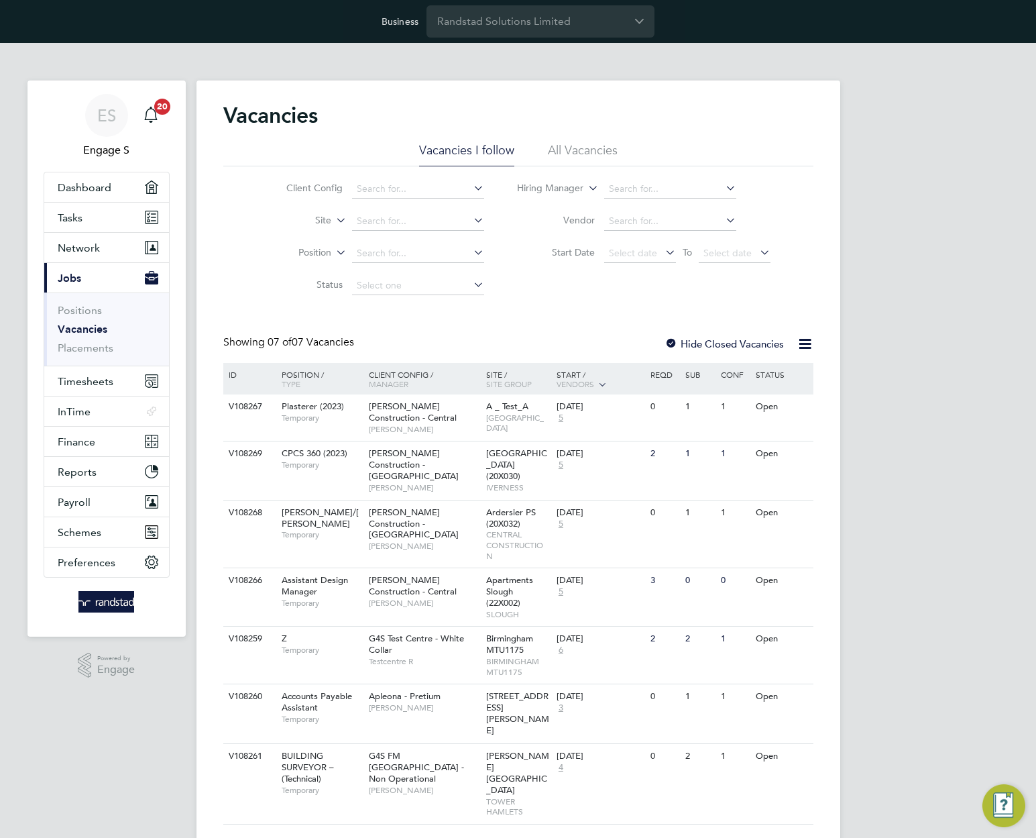
click at [798, 114] on div "Vacancies" at bounding box center [518, 122] width 590 height 40
click at [813, 95] on div "Vacancies Vacancies I follow All Vacancies Client Config Site Position Status H…" at bounding box center [519, 466] width 644 height 771
click at [583, 155] on li "All Vacancies" at bounding box center [583, 154] width 70 height 24
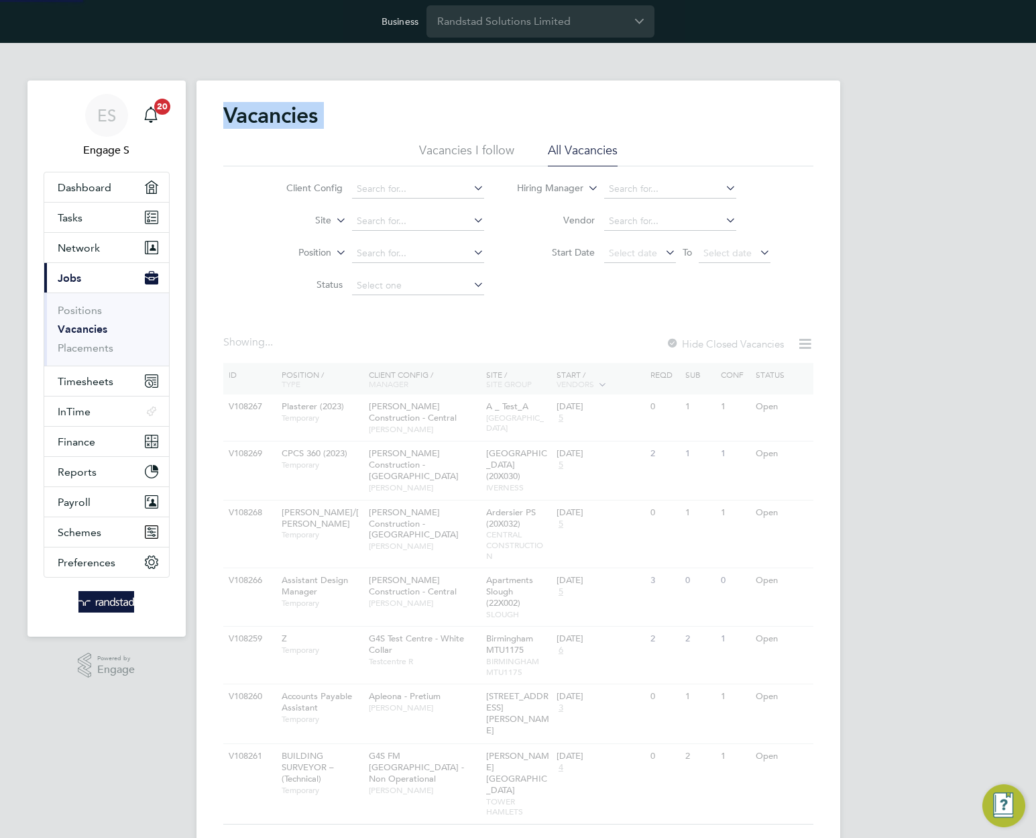
click at [790, 133] on div "Vacancies" at bounding box center [518, 122] width 590 height 40
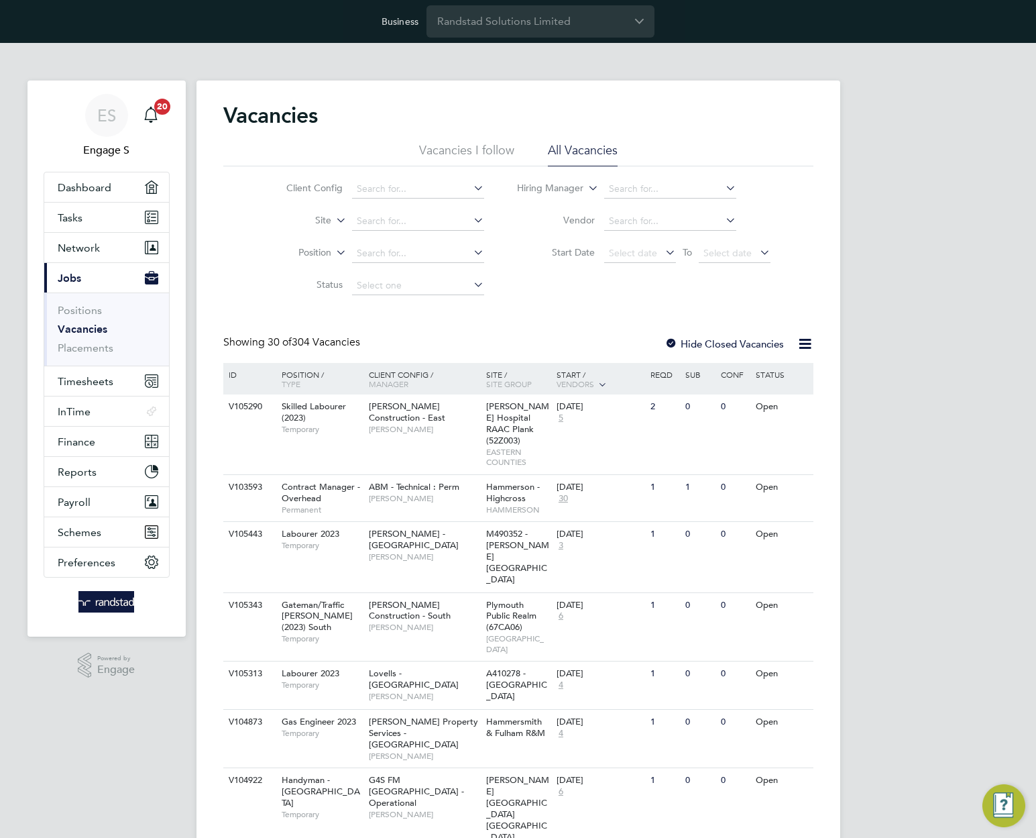
click at [739, 292] on div "Client Config Site Position Status Hiring Manager Vendor Start Date Select date…" at bounding box center [518, 234] width 590 height 136
click at [409, 221] on input at bounding box center [418, 221] width 132 height 19
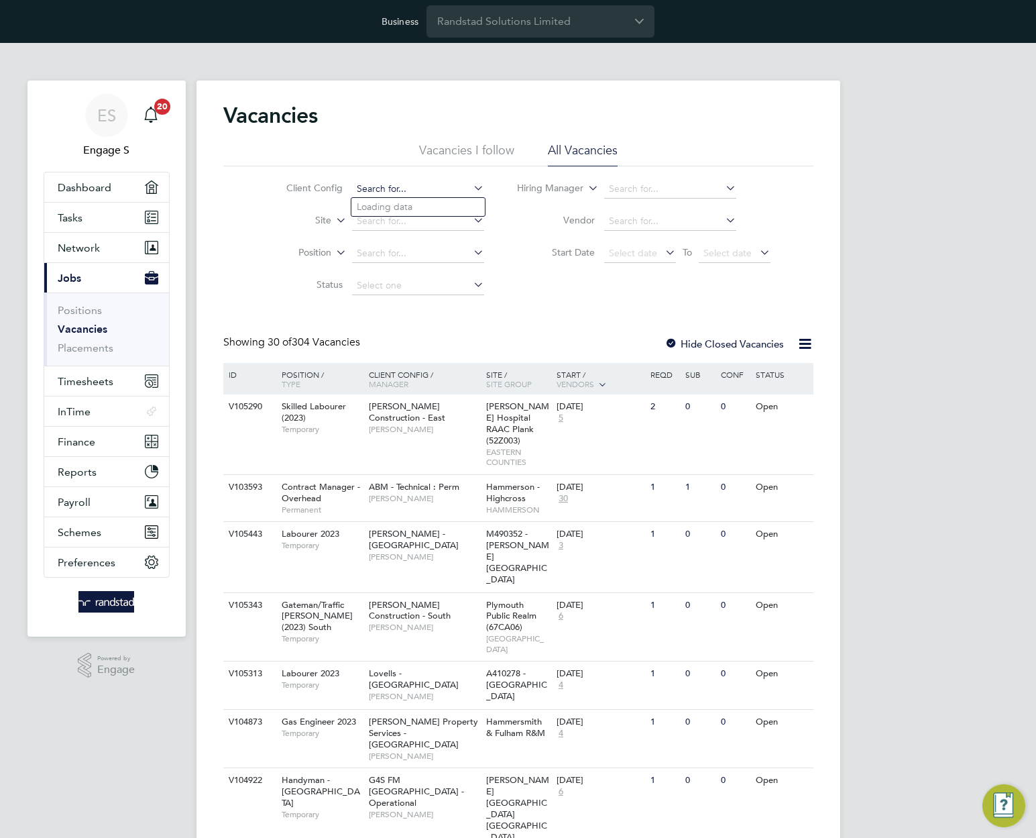
click at [401, 190] on input at bounding box center [418, 189] width 132 height 19
click at [381, 189] on input at bounding box center [418, 189] width 132 height 19
paste input "[PERSON_NAME] Construction - [GEOGRAPHIC_DATA]"
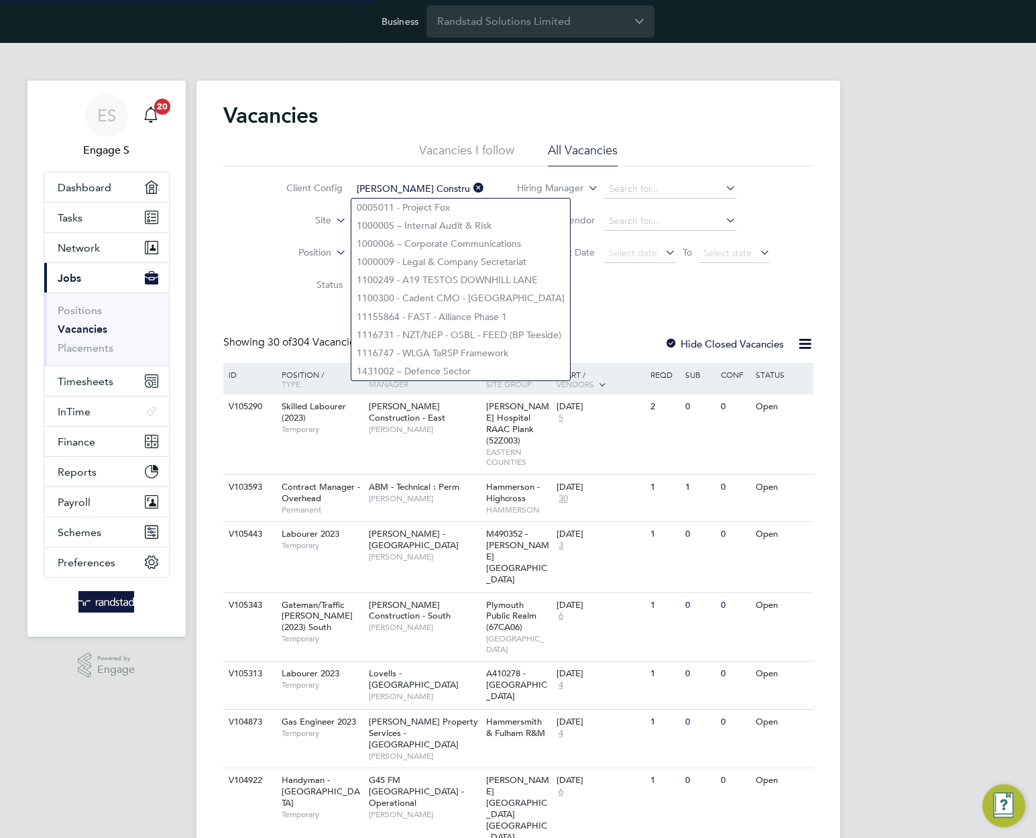
click at [389, 204] on li "0005011 - Project Fox" at bounding box center [461, 208] width 219 height 18
type input "0005011 - Project Fox"
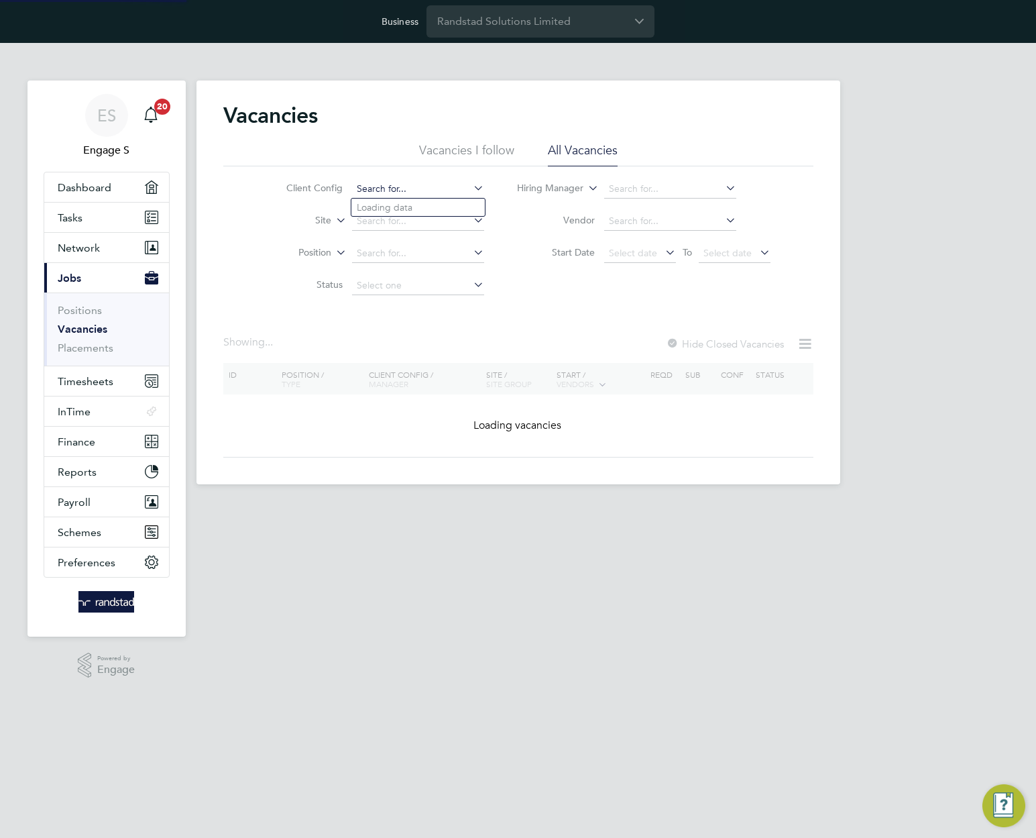
click at [401, 180] on input at bounding box center [418, 189] width 132 height 19
type input "[PERSON_NAME] Construction - [GEOGRAPHIC_DATA]"
click at [437, 207] on b "Sindall" at bounding box center [452, 207] width 30 height 11
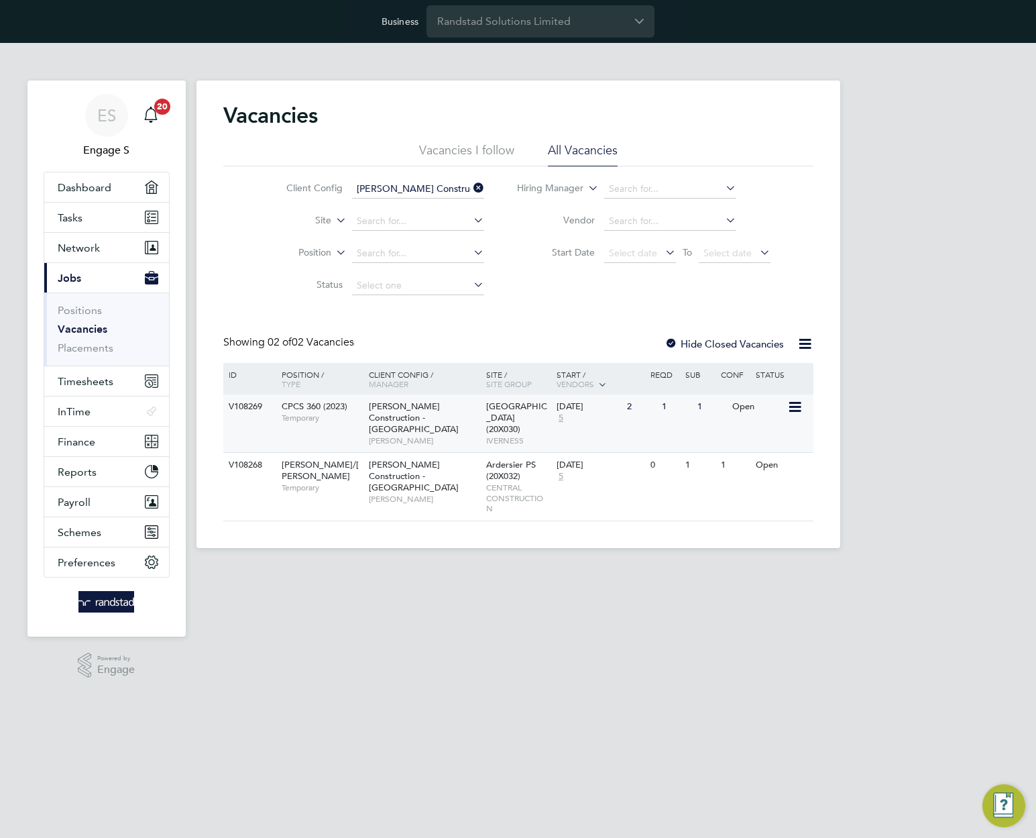
click at [507, 435] on span "IVERNESS" at bounding box center [518, 440] width 64 height 11
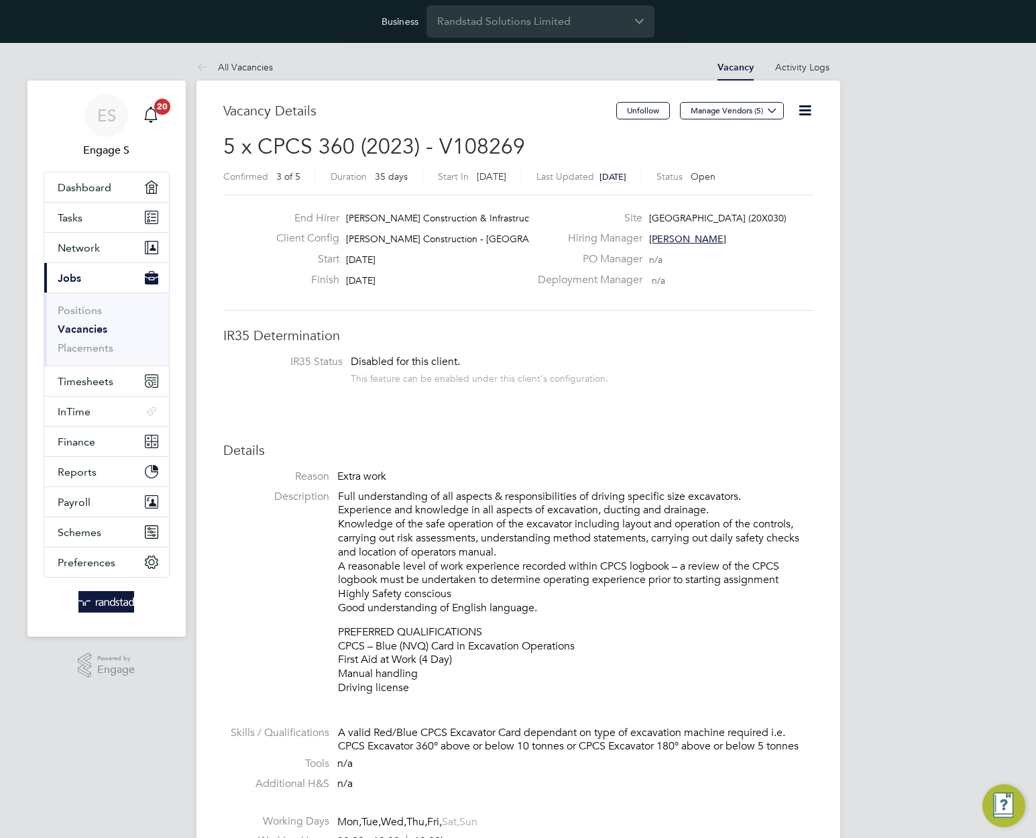
click at [802, 107] on icon at bounding box center [805, 110] width 17 height 17
click at [774, 143] on li "Edit Vacancy" at bounding box center [772, 142] width 78 height 19
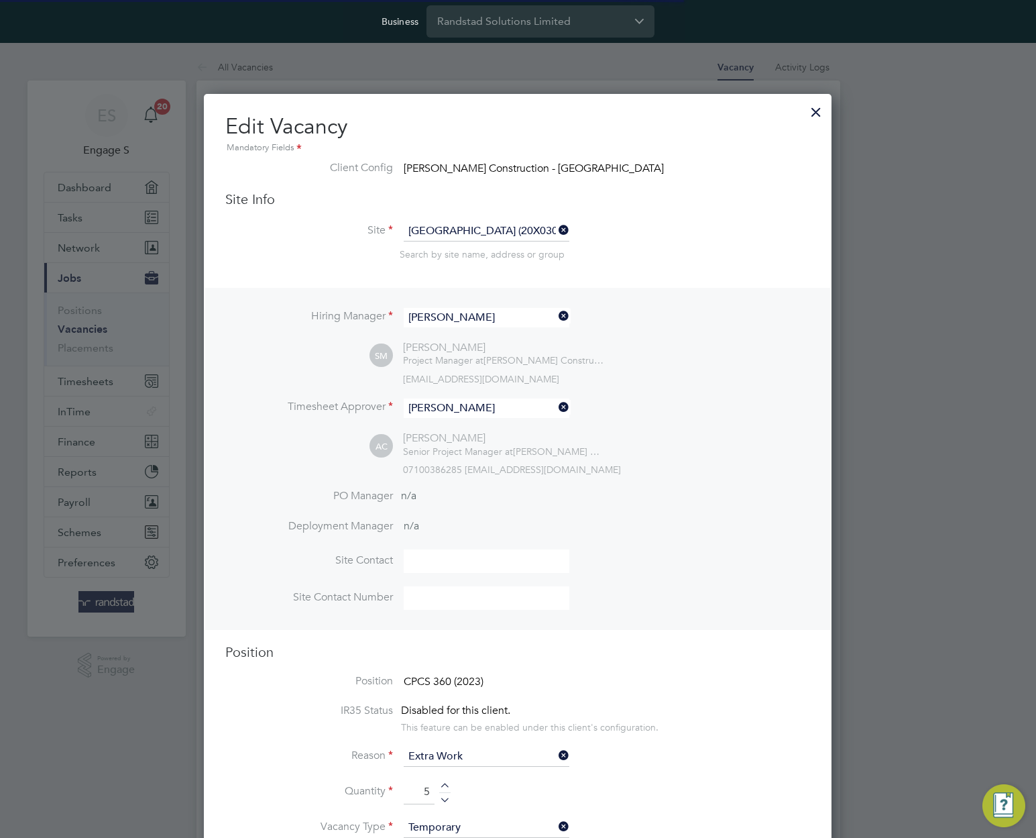
scroll to position [7, 7]
click at [818, 115] on div at bounding box center [816, 109] width 24 height 24
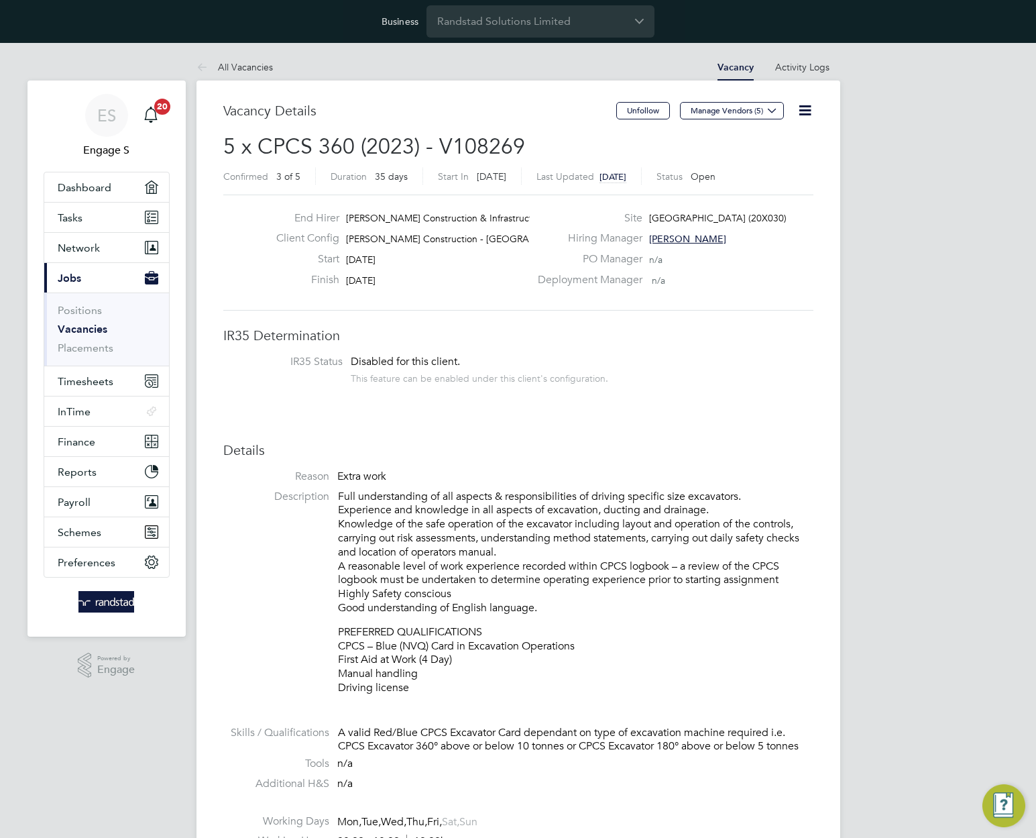
click at [804, 110] on icon at bounding box center [805, 110] width 17 height 17
click at [760, 163] on li "Update Status" at bounding box center [772, 161] width 78 height 19
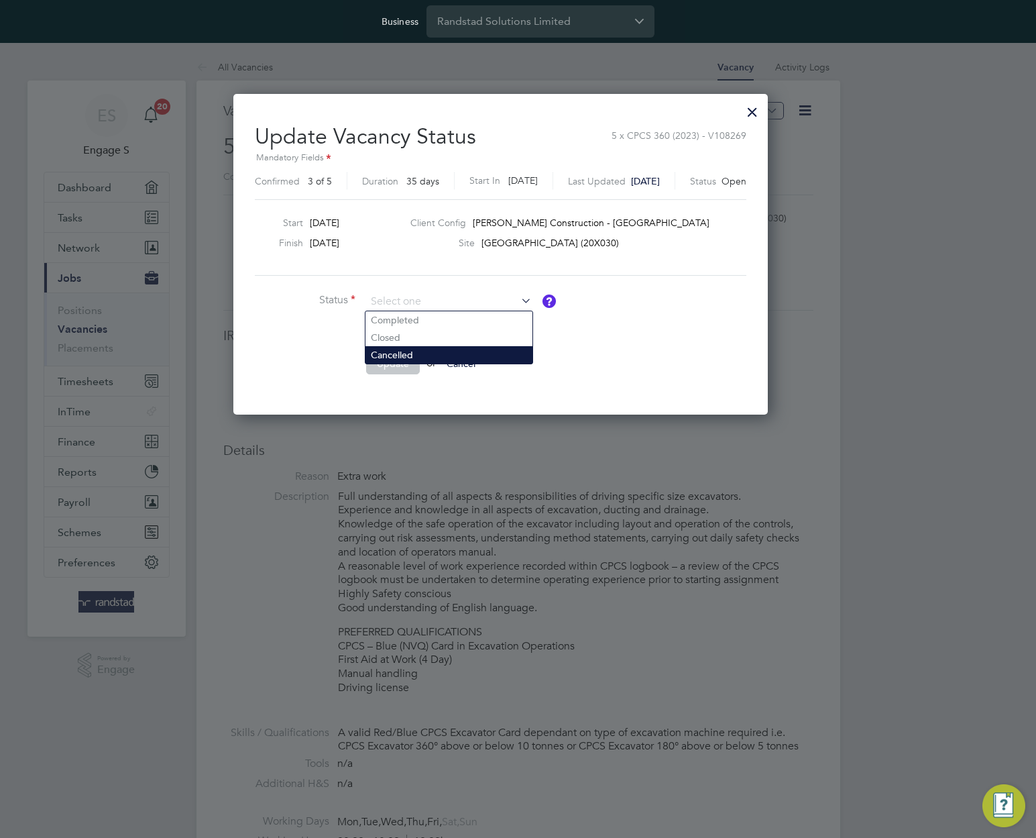
click at [408, 350] on li "Cancelled" at bounding box center [449, 354] width 167 height 17
type input "Cancelled"
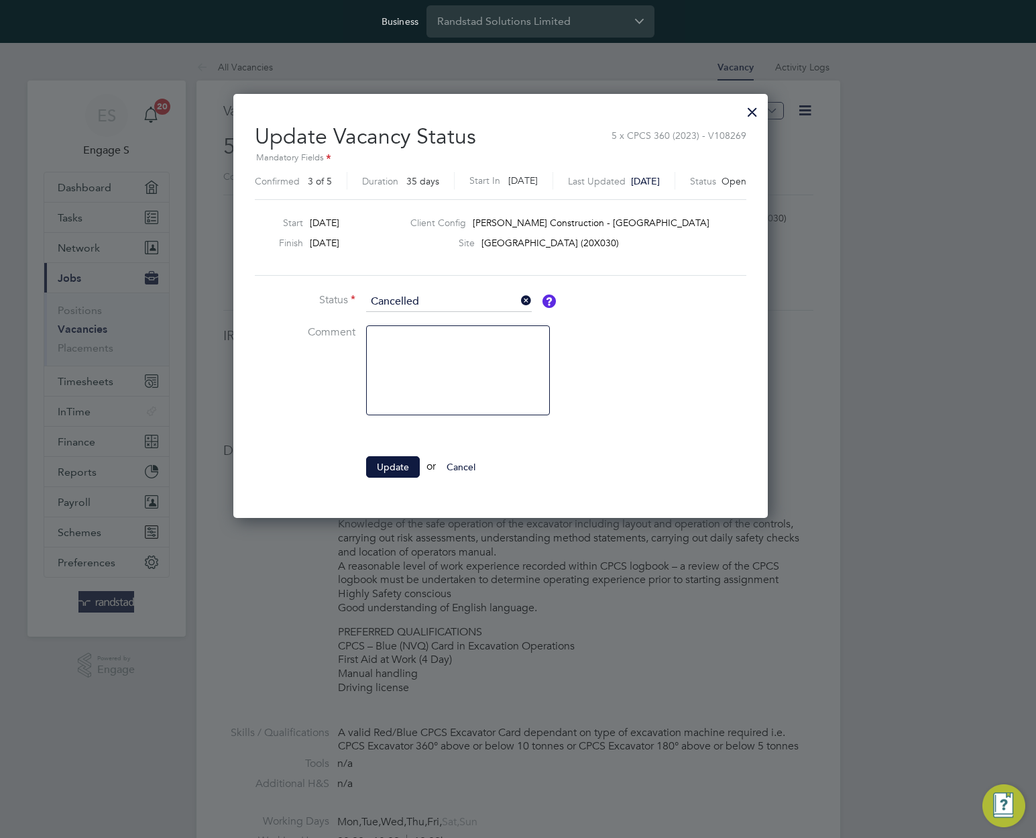
click at [474, 465] on button "Cancel" at bounding box center [461, 466] width 50 height 21
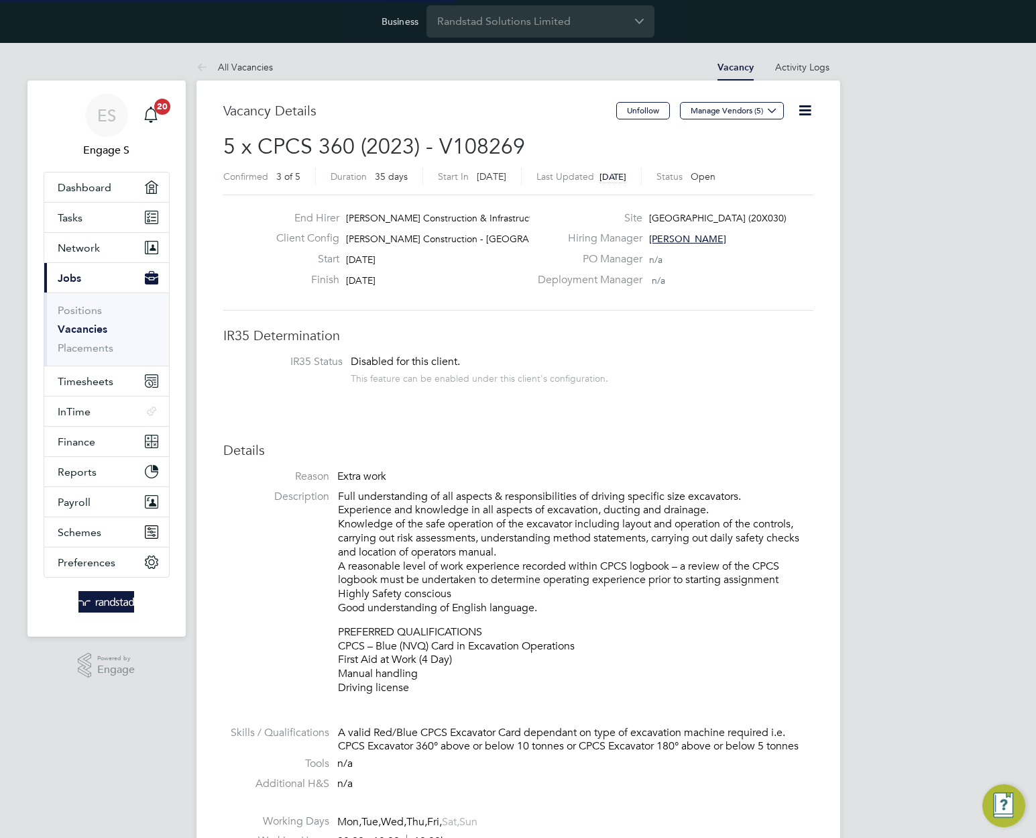
scroll to position [50, 117]
click at [802, 115] on icon at bounding box center [805, 110] width 17 height 17
click at [806, 113] on icon at bounding box center [805, 110] width 17 height 17
click at [661, 133] on h2 "5 x CPCS 360 (2023) - V108269 Confirmed 3 of 5 Duration 35 days Start [DATE][DA…" at bounding box center [518, 161] width 590 height 56
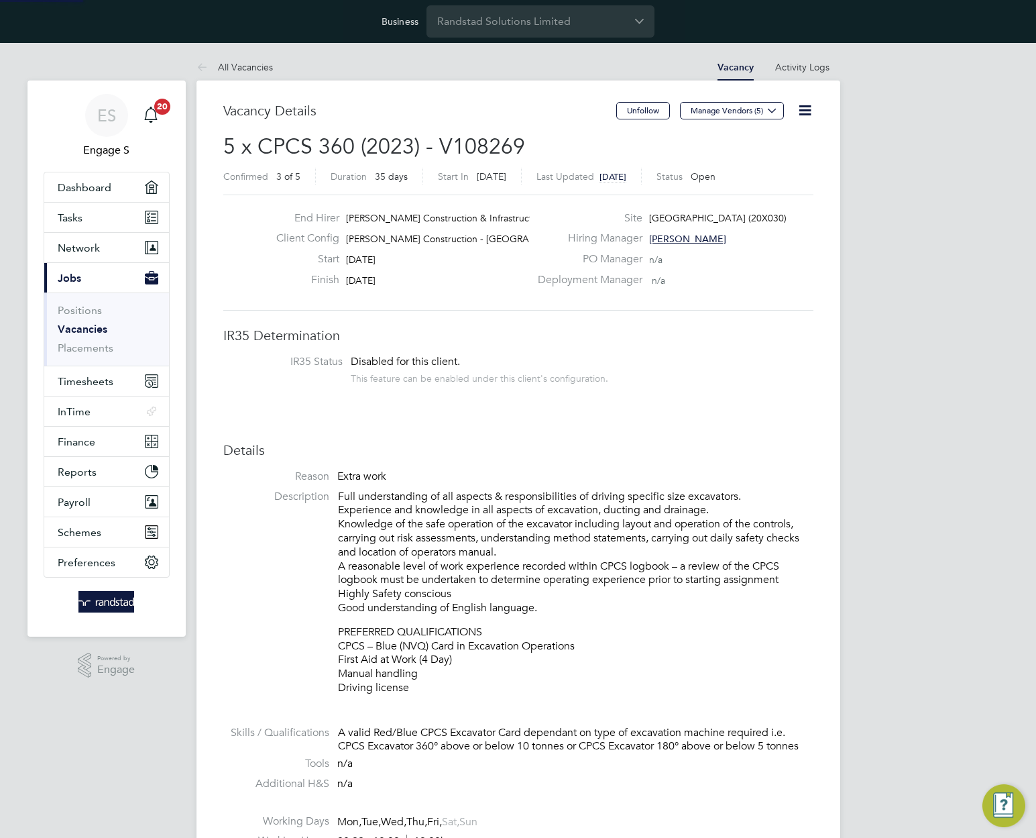
scroll to position [50, 117]
click at [811, 113] on icon at bounding box center [805, 110] width 17 height 17
click at [770, 160] on li "Update Status" at bounding box center [772, 161] width 78 height 19
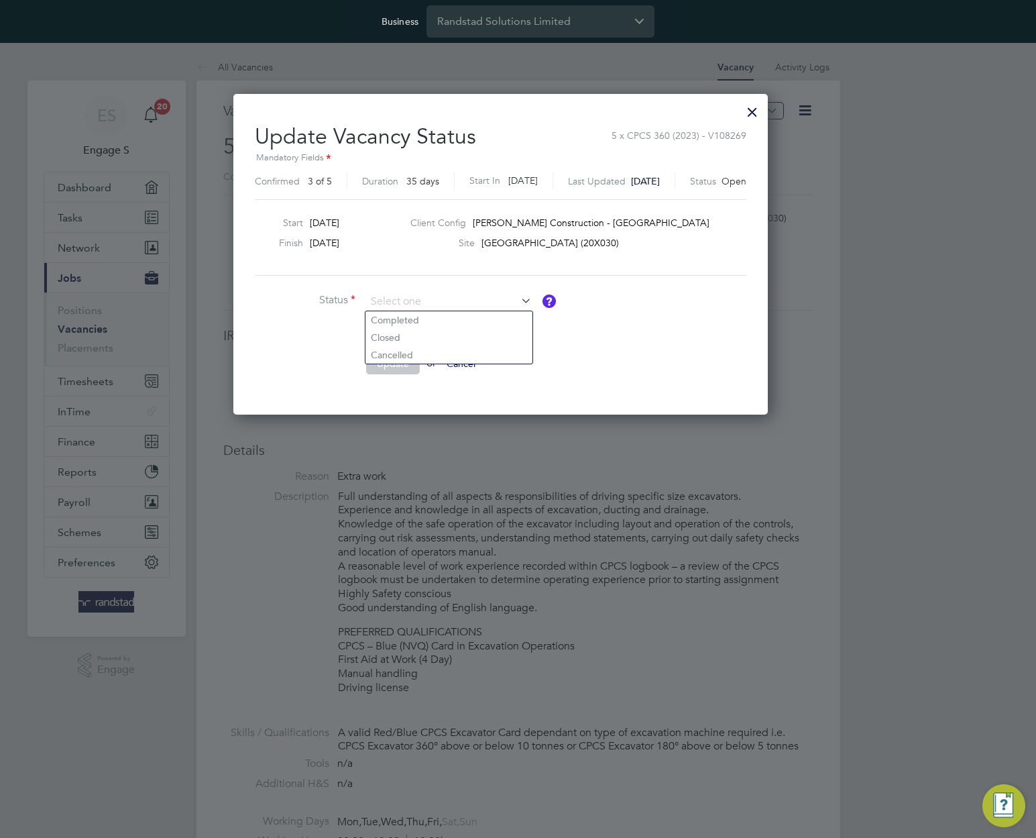
click at [765, 107] on div at bounding box center [753, 109] width 24 height 24
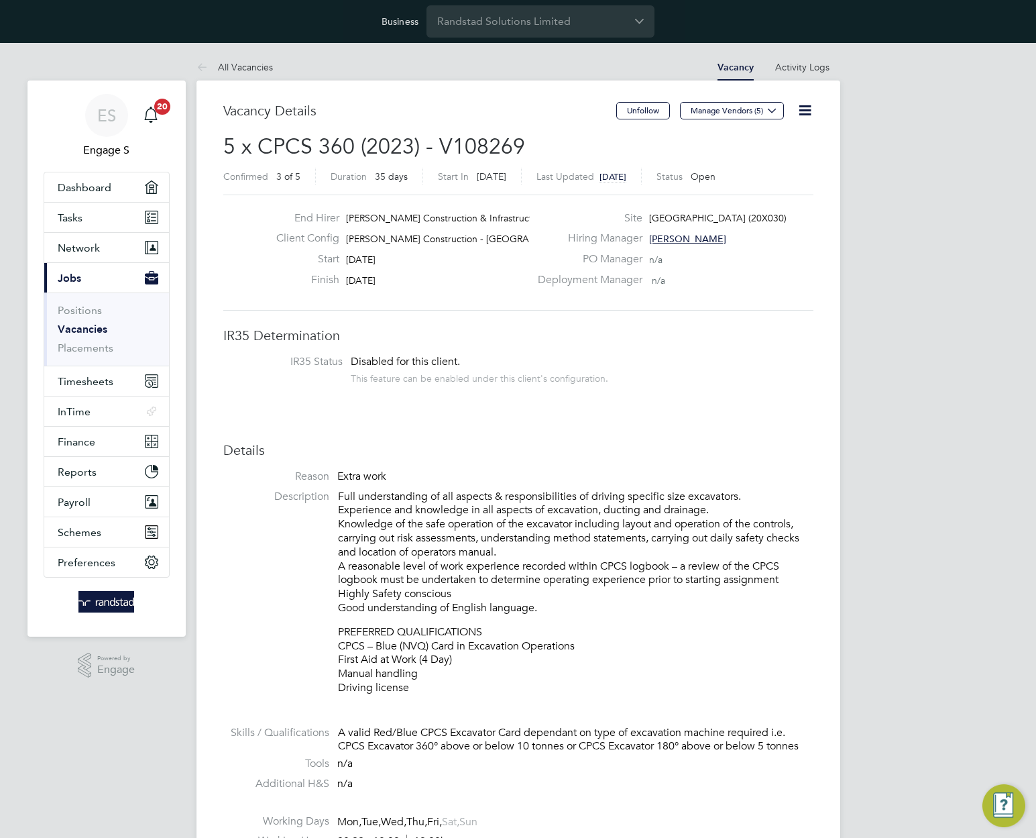
click at [807, 112] on icon at bounding box center [805, 110] width 17 height 17
click at [752, 384] on li "IR35 Status Disabled for this client. This feature can be enabled under this cl…" at bounding box center [519, 371] width 564 height 33
click at [716, 181] on span "Open" at bounding box center [703, 176] width 25 height 12
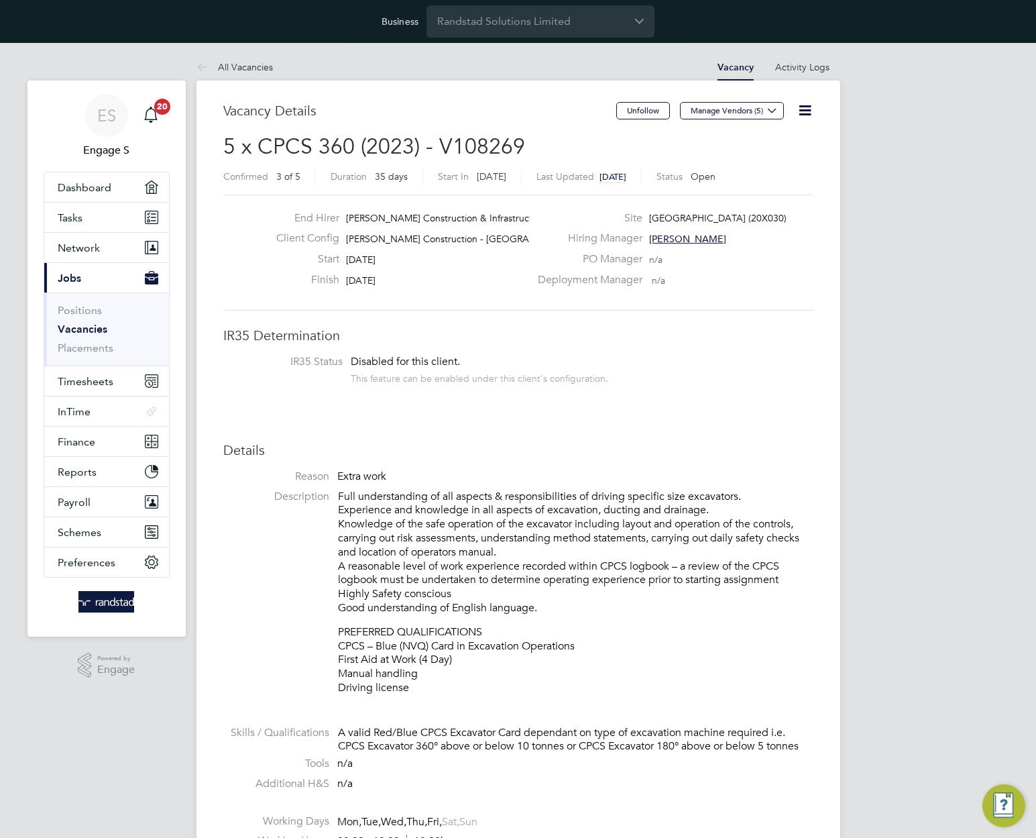
click at [716, 177] on span "Open" at bounding box center [703, 176] width 25 height 12
click at [778, 176] on div "Confirmed 3 of 5 Duration 35 days Start [DATE][DATE] Last Updated [DATE] Status…" at bounding box center [518, 178] width 590 height 21
drag, startPoint x: 763, startPoint y: 175, endPoint x: 213, endPoint y: 177, distance: 550.1
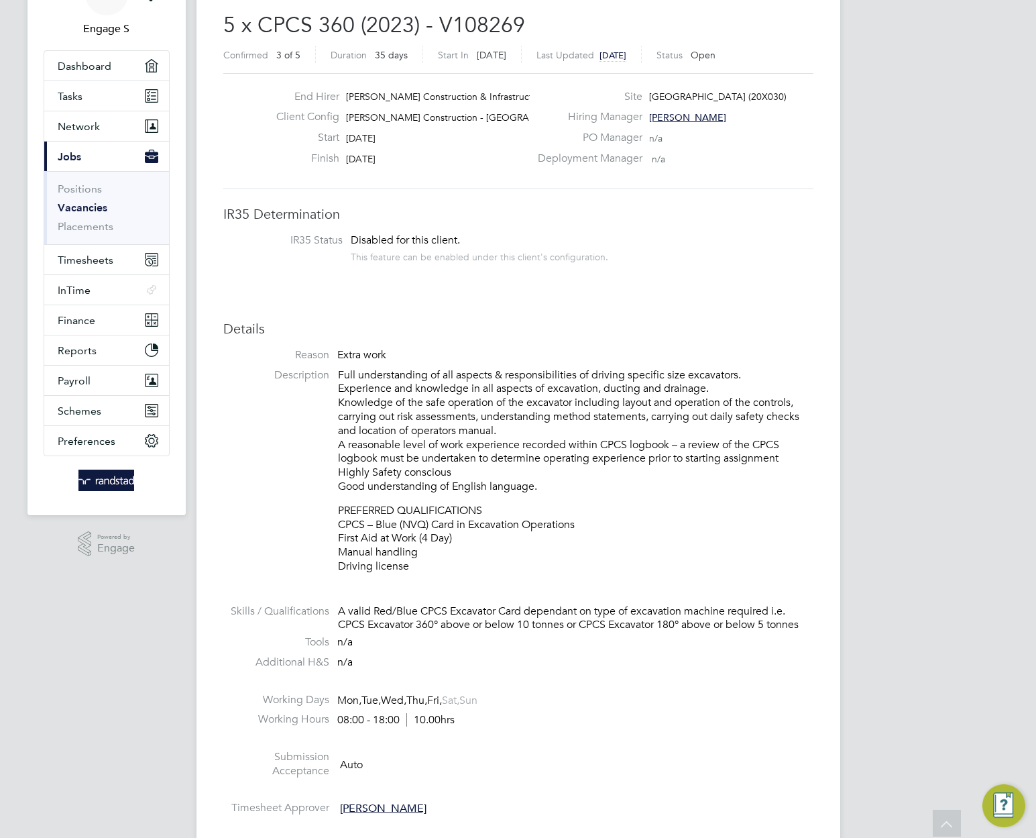
scroll to position [0, 0]
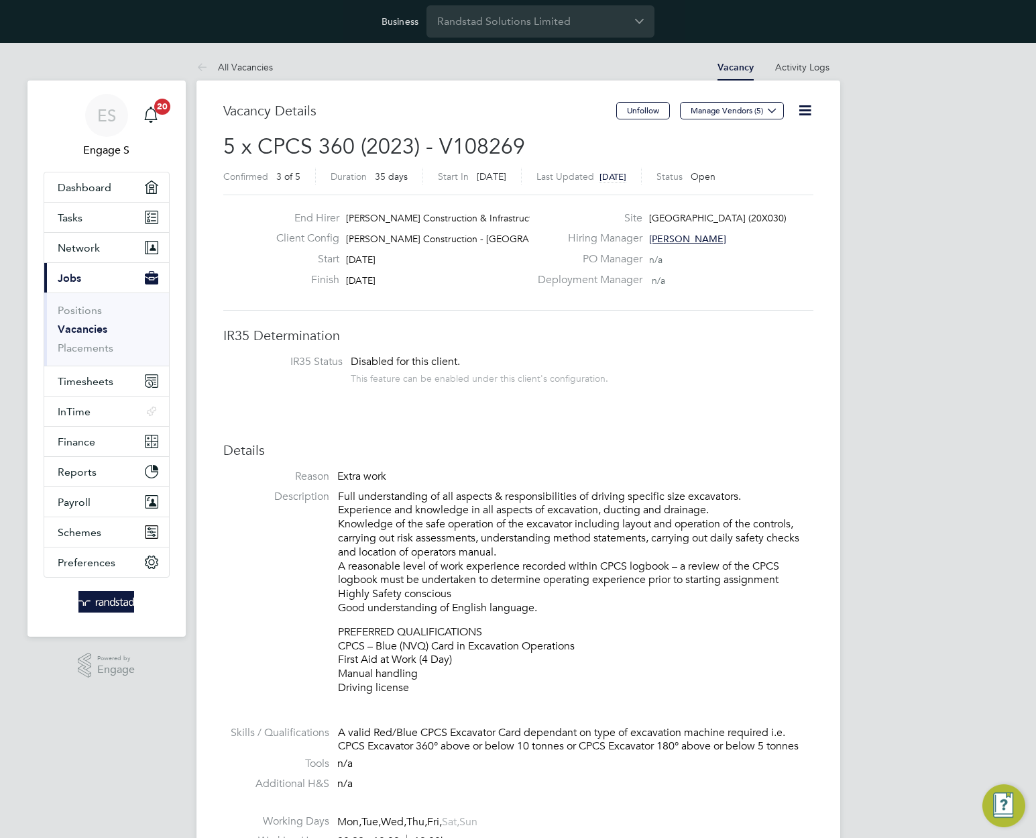
click at [806, 108] on icon at bounding box center [805, 110] width 17 height 17
drag, startPoint x: 584, startPoint y: 357, endPoint x: 510, endPoint y: 319, distance: 83.7
click at [577, 355] on div "Disabled for this client. This feature can be enabled under this client's confi…" at bounding box center [480, 370] width 258 height 30
click at [239, 65] on link "All Vacancies" at bounding box center [235, 67] width 76 height 12
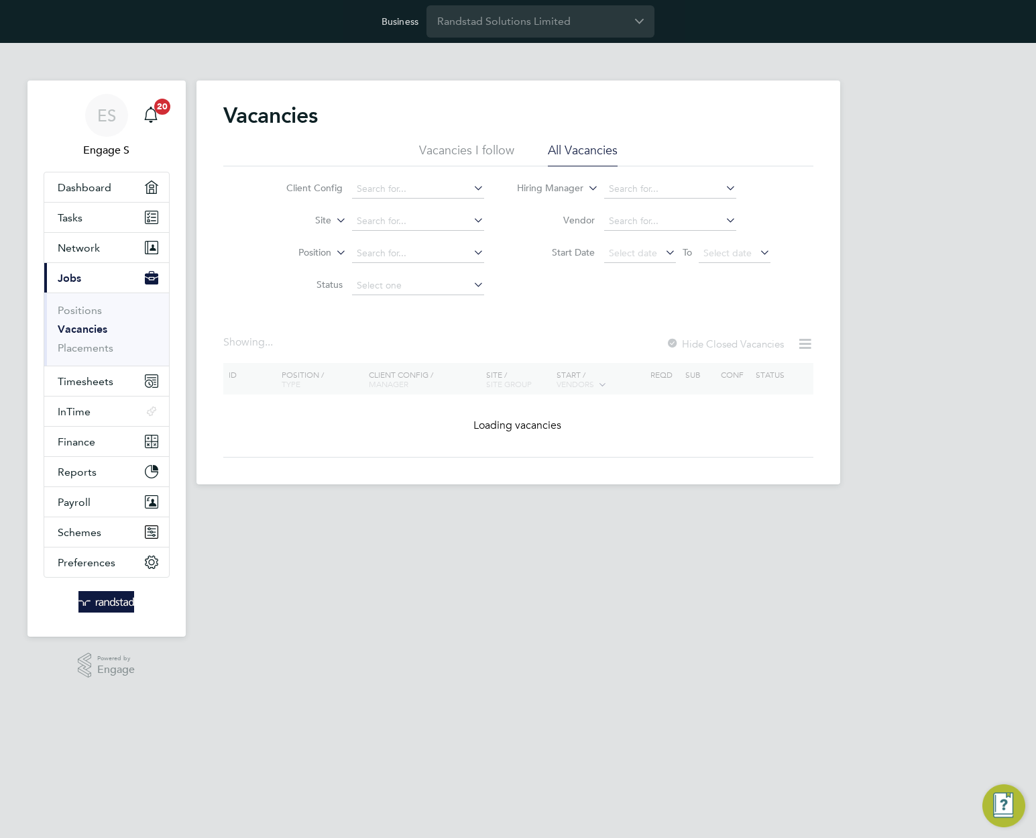
click at [787, 107] on div "Vacancies" at bounding box center [518, 122] width 590 height 40
click at [792, 109] on div "Vacancies" at bounding box center [518, 122] width 590 height 40
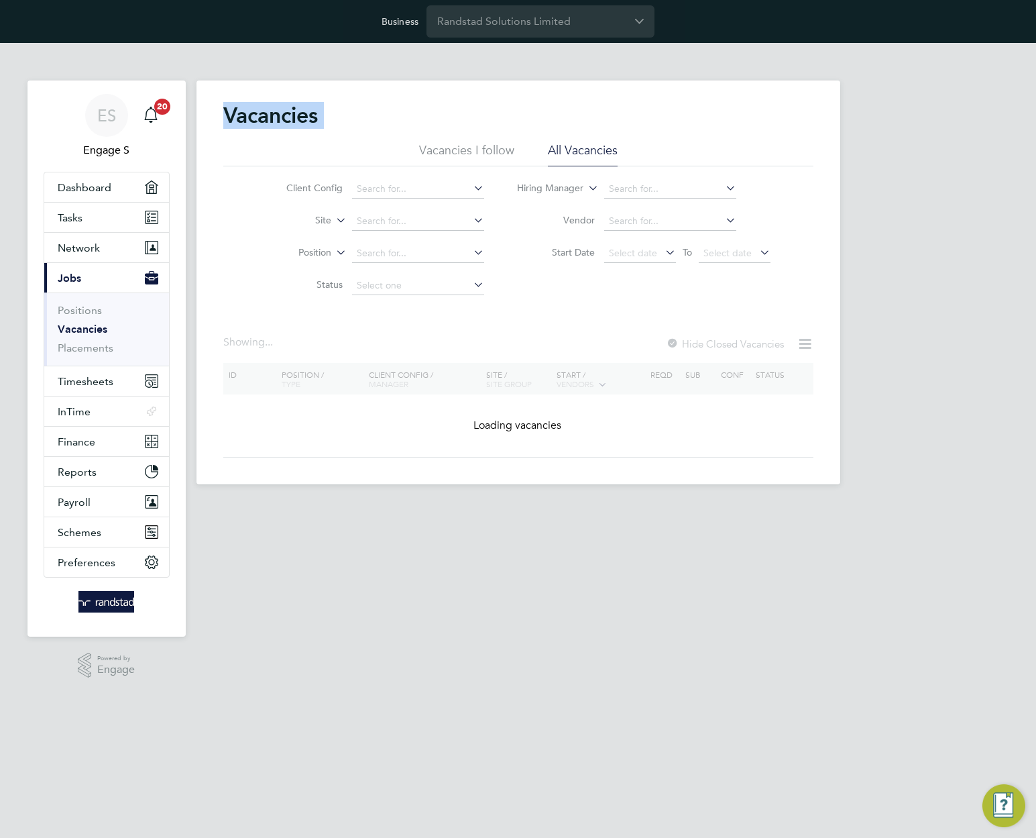
click at [792, 109] on div "Vacancies" at bounding box center [518, 122] width 590 height 40
click at [150, 92] on app-nav-user-info "ES Engage S Notifications 20" at bounding box center [107, 126] width 126 height 91
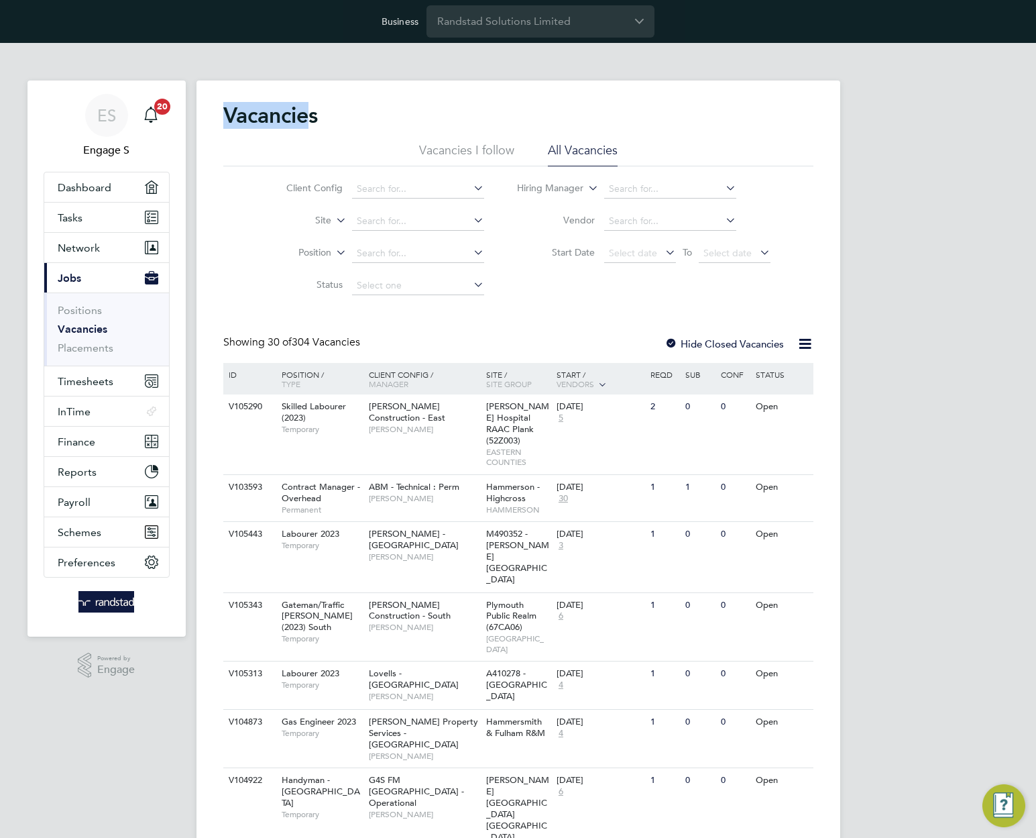
drag, startPoint x: 279, startPoint y: 124, endPoint x: 299, endPoint y: 110, distance: 24.0
click at [288, 111] on h2 "Vacancies" at bounding box center [270, 115] width 95 height 27
click at [299, 110] on h2 "Vacancies" at bounding box center [270, 115] width 95 height 27
click at [299, 109] on h2 "Vacancies" at bounding box center [270, 115] width 95 height 27
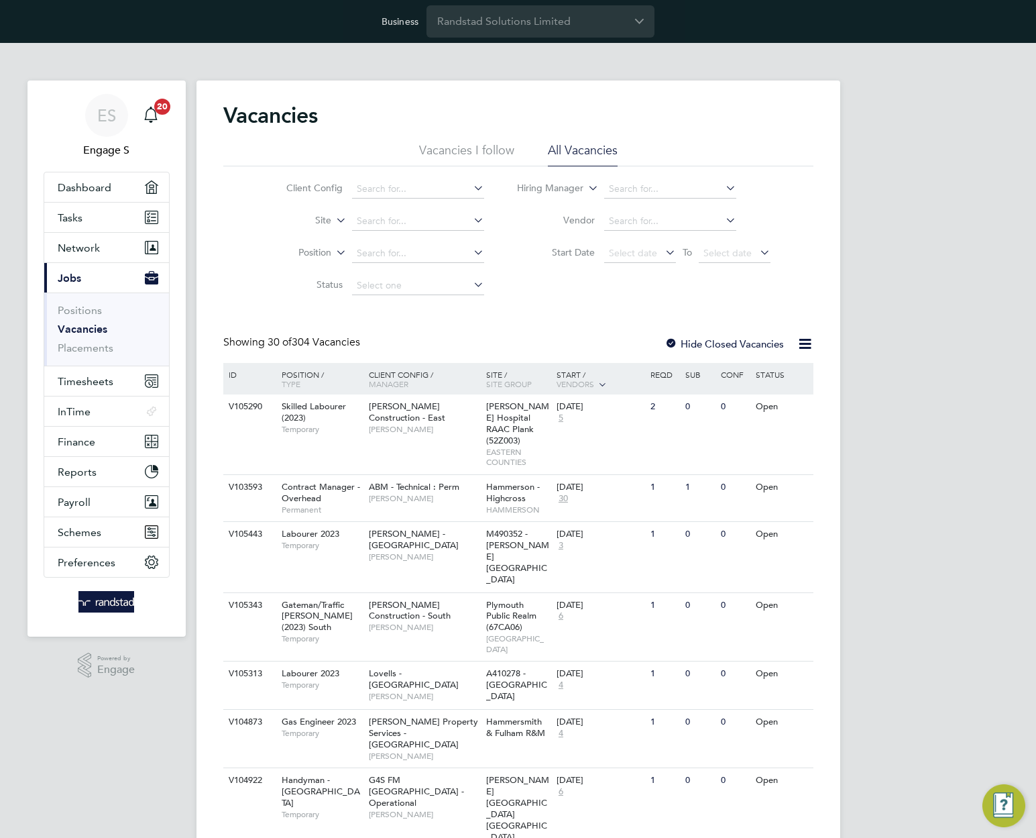
click at [342, 115] on div "Vacancies" at bounding box center [518, 122] width 590 height 40
click at [810, 113] on div "Vacancies" at bounding box center [518, 122] width 590 height 40
drag, startPoint x: 810, startPoint y: 113, endPoint x: 653, endPoint y: 90, distance: 158.6
click at [807, 111] on div "Vacancies" at bounding box center [518, 122] width 590 height 40
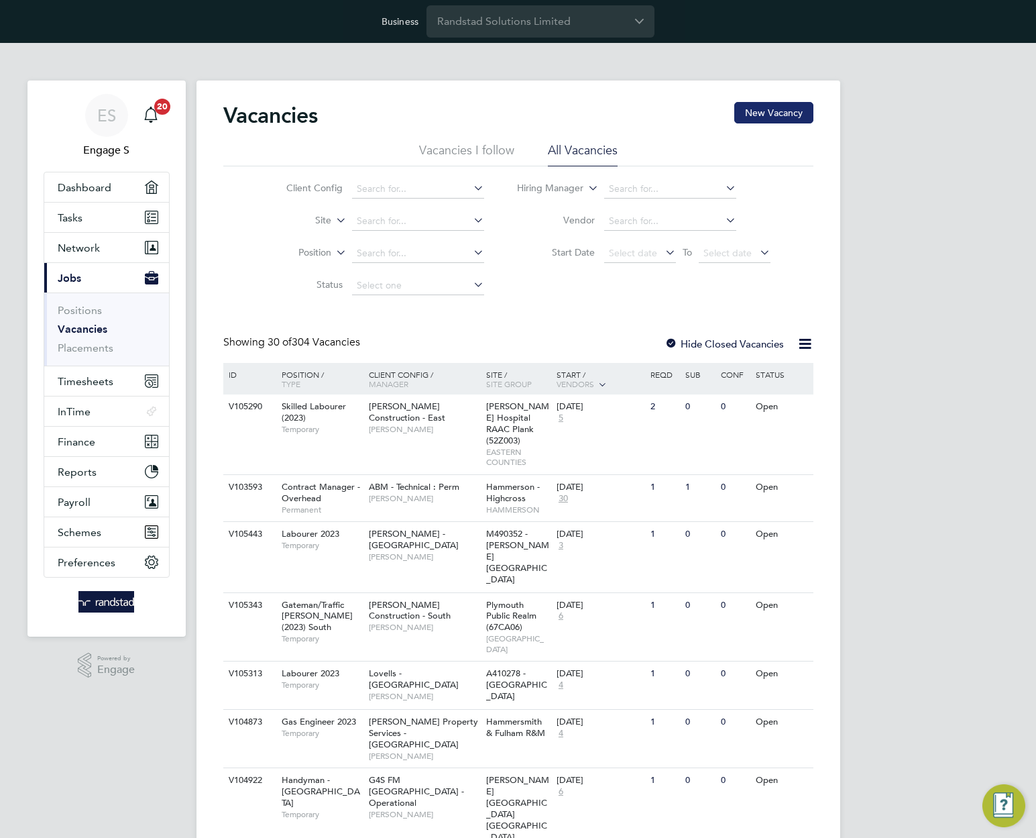
click at [778, 109] on button "New Vacancy" at bounding box center [774, 112] width 79 height 21
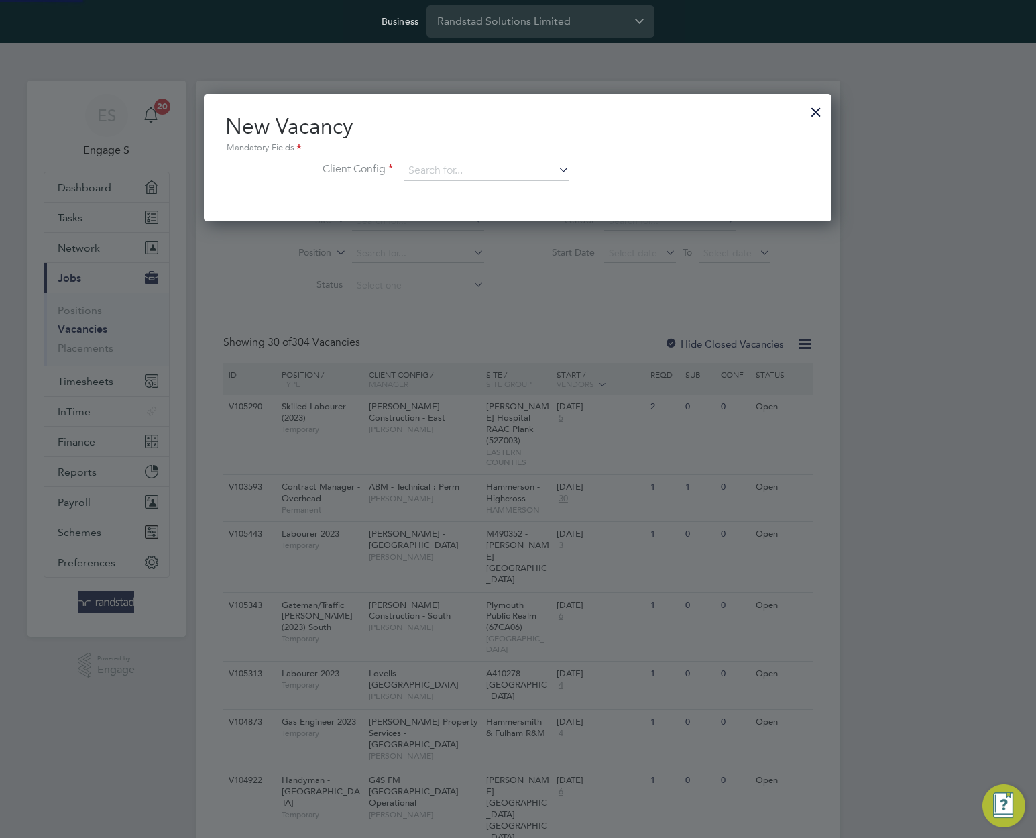
scroll to position [127, 629]
click at [536, 164] on input at bounding box center [487, 171] width 166 height 20
click at [517, 257] on li "[PERSON_NAME] Sind all Construction - [GEOGRAPHIC_DATA]" at bounding box center [602, 263] width 399 height 18
type input "[PERSON_NAME] Construction - [GEOGRAPHIC_DATA]"
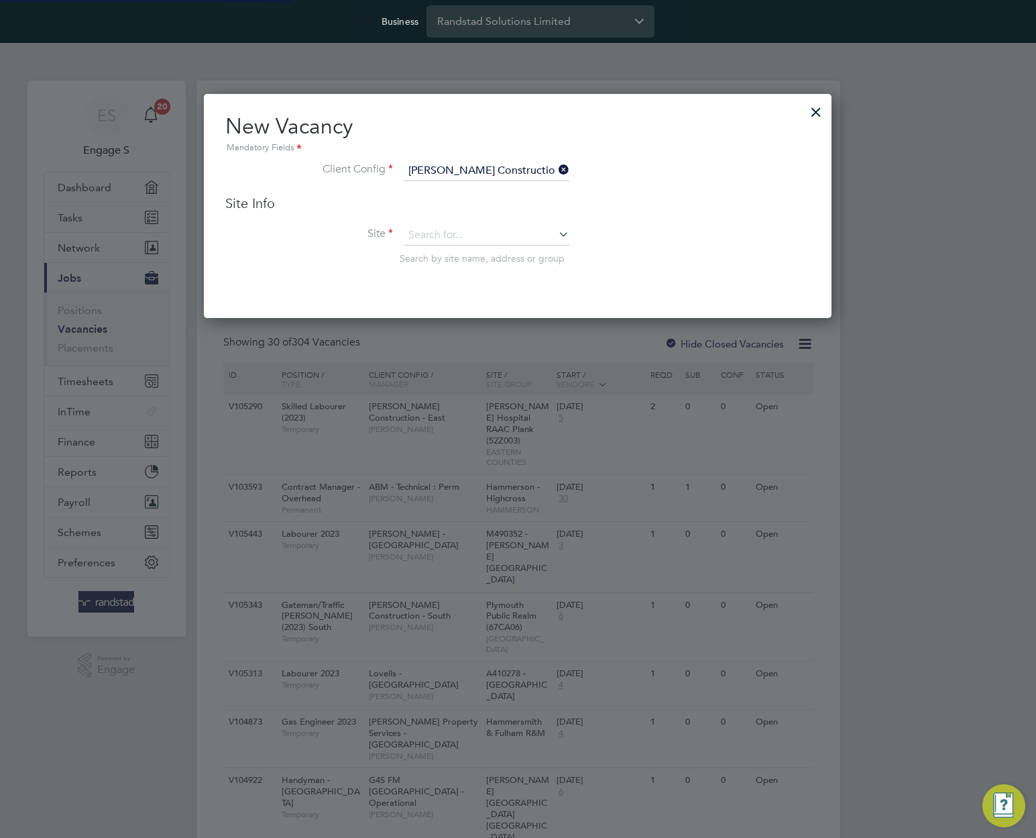
click at [522, 248] on li "Site Search by site name, address or group" at bounding box center [517, 258] width 585 height 66
click at [535, 239] on input at bounding box center [487, 235] width 166 height 20
click at [509, 409] on li "[PERSON_NAME][GEOGRAPHIC_DATA] (20X033)" at bounding box center [515, 418] width 225 height 18
click at [515, 227] on input at bounding box center [487, 235] width 166 height 20
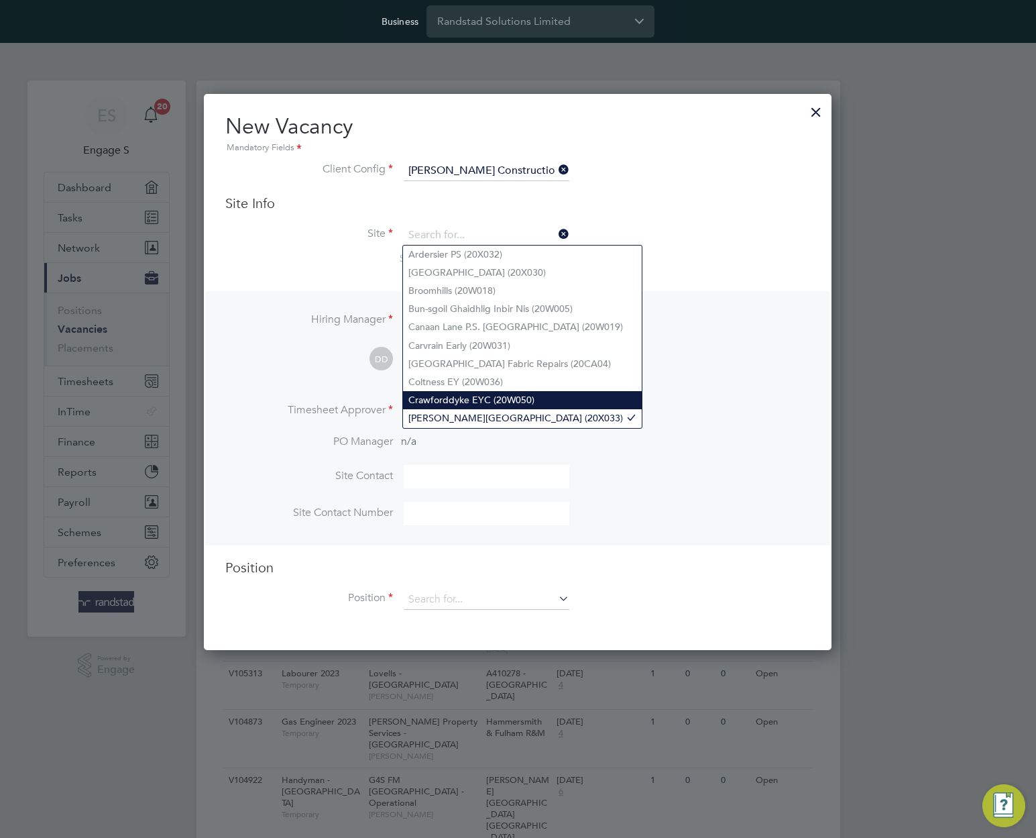
click at [512, 398] on li "Crawforddyke EYC (20W050)" at bounding box center [522, 400] width 239 height 18
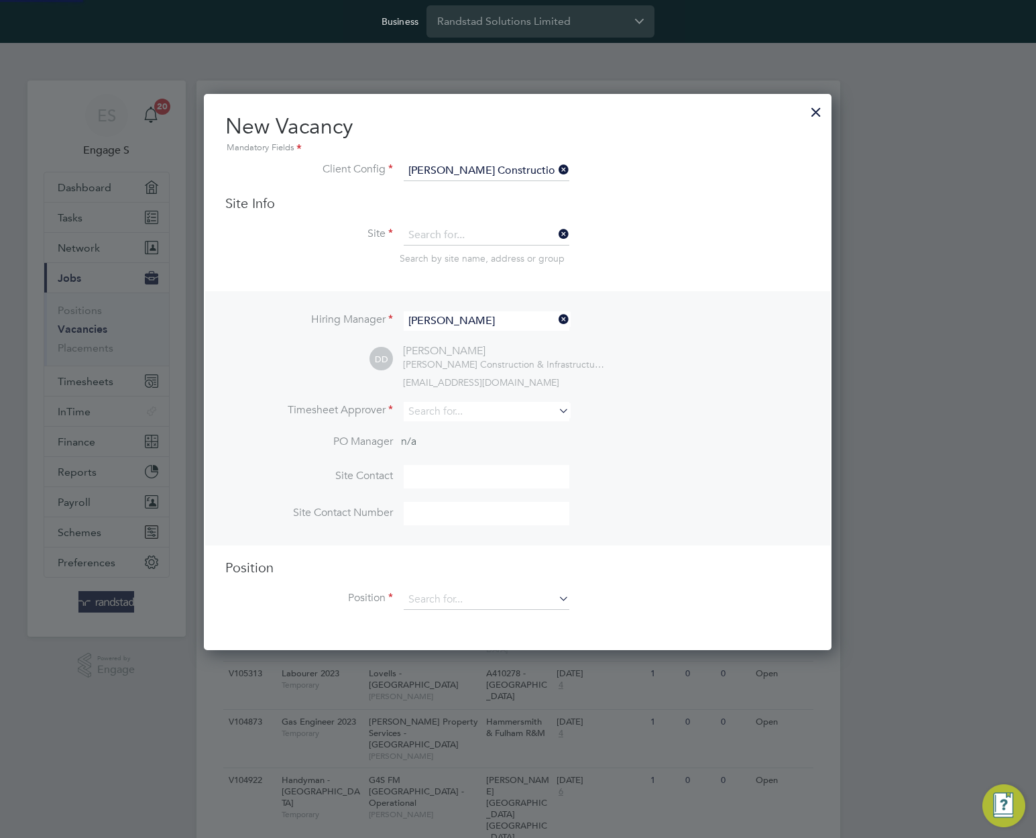
click at [704, 391] on div "Hiring Manager Darren D DD Darren D Morgan Sindall Construction & Infrastructur…" at bounding box center [517, 418] width 625 height 254
type input "Crawforddyke EYC (20W050)"
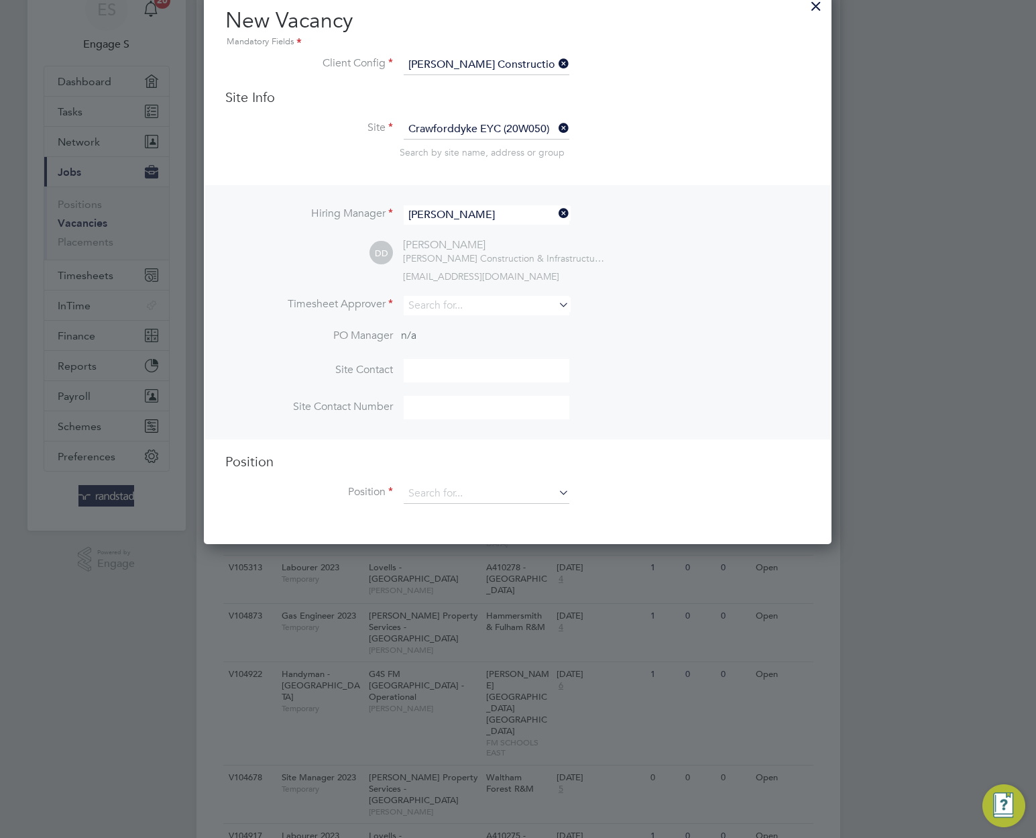
scroll to position [168, 0]
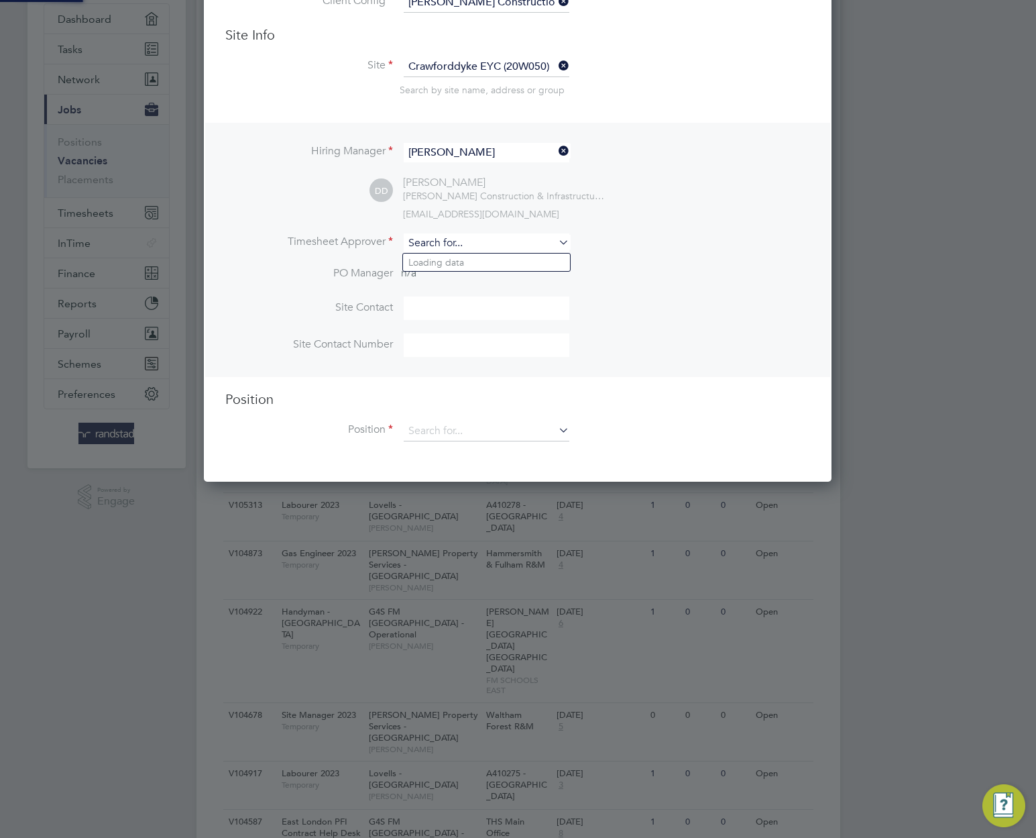
click at [511, 241] on input at bounding box center [487, 242] width 166 height 19
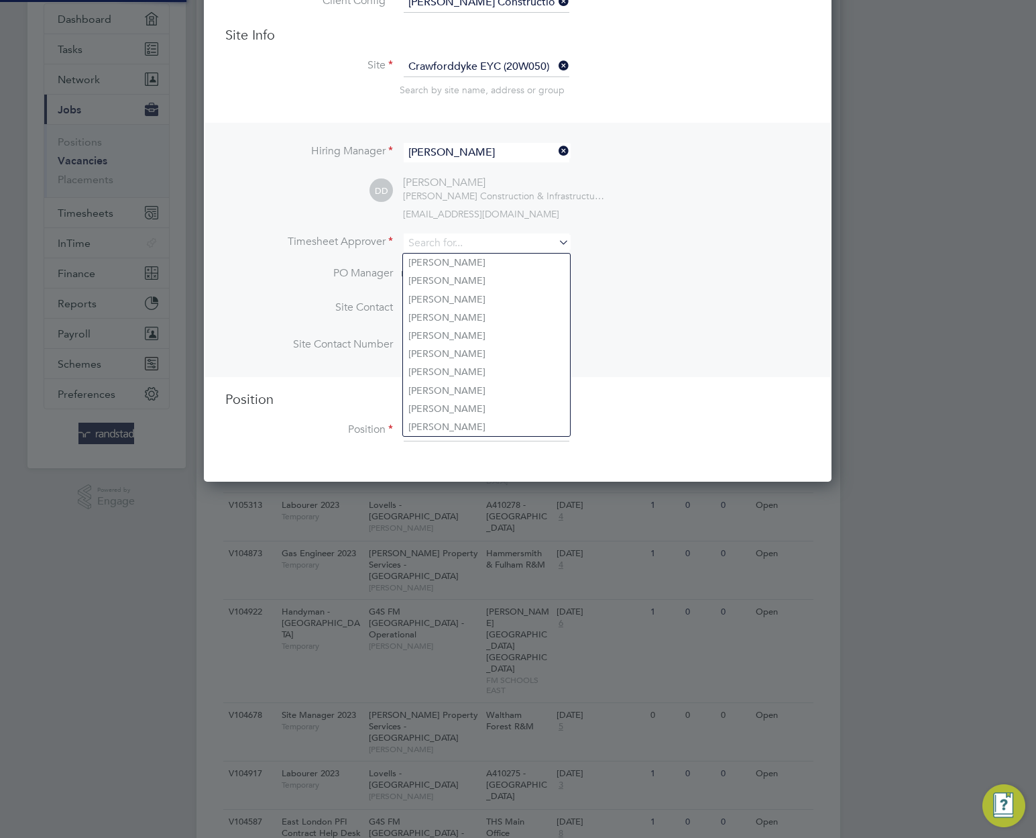
click at [498, 294] on li "[PERSON_NAME]" at bounding box center [486, 299] width 167 height 18
type input "[PERSON_NAME]"
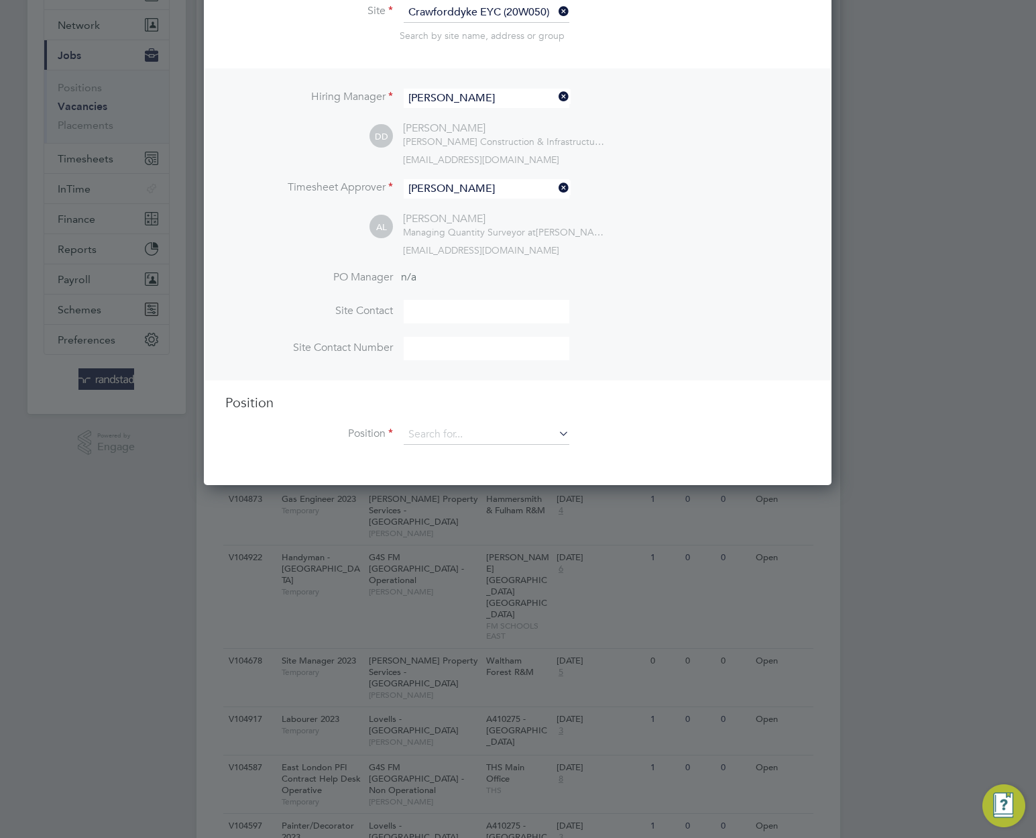
scroll to position [502, 0]
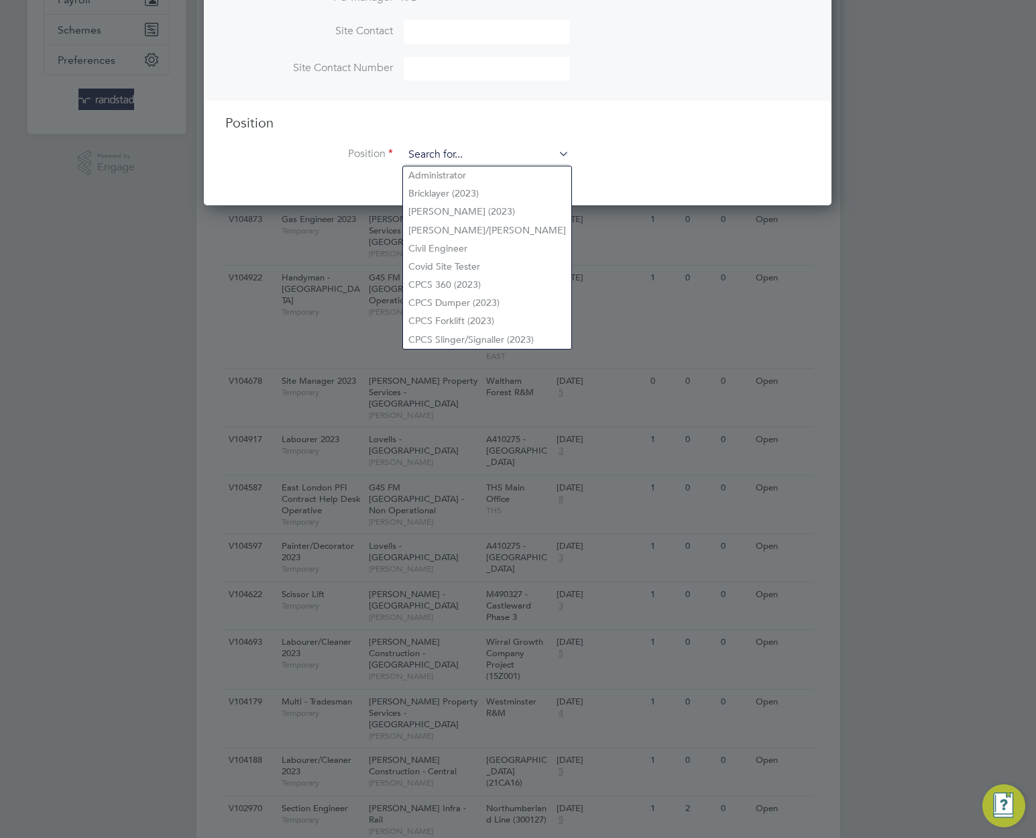
click at [476, 160] on input at bounding box center [487, 155] width 166 height 20
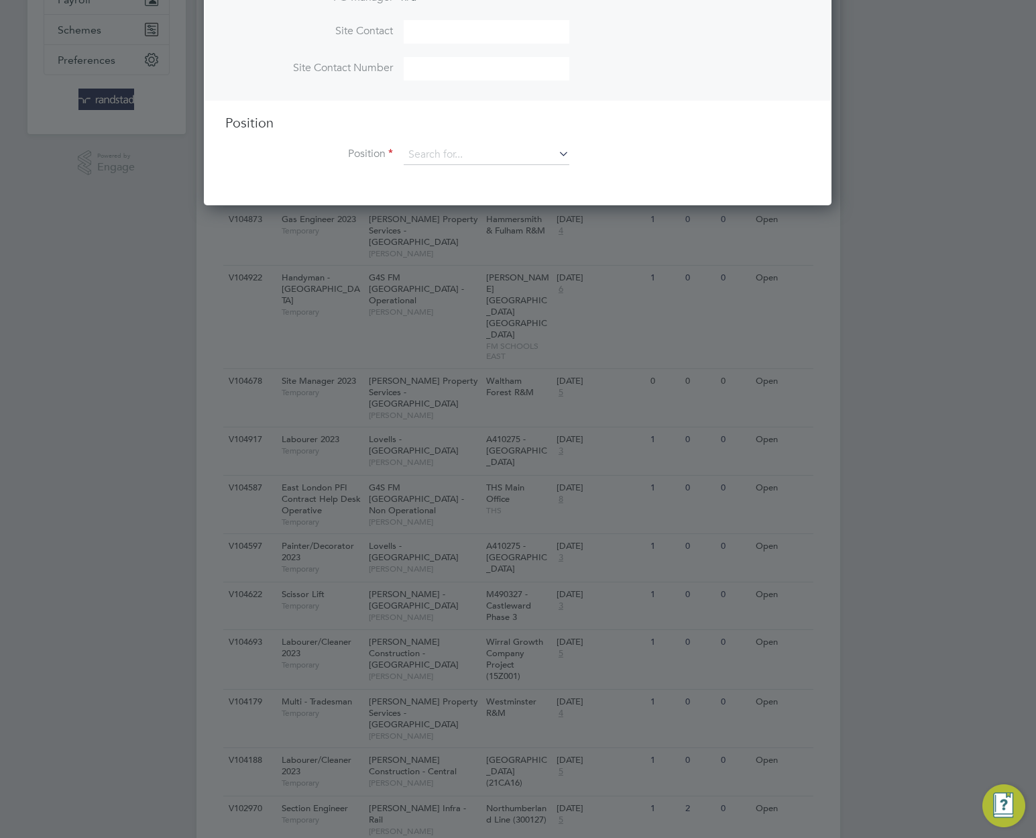
click at [458, 191] on li "Bricklayer (2023)" at bounding box center [487, 193] width 168 height 18
type input "Bricklayer (2023)"
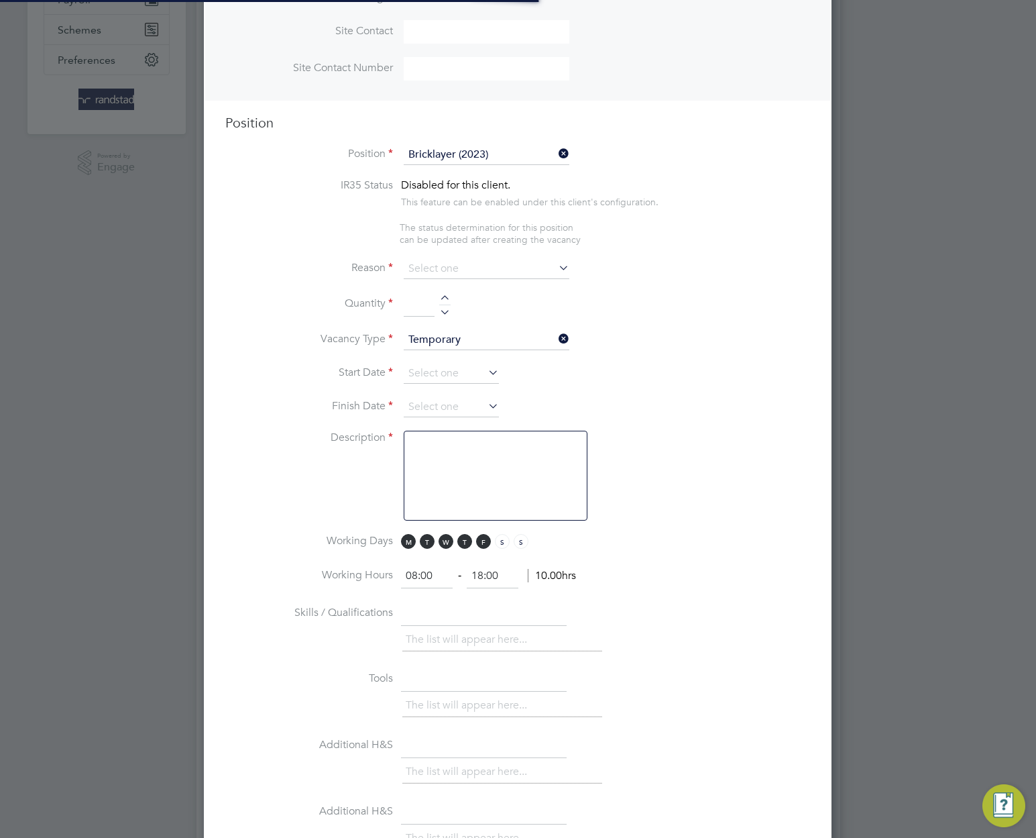
scroll to position [511, 0]
type textarea "Skilled tradesperson with suitable experience of bricklaying. Facework, blockwo…"
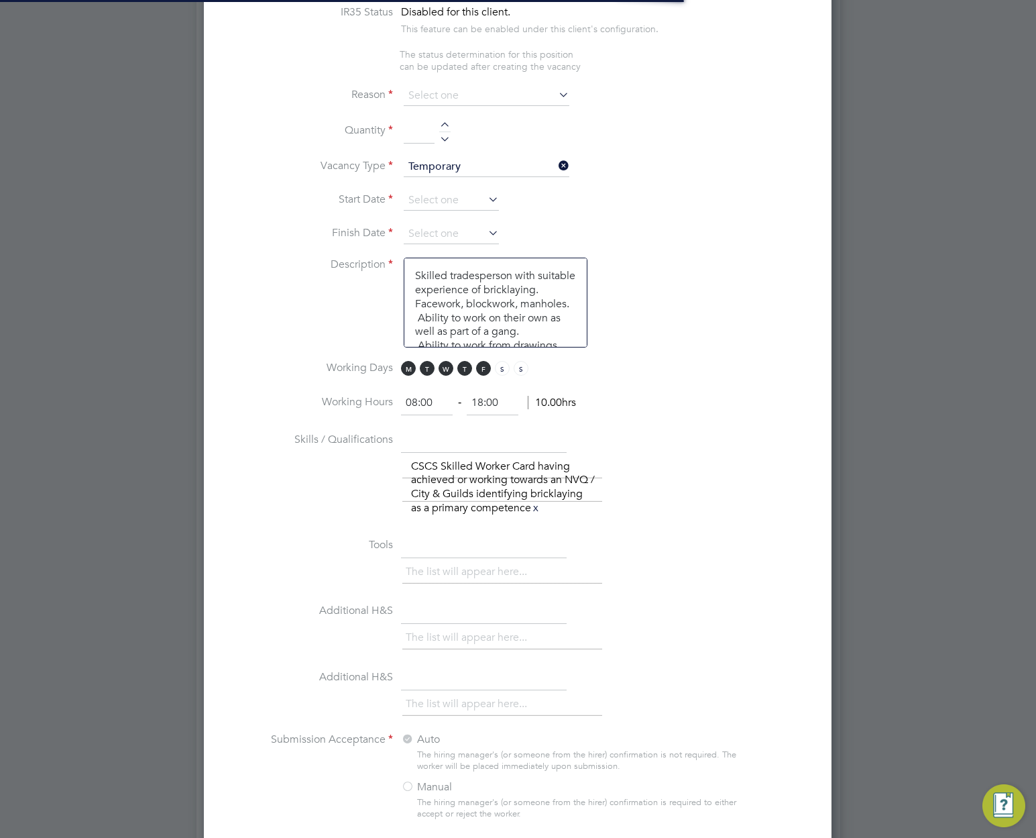
scroll to position [0, 0]
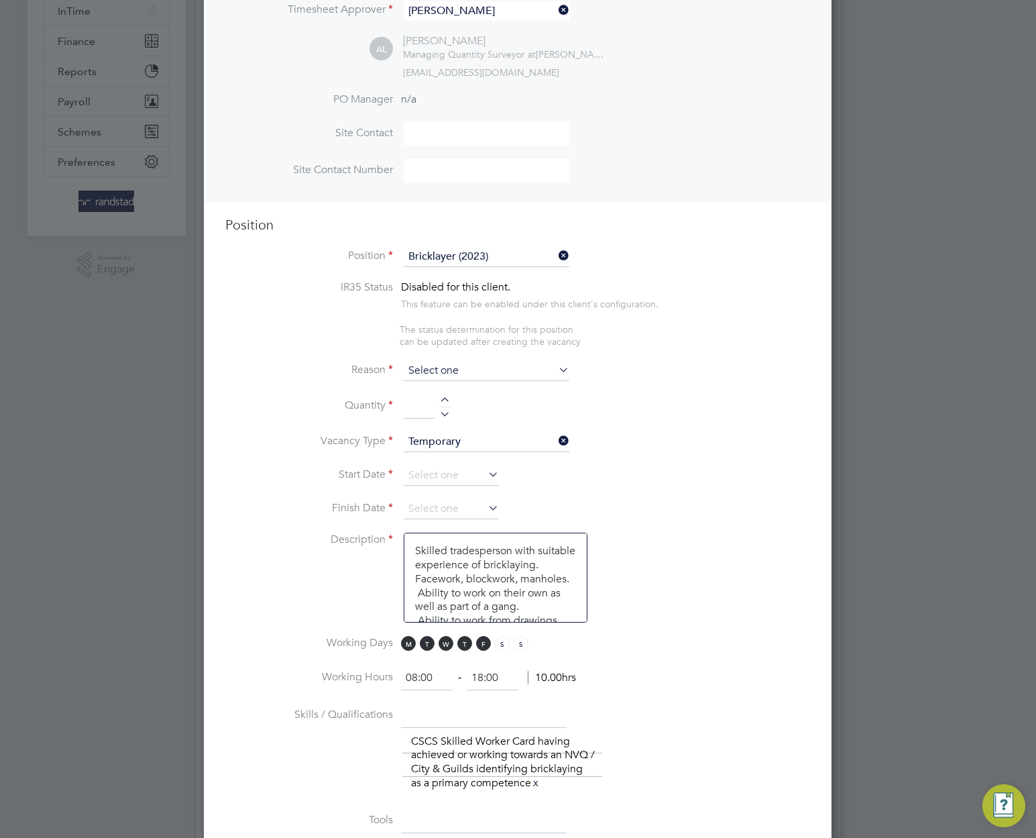
click at [523, 380] on input at bounding box center [487, 371] width 166 height 20
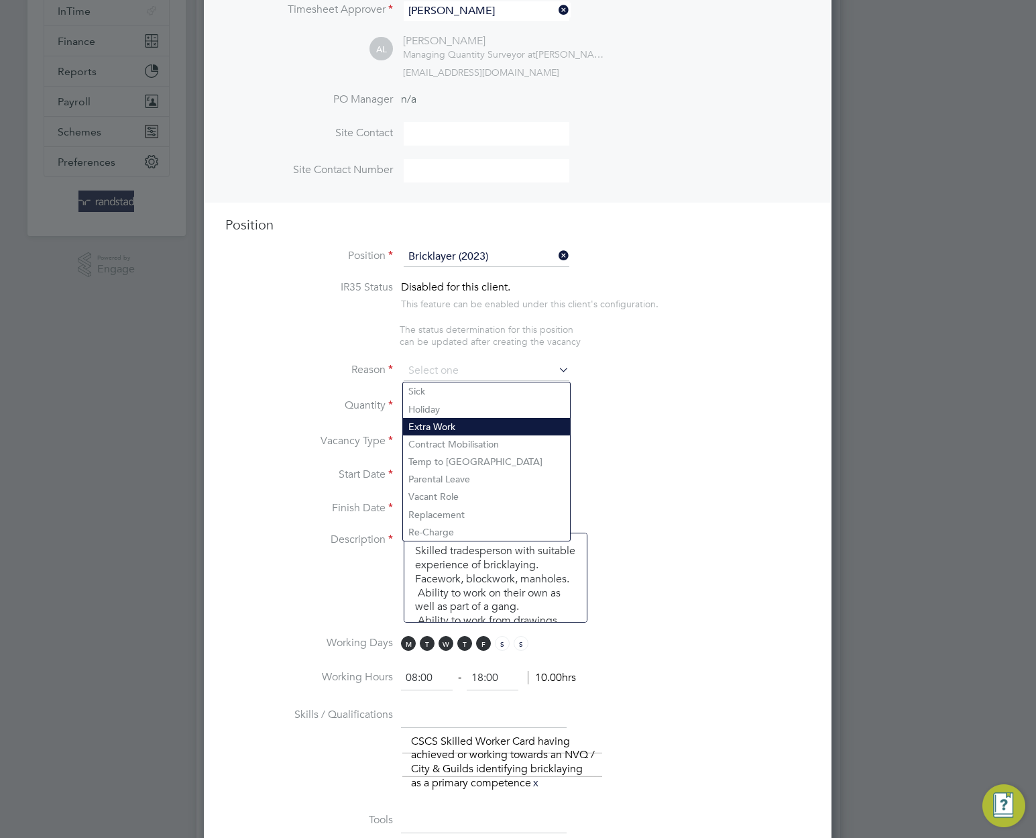
click at [493, 429] on li "Extra Work" at bounding box center [486, 426] width 167 height 17
type input "Extra Work"
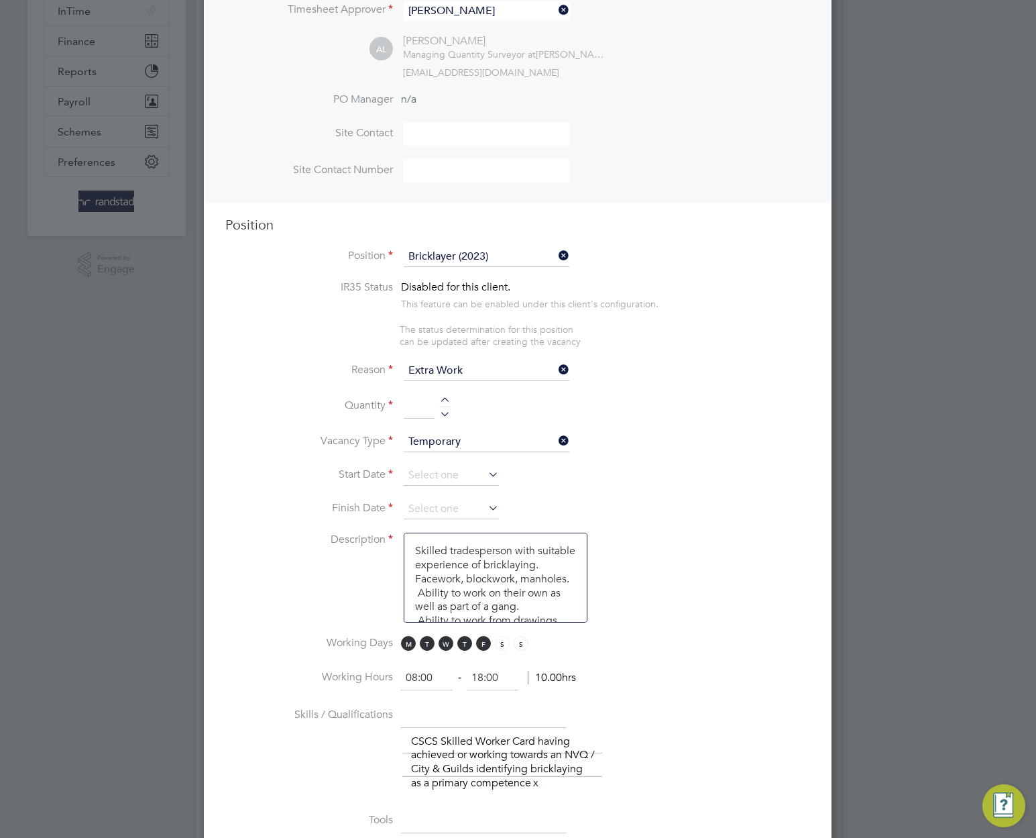
click at [447, 400] on div at bounding box center [444, 401] width 11 height 9
type input "1"
click at [456, 482] on input at bounding box center [451, 476] width 95 height 20
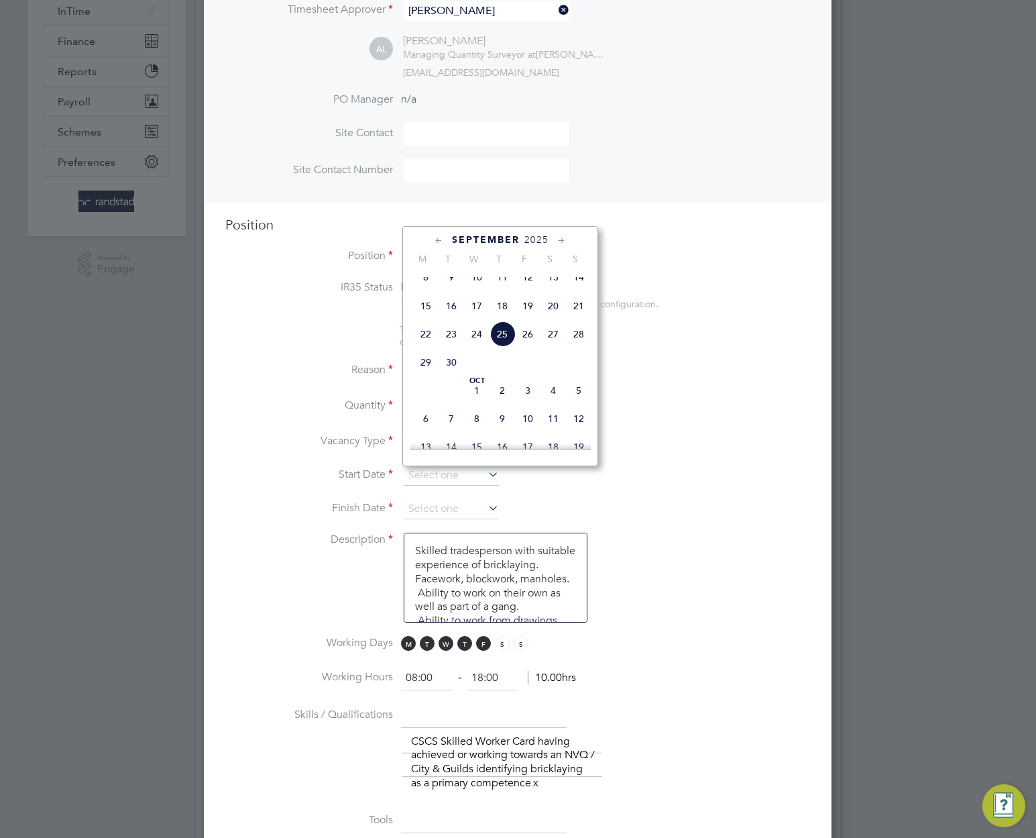
click at [429, 284] on span "8" at bounding box center [425, 276] width 25 height 25
type input "08 Sep 2025"
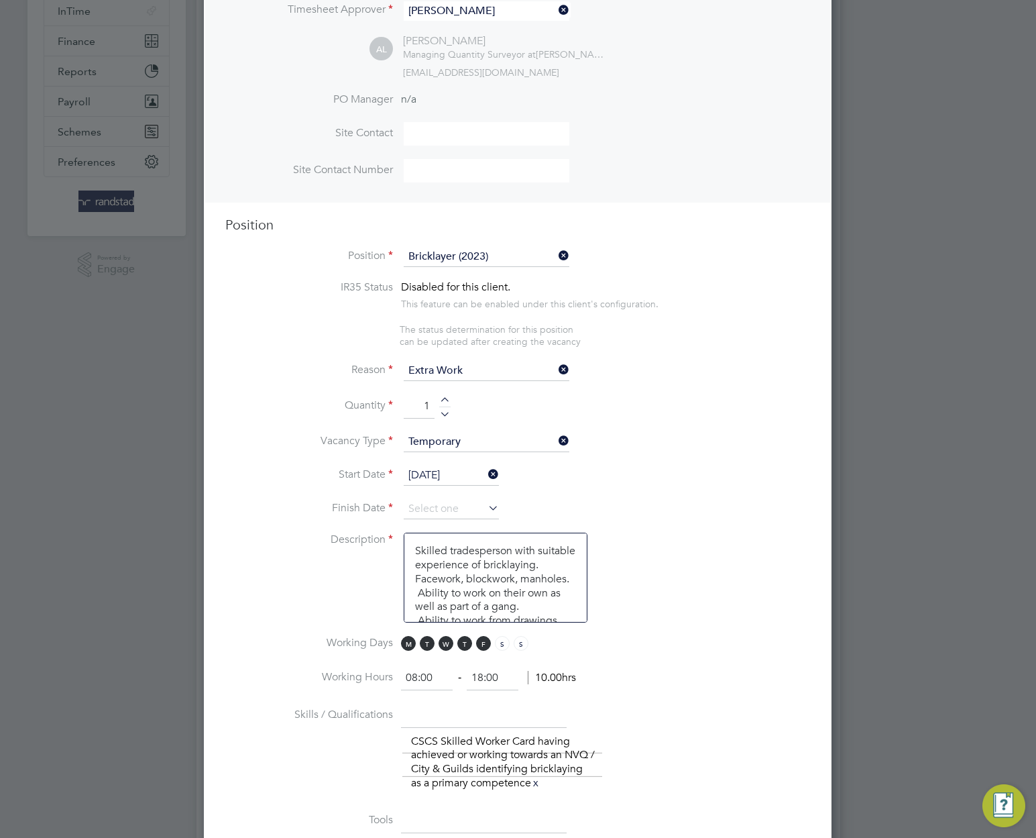
drag, startPoint x: 468, startPoint y: 514, endPoint x: 521, endPoint y: 507, distance: 53.4
click at [468, 514] on input at bounding box center [451, 509] width 95 height 20
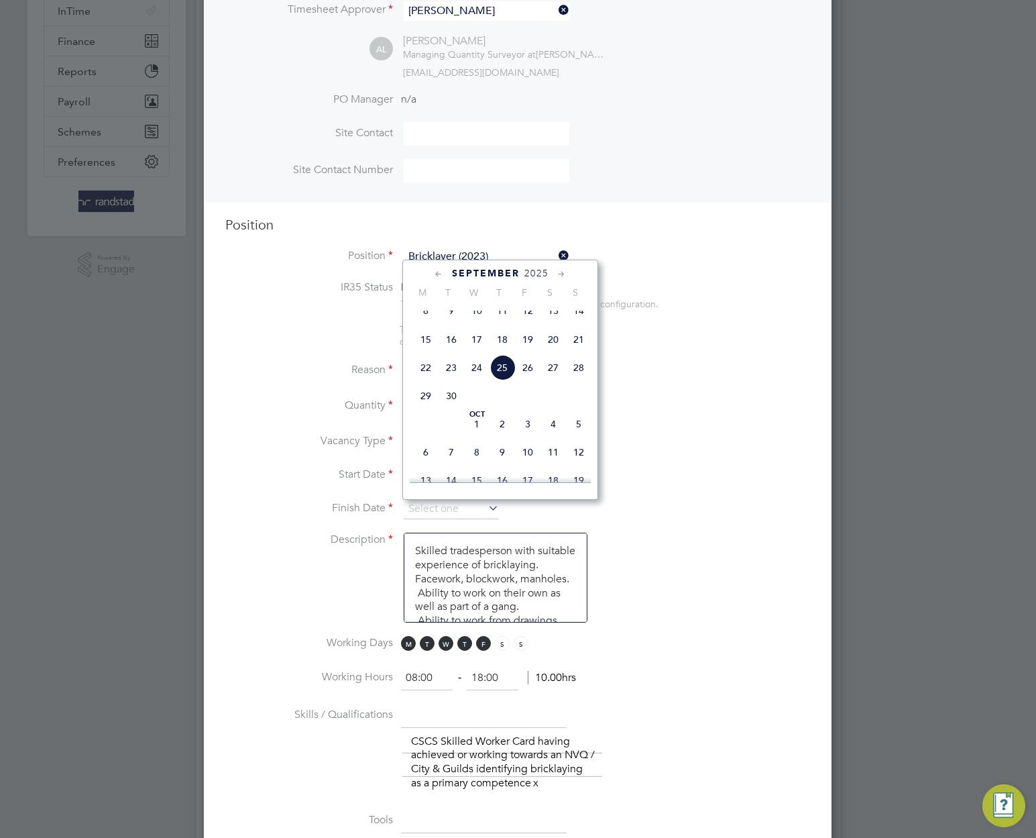
click at [585, 460] on span "12" at bounding box center [578, 451] width 25 height 25
type input "[DATE]"
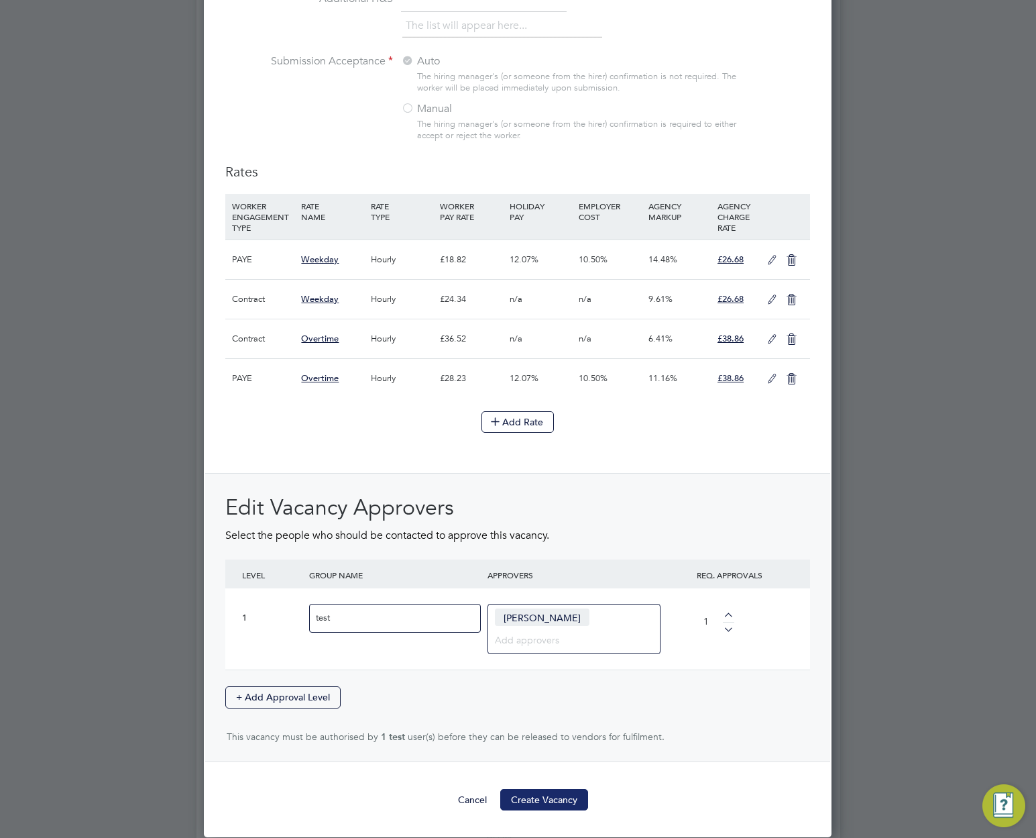
click at [544, 804] on button "Create Vacancy" at bounding box center [544, 799] width 88 height 21
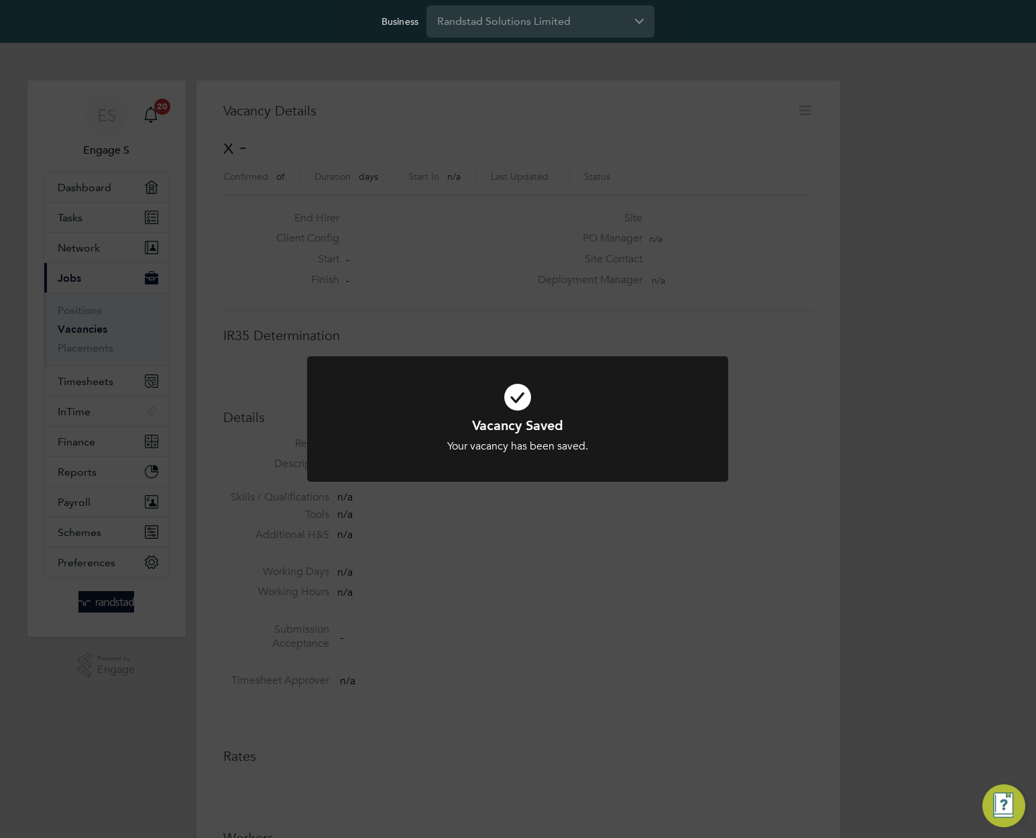
click at [704, 601] on div "Vacancy Saved Your vacancy has been saved. Cancel Okay" at bounding box center [518, 419] width 1036 height 838
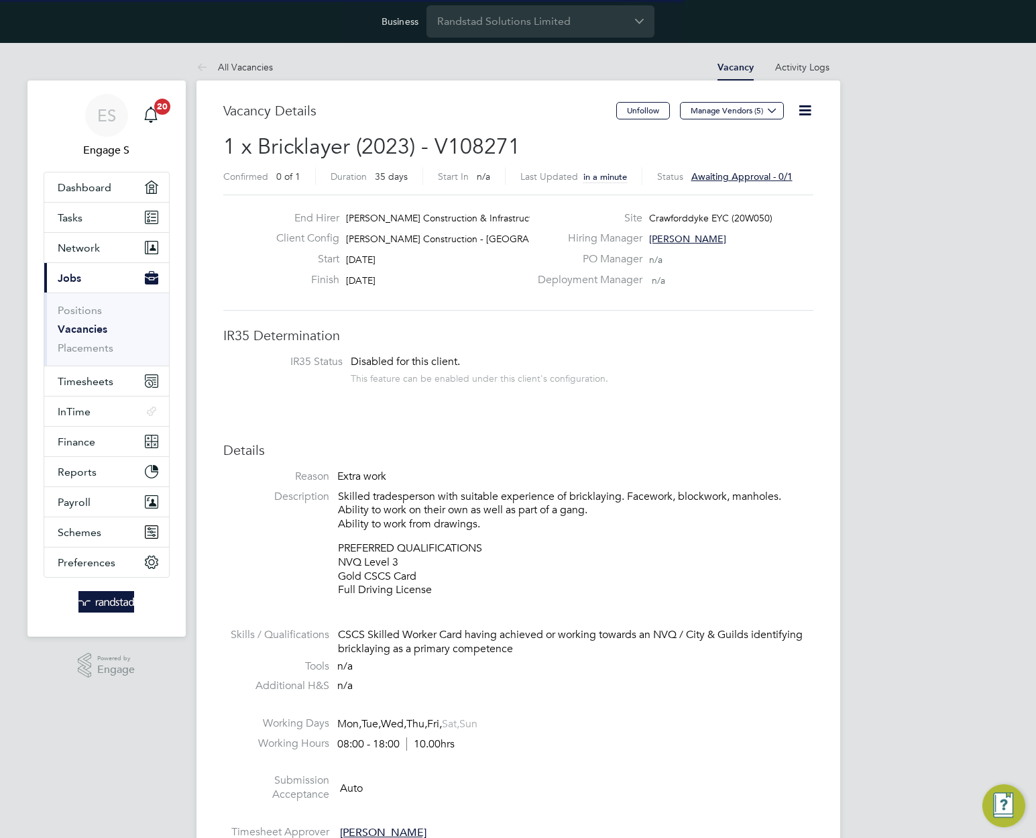
click at [804, 107] on icon at bounding box center [805, 110] width 17 height 17
click at [723, 338] on h3 "IR35 Determination" at bounding box center [518, 335] width 590 height 17
click at [804, 109] on icon at bounding box center [805, 110] width 17 height 17
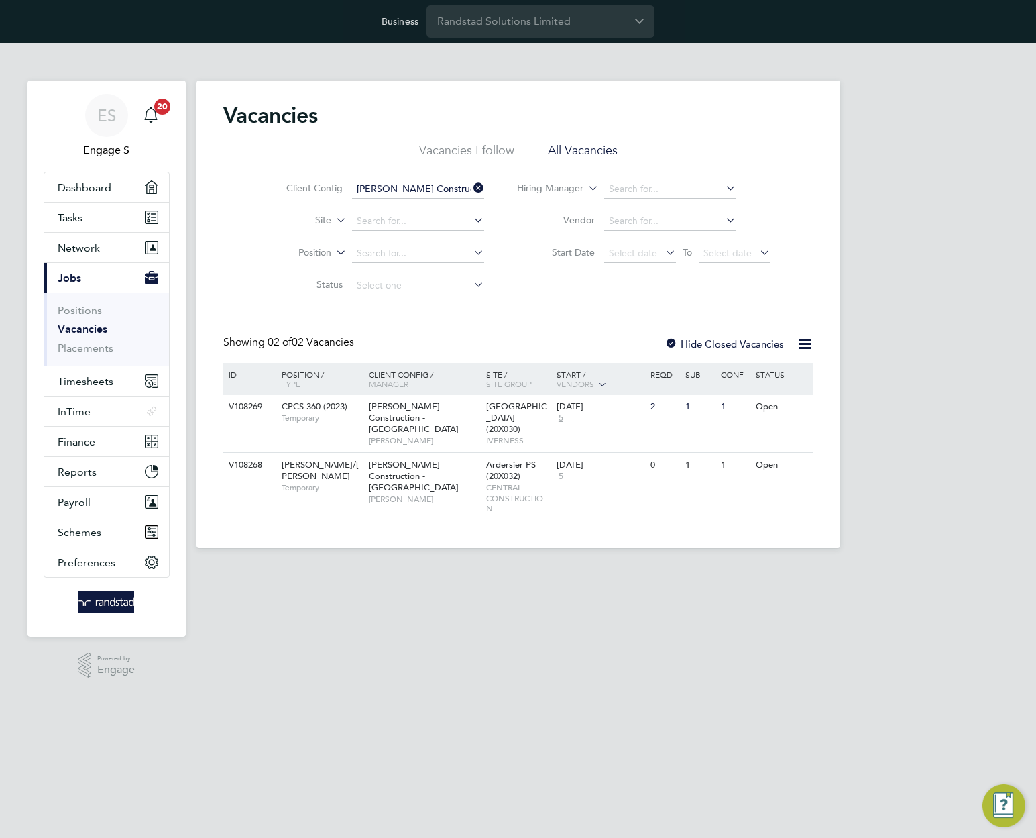
click at [269, 302] on div "Vacancies Vacancies I follow All Vacancies Client Config [PERSON_NAME] Construc…" at bounding box center [518, 311] width 590 height 419
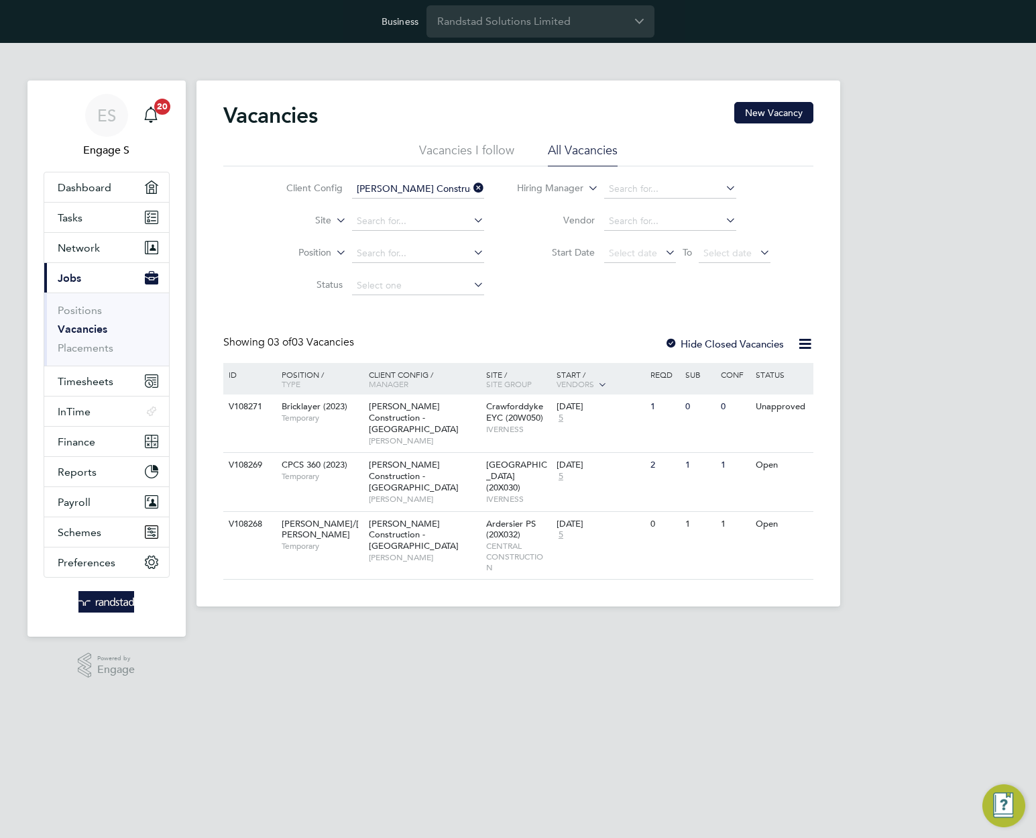
click at [471, 187] on icon at bounding box center [471, 187] width 0 height 19
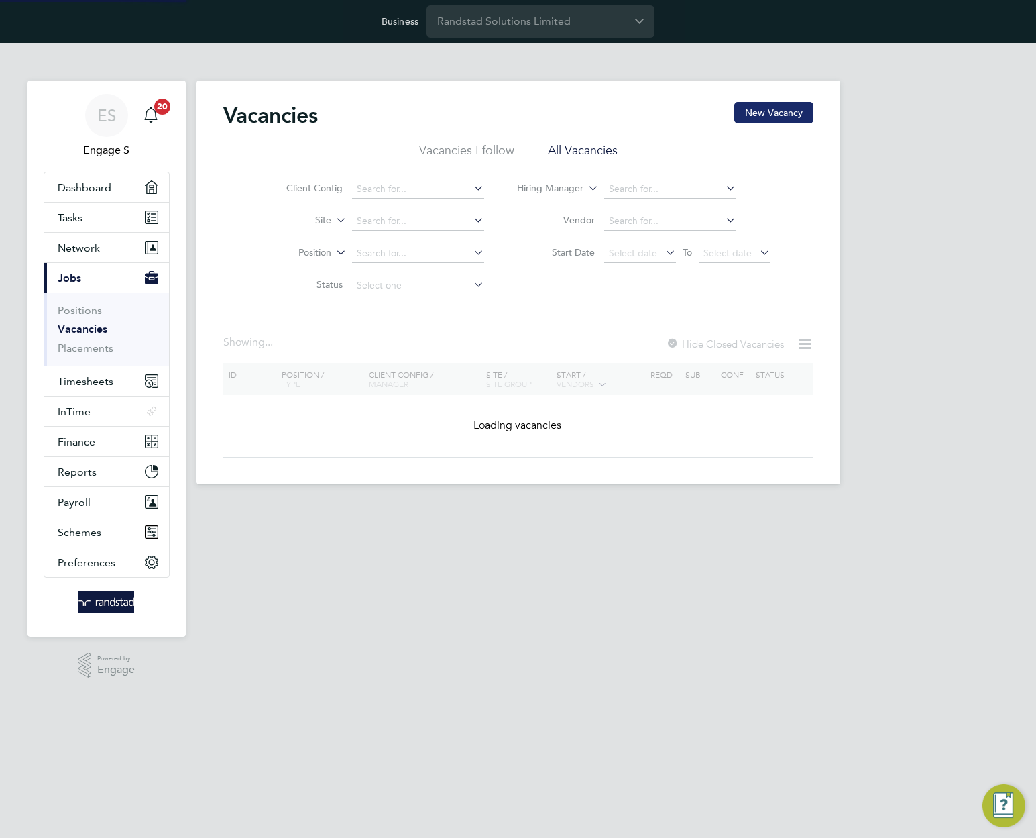
click at [777, 113] on button "New Vacancy" at bounding box center [774, 112] width 79 height 21
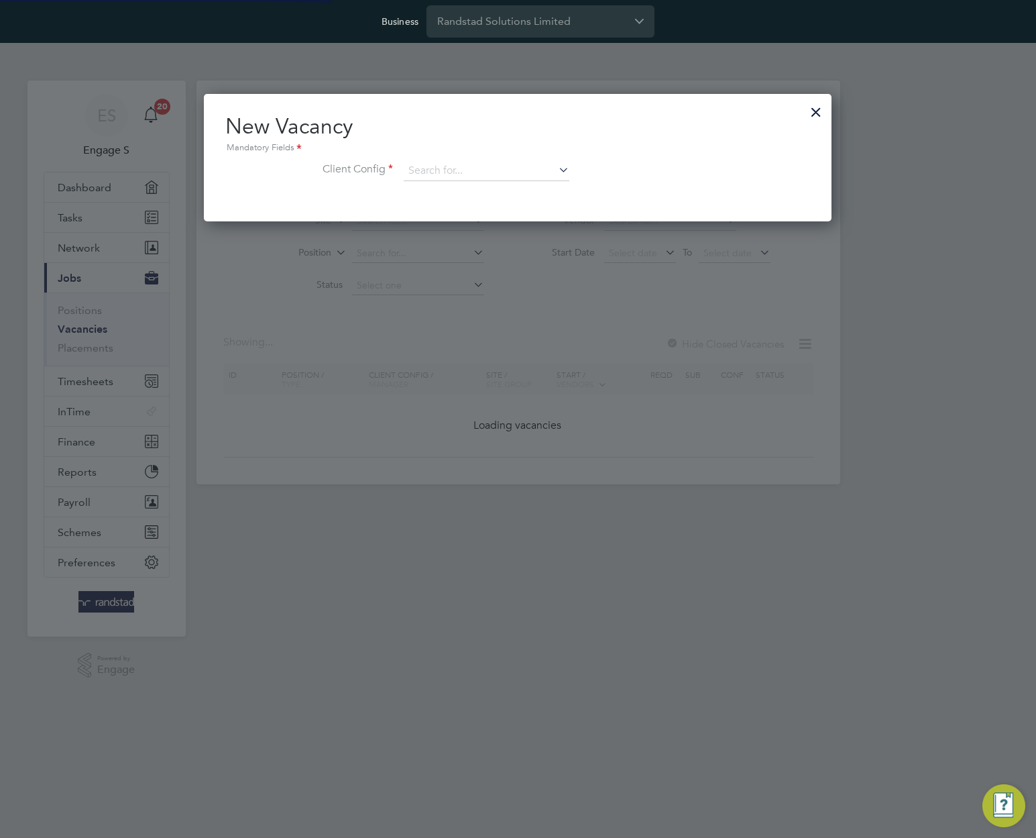
scroll to position [127, 629]
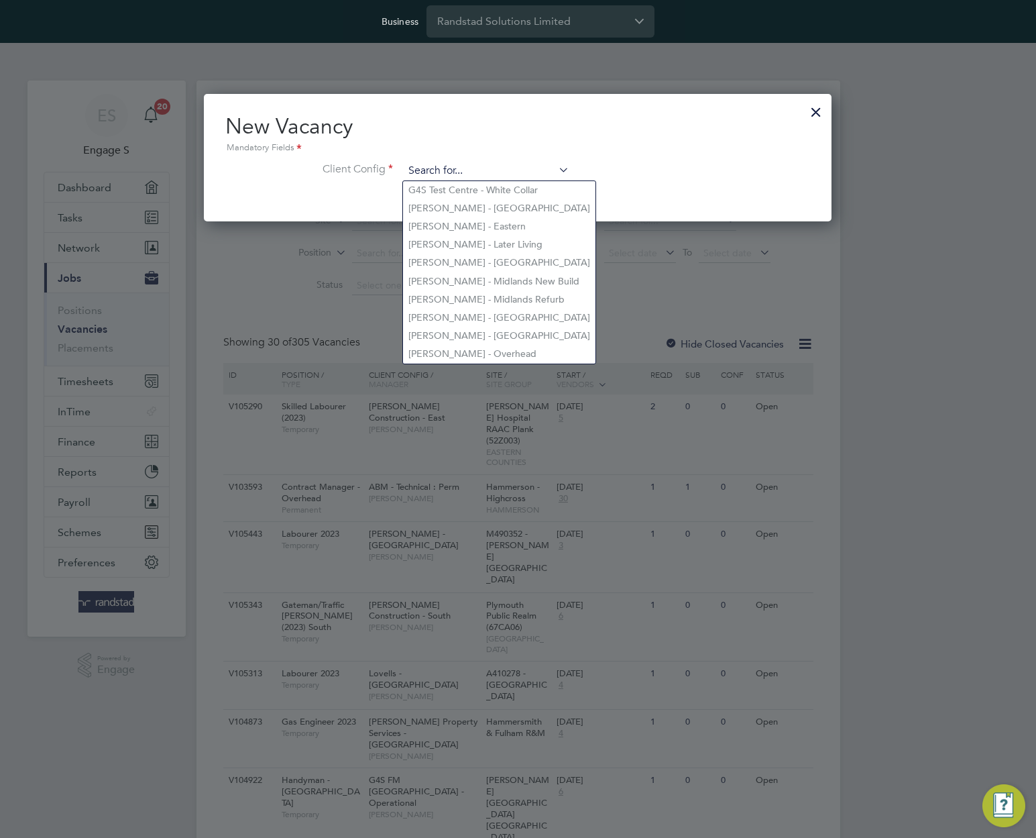
paste input "[PERSON_NAME] Construction - [GEOGRAPHIC_DATA]"
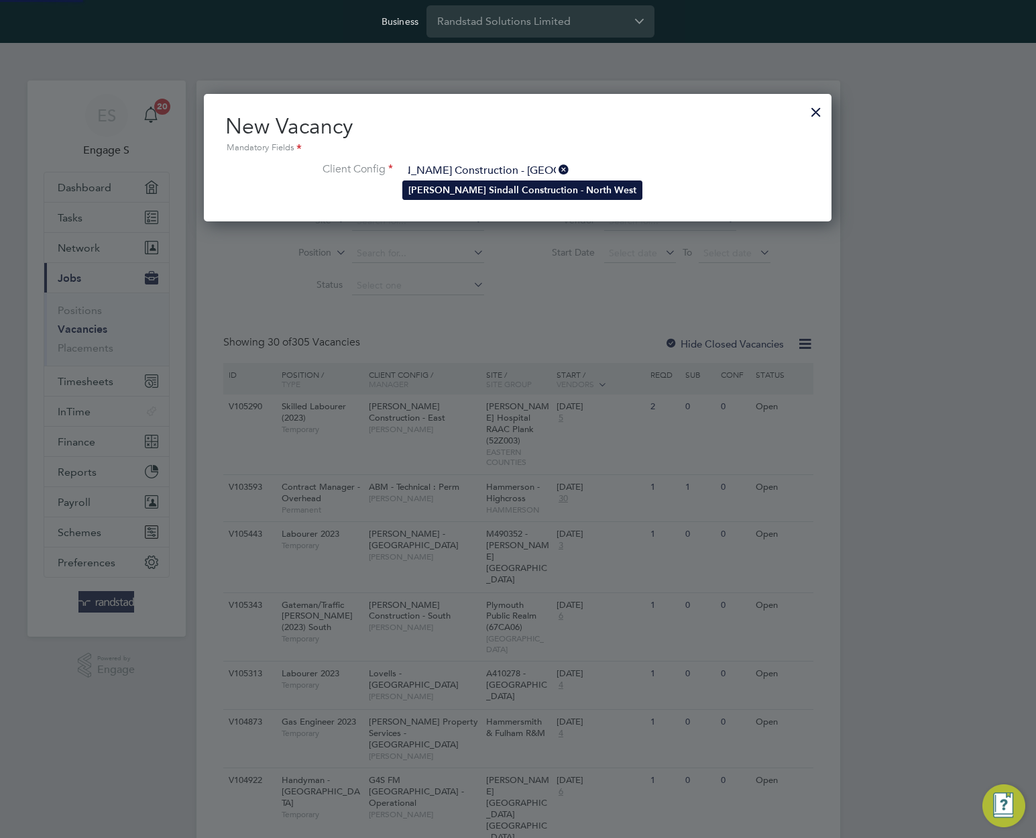
type input "[PERSON_NAME] Construction - [GEOGRAPHIC_DATA]"
click at [520, 181] on li "Morgan Sindall Construction - North West" at bounding box center [522, 190] width 239 height 18
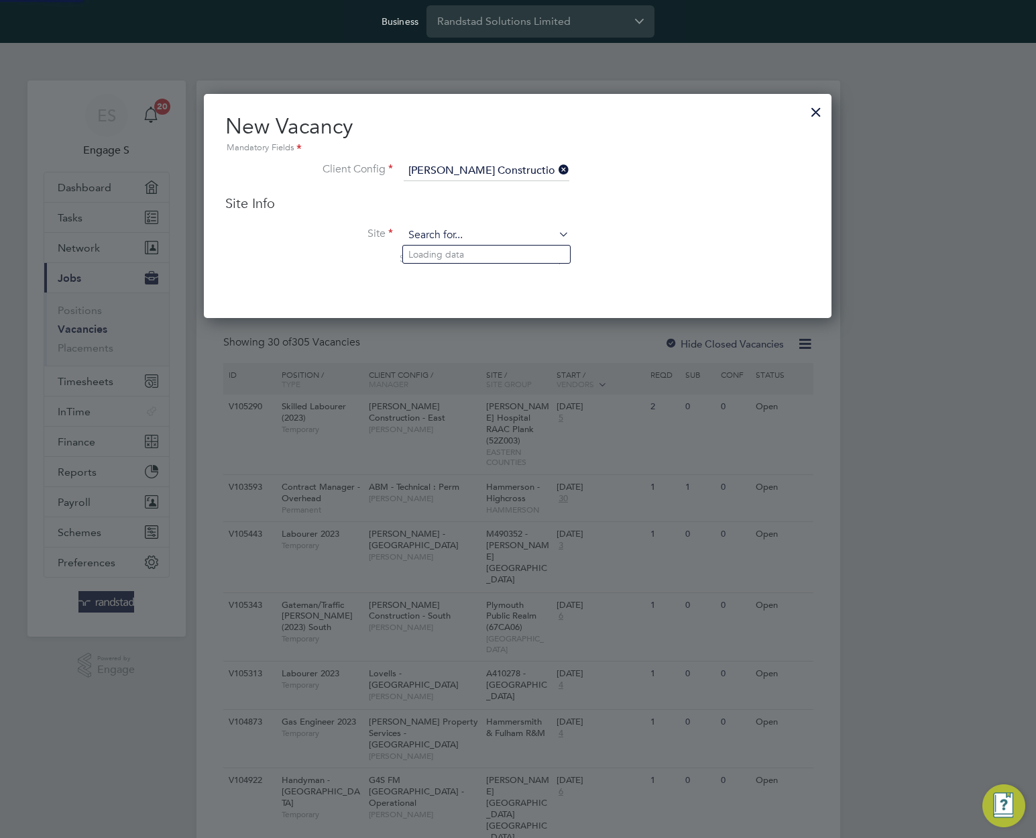
click at [536, 241] on input at bounding box center [487, 235] width 166 height 20
click at [537, 307] on li "Gorton Community Hub (13W009)" at bounding box center [517, 309] width 228 height 18
type input "Gorton Community Hub (13W009)"
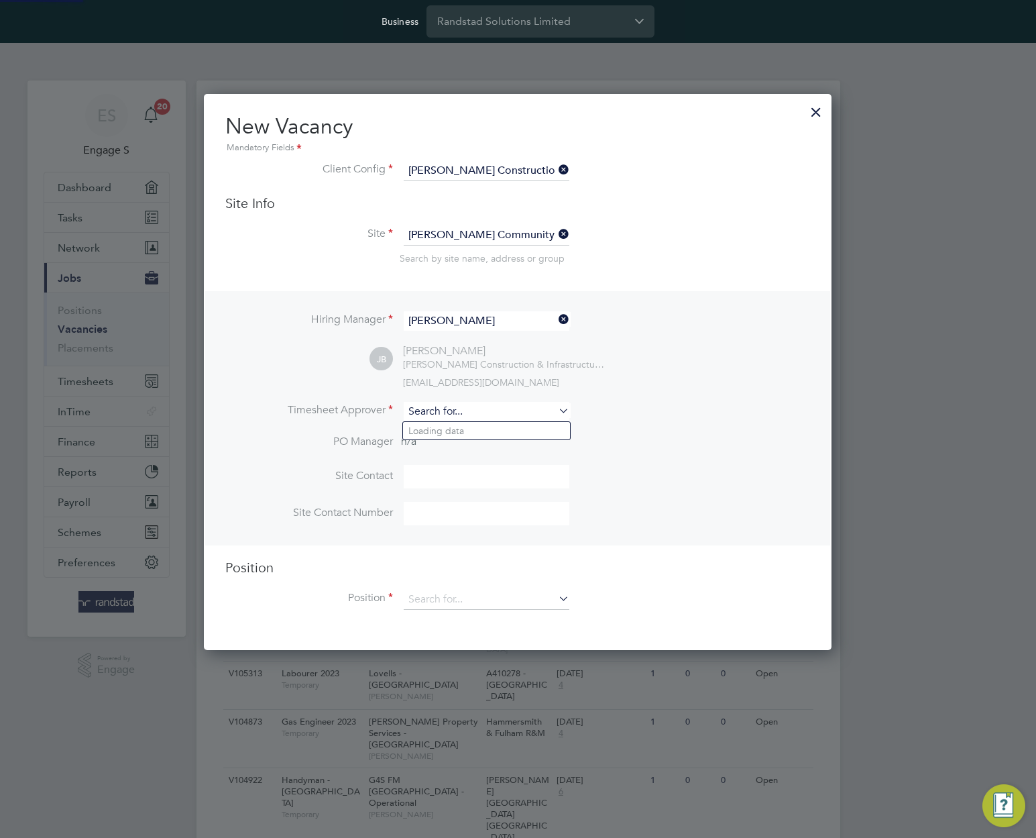
click at [551, 414] on input at bounding box center [487, 411] width 166 height 19
click at [548, 531] on li "Adam G" at bounding box center [486, 540] width 167 height 18
type input "Adam G"
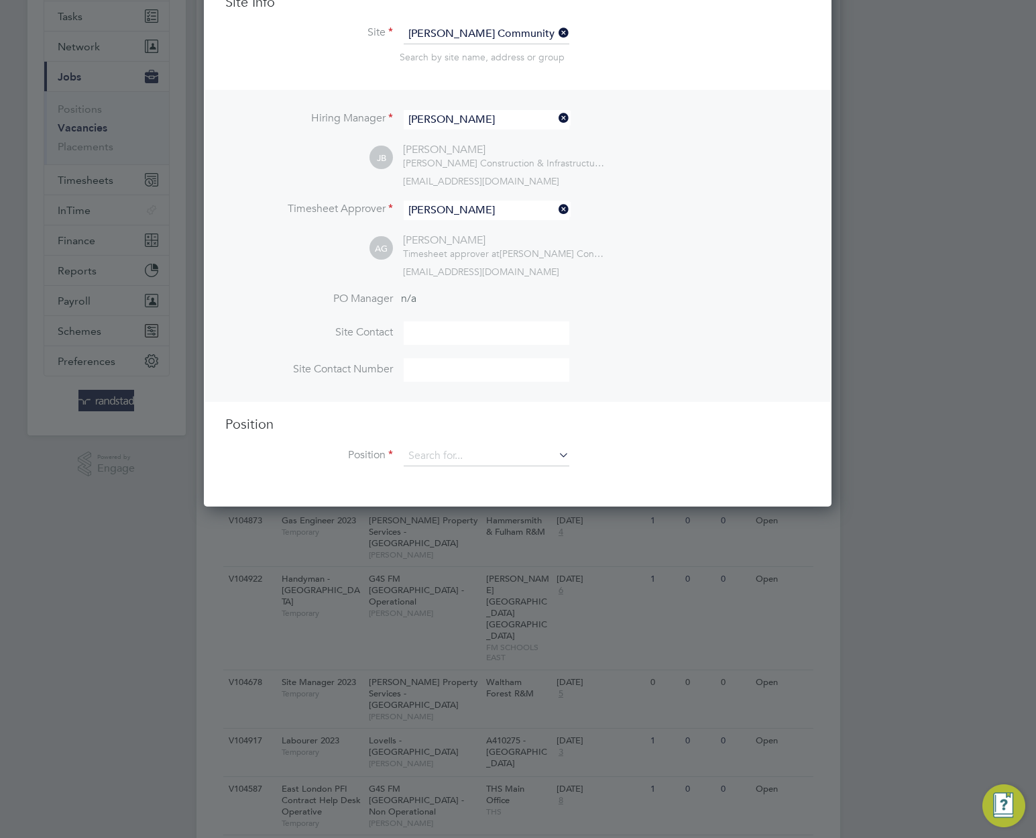
scroll to position [215, 0]
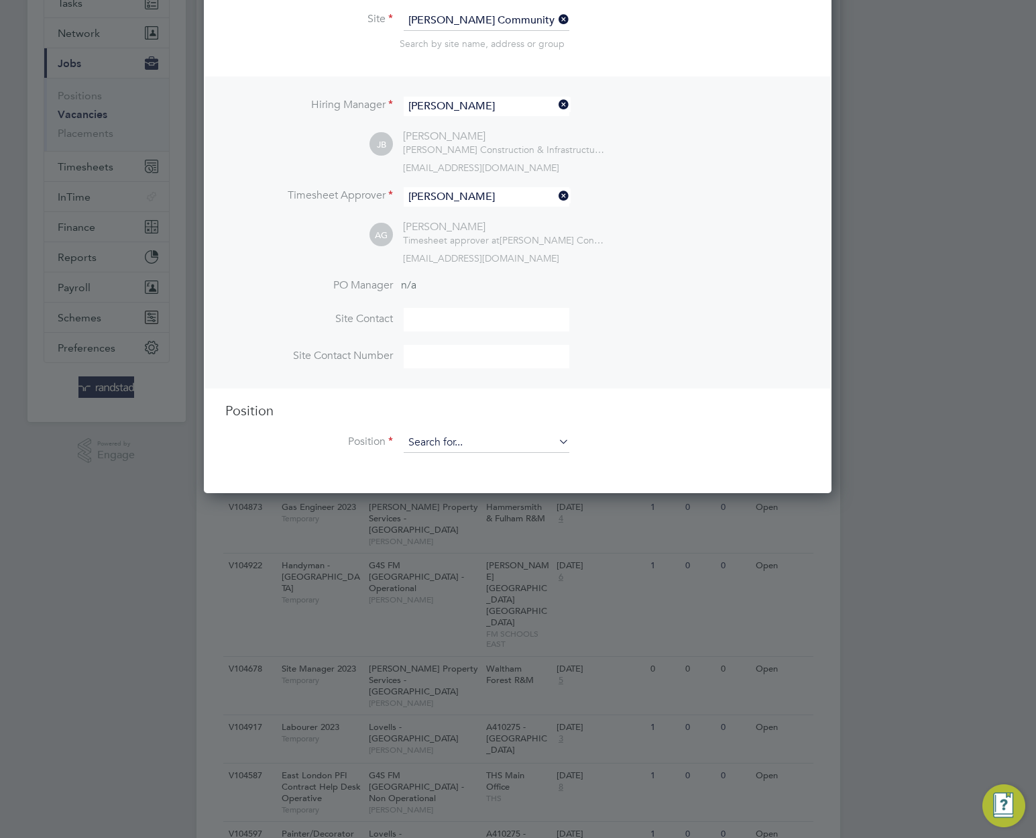
click at [535, 441] on input at bounding box center [487, 443] width 166 height 20
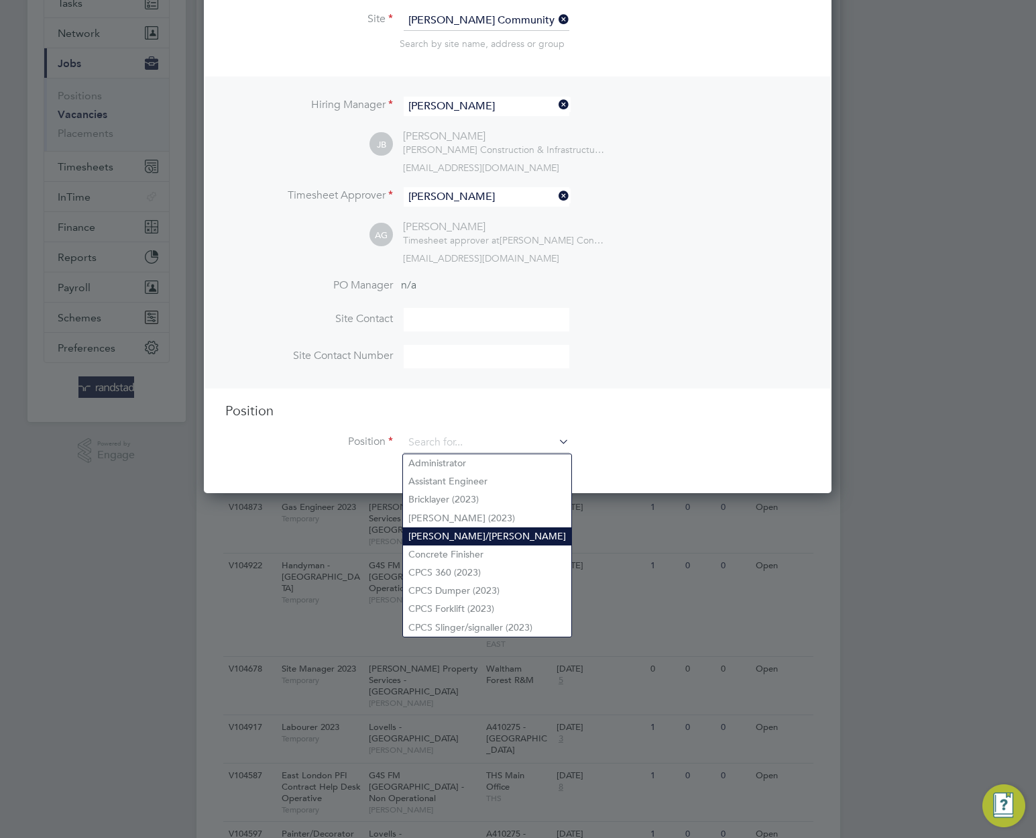
click at [540, 527] on li "Carpenter/Joiner" at bounding box center [487, 536] width 168 height 18
type input "Carpenter/Joiner"
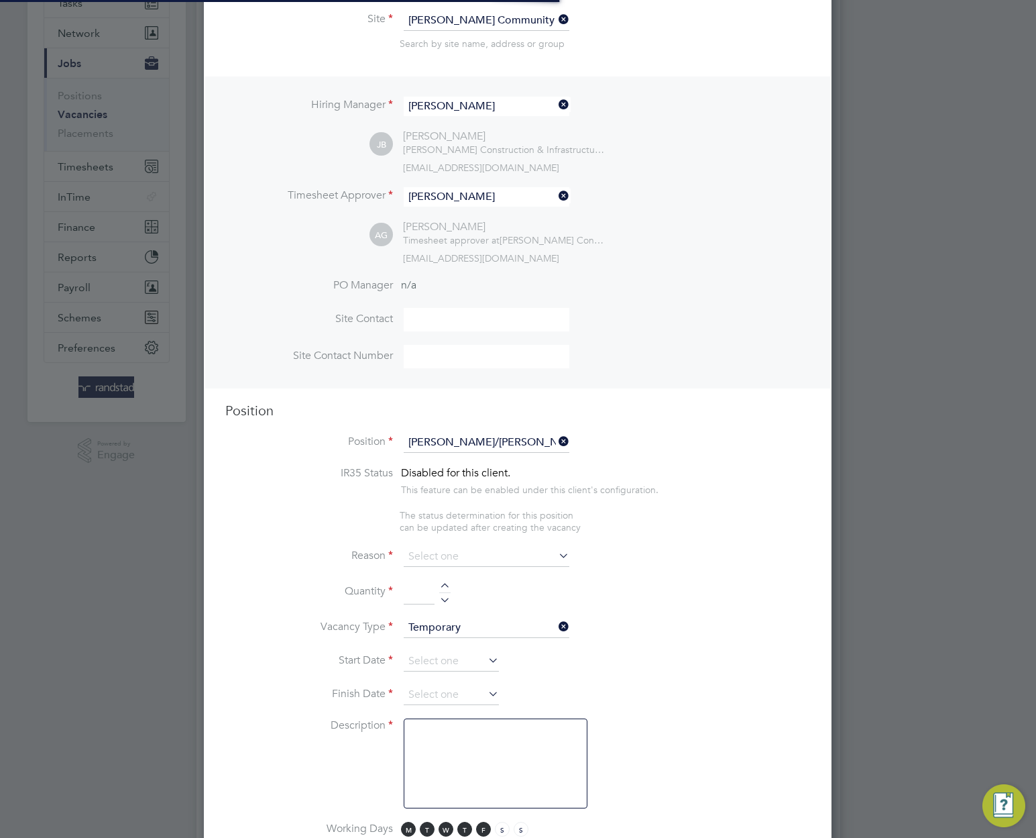
scroll to position [1898, 629]
type textarea "TBC"
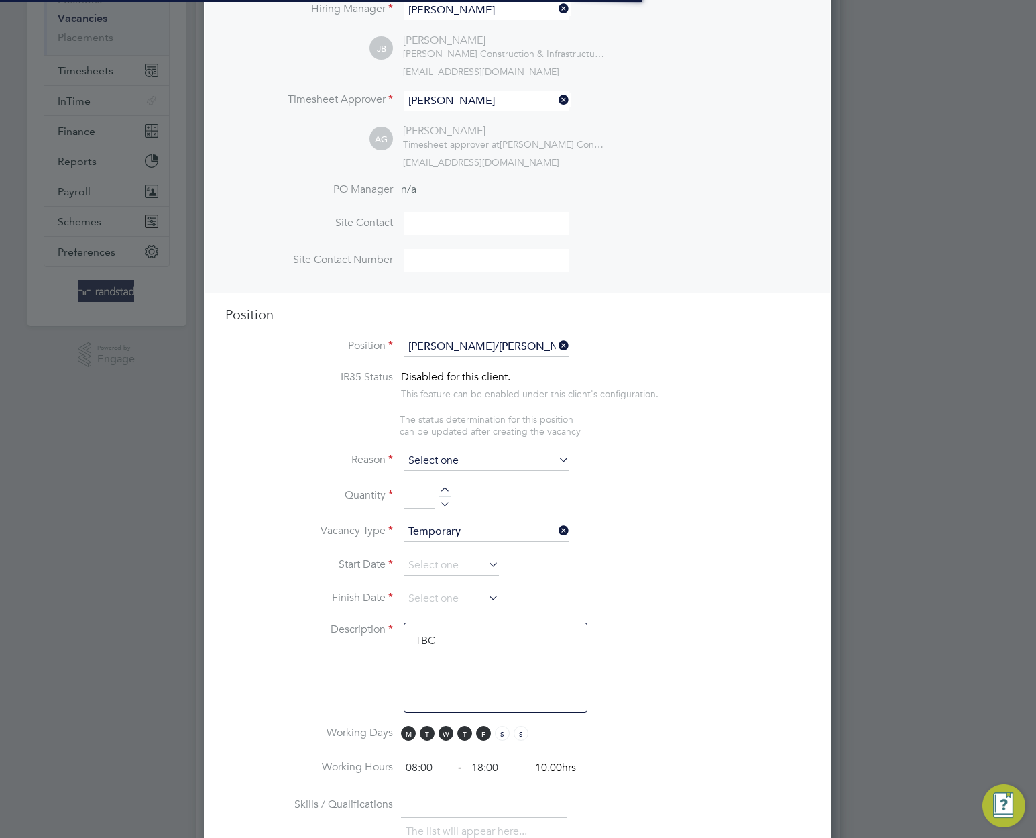
scroll to position [40, 70]
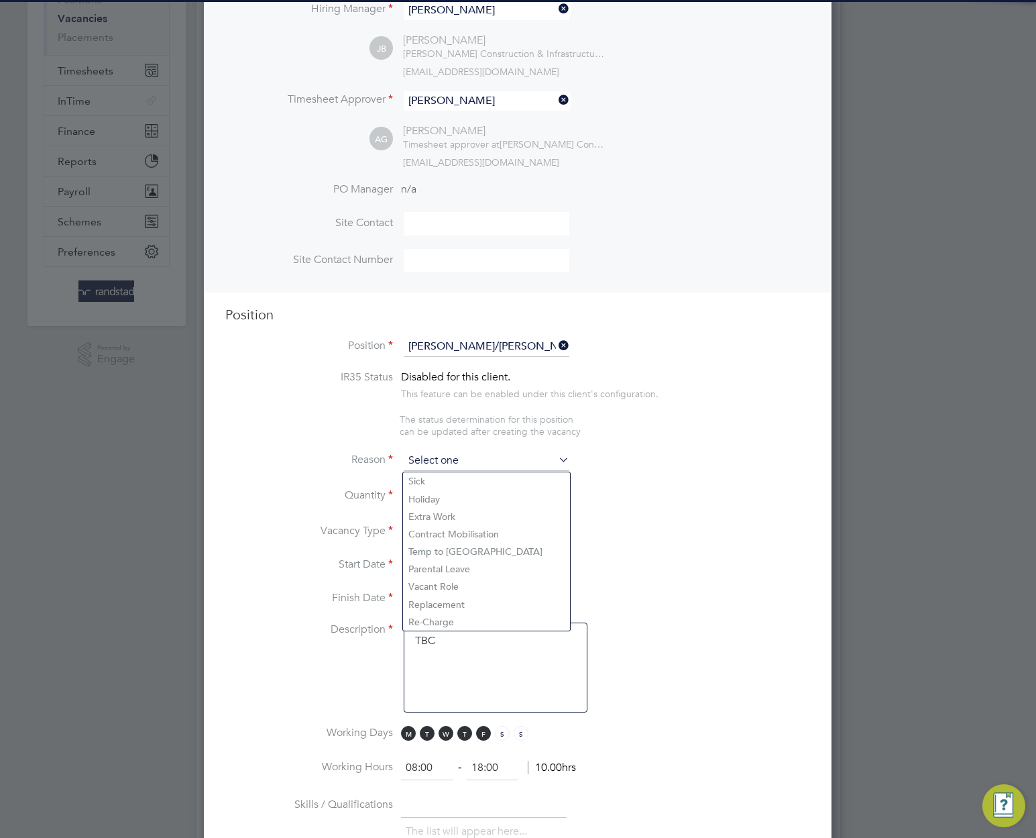
click at [517, 452] on input at bounding box center [487, 461] width 166 height 20
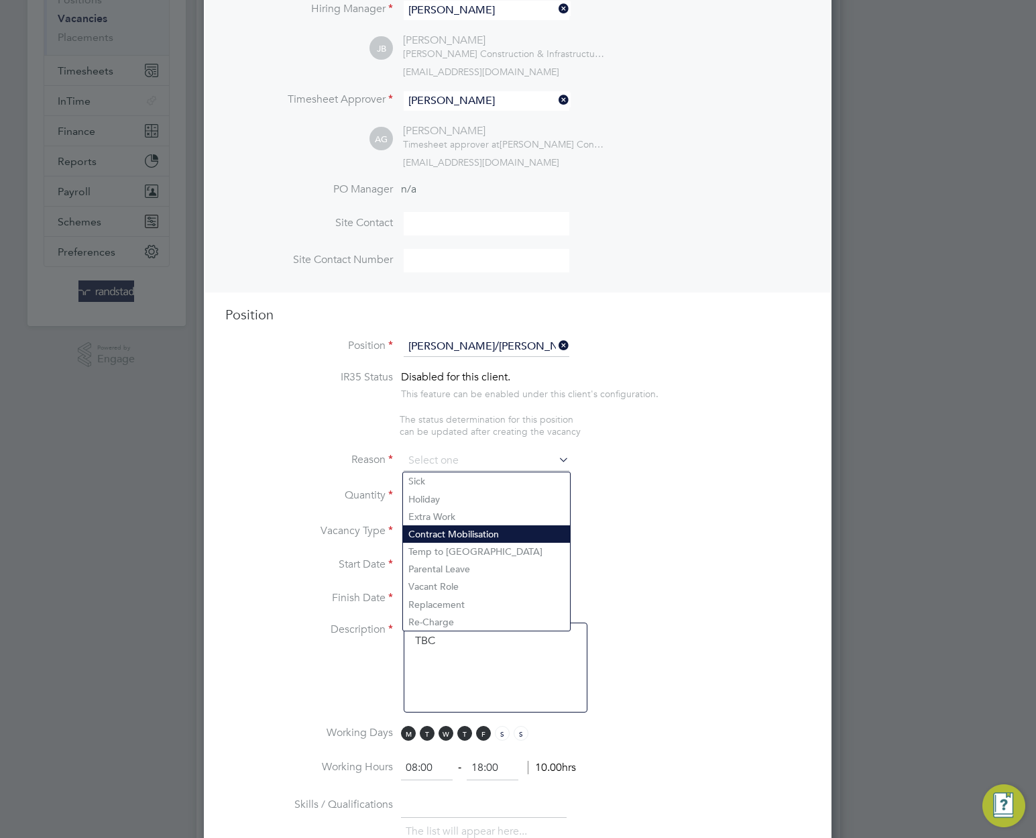
click at [499, 529] on li "Contract Mobilisation" at bounding box center [486, 533] width 167 height 17
type input "Contract Mobilisation"
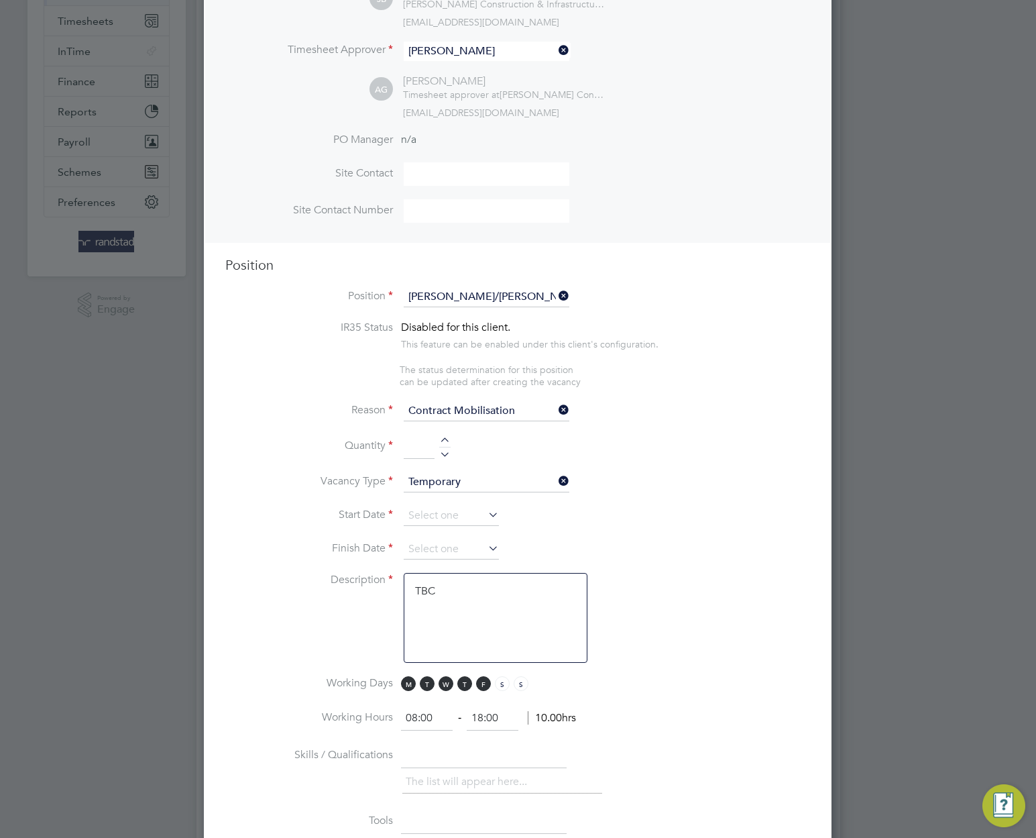
scroll to position [509, 0]
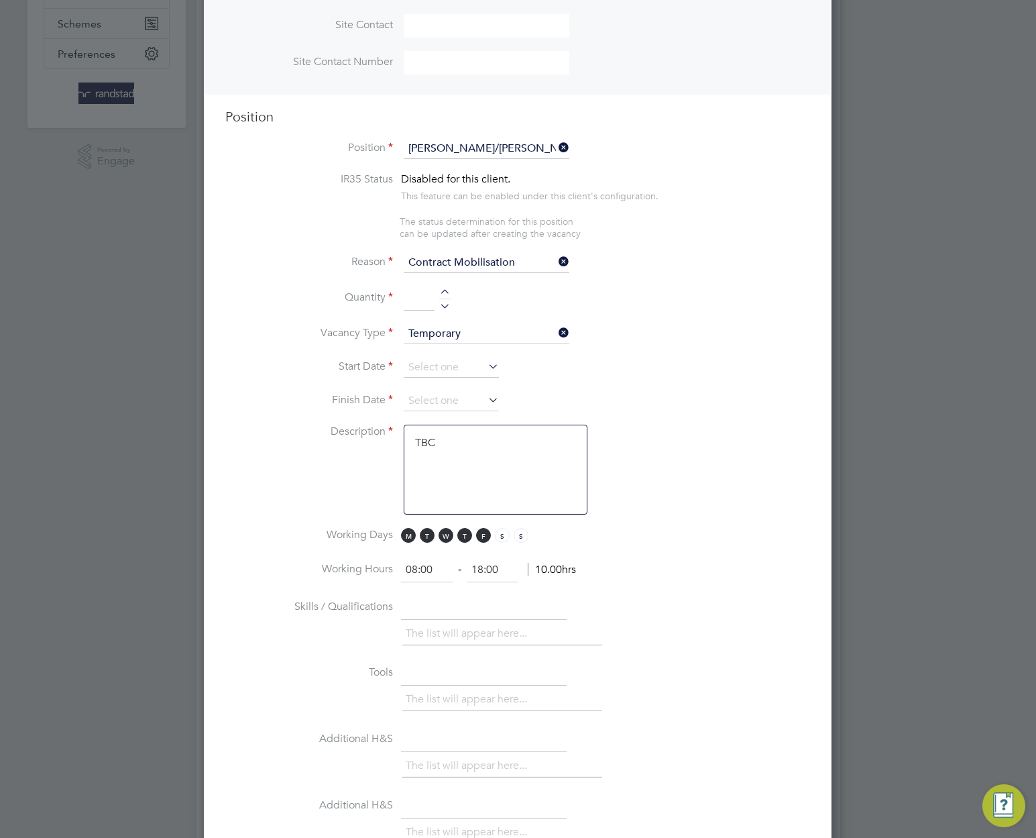
click at [441, 299] on div at bounding box center [444, 293] width 11 height 9
type input "1"
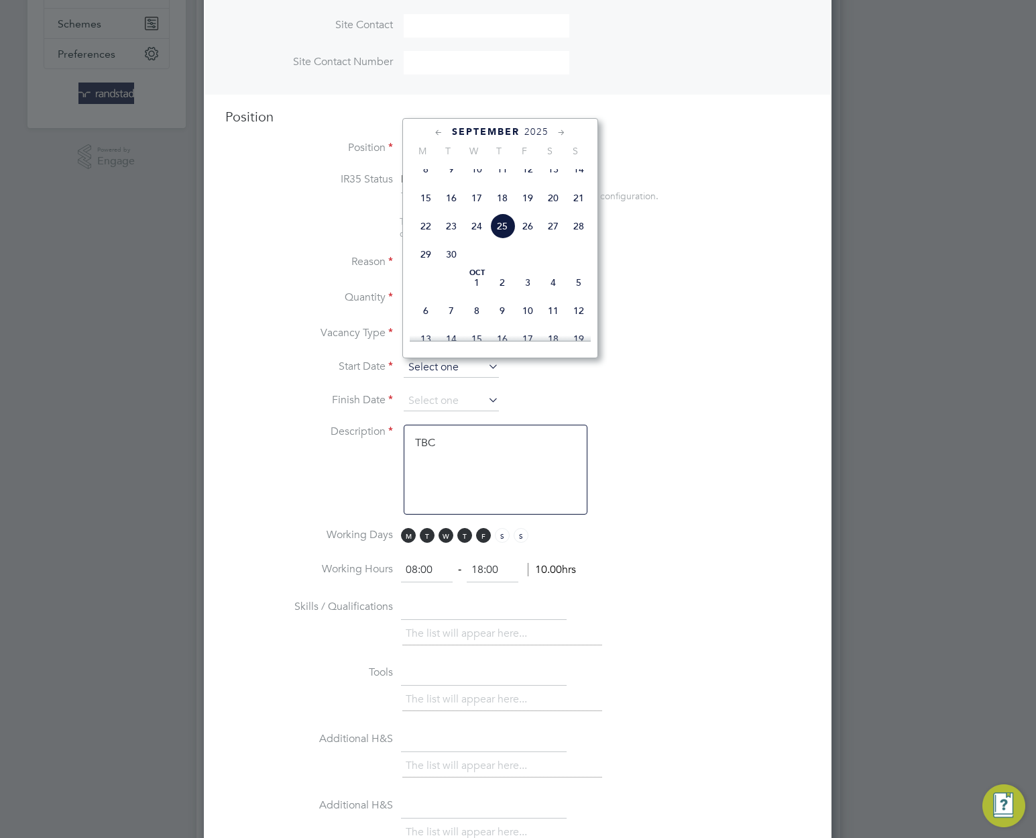
click at [447, 373] on input at bounding box center [451, 368] width 95 height 20
click at [434, 178] on span "8" at bounding box center [425, 168] width 25 height 25
type input "08 Sep 2025"
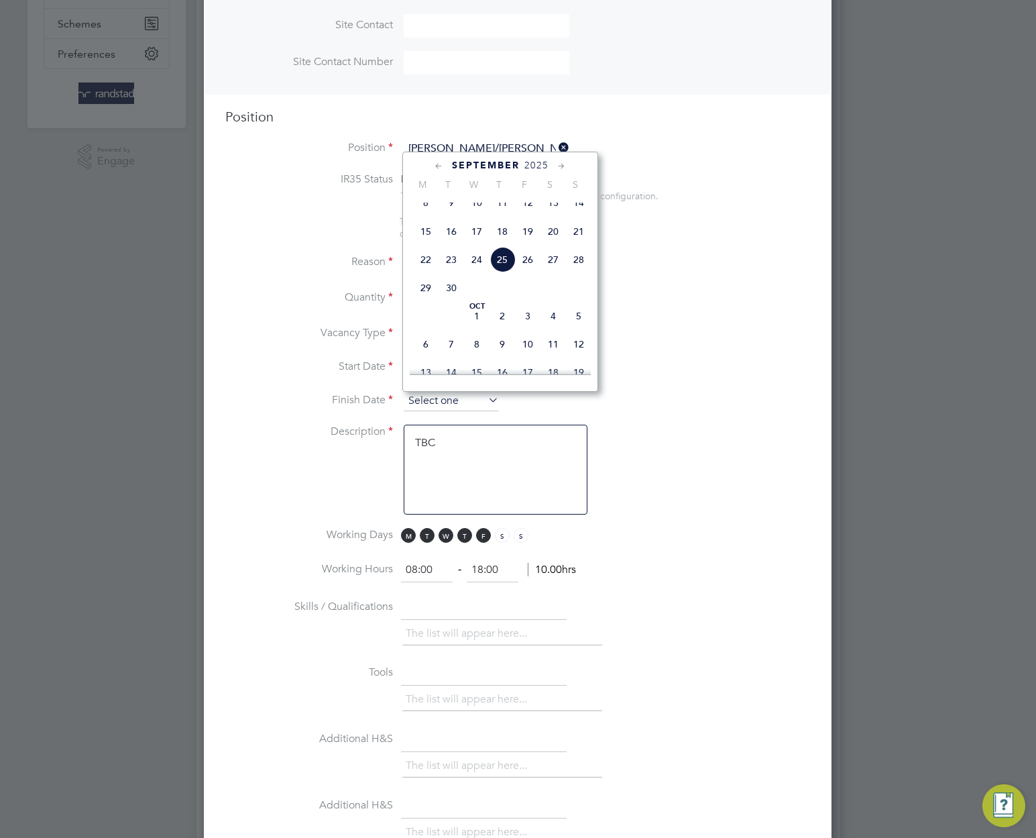
click at [483, 404] on input at bounding box center [451, 401] width 95 height 20
click at [583, 357] on span "12" at bounding box center [578, 343] width 25 height 25
type input "12 Oct 2025"
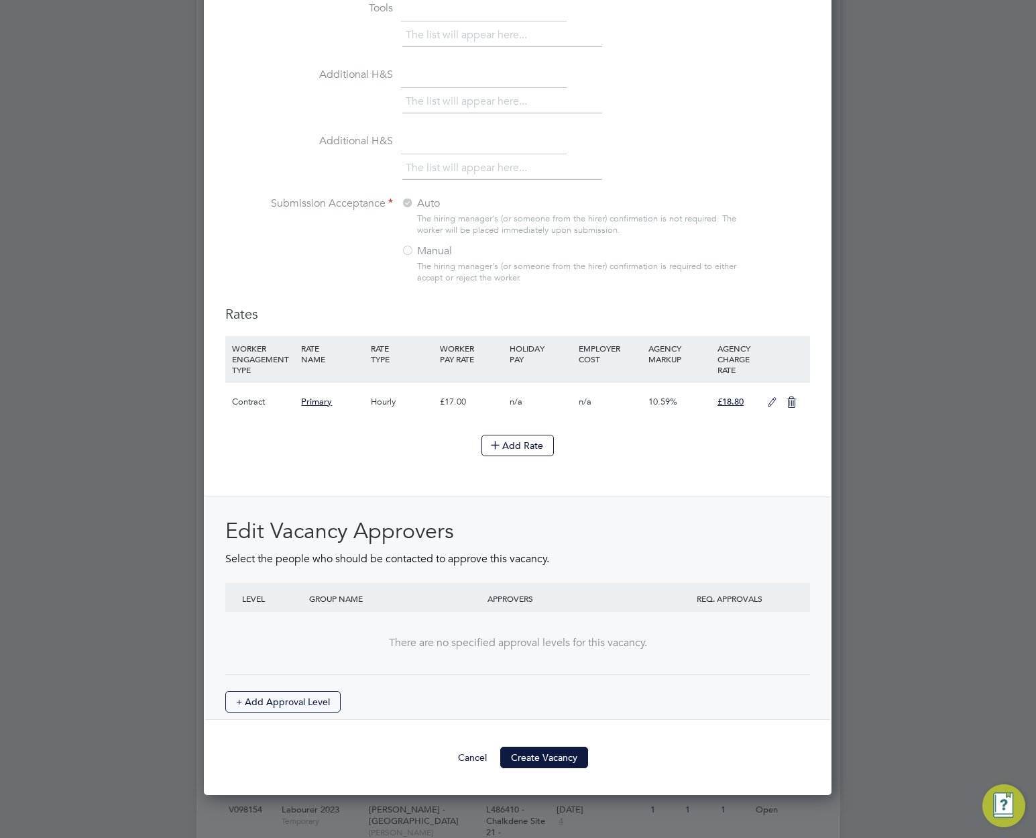
scroll to position [1229, 0]
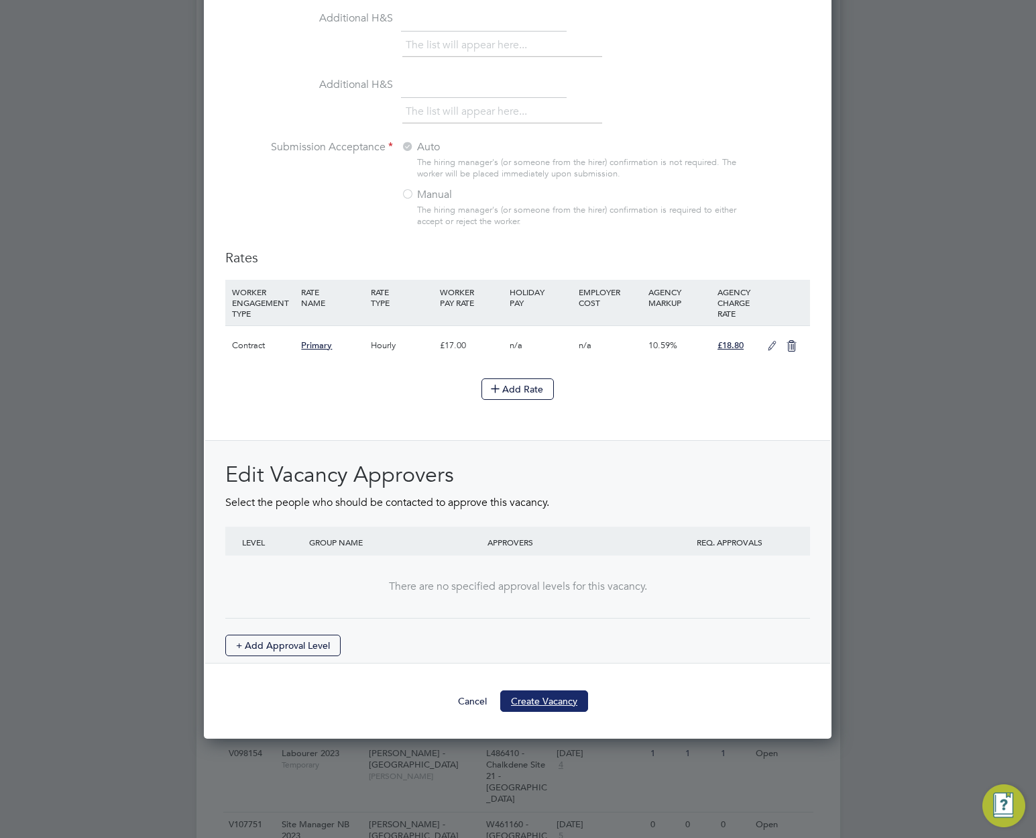
click at [547, 709] on button "Create Vacancy" at bounding box center [544, 700] width 88 height 21
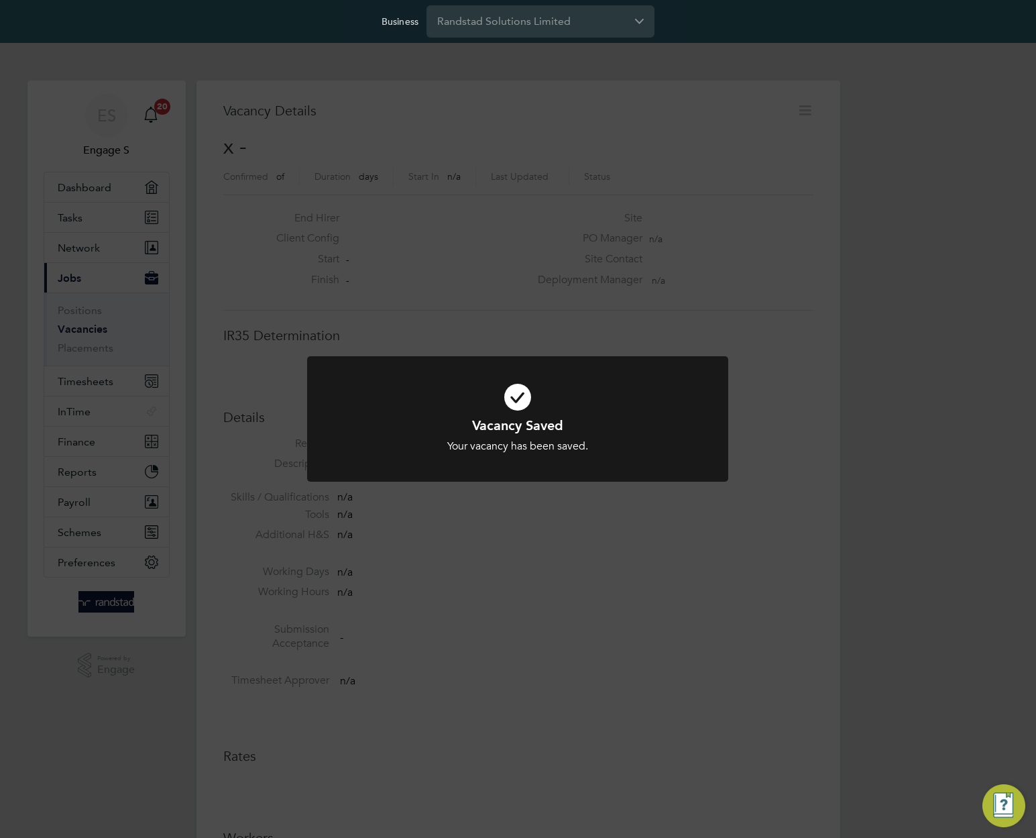
click at [706, 411] on div at bounding box center [517, 418] width 421 height 125
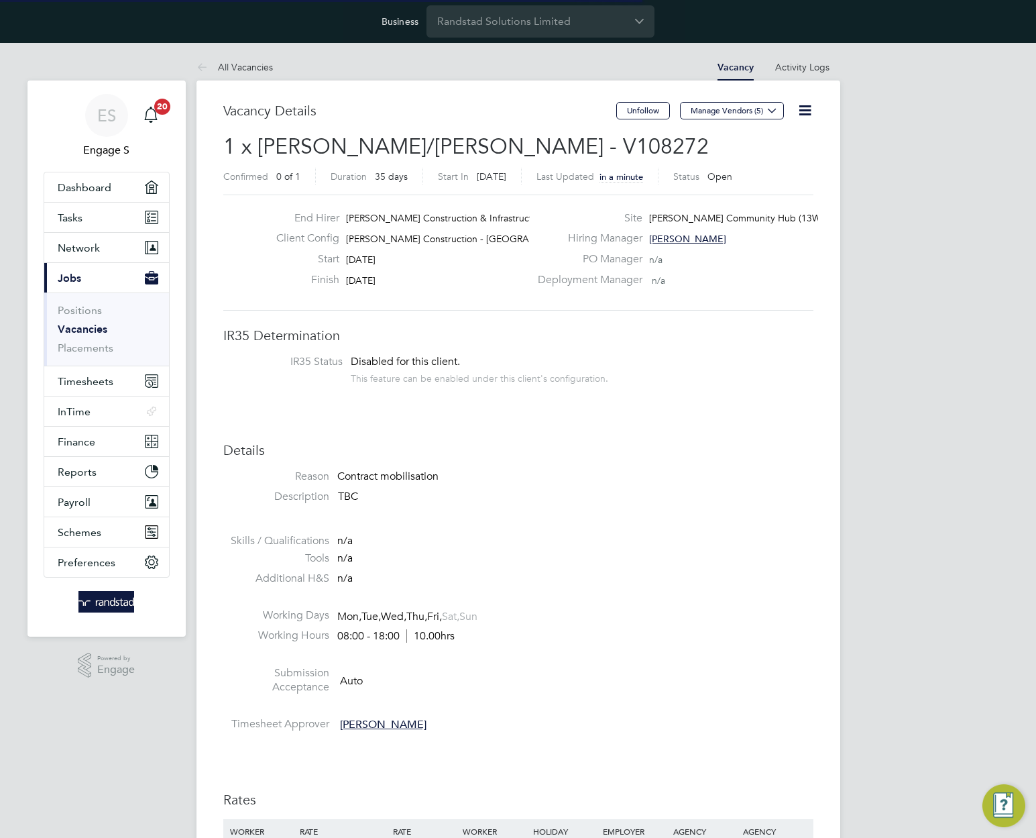
click at [761, 363] on li "IR35 Status Disabled for this client. This feature can be enabled under this cl…" at bounding box center [519, 371] width 564 height 33
click at [814, 115] on icon at bounding box center [805, 110] width 17 height 17
click at [755, 160] on li "Update Status" at bounding box center [772, 161] width 78 height 19
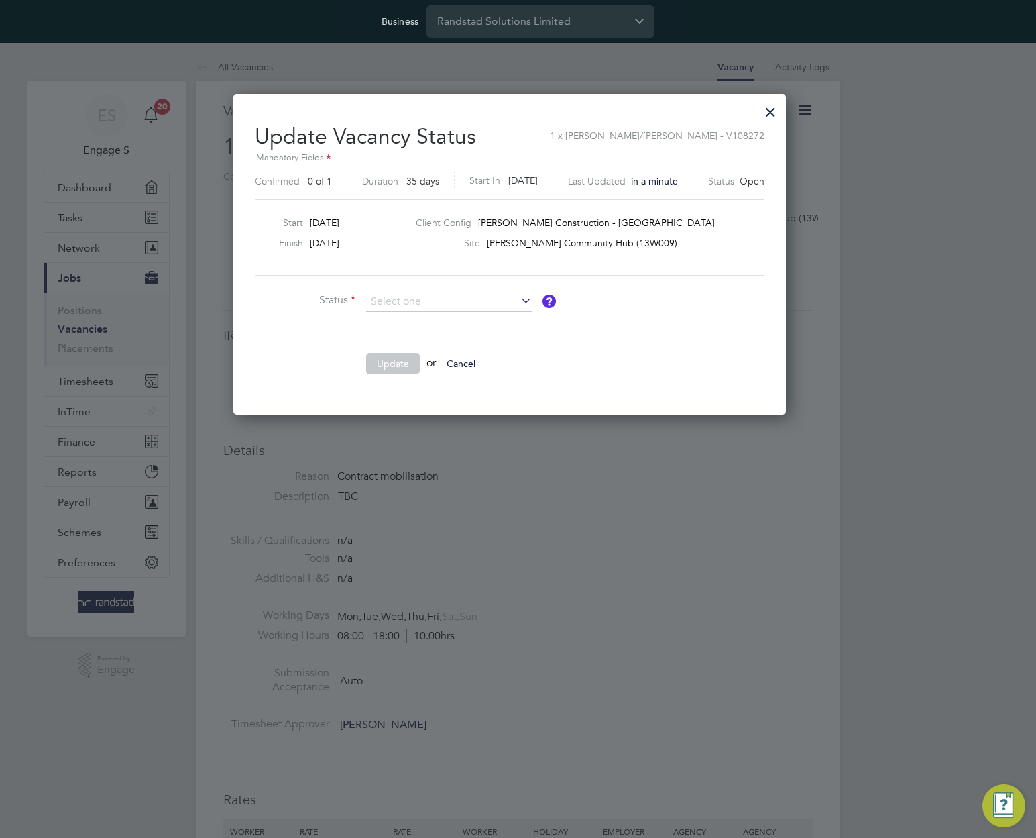
click at [457, 311] on li "Completed" at bounding box center [449, 319] width 167 height 17
type input "Completed"
click at [398, 380] on li "Update or Cancel" at bounding box center [456, 370] width 403 height 35
click at [401, 377] on li "Update or Cancel" at bounding box center [456, 370] width 403 height 35
click at [410, 355] on button "Update" at bounding box center [393, 363] width 54 height 21
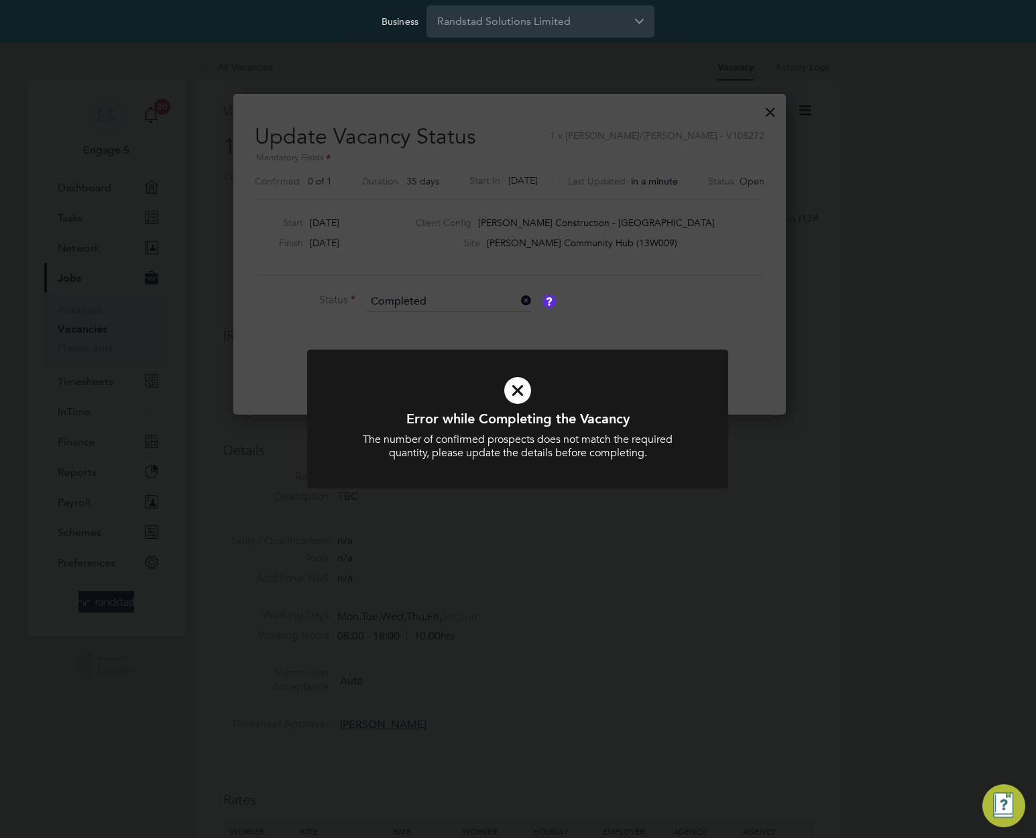
click at [545, 343] on div "Error while Completing the Vacancy The number of confirmed prospects does not m…" at bounding box center [518, 419] width 1036 height 838
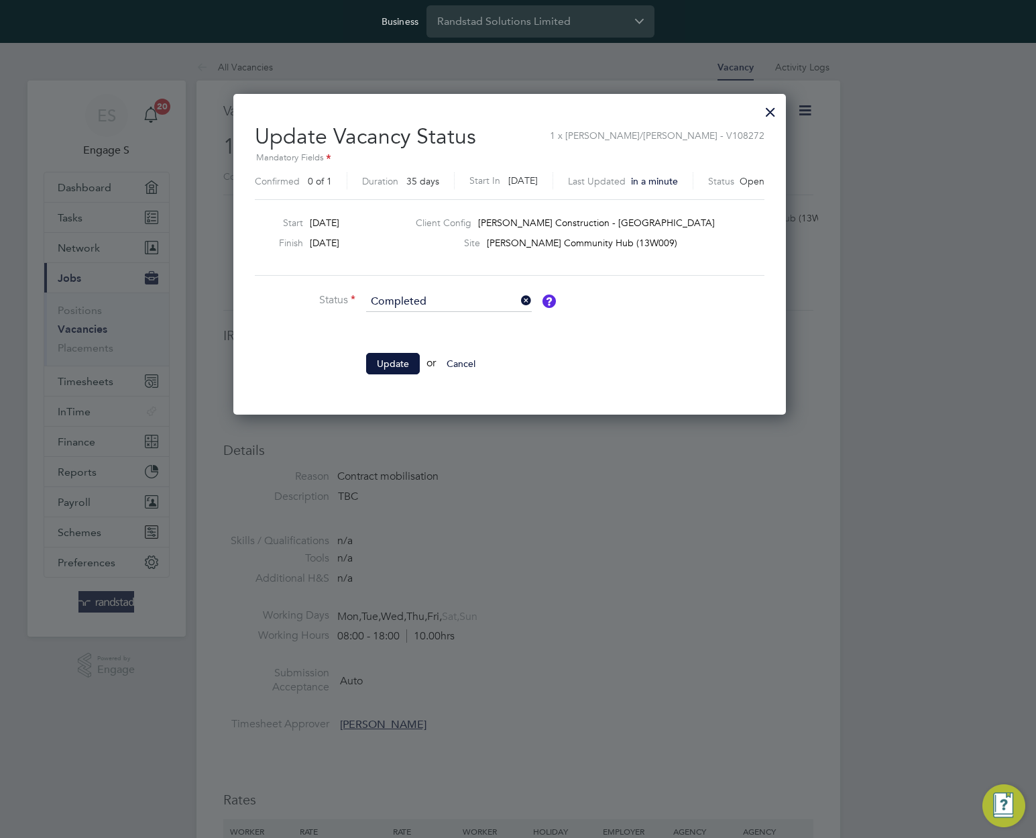
click at [487, 307] on input at bounding box center [449, 302] width 166 height 20
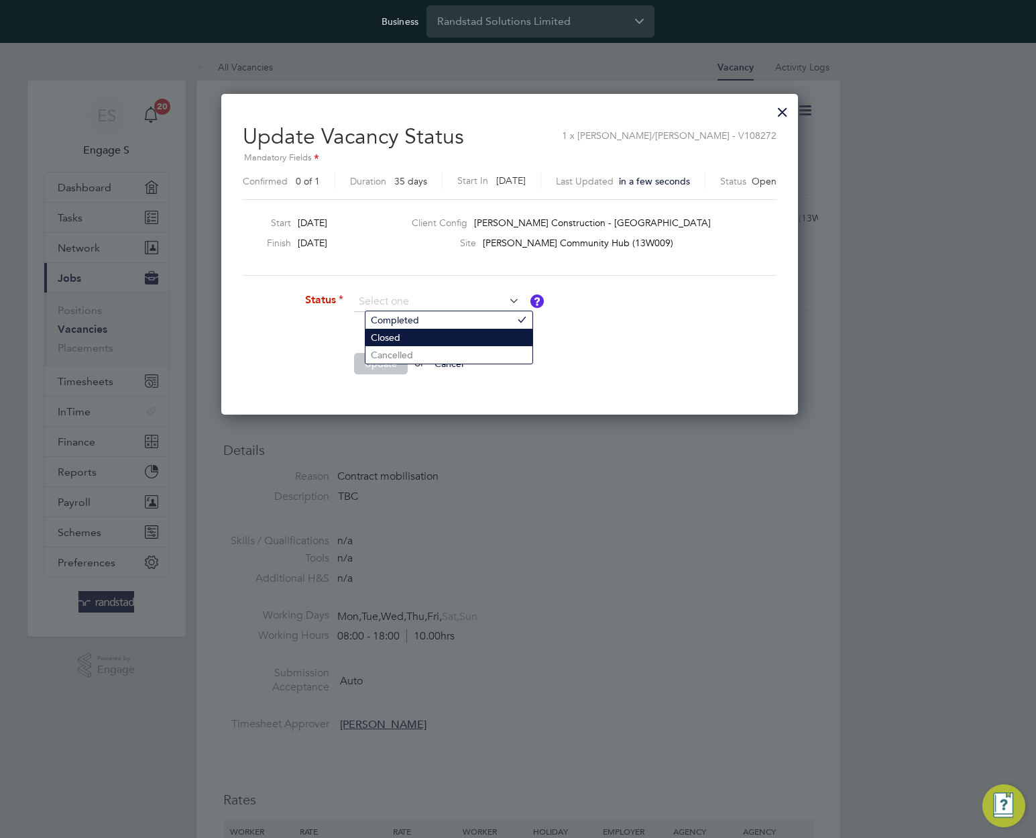
click at [480, 344] on li "Closed" at bounding box center [449, 337] width 167 height 17
type input "Closed"
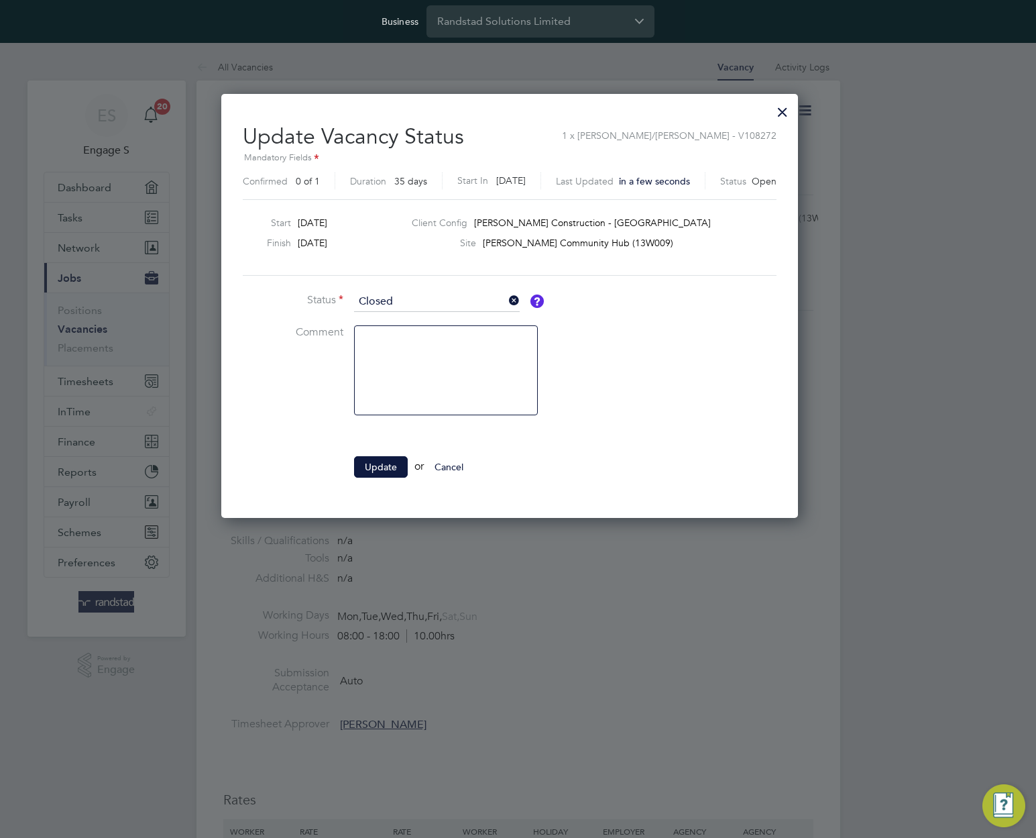
click at [389, 466] on button "Update" at bounding box center [381, 466] width 54 height 21
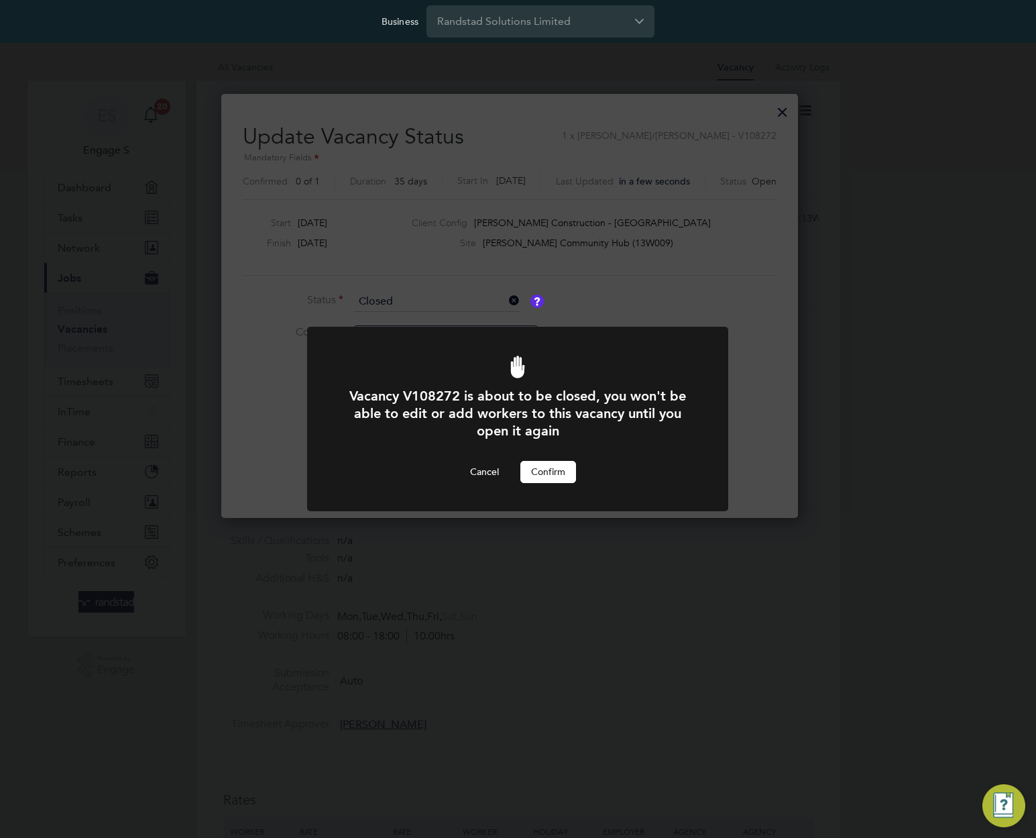
click at [553, 464] on button "Confirm" at bounding box center [549, 471] width 56 height 21
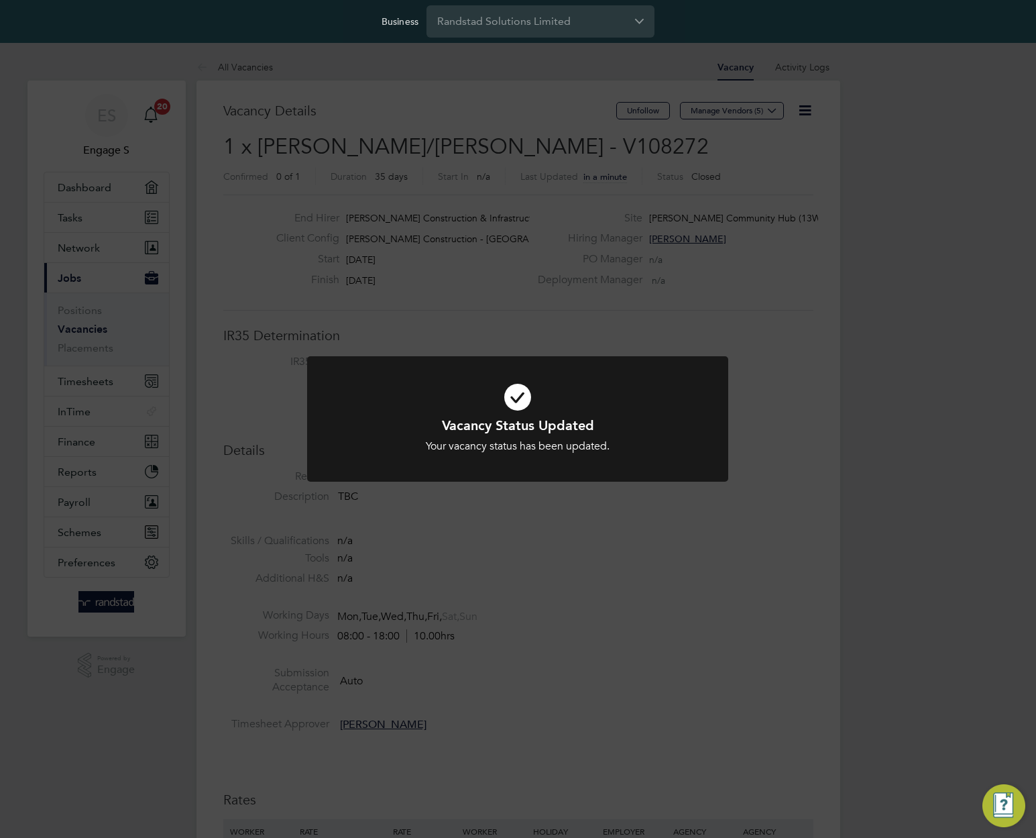
click at [674, 547] on div "Vacancy Status Updated Your vacancy status has been updated. Cancel Okay" at bounding box center [518, 419] width 1036 height 838
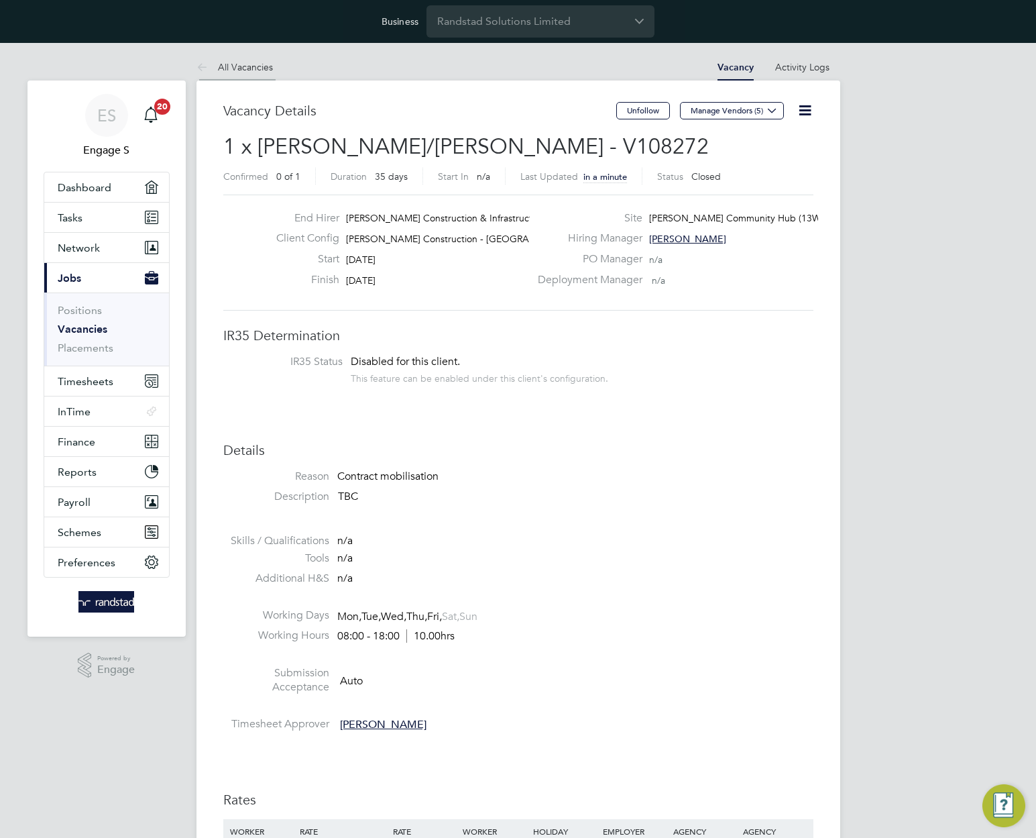
click at [245, 64] on link "All Vacancies" at bounding box center [235, 67] width 76 height 12
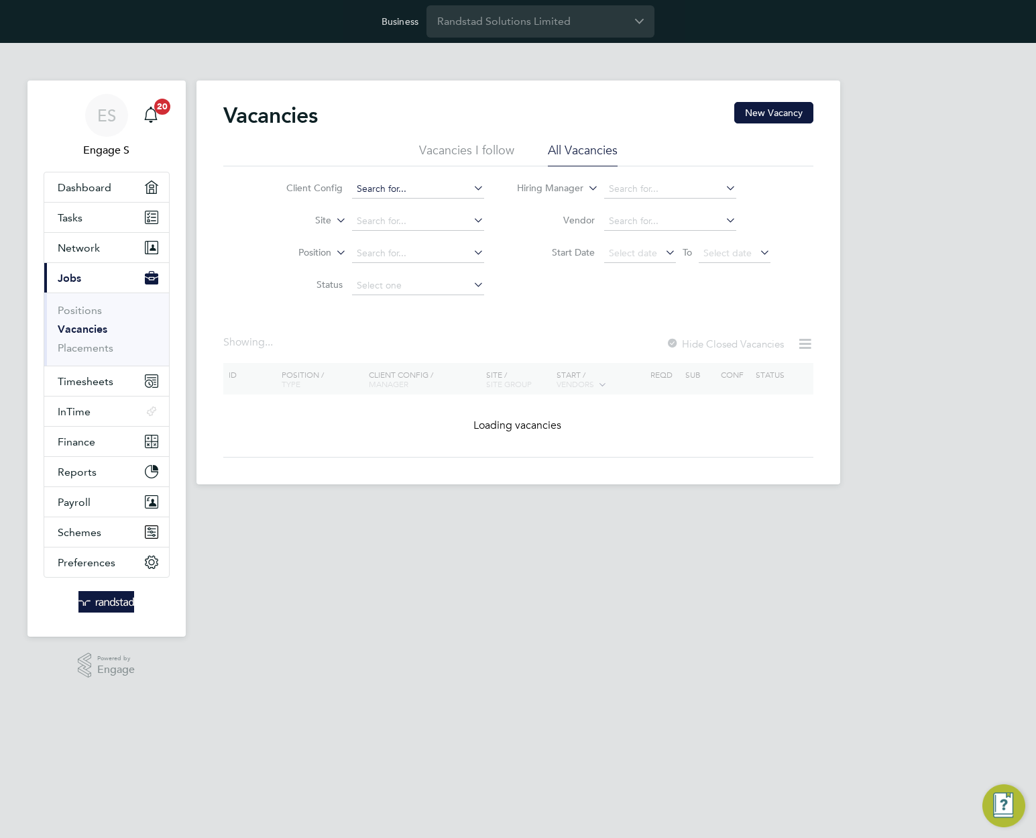
click at [366, 182] on input at bounding box center [418, 189] width 132 height 19
paste input "[PERSON_NAME] Construction - [GEOGRAPHIC_DATA]"
type input "[PERSON_NAME] Construction - [GEOGRAPHIC_DATA]"
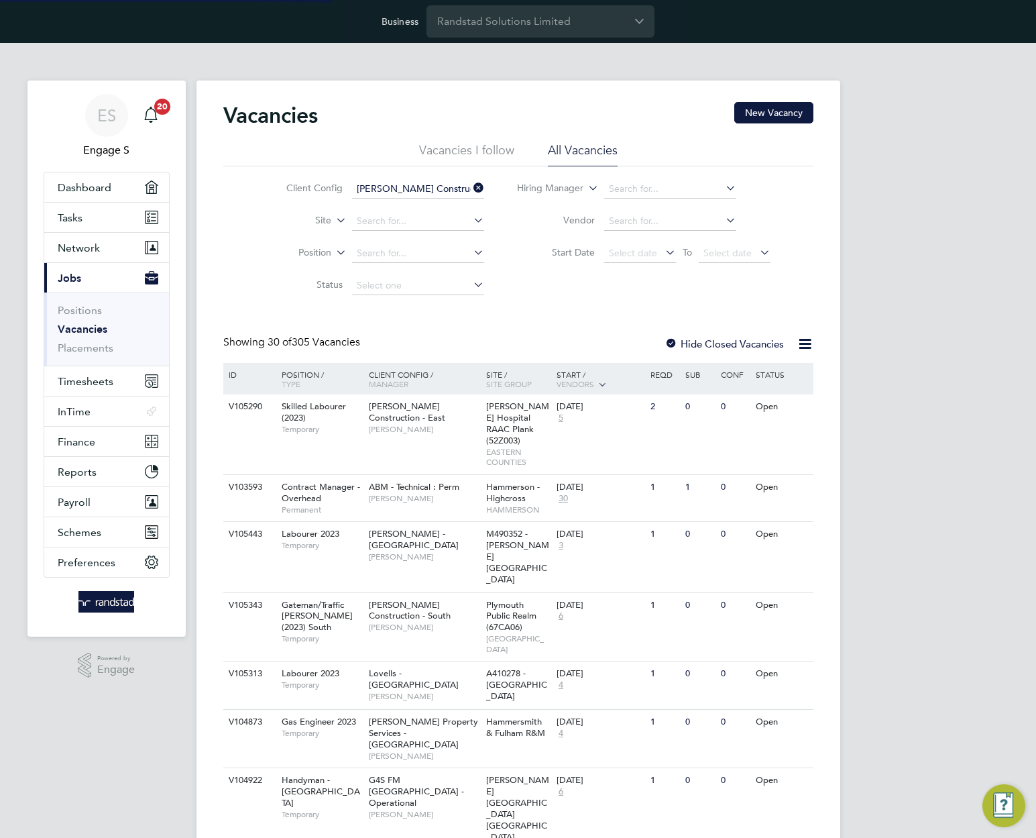
click at [383, 208] on b "Morgan" at bounding box center [396, 207] width 78 height 11
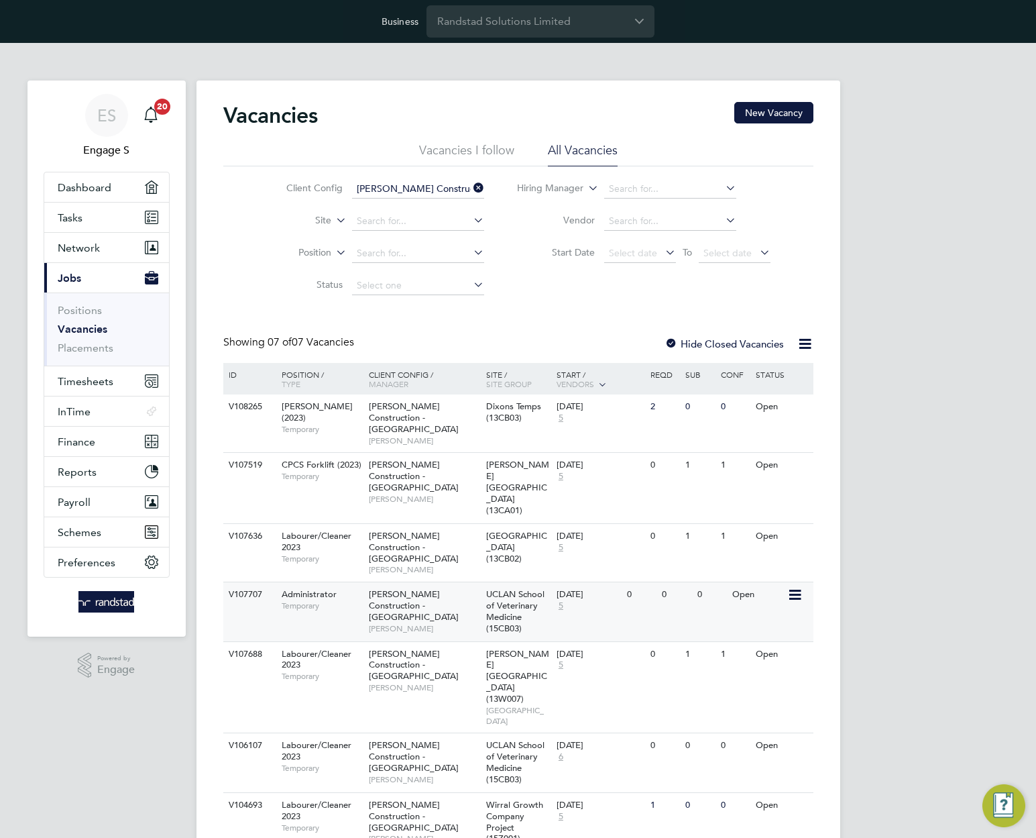
click at [496, 582] on div "UCLAN School of Veterinary Medicine (15CB03)" at bounding box center [518, 611] width 70 height 59
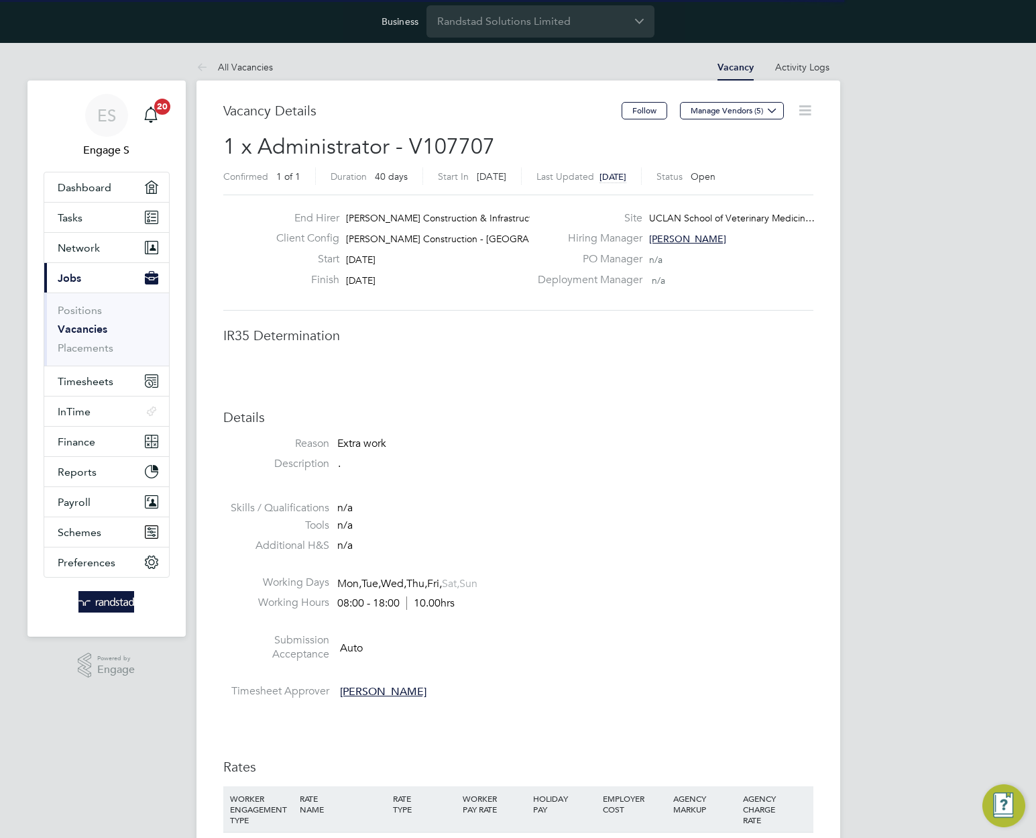
scroll to position [40, 94]
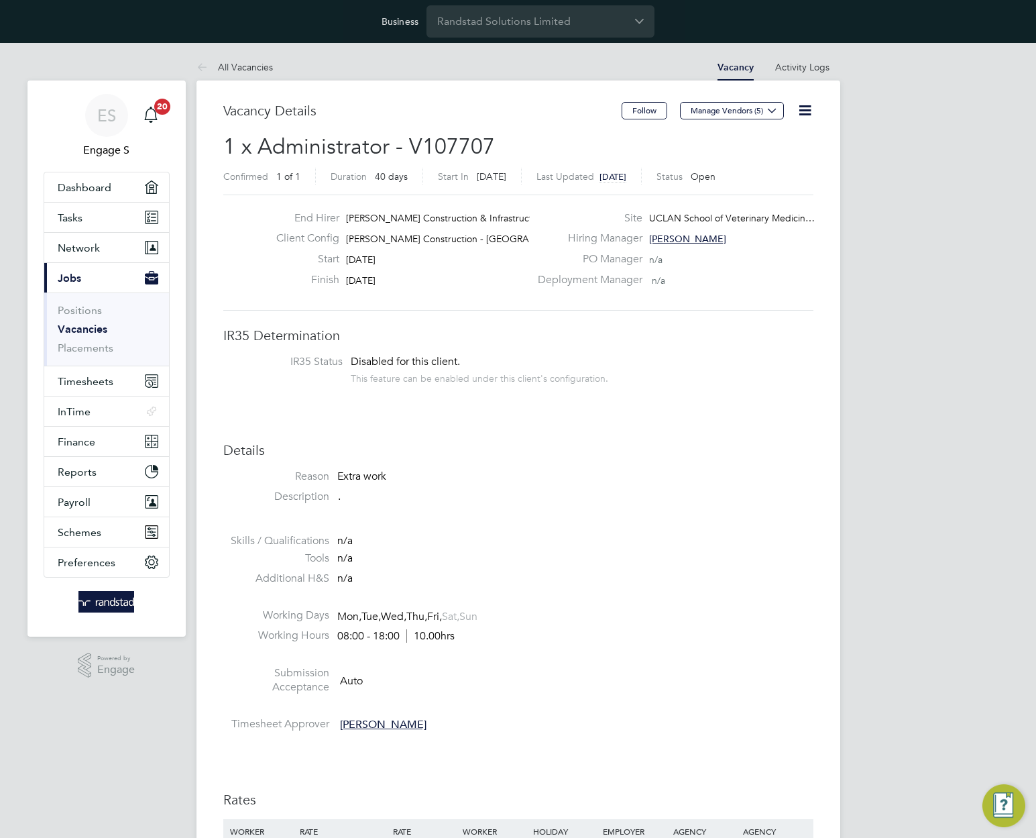
click at [807, 107] on icon at bounding box center [805, 110] width 17 height 17
click at [780, 157] on li "Update Status" at bounding box center [772, 161] width 78 height 19
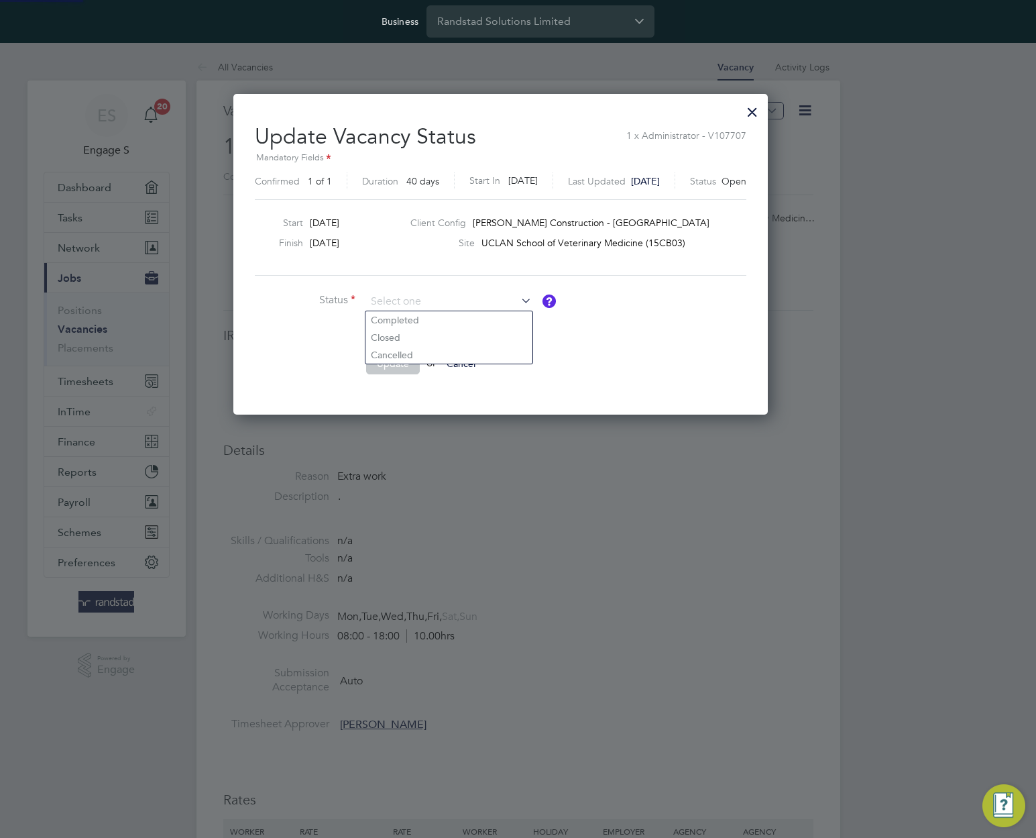
scroll to position [320, 569]
click at [444, 356] on li "Cancelled" at bounding box center [449, 354] width 167 height 17
type input "Cancelled"
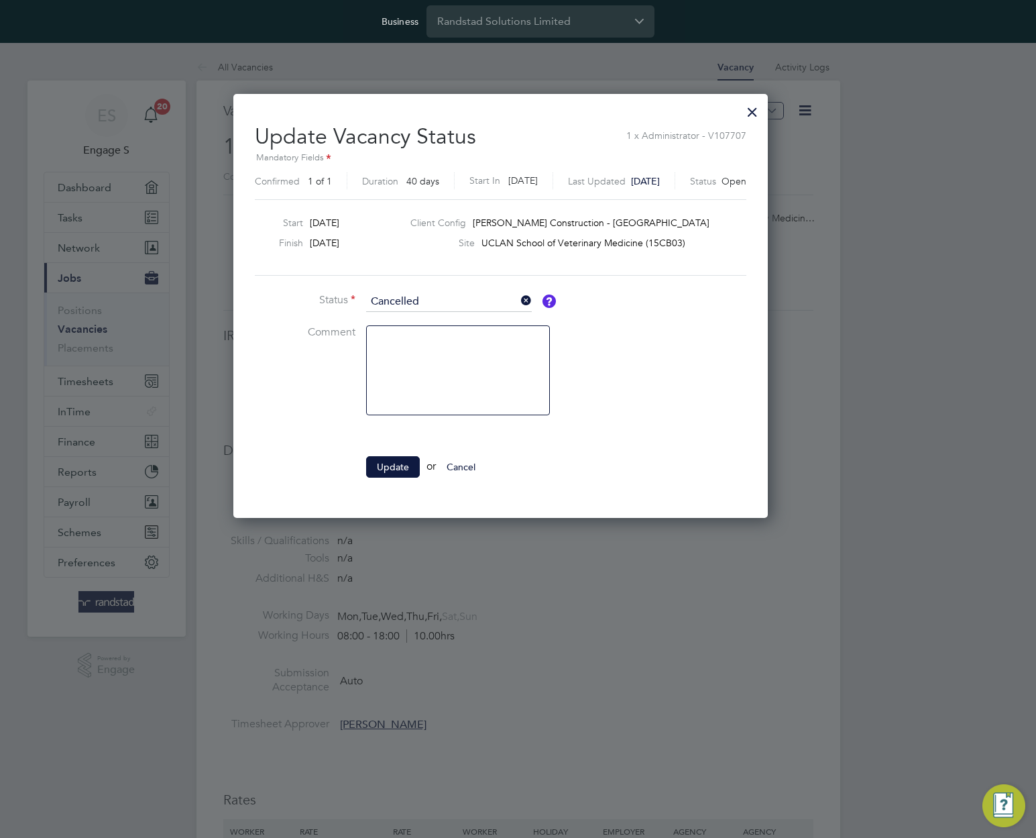
scroll to position [423, 569]
drag, startPoint x: 407, startPoint y: 464, endPoint x: 402, endPoint y: 470, distance: 7.6
click at [405, 466] on button "Update" at bounding box center [393, 466] width 54 height 21
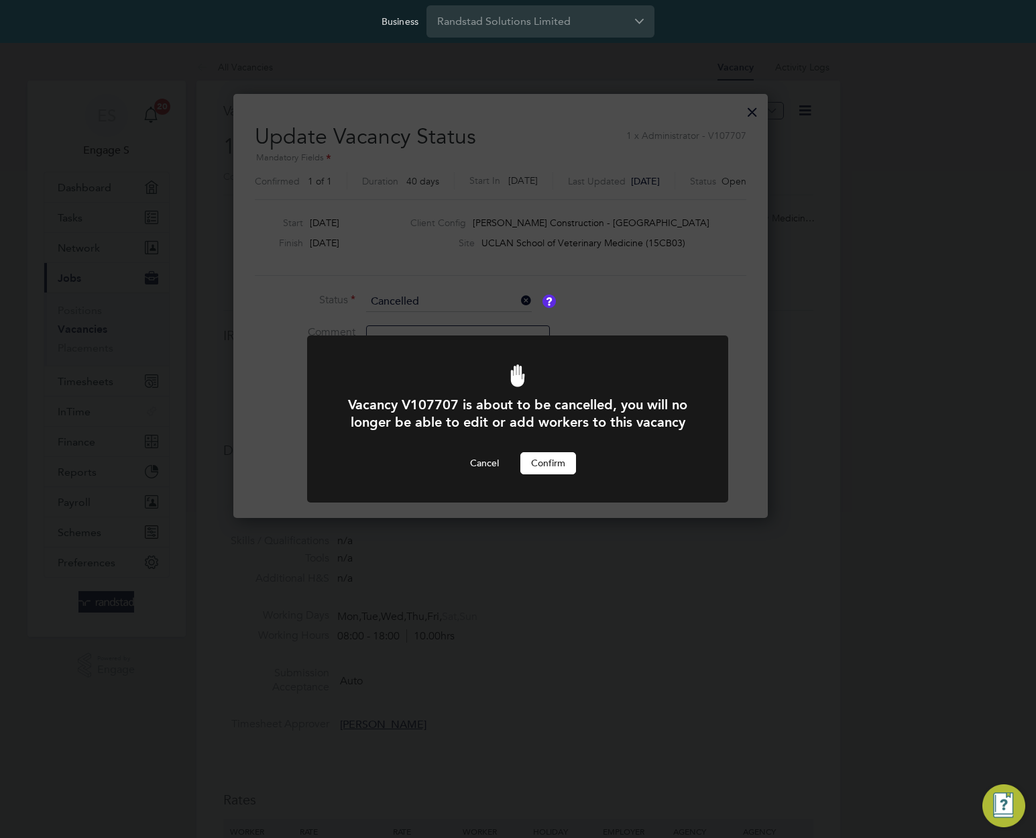
click at [543, 460] on button "Confirm" at bounding box center [549, 462] width 56 height 21
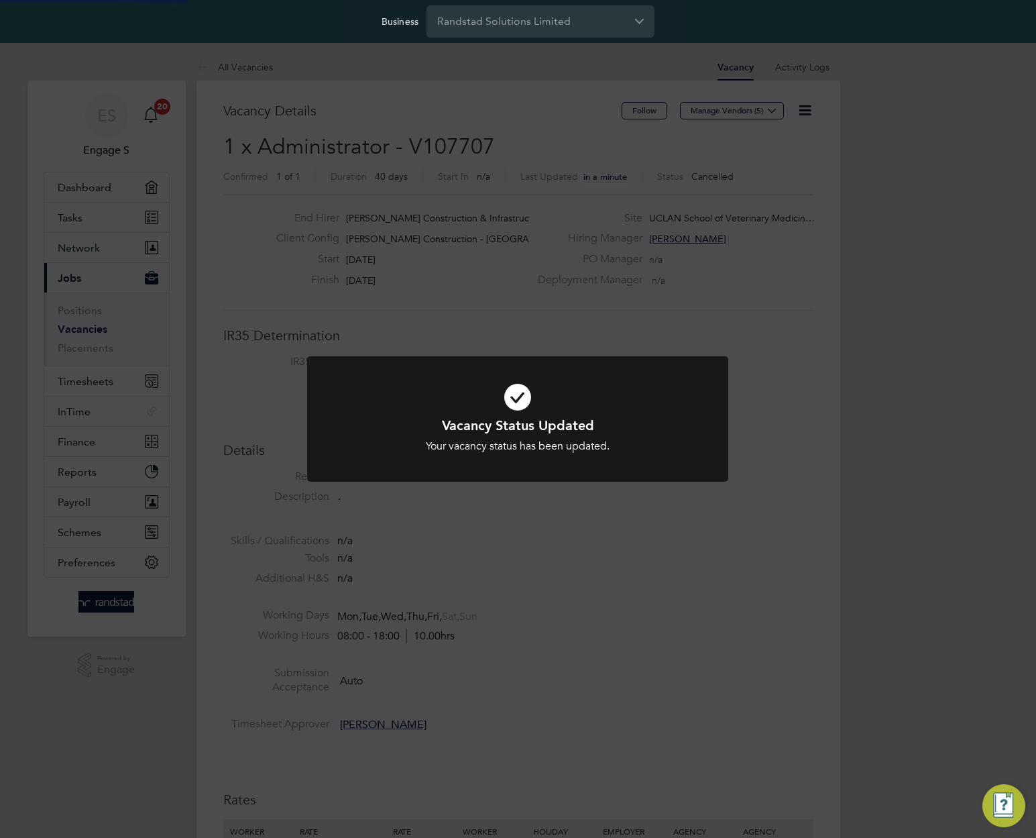
scroll to position [40, 94]
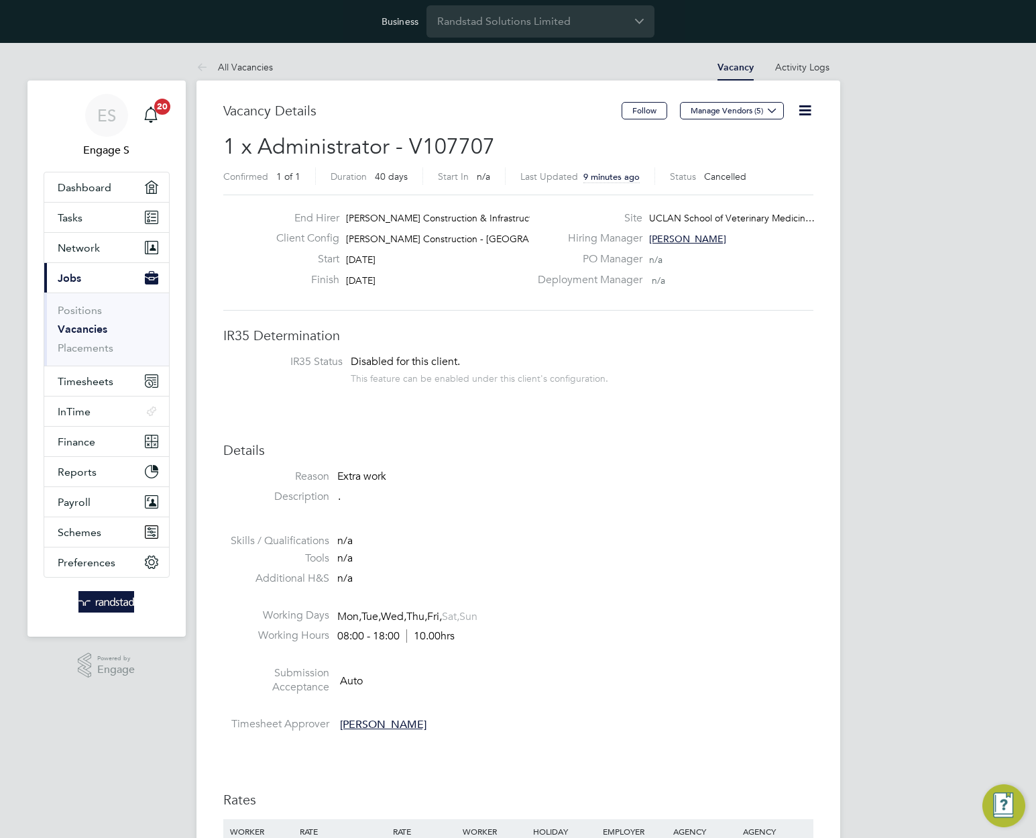
click at [804, 117] on icon at bounding box center [805, 110] width 17 height 17
click at [752, 159] on li "Update Status" at bounding box center [772, 161] width 78 height 19
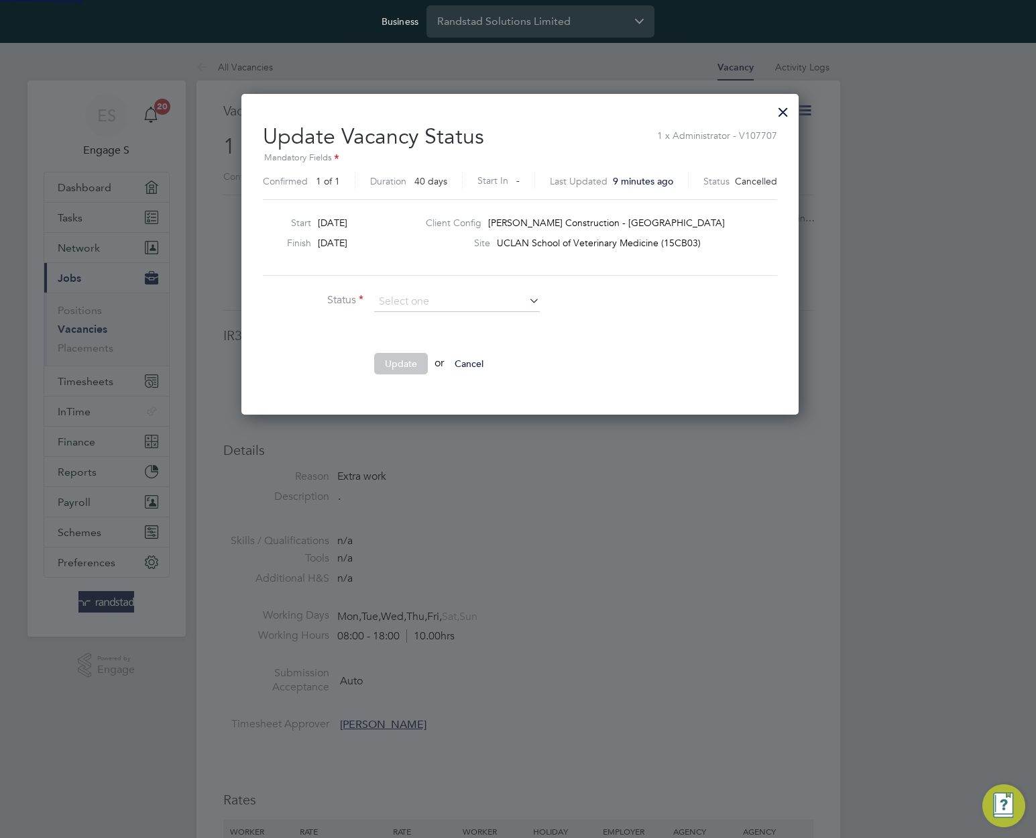
scroll to position [320, 553]
click at [453, 317] on li "Open" at bounding box center [457, 319] width 167 height 17
type input "Open"
click at [397, 368] on button "Update" at bounding box center [401, 363] width 54 height 21
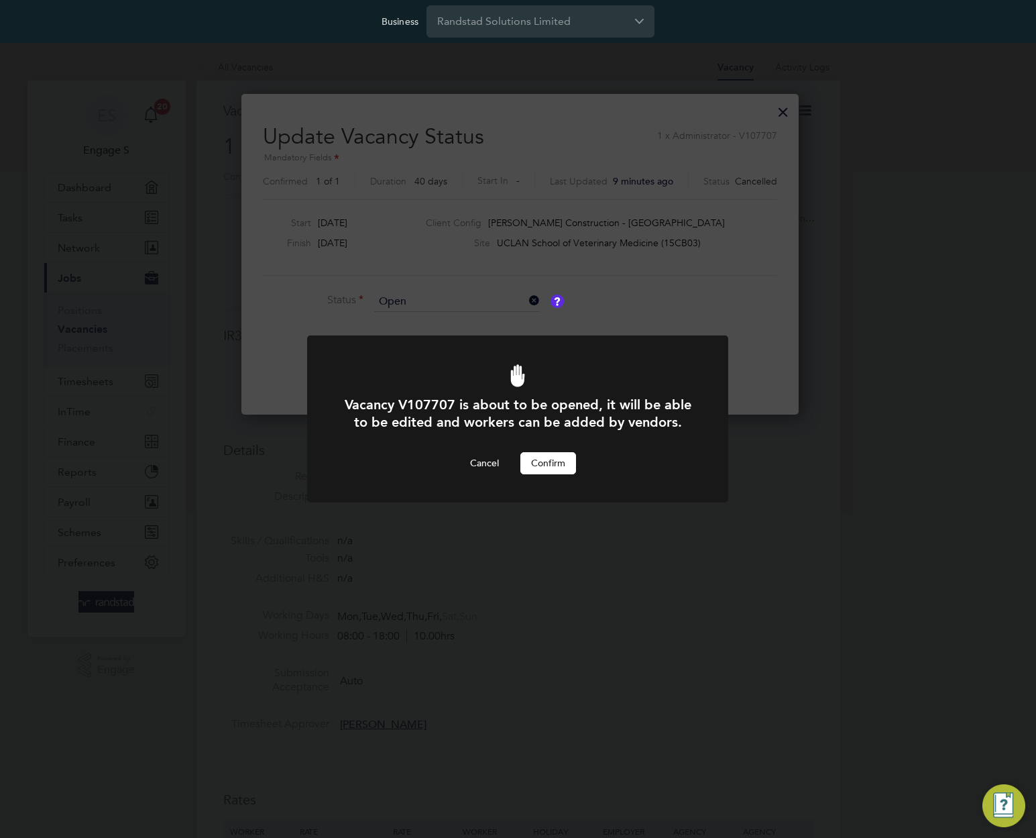
click at [558, 466] on button "Confirm" at bounding box center [549, 462] width 56 height 21
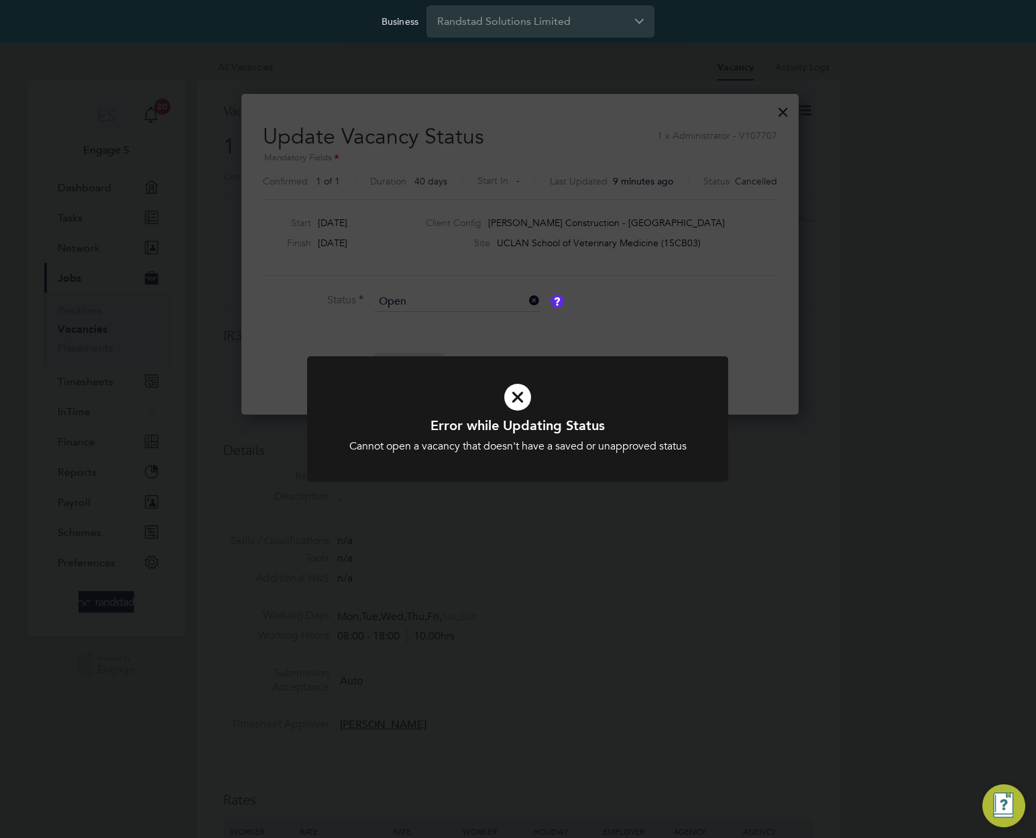
click at [704, 284] on div "Error while Updating Status Cannot open a vacancy that doesn't have a saved or …" at bounding box center [518, 419] width 1036 height 838
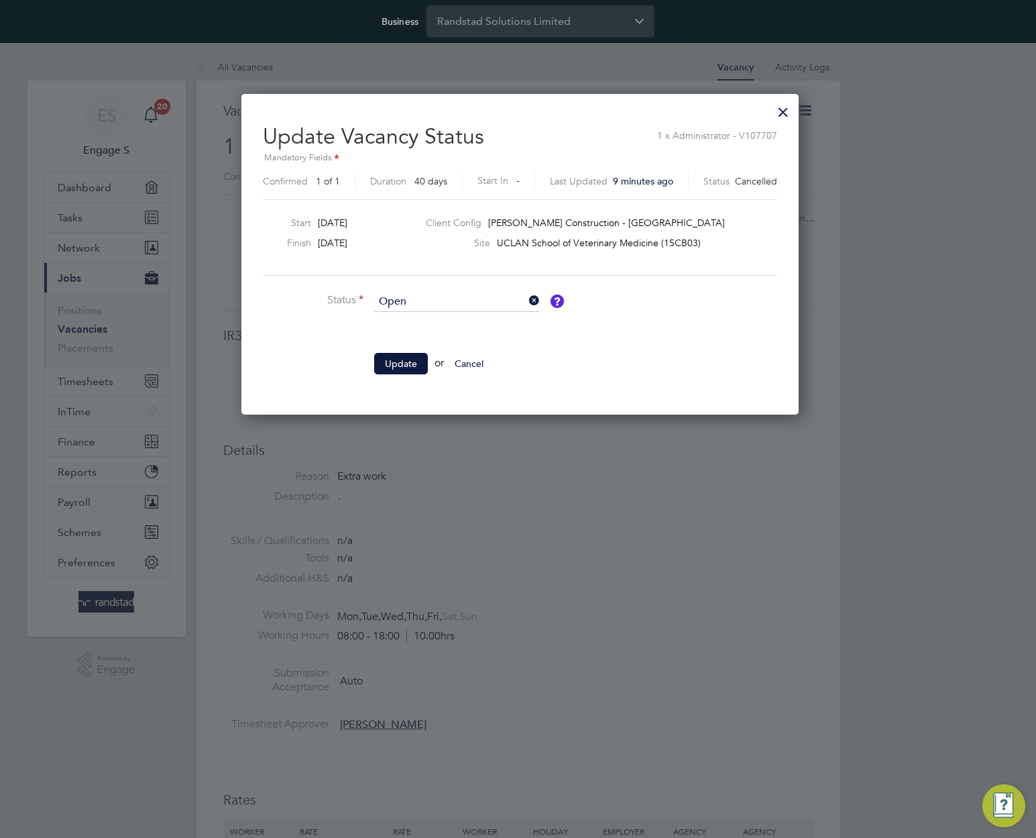
click at [772, 131] on span "1 x Administrator - V107707" at bounding box center [717, 132] width 120 height 19
click at [778, 114] on div at bounding box center [783, 109] width 24 height 24
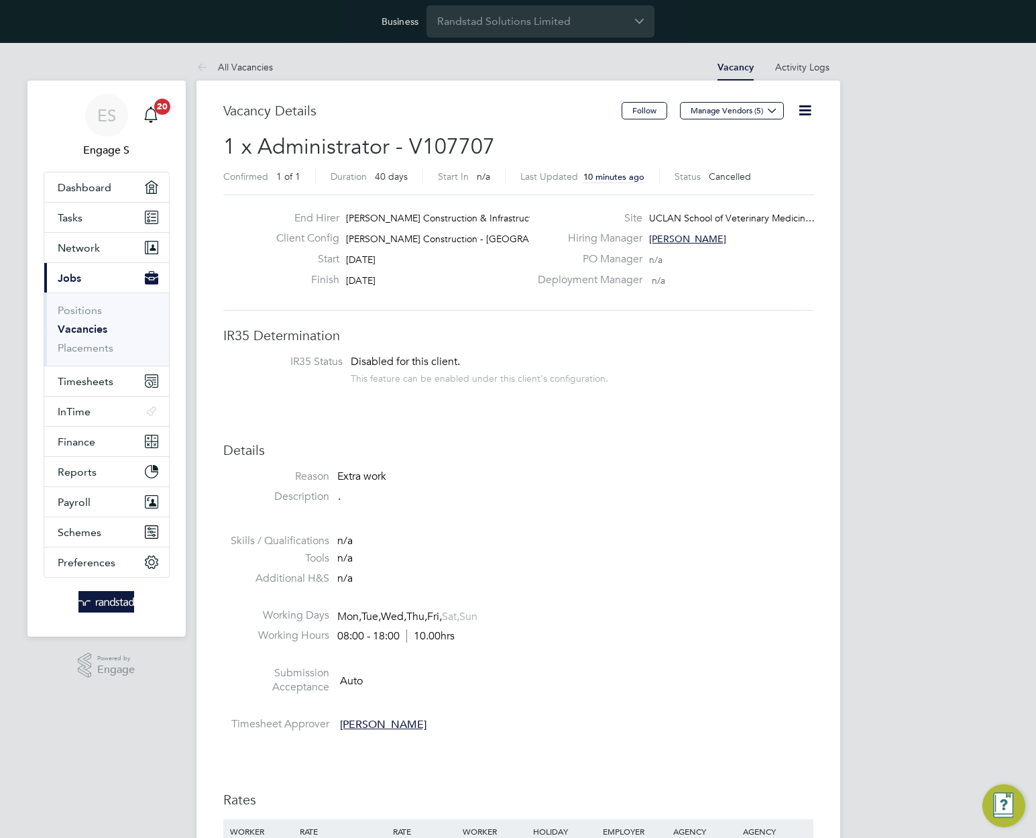
click at [807, 113] on icon at bounding box center [805, 110] width 17 height 17
click at [763, 159] on li "Update Status" at bounding box center [772, 161] width 78 height 19
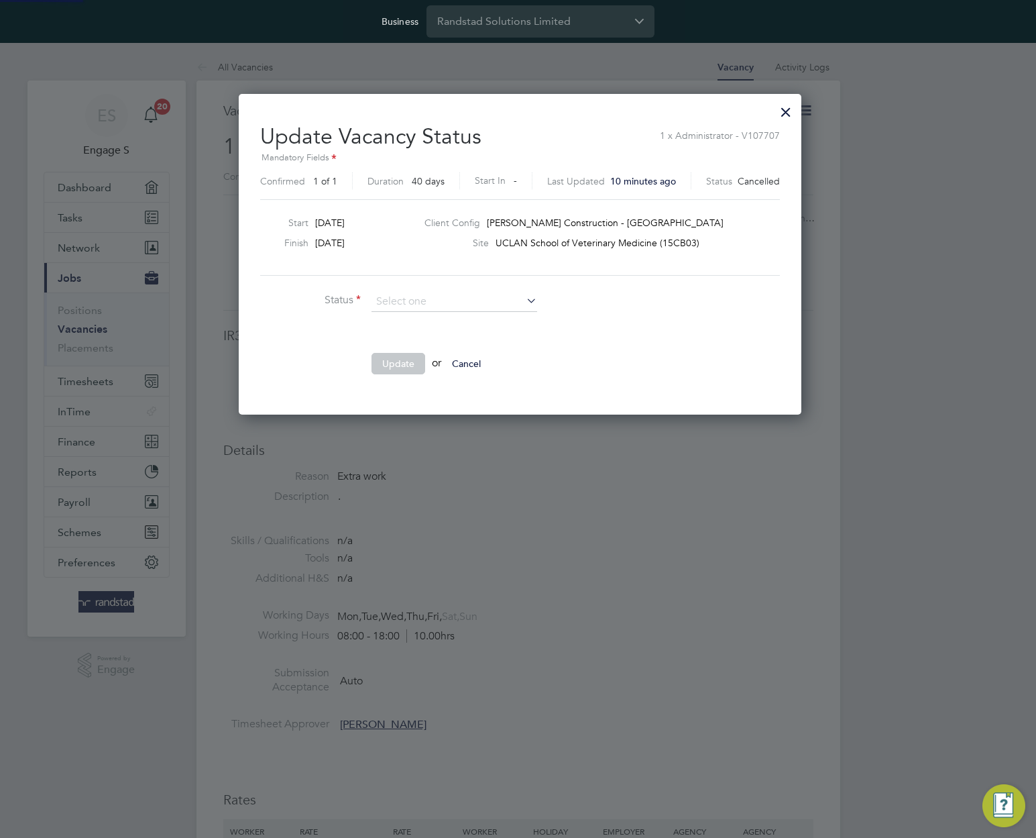
scroll to position [320, 559]
click at [784, 111] on div at bounding box center [786, 109] width 24 height 24
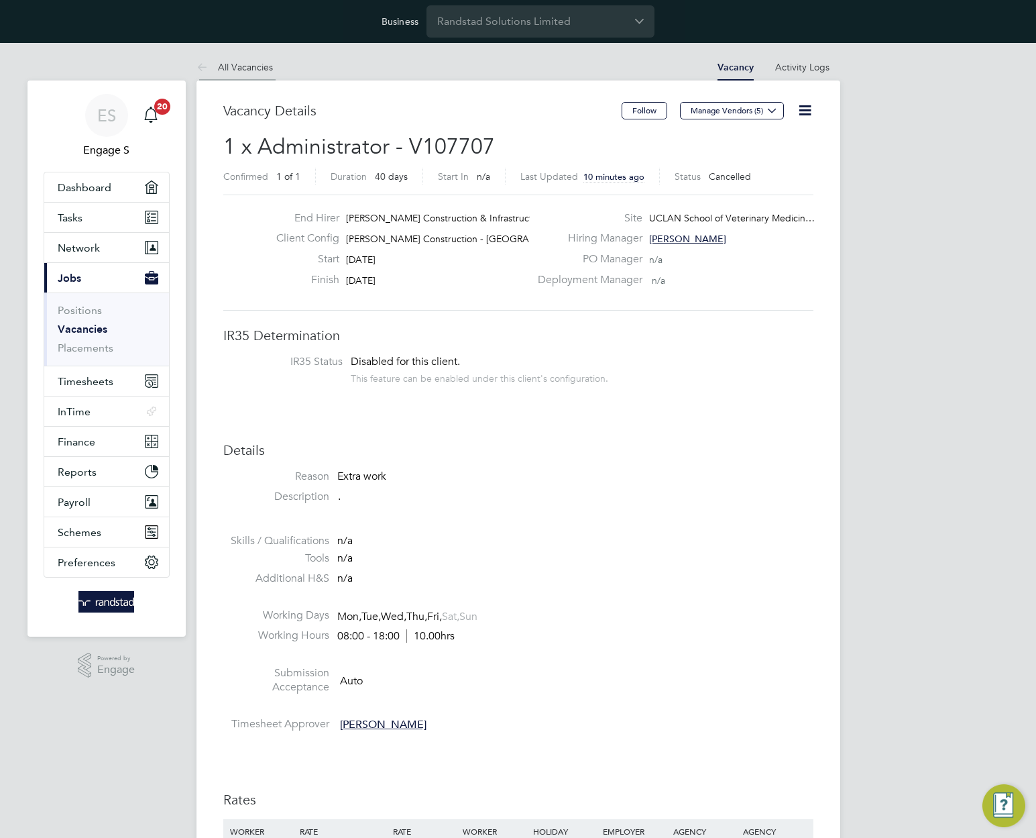
click at [229, 64] on link "All Vacancies" at bounding box center [235, 67] width 76 height 12
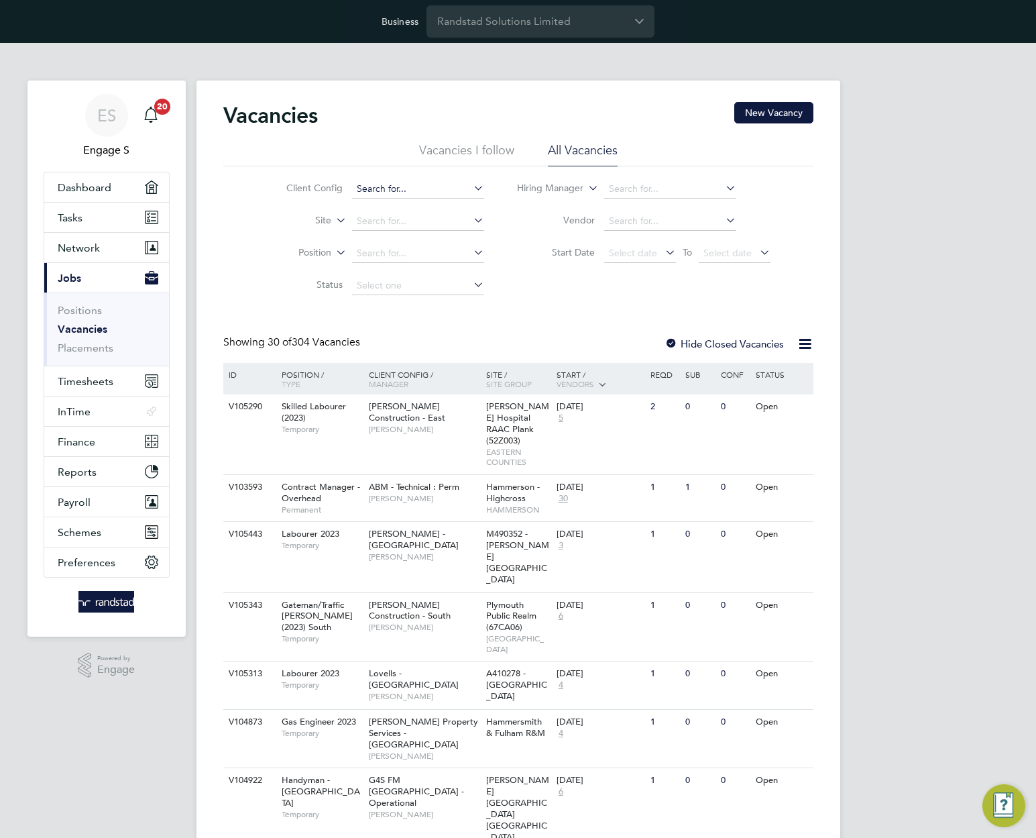
click at [378, 191] on input at bounding box center [418, 189] width 132 height 19
paste input "[PERSON_NAME] Construction - [GEOGRAPHIC_DATA]"
click at [384, 203] on li "0005011 - Project Fox" at bounding box center [461, 207] width 219 height 18
type input "0005011 - Project Fox"
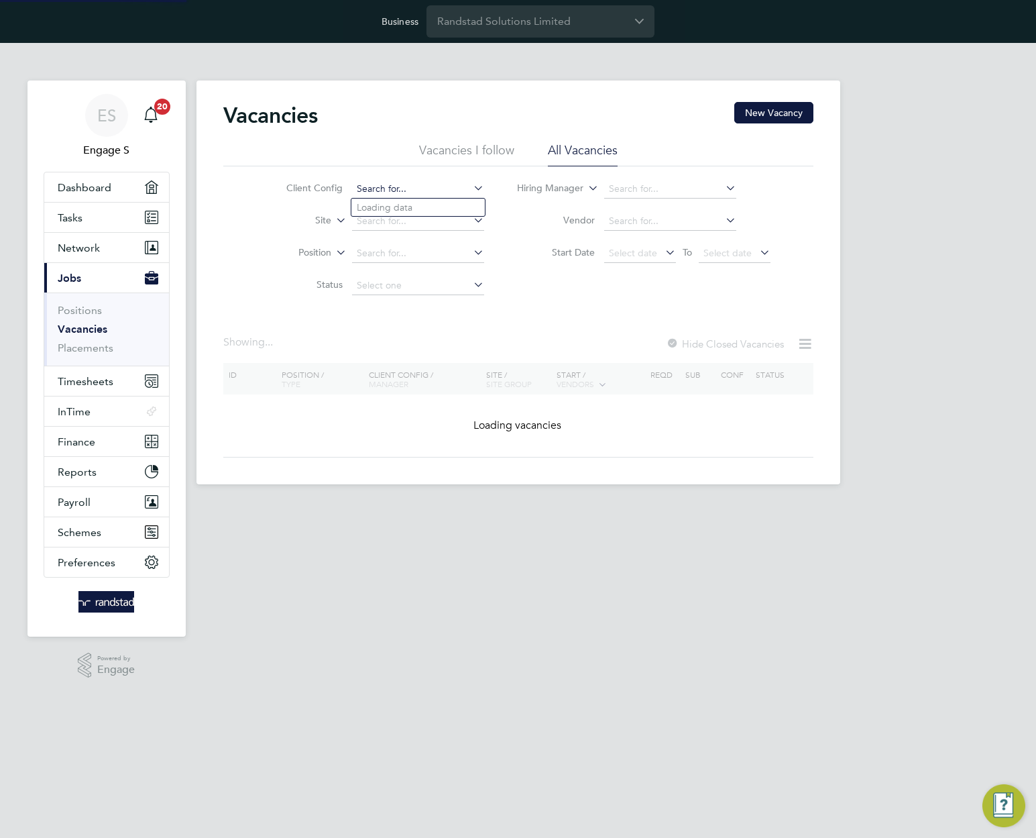
click at [419, 187] on input at bounding box center [418, 189] width 132 height 19
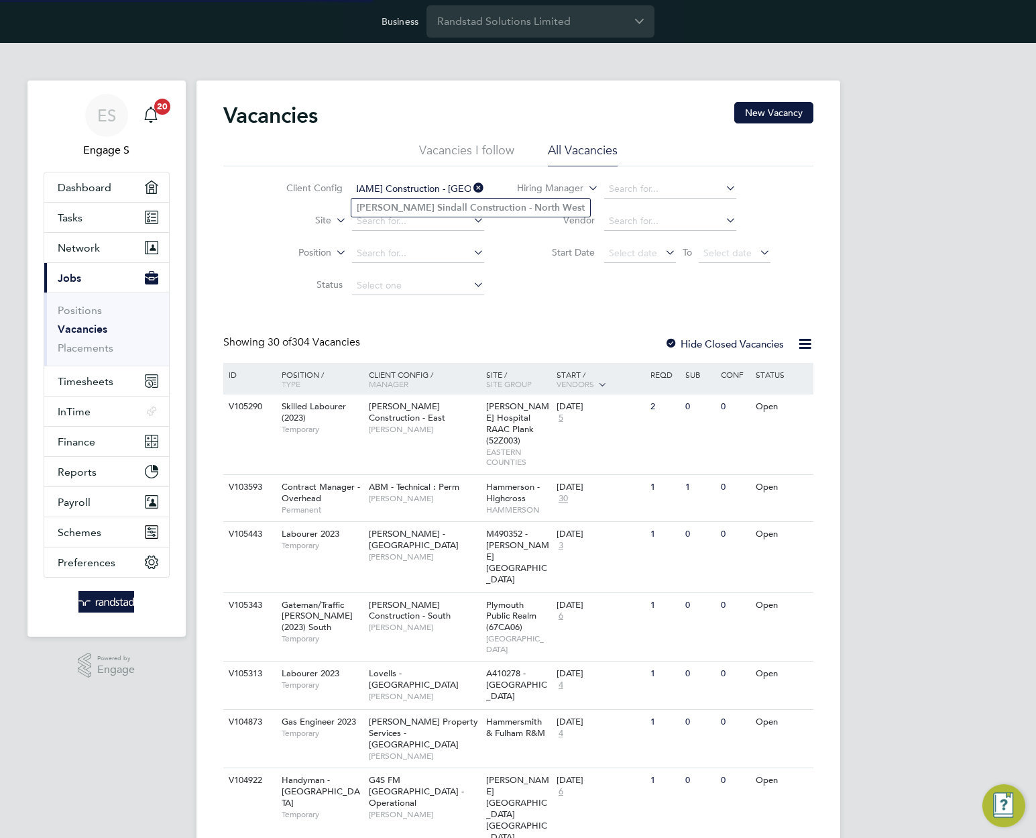
type input "[PERSON_NAME] Construction - [GEOGRAPHIC_DATA]"
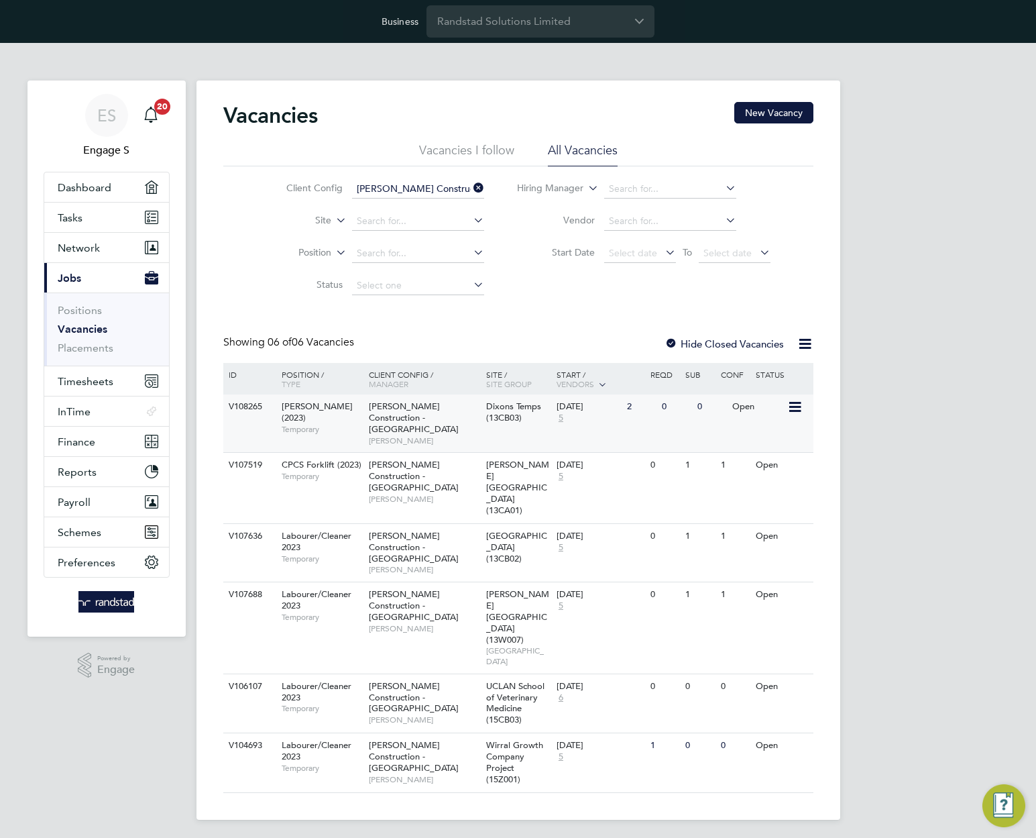
click at [498, 422] on span "Dixons Temps (13CB03)" at bounding box center [513, 412] width 55 height 23
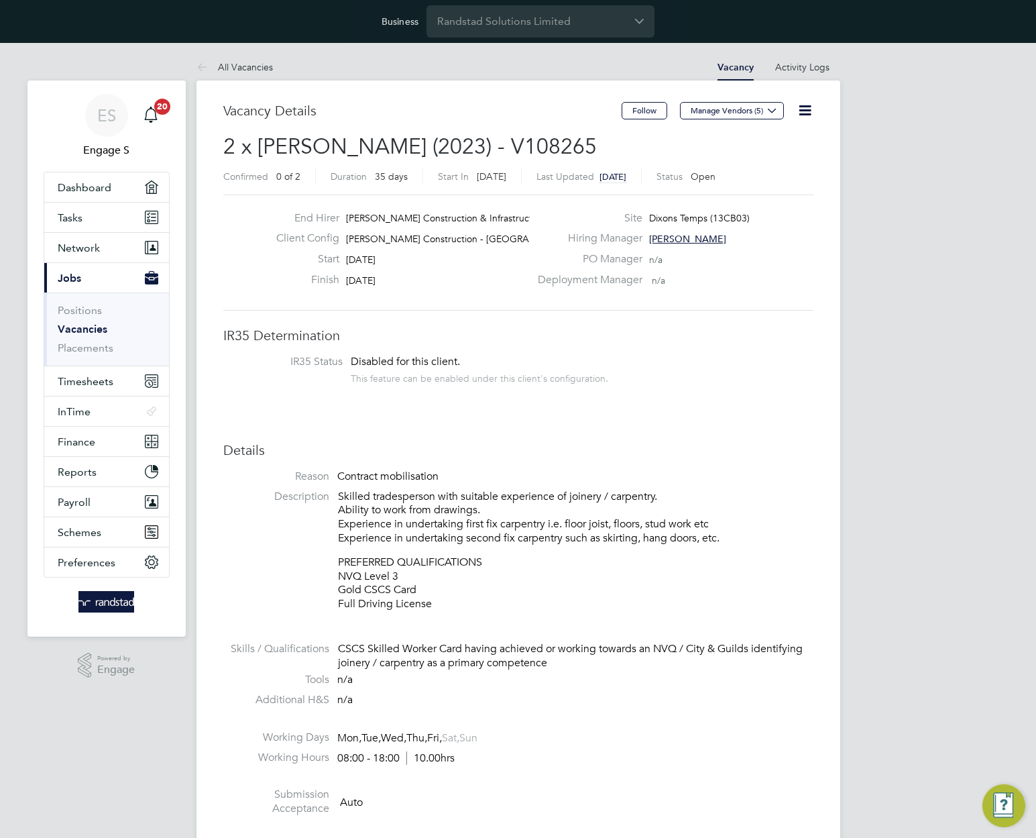
click at [786, 384] on li "IR35 Status Disabled for this client. This feature can be enabled under this cl…" at bounding box center [519, 371] width 564 height 33
click at [808, 102] on icon at bounding box center [805, 110] width 17 height 17
click at [808, 111] on icon at bounding box center [805, 110] width 17 height 17
